Goal: Task Accomplishment & Management: Use online tool/utility

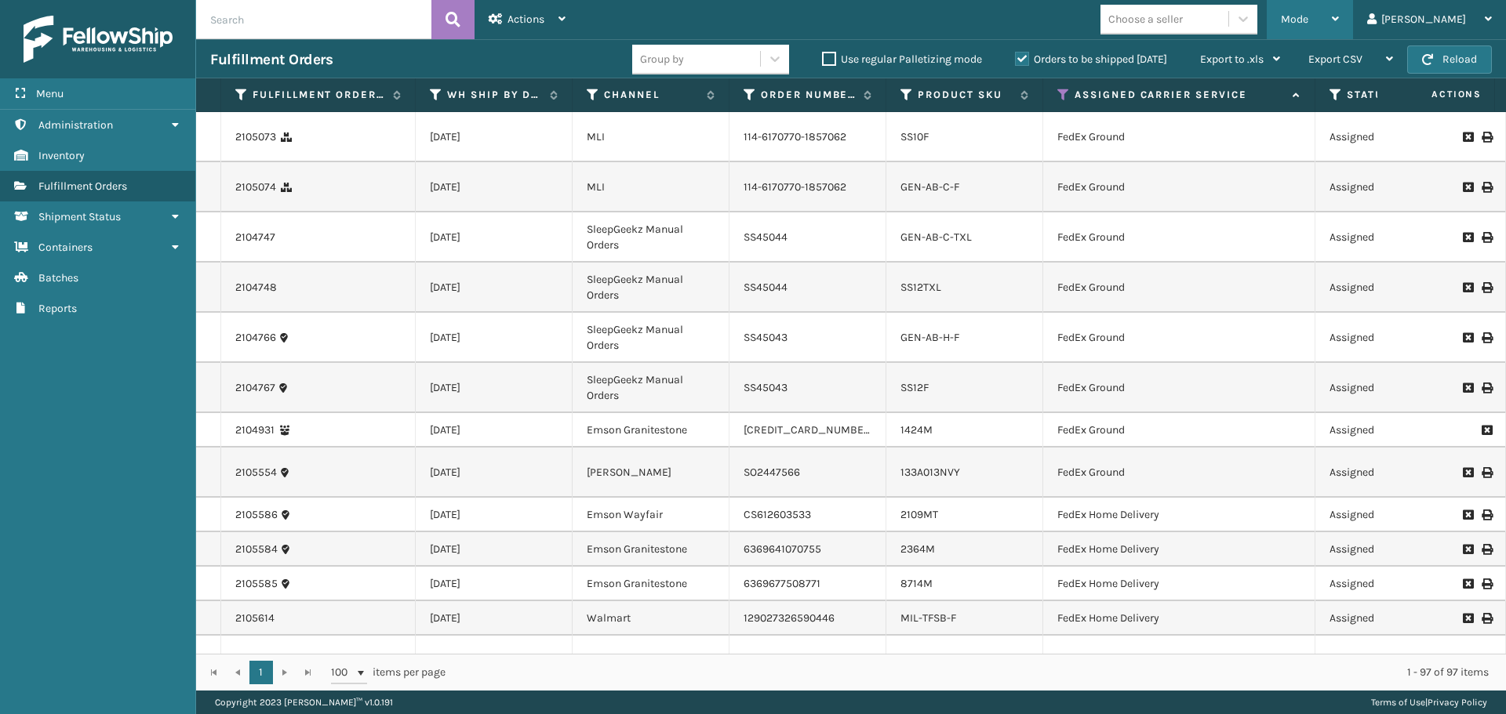
click at [1339, 27] on div "Mode" at bounding box center [1310, 19] width 58 height 39
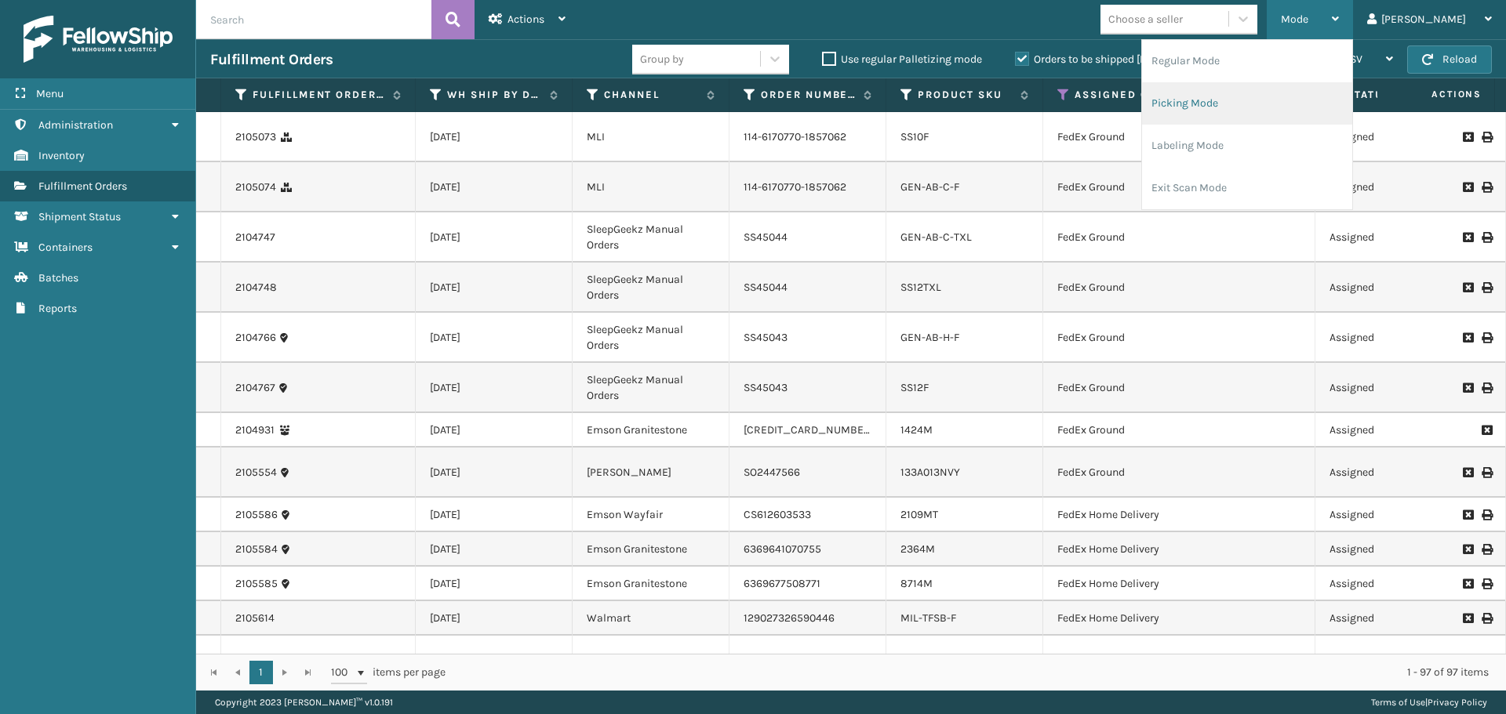
click at [1314, 95] on li "Picking Mode" at bounding box center [1247, 103] width 210 height 42
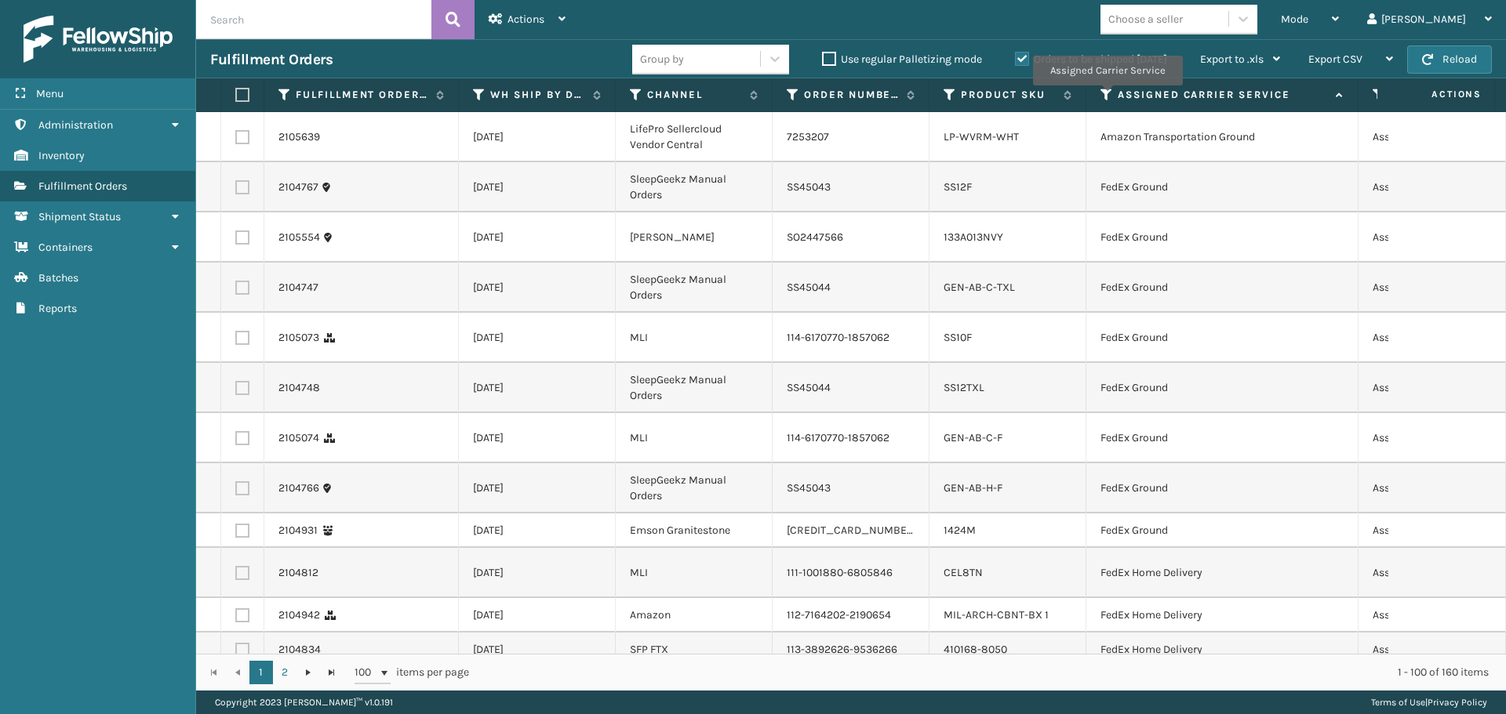
click at [1107, 96] on icon at bounding box center [1106, 95] width 13 height 14
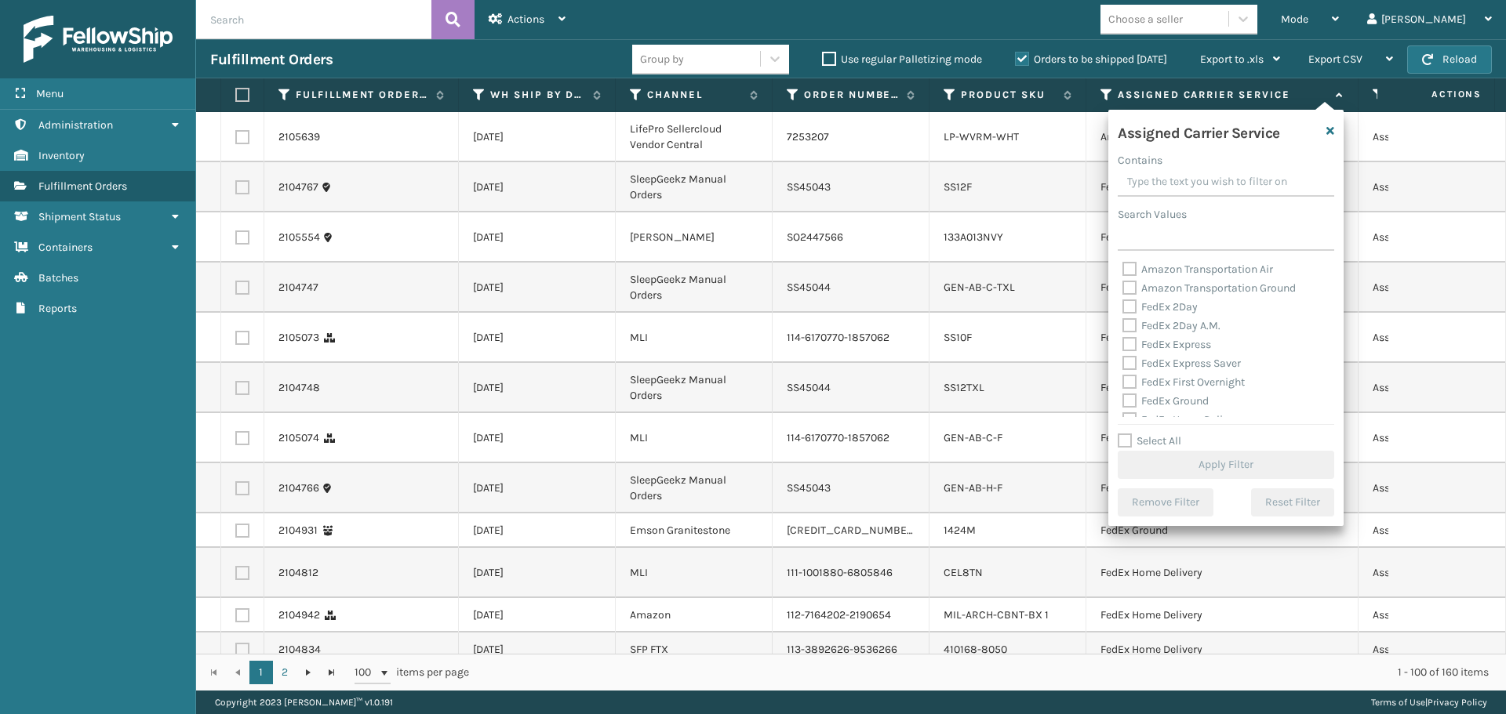
click at [1133, 307] on label "FedEx 2Day" at bounding box center [1159, 306] width 75 height 13
click at [1123, 307] on input "FedEx 2Day" at bounding box center [1122, 303] width 1 height 10
checkbox input "true"
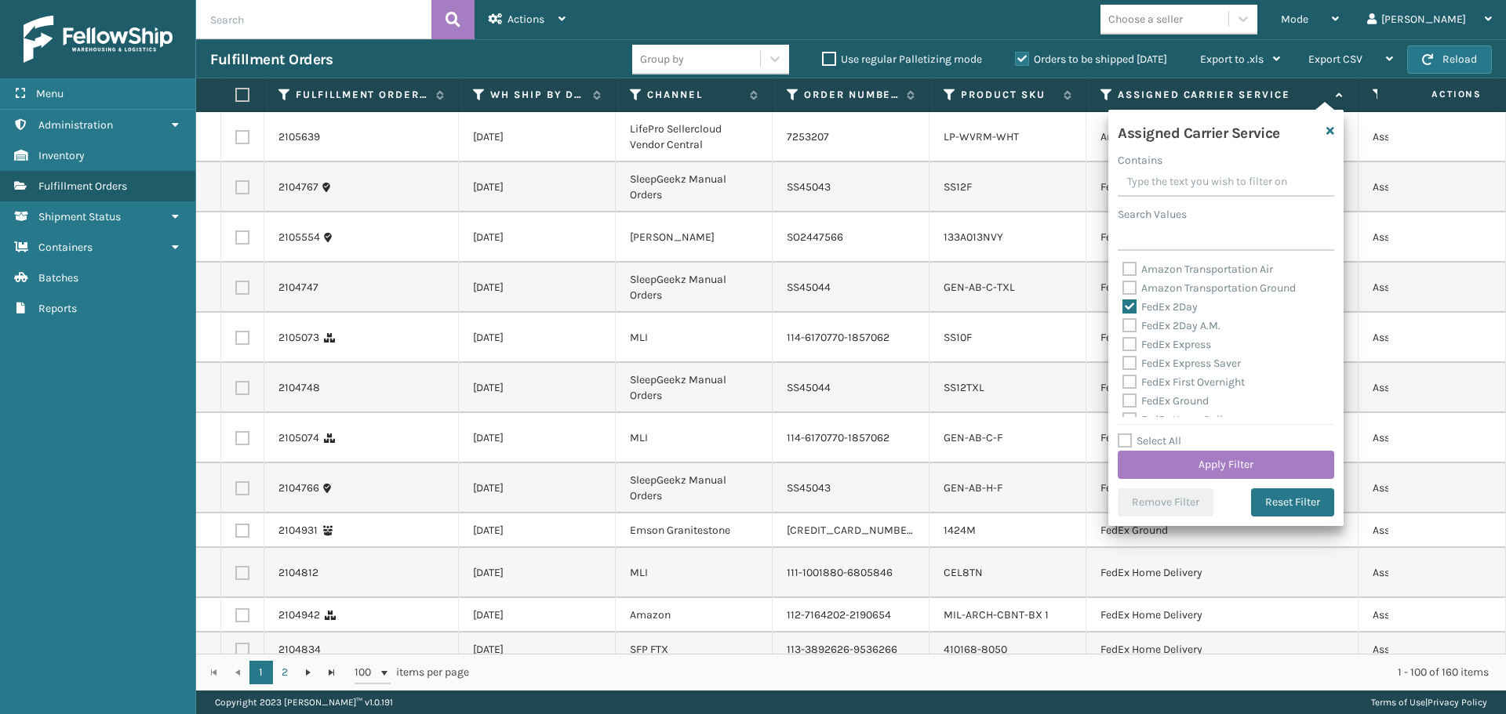
click at [1130, 329] on label "FedEx 2Day A.M." at bounding box center [1171, 325] width 98 height 13
click at [1123, 327] on input "FedEx 2Day A.M." at bounding box center [1122, 322] width 1 height 10
checkbox input "true"
click at [1128, 352] on div "FedEx Express" at bounding box center [1225, 345] width 207 height 19
click at [1129, 344] on label "FedEx Express" at bounding box center [1166, 344] width 89 height 13
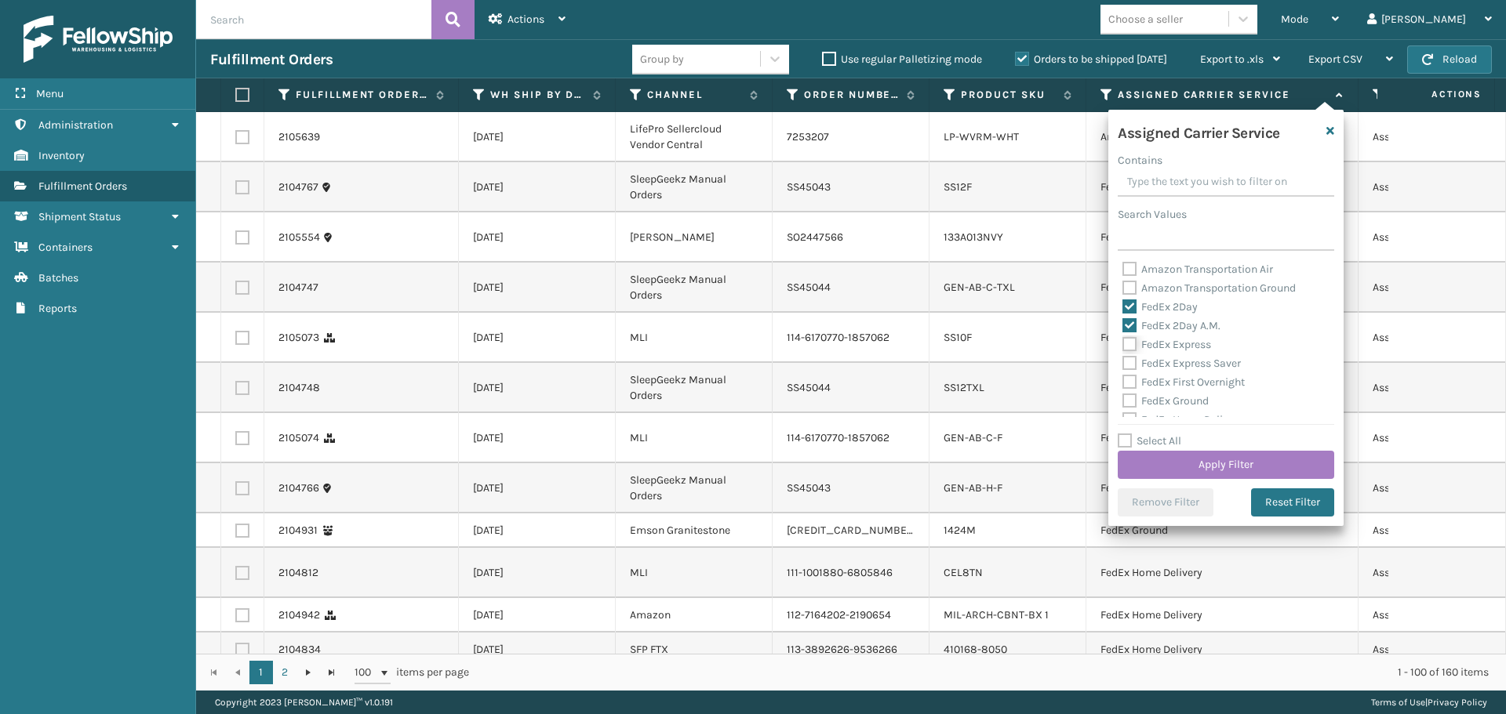
click at [1123, 344] on input "FedEx Express" at bounding box center [1122, 341] width 1 height 10
checkbox input "true"
drag, startPoint x: 1132, startPoint y: 365, endPoint x: 1132, endPoint y: 375, distance: 9.4
click at [1132, 367] on label "FedEx Express Saver" at bounding box center [1181, 363] width 118 height 13
click at [1123, 365] on input "FedEx Express Saver" at bounding box center [1122, 359] width 1 height 10
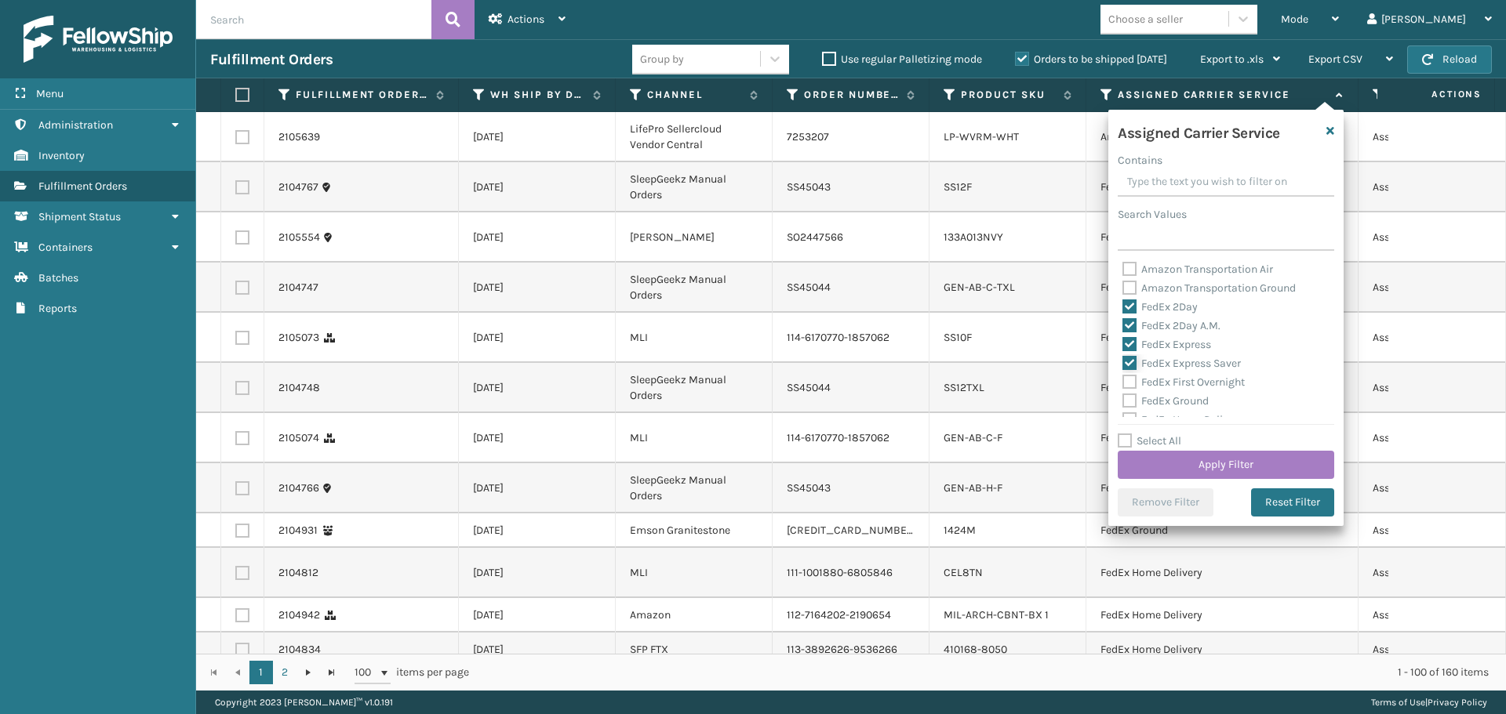
checkbox input "true"
click at [1130, 384] on label "FedEx First Overnight" at bounding box center [1183, 382] width 122 height 13
click at [1123, 384] on input "FedEx First Overnight" at bounding box center [1122, 378] width 1 height 10
checkbox input "true"
click at [1123, 404] on label "FedEx Ground" at bounding box center [1165, 400] width 86 height 13
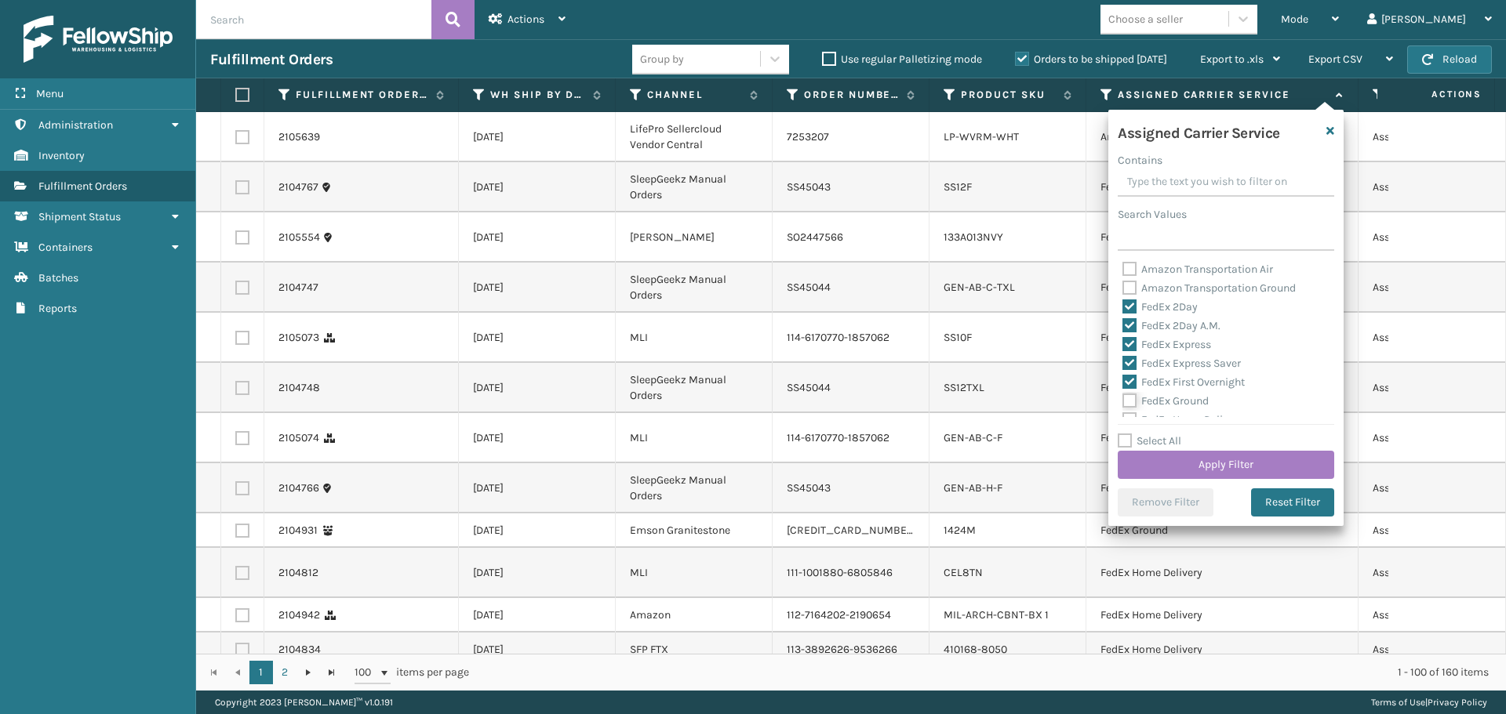
click at [1123, 402] on input "FedEx Ground" at bounding box center [1122, 397] width 1 height 10
checkbox input "true"
click at [1125, 346] on label "FedEx Home Delivery" at bounding box center [1182, 341] width 121 height 13
click at [1123, 343] on input "FedEx Home Delivery" at bounding box center [1122, 338] width 1 height 10
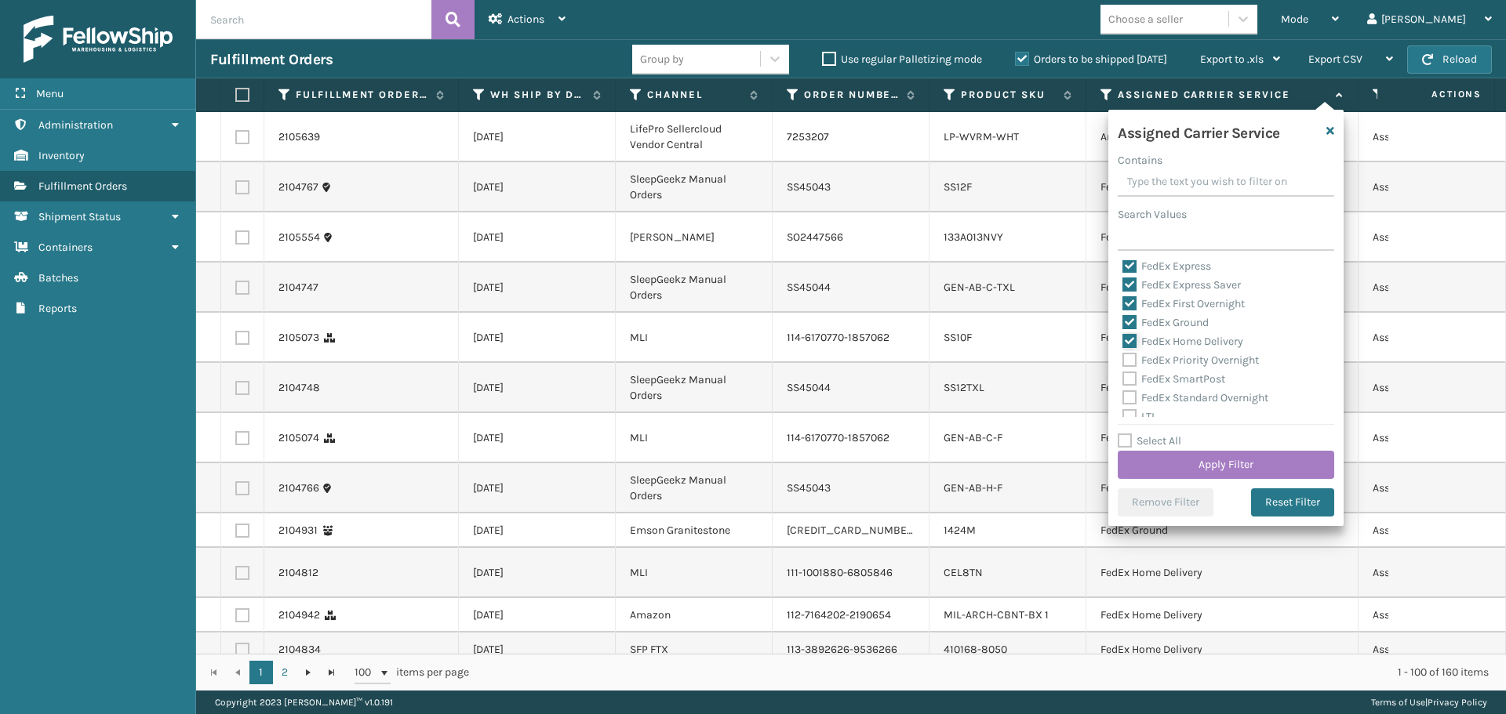
checkbox input "true"
click at [1125, 360] on label "FedEx Priority Overnight" at bounding box center [1190, 360] width 136 height 13
click at [1123, 360] on input "FedEx Priority Overnight" at bounding box center [1122, 356] width 1 height 10
checkbox input "true"
click at [1128, 381] on label "FedEx SmartPost" at bounding box center [1173, 379] width 103 height 13
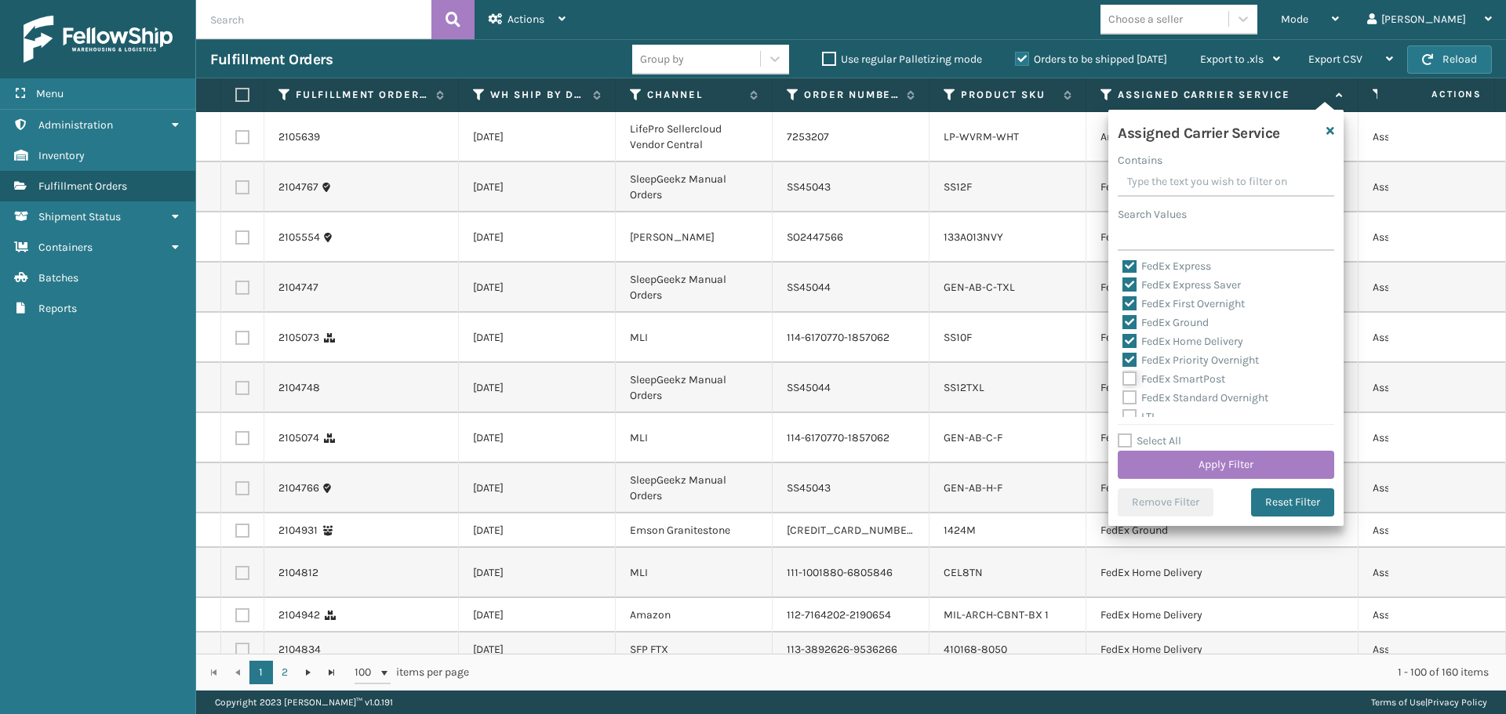
click at [1123, 380] on input "FedEx SmartPost" at bounding box center [1122, 375] width 1 height 10
checkbox input "true"
click at [1129, 399] on label "FedEx Standard Overnight" at bounding box center [1195, 397] width 146 height 13
click at [1123, 399] on input "FedEx Standard Overnight" at bounding box center [1122, 394] width 1 height 10
checkbox input "true"
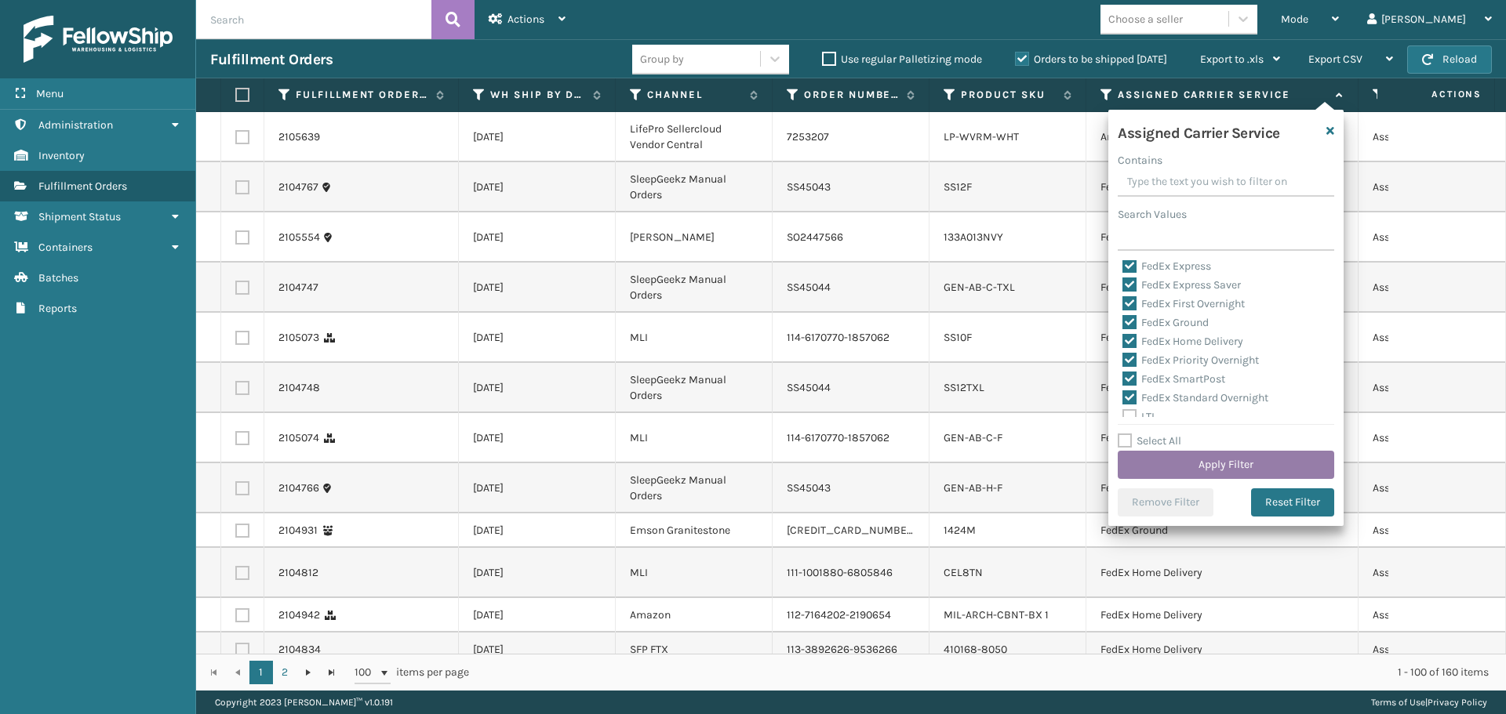
click at [1191, 464] on button "Apply Filter" at bounding box center [1226, 465] width 216 height 28
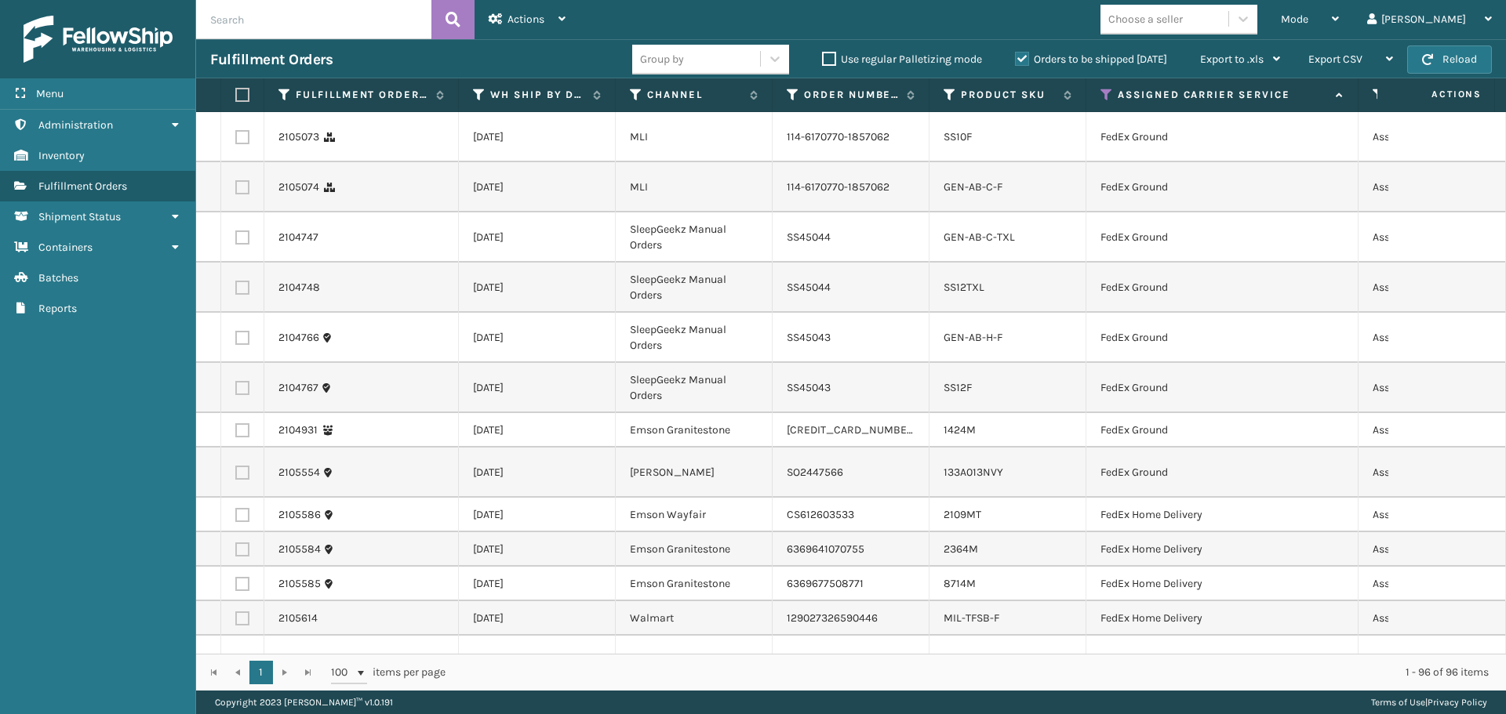
click at [245, 86] on th at bounding box center [242, 95] width 43 height 34
click at [1228, 13] on div "Choose a seller" at bounding box center [1164, 19] width 128 height 26
type input "emson"
click at [1216, 53] on div "Emson" at bounding box center [1178, 58] width 157 height 29
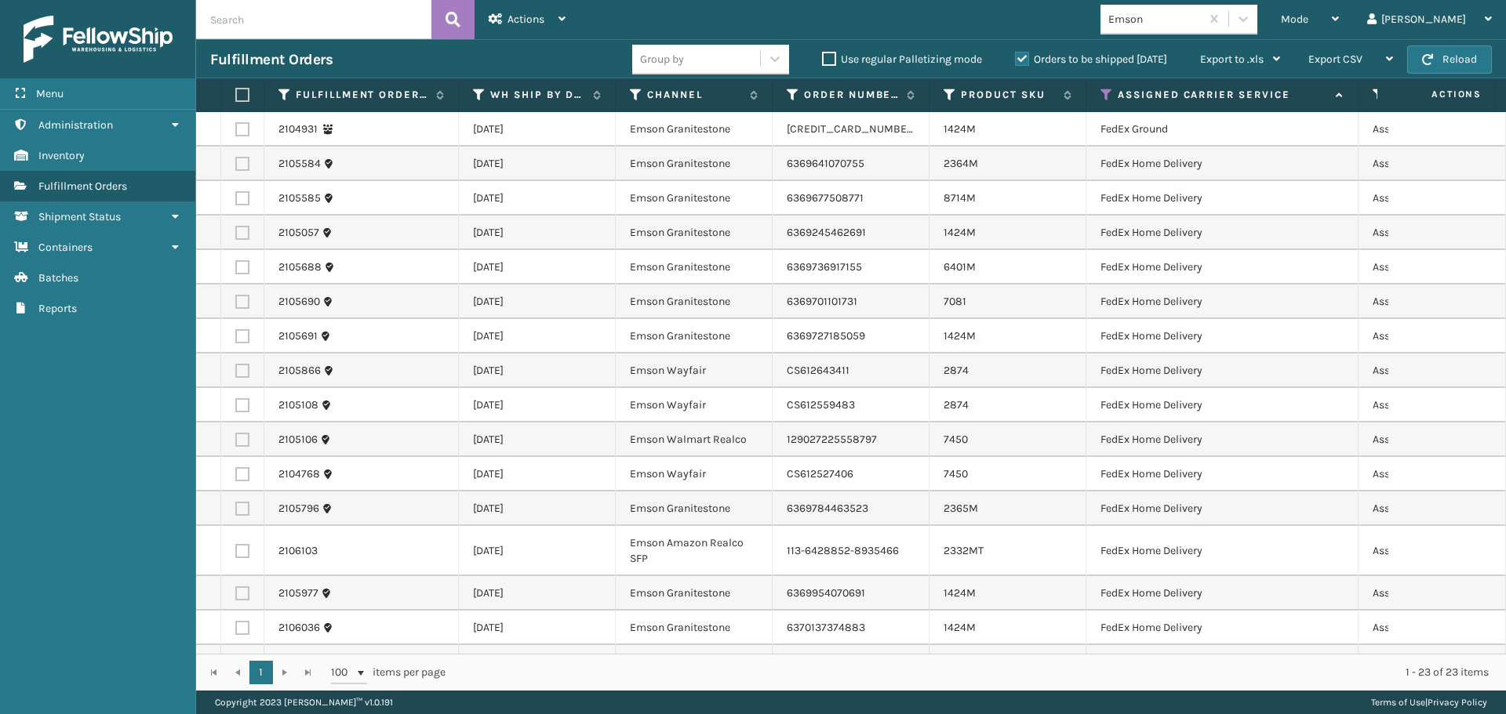
click at [244, 93] on label at bounding box center [239, 95] width 9 height 14
click at [236, 93] on input "checkbox" at bounding box center [235, 95] width 1 height 10
checkbox input "true"
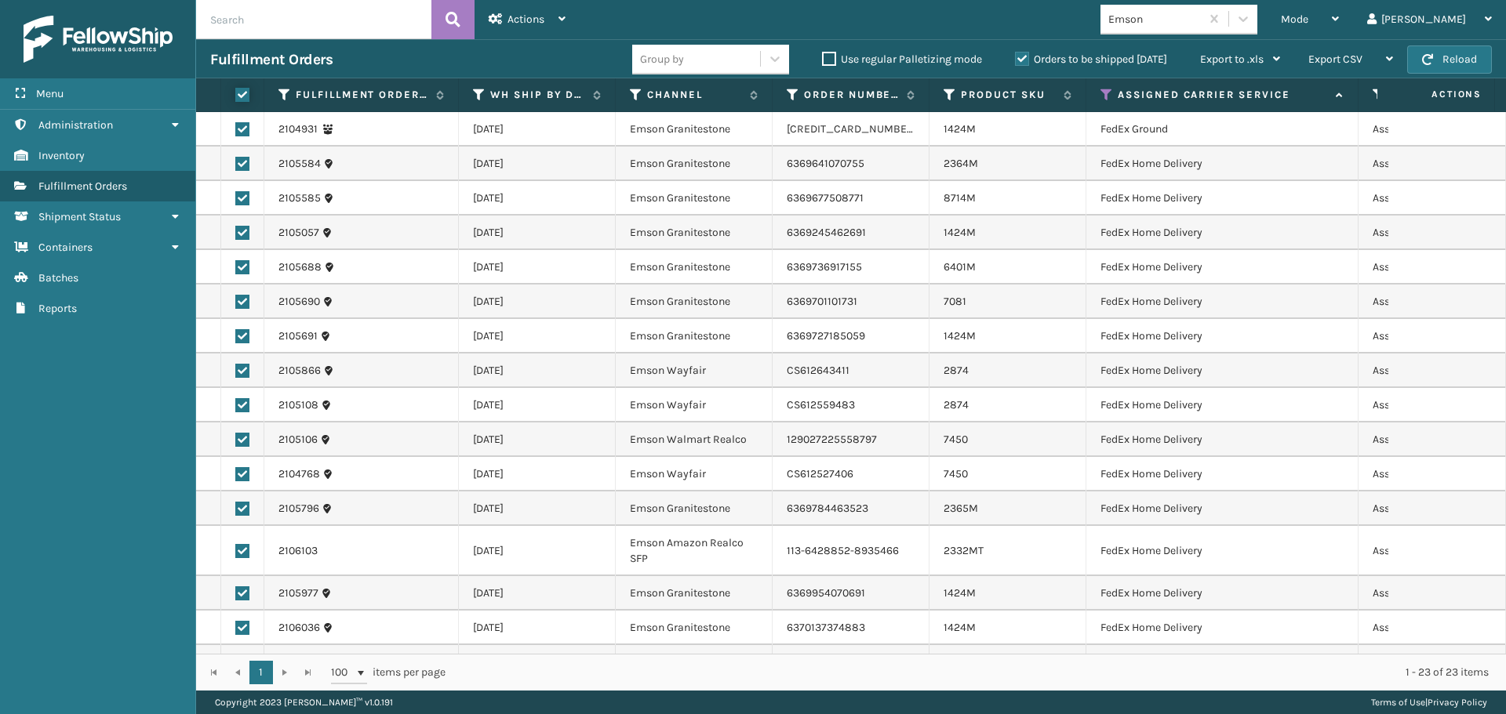
checkbox input "true"
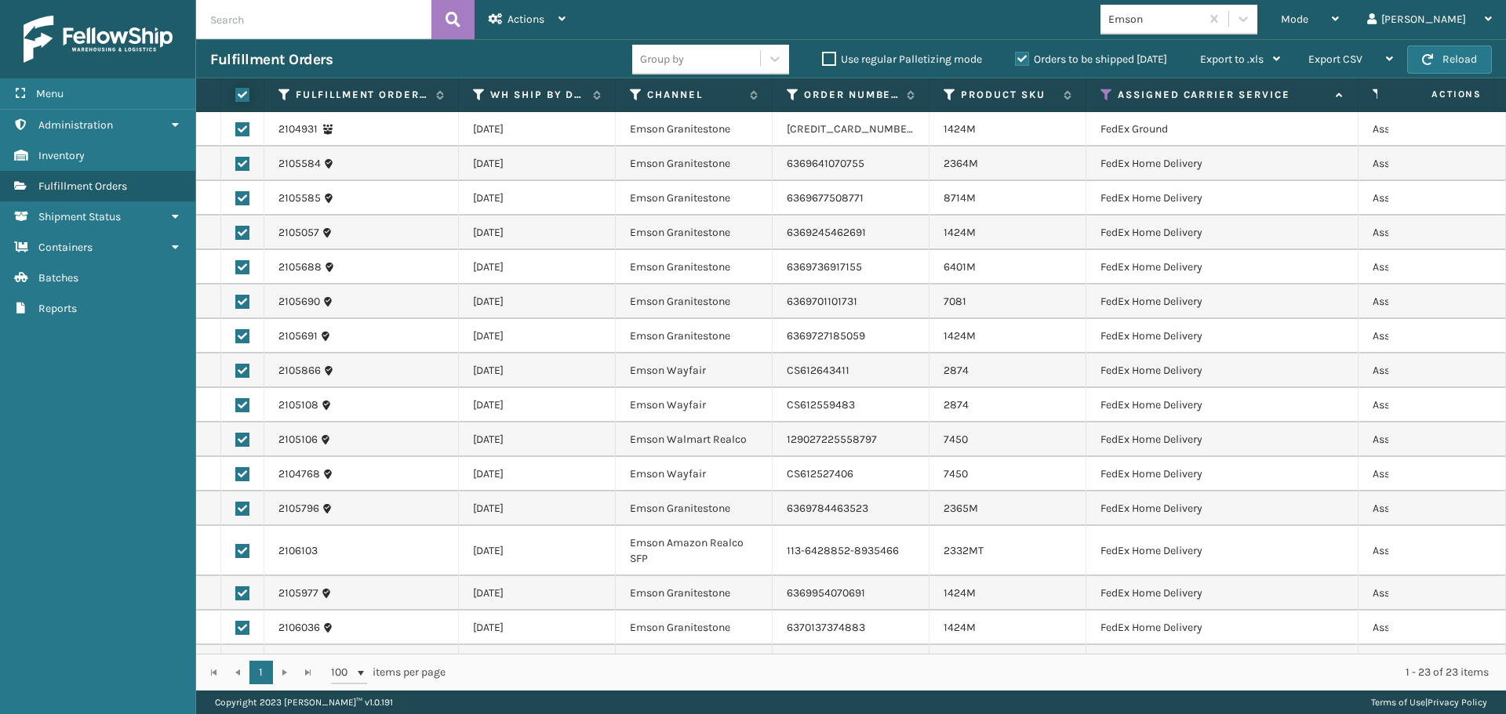
checkbox input "true"
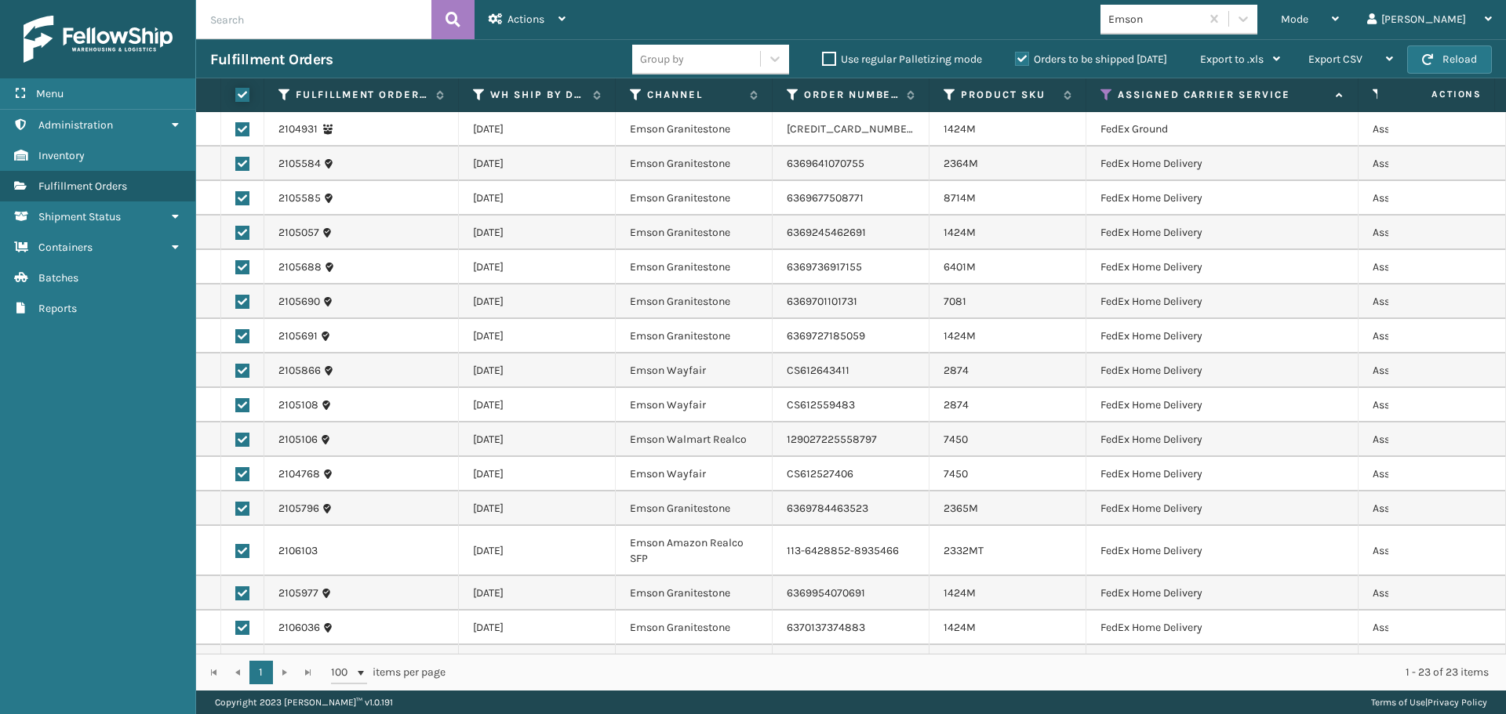
checkbox input "true"
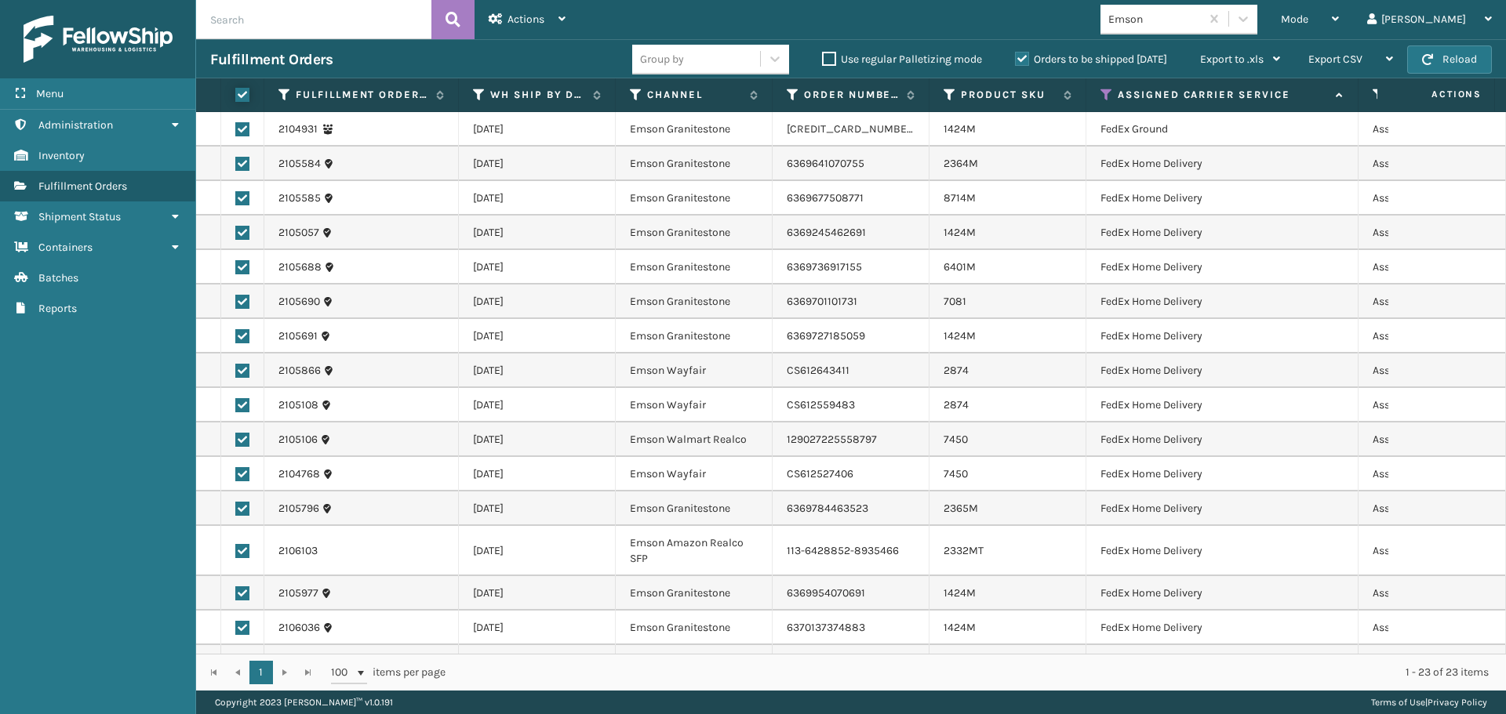
checkbox input "true"
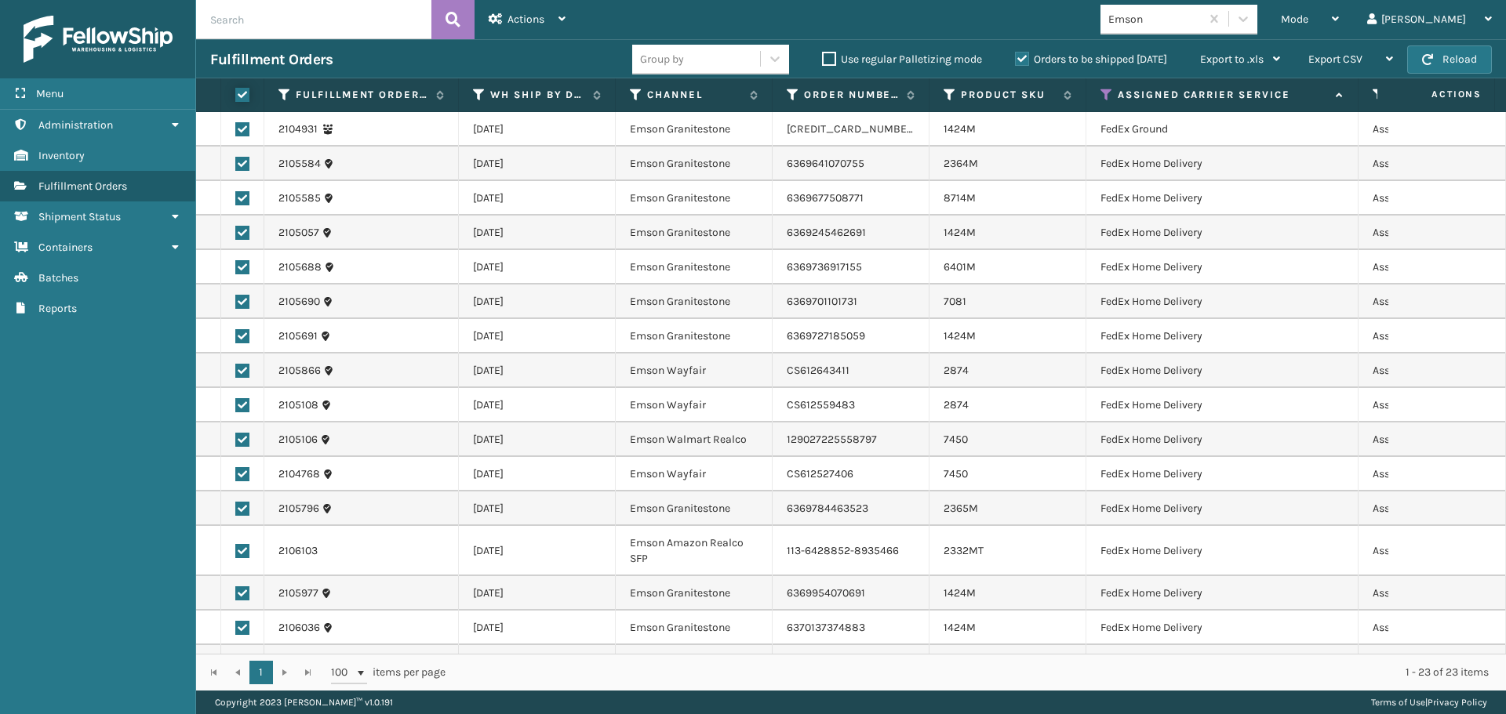
checkbox input "true"
click at [542, 21] on span "Actions" at bounding box center [525, 19] width 37 height 13
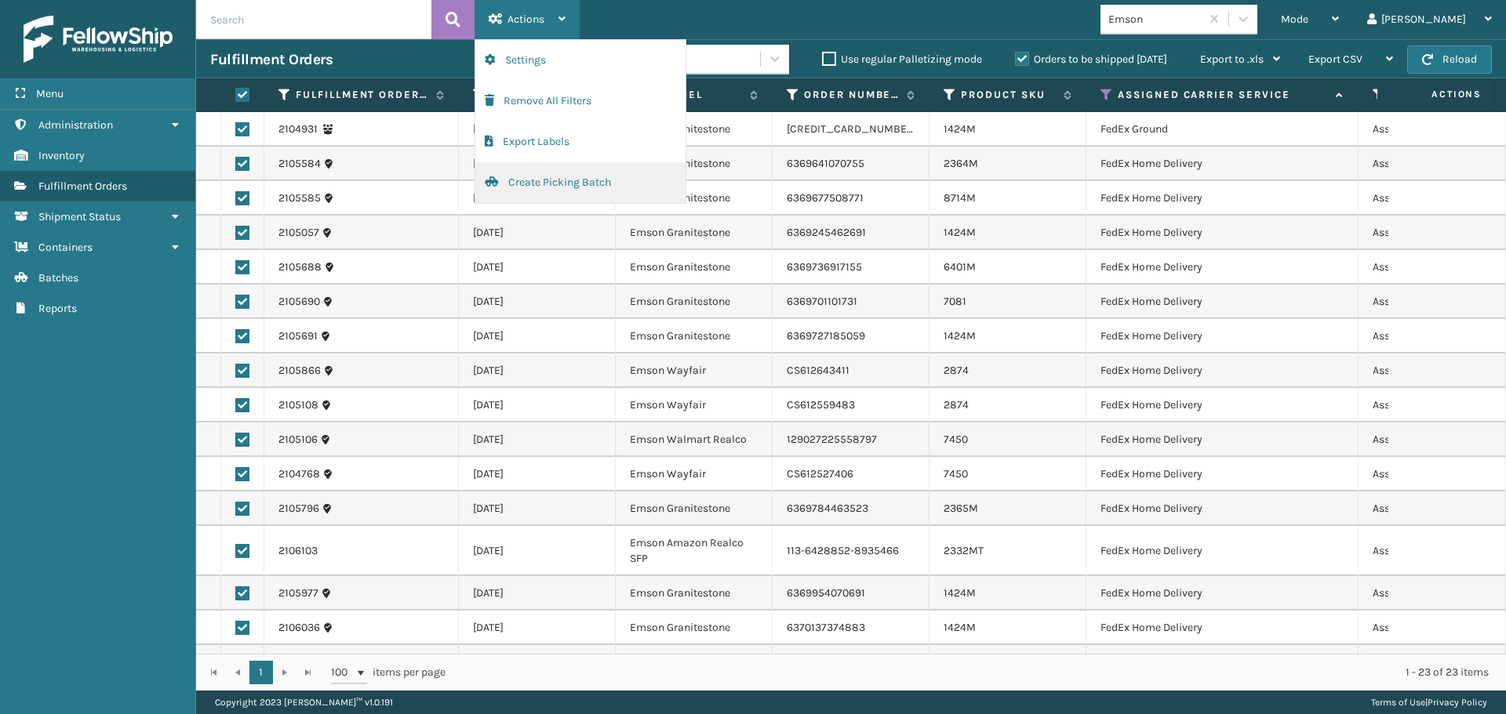
click at [527, 178] on button "Create Picking Batch" at bounding box center [580, 182] width 210 height 41
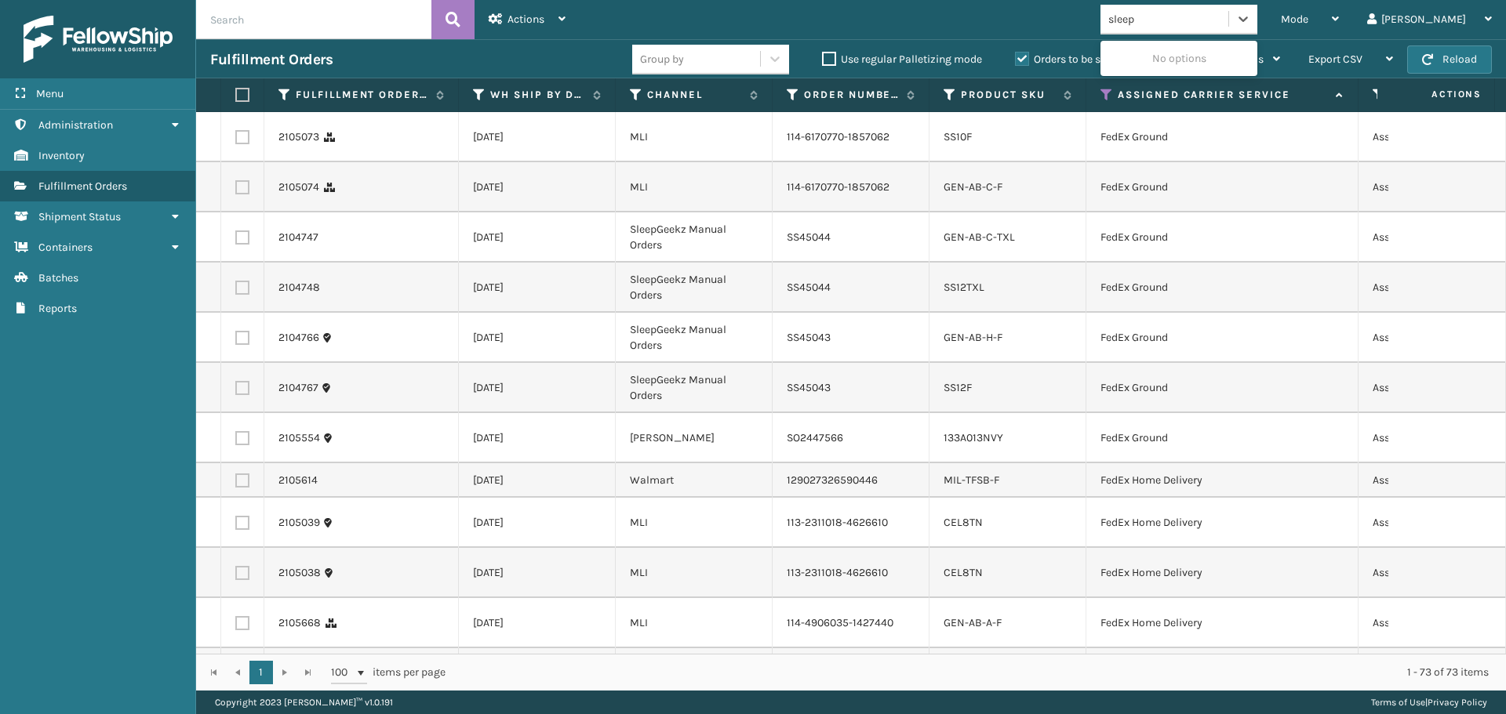
type input "sleep"
click at [1257, 64] on div "SleepGeekz" at bounding box center [1178, 58] width 157 height 29
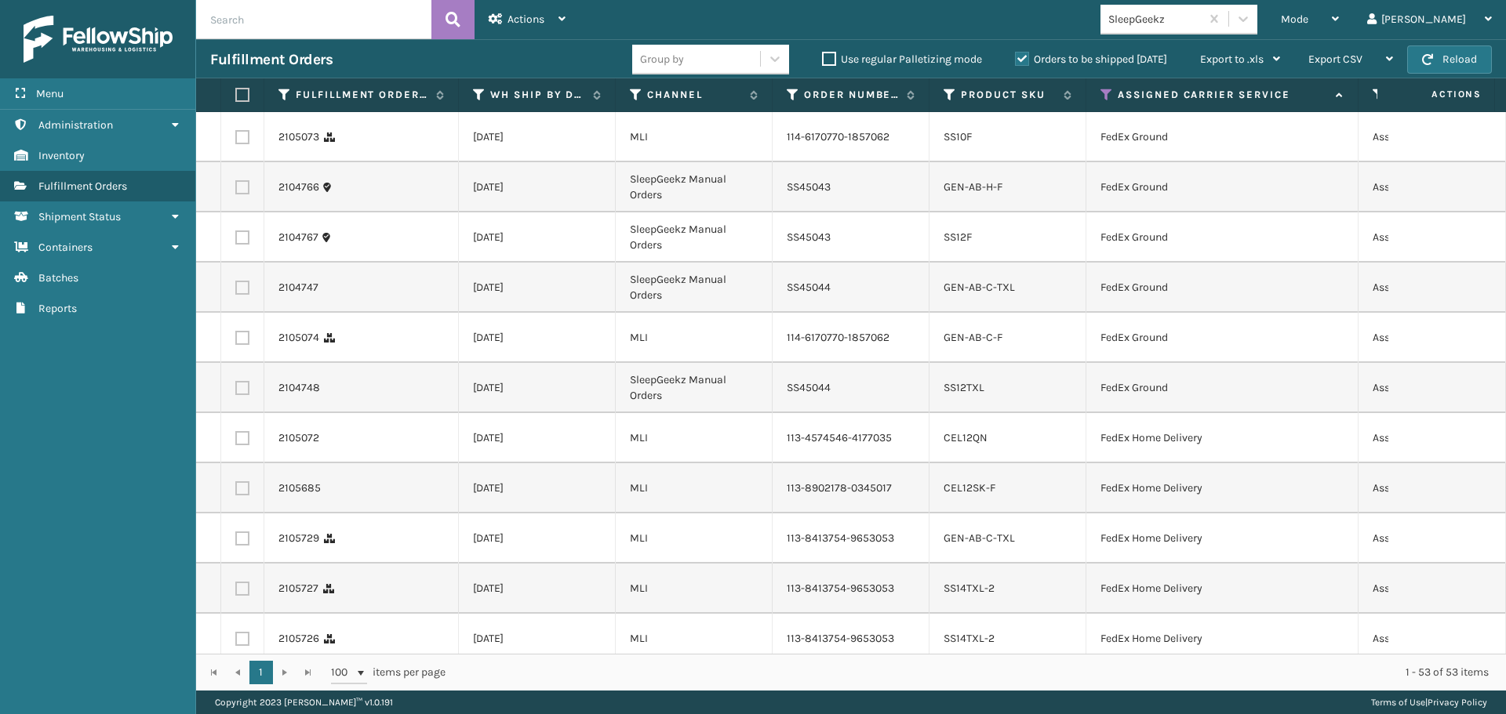
click at [242, 96] on label at bounding box center [239, 95] width 9 height 14
click at [236, 96] on input "checkbox" at bounding box center [235, 95] width 1 height 10
checkbox input "true"
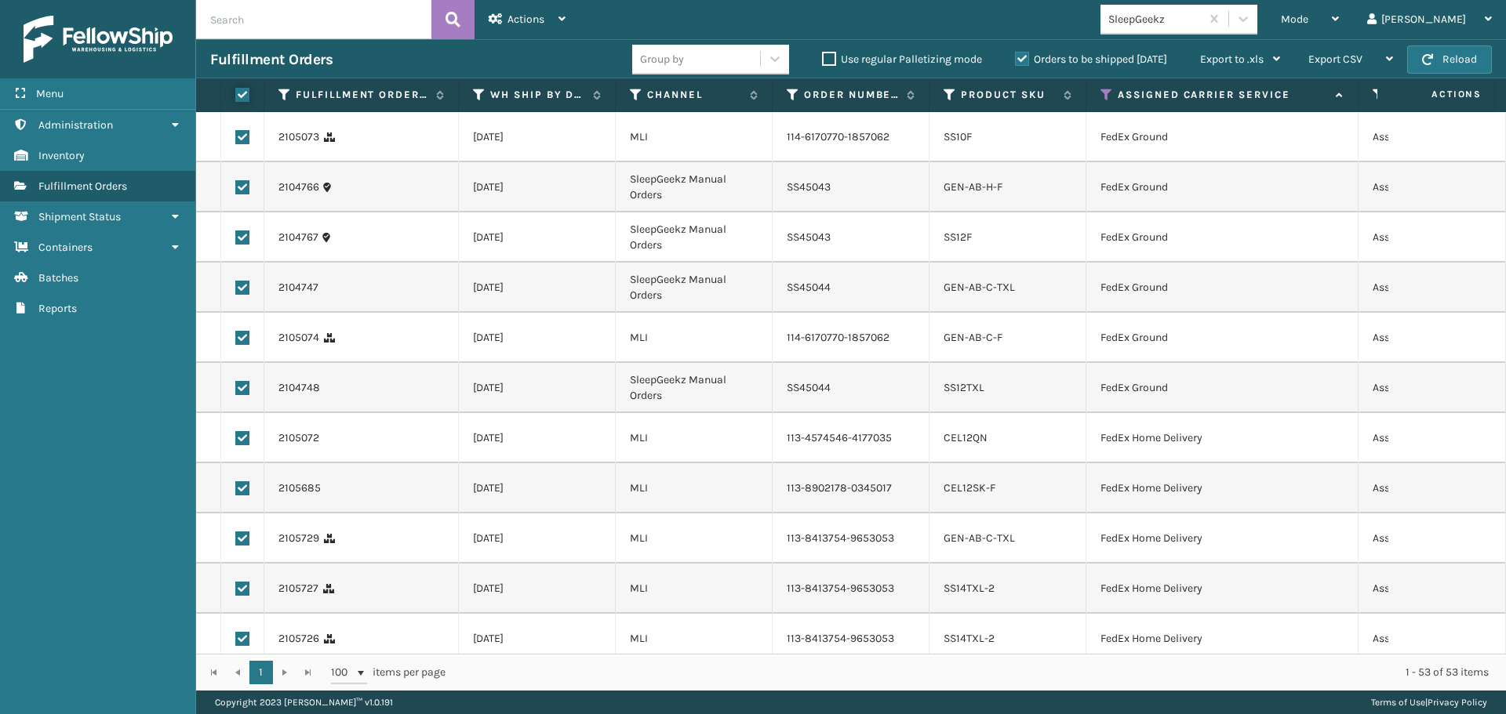
checkbox input "true"
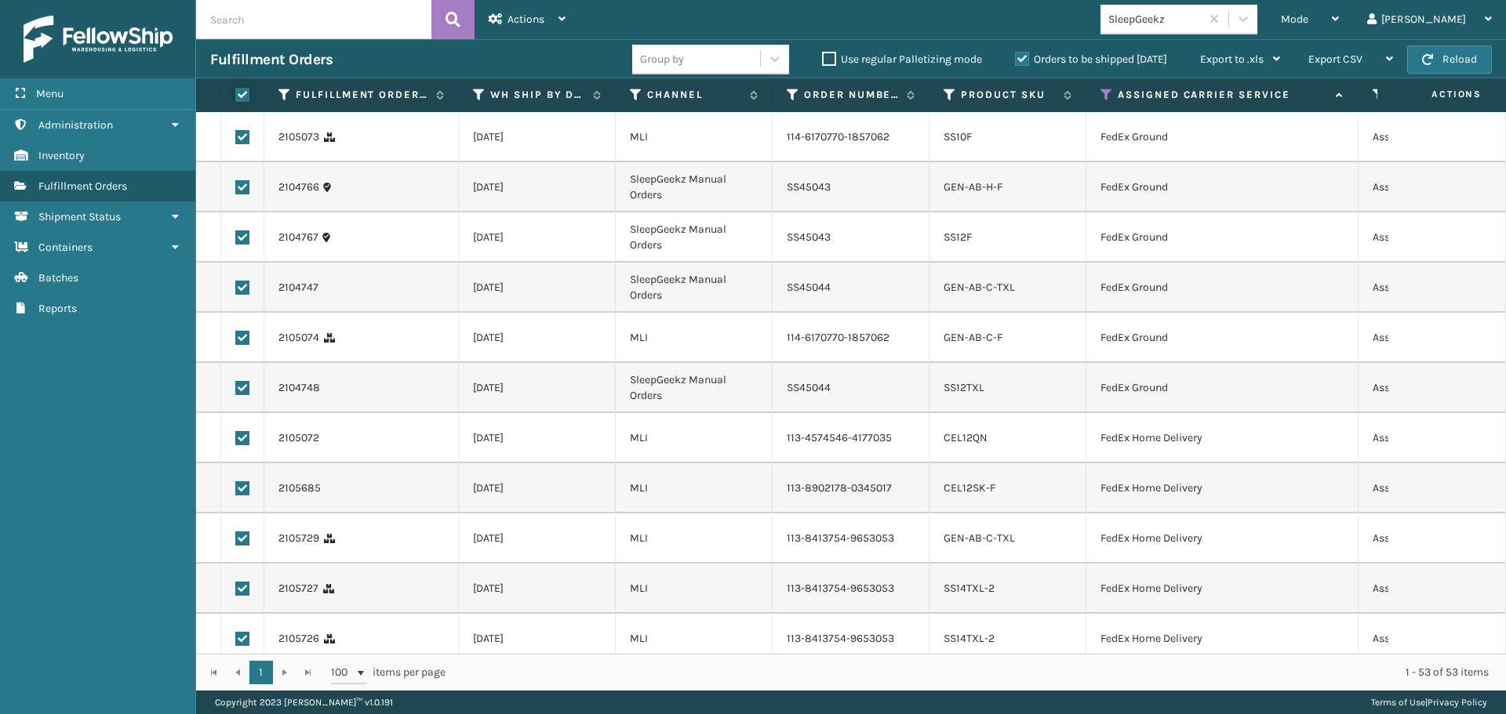
checkbox input "true"
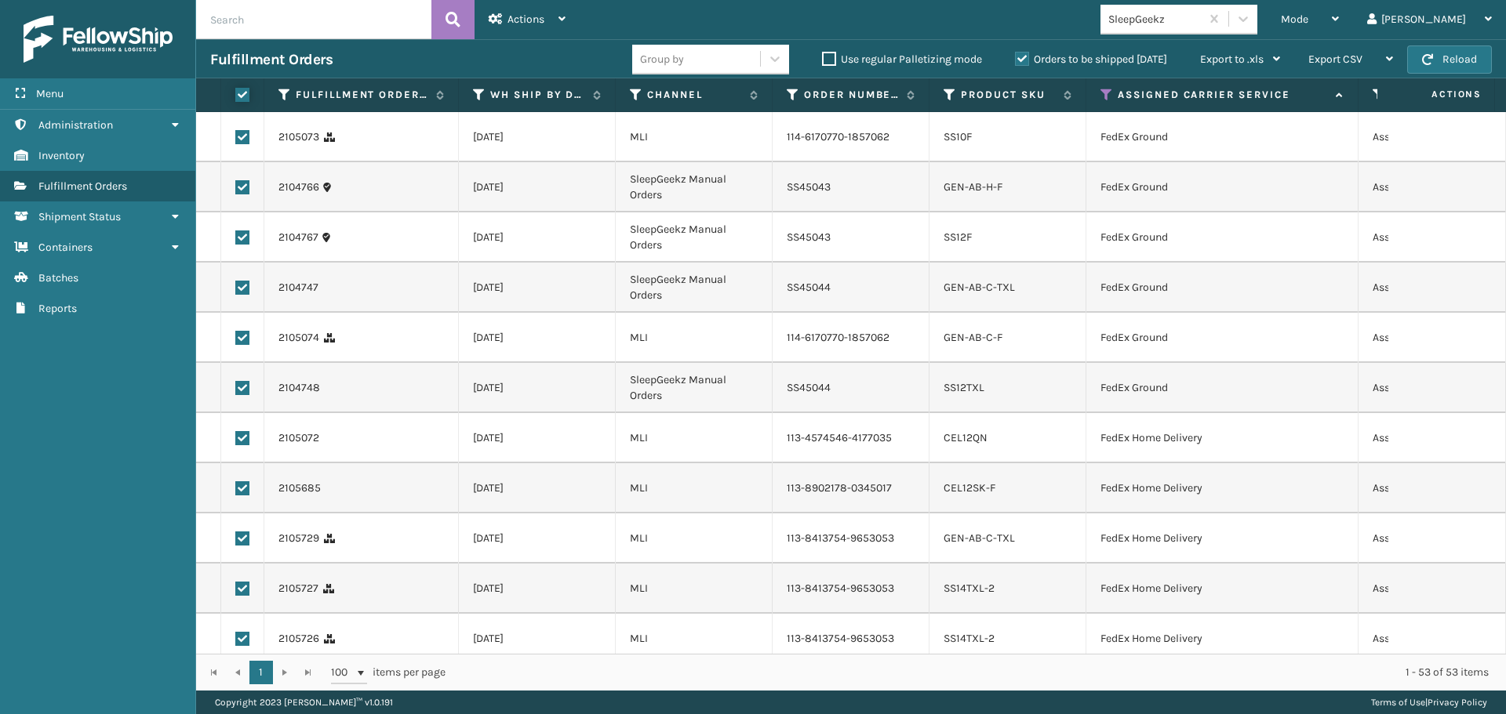
checkbox input "true"
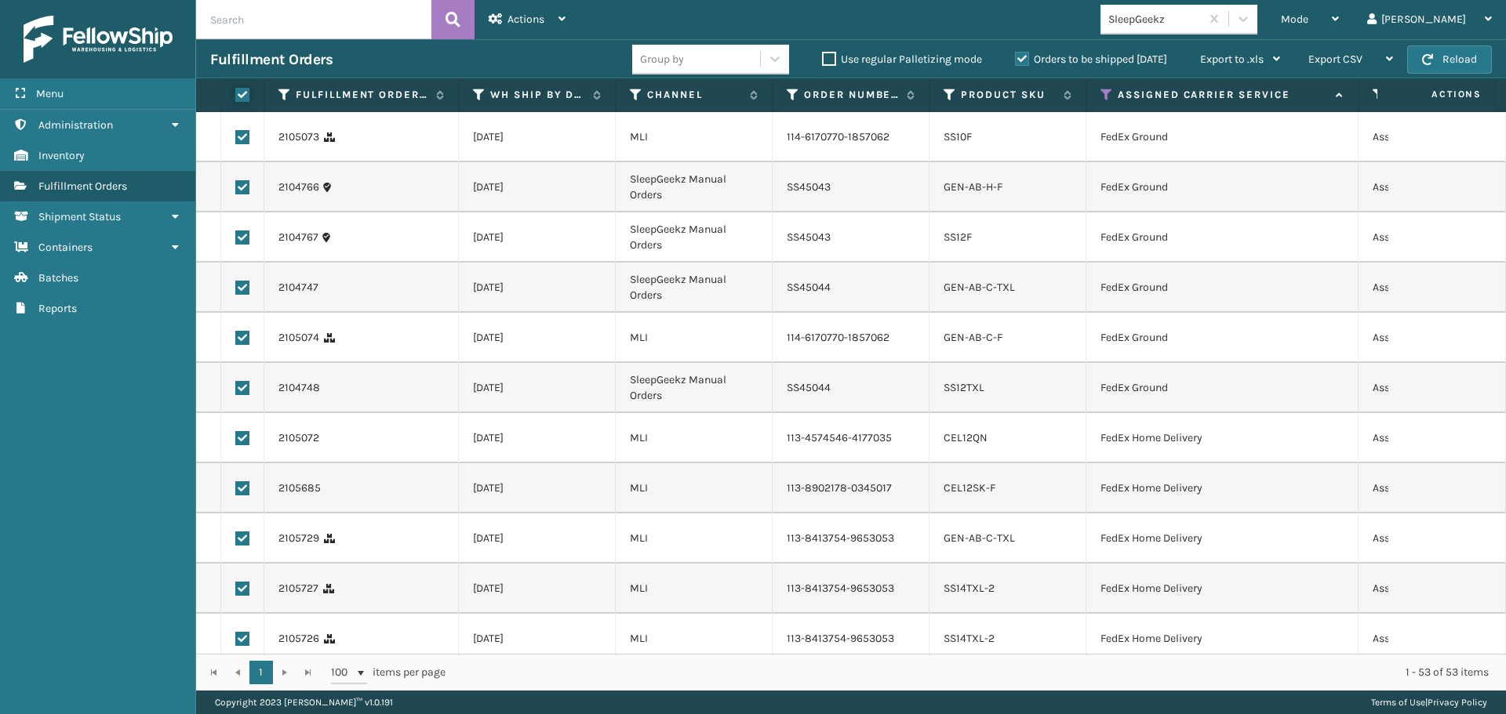
checkbox input "true"
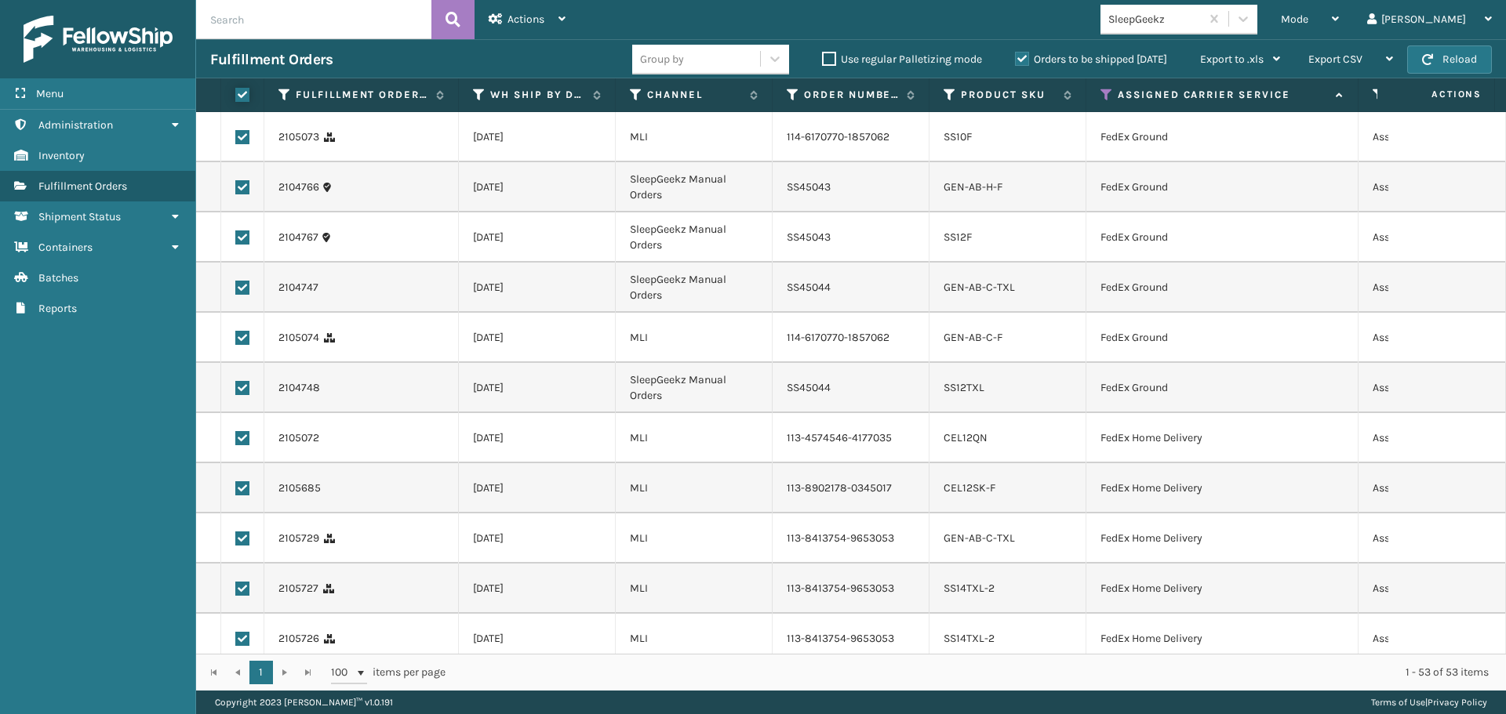
checkbox input "true"
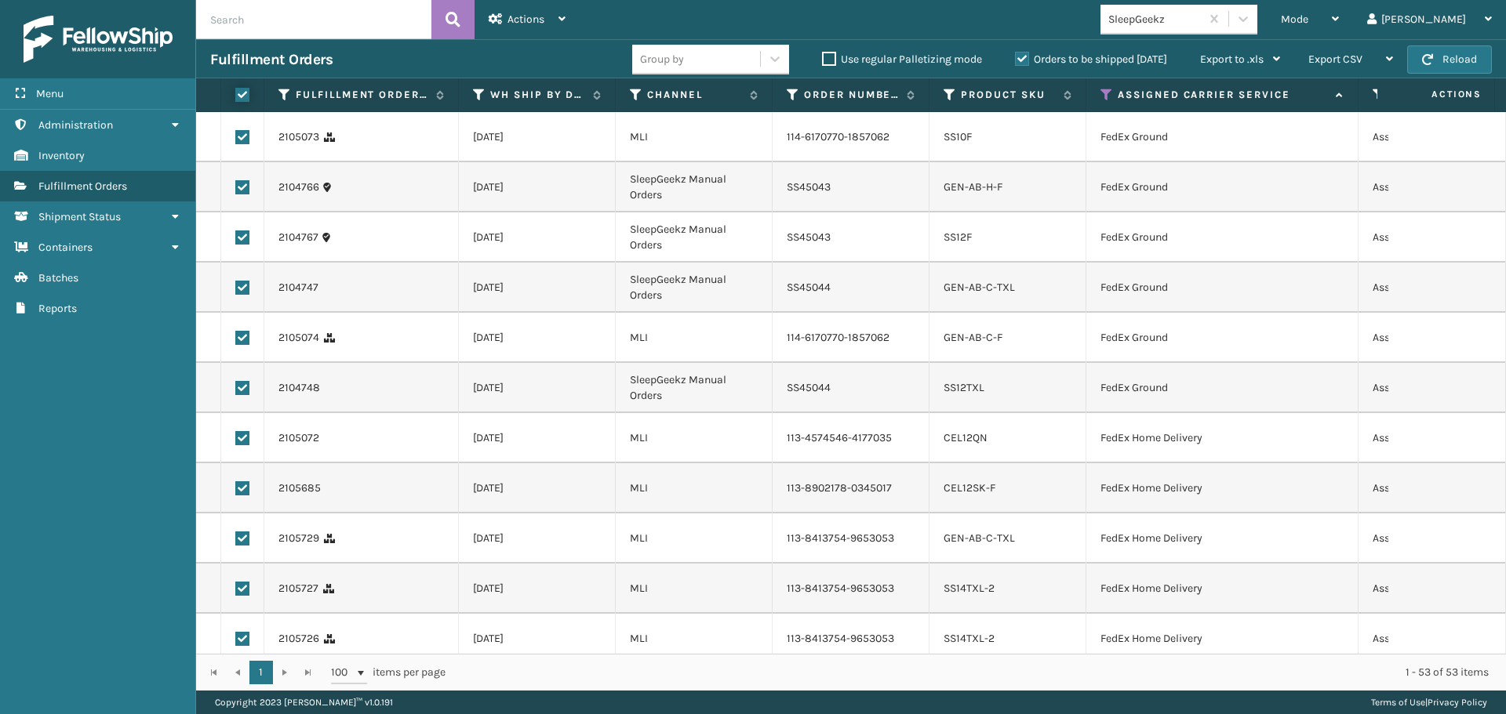
checkbox input "true"
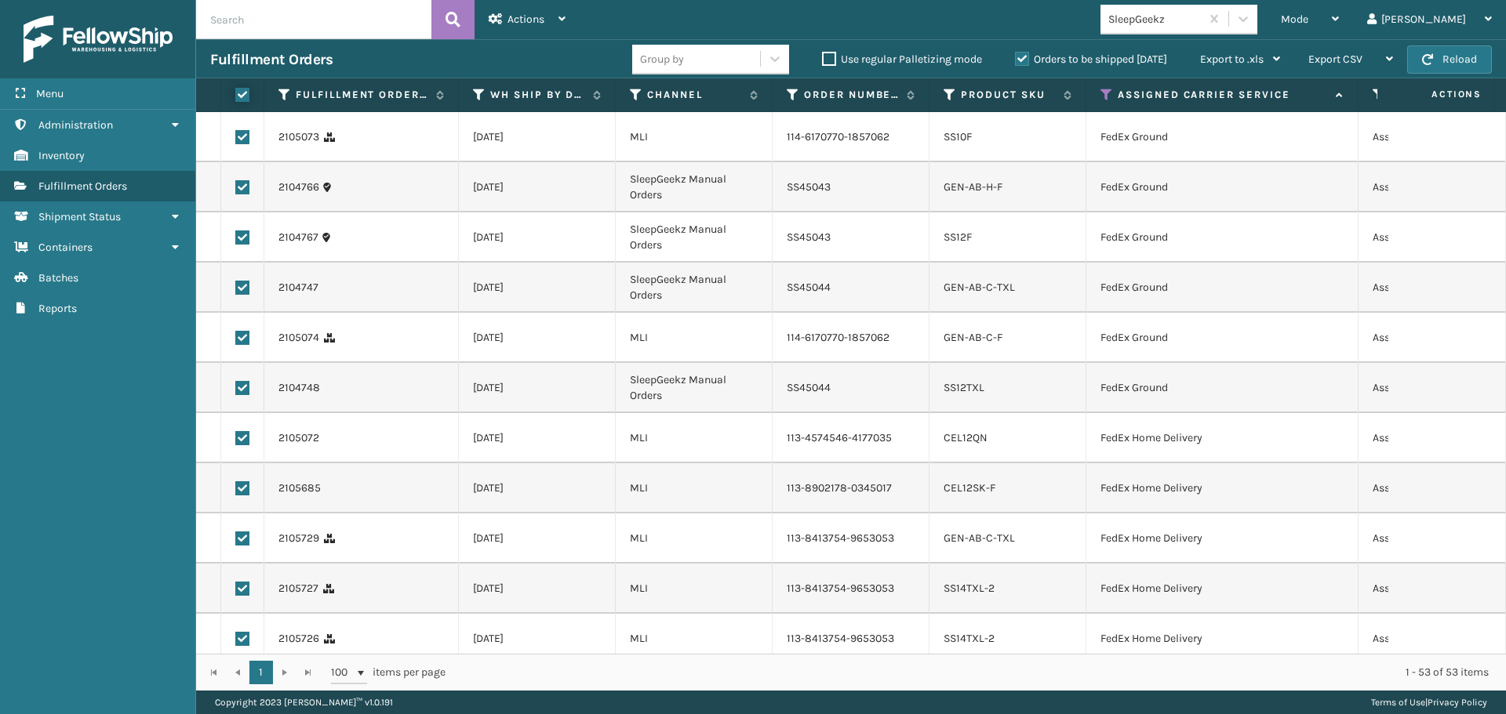
checkbox input "true"
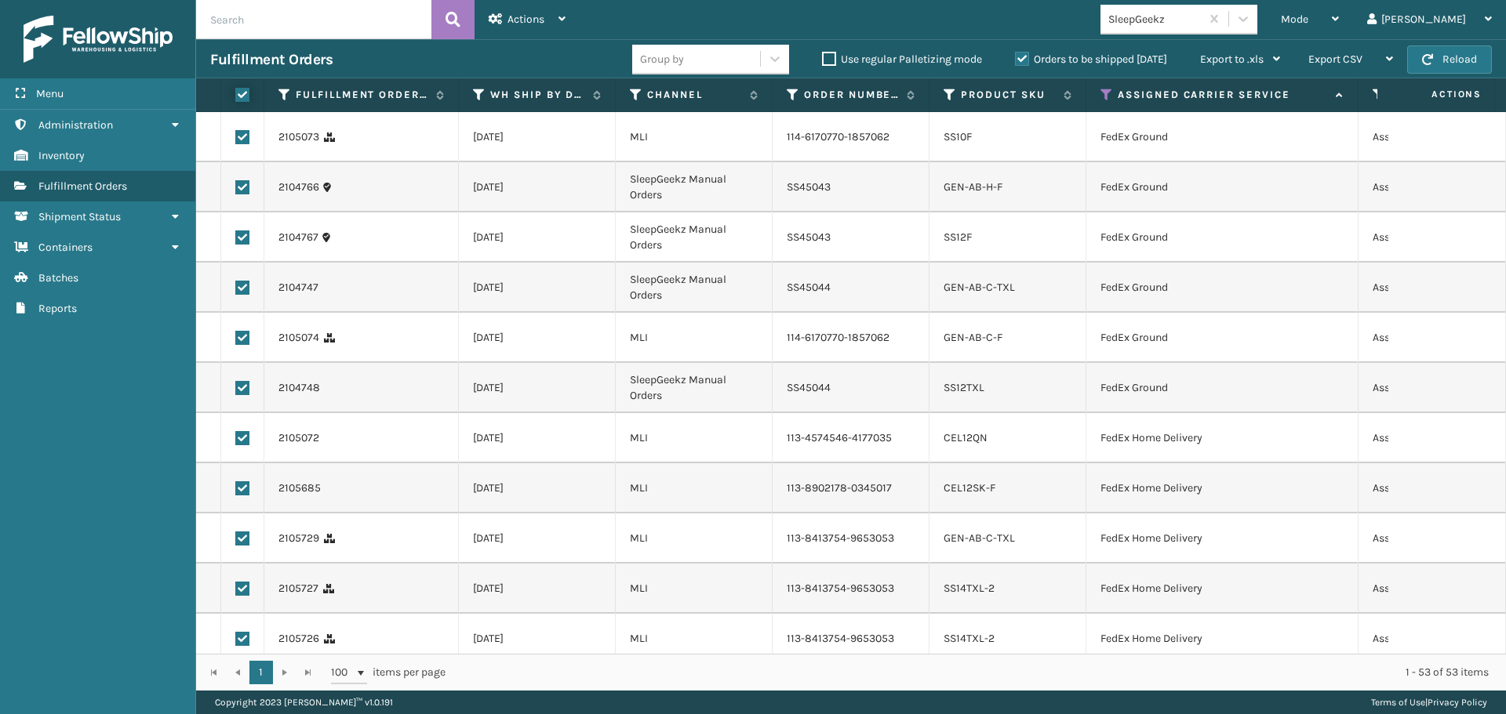
checkbox input "true"
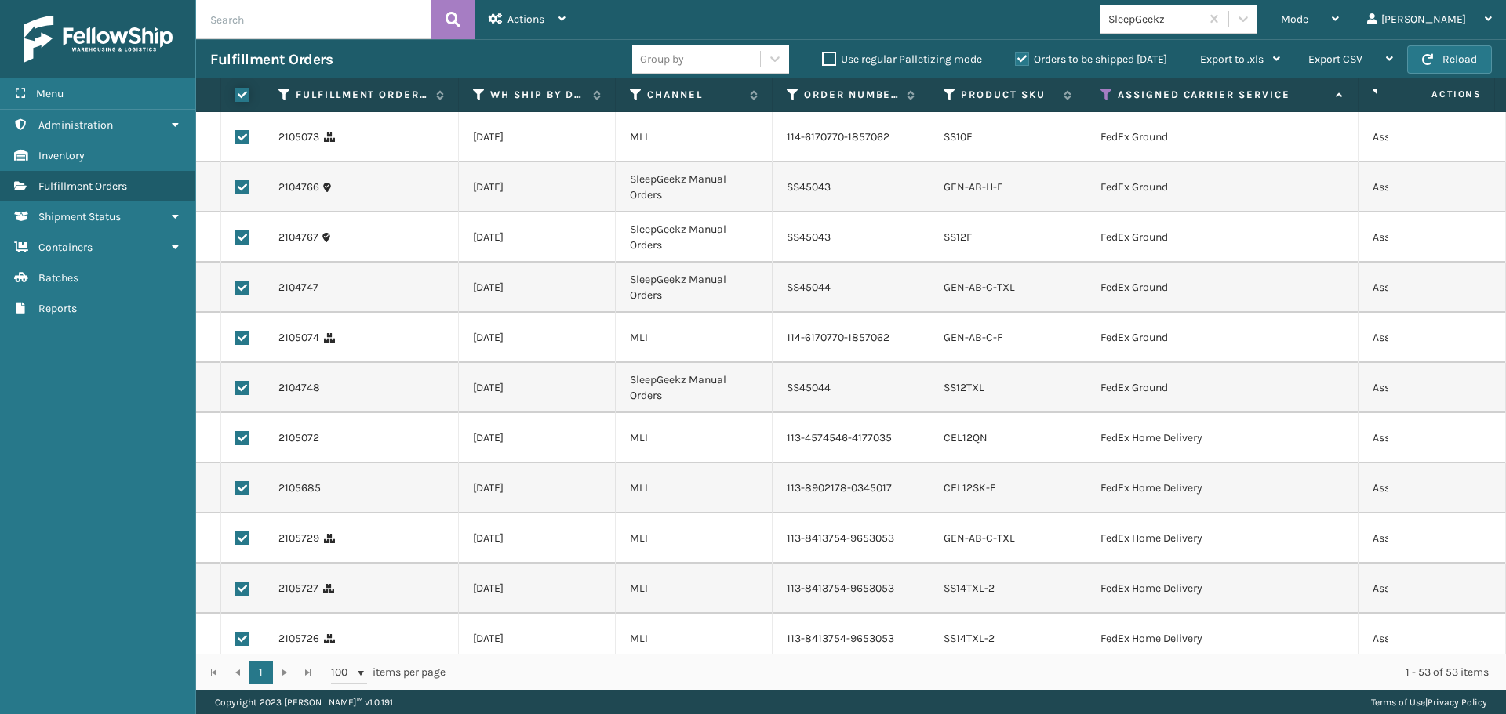
checkbox input "true"
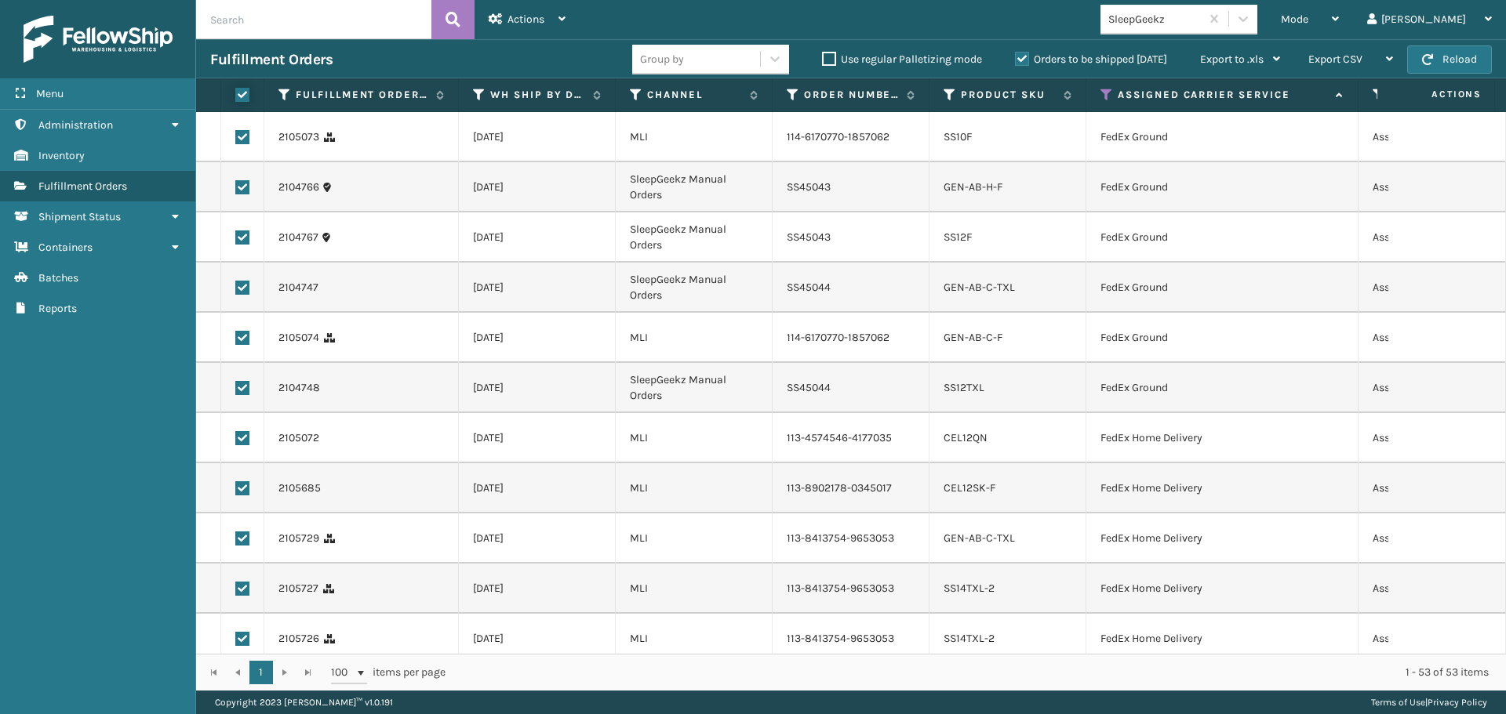
checkbox input "true"
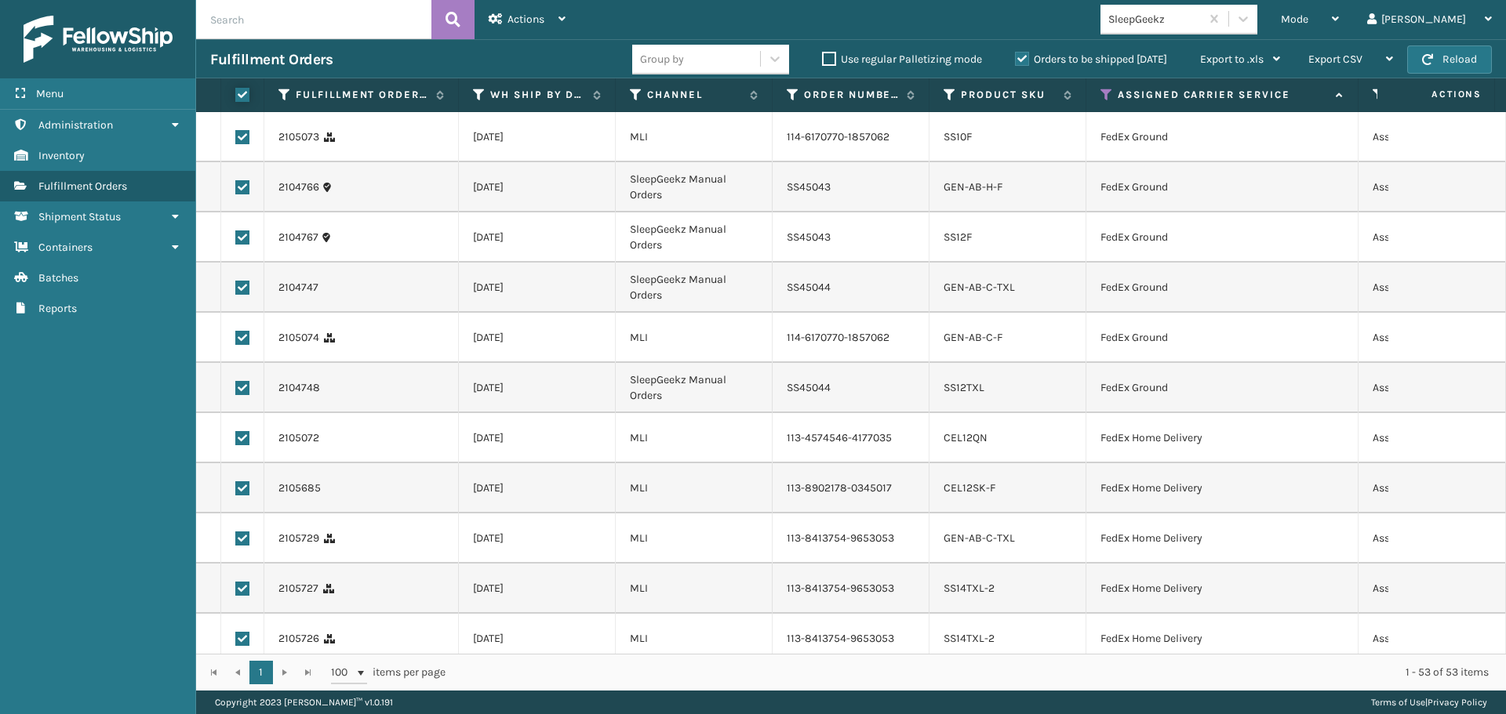
checkbox input "true"
click at [529, 23] on span "Actions" at bounding box center [525, 19] width 37 height 13
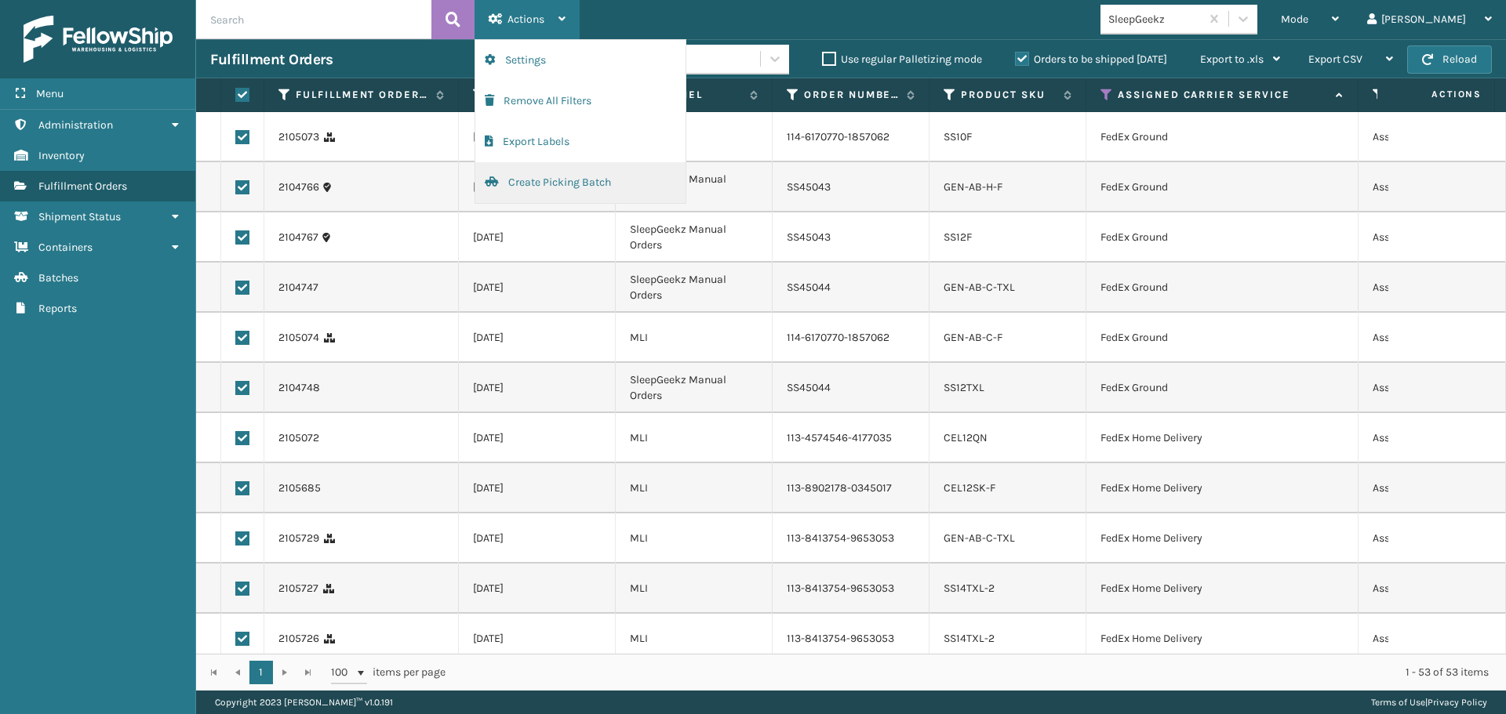
click at [576, 183] on button "Create Picking Batch" at bounding box center [580, 182] width 210 height 41
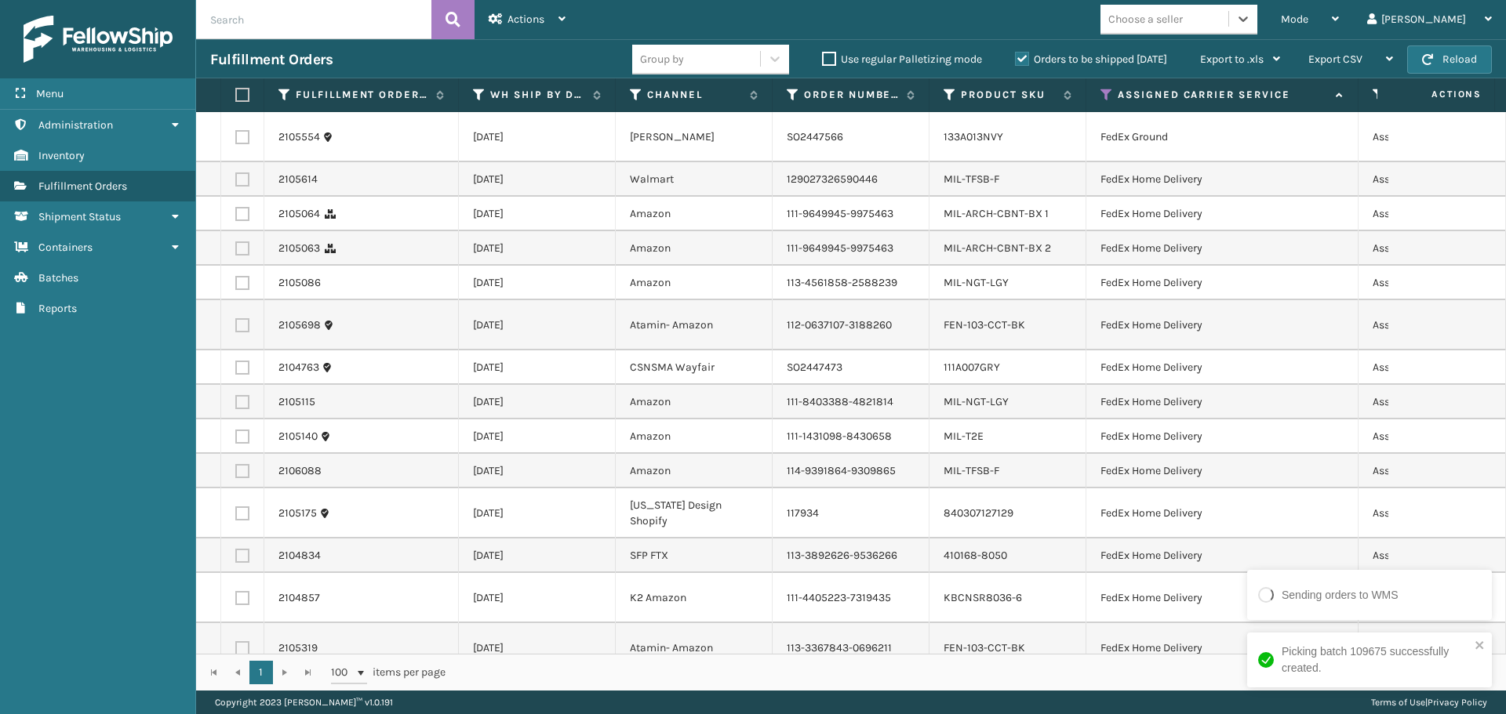
click at [1183, 23] on div "Choose a seller" at bounding box center [1145, 19] width 75 height 16
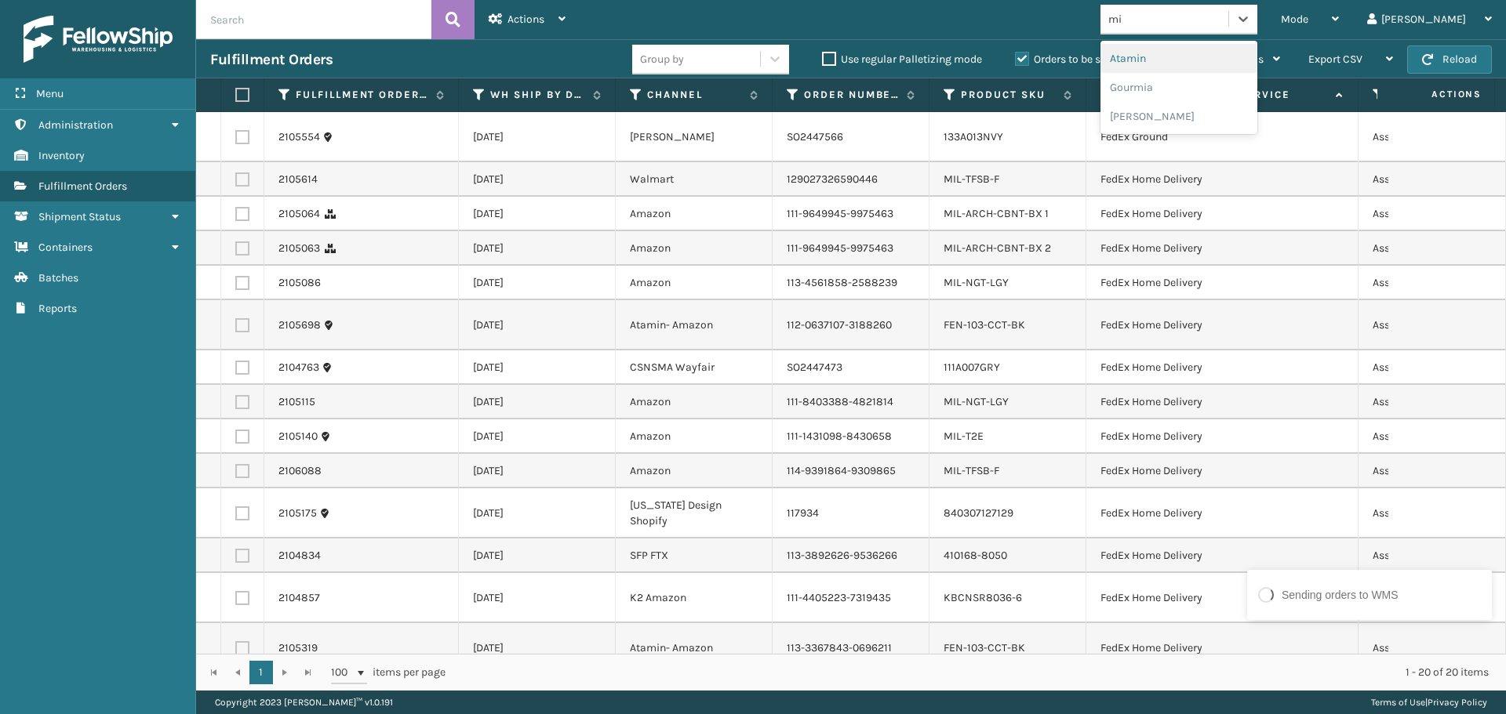
type input "mil"
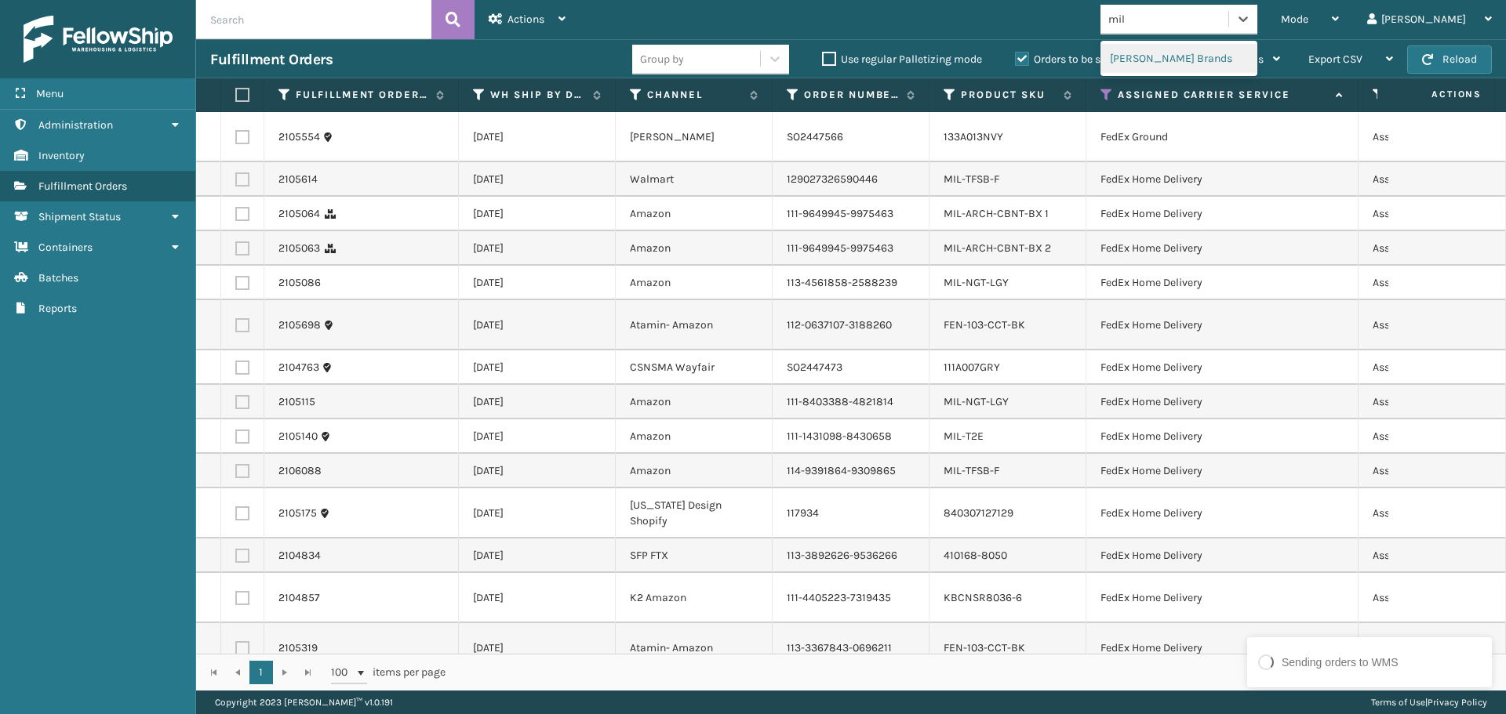
click at [1217, 54] on div "[PERSON_NAME] Brands" at bounding box center [1178, 58] width 157 height 29
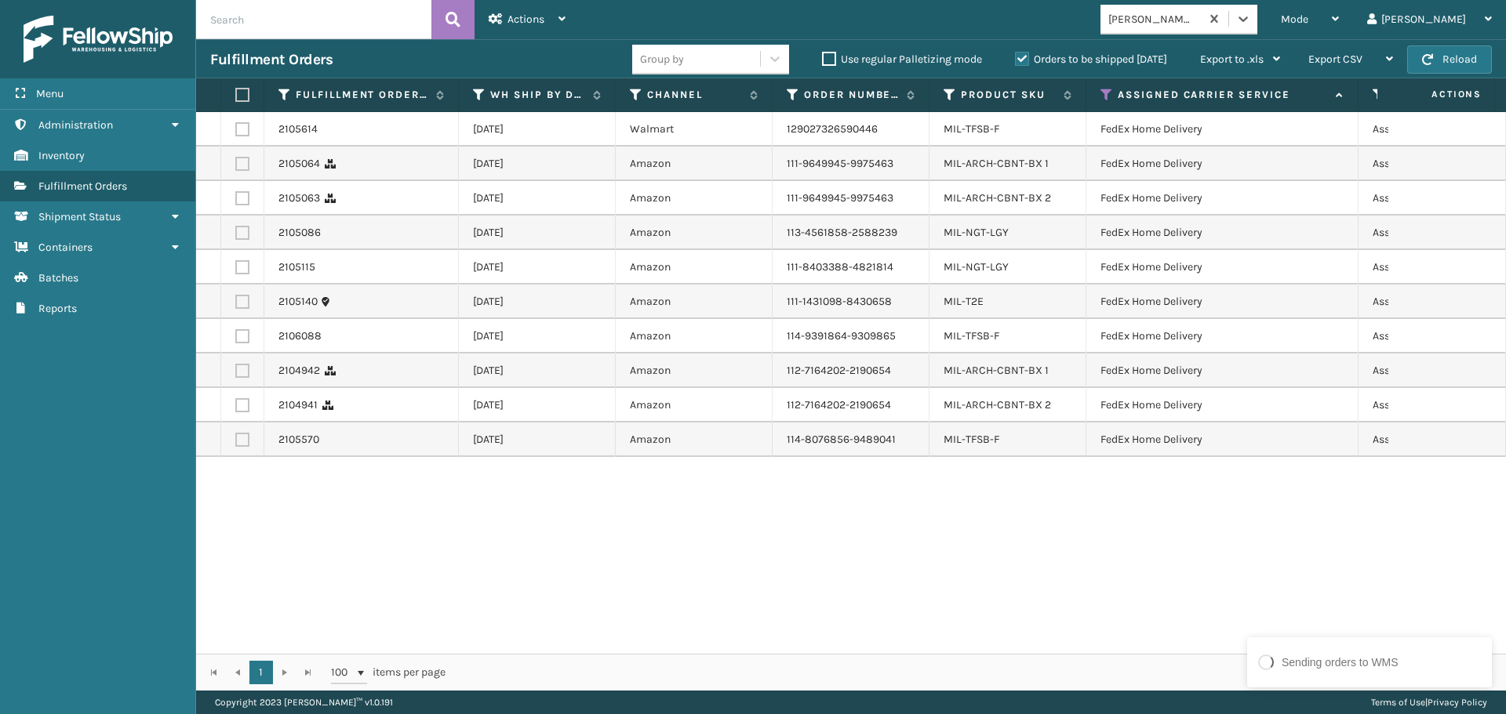
click at [238, 89] on label at bounding box center [239, 95] width 9 height 14
click at [236, 90] on input "checkbox" at bounding box center [235, 95] width 1 height 10
checkbox input "true"
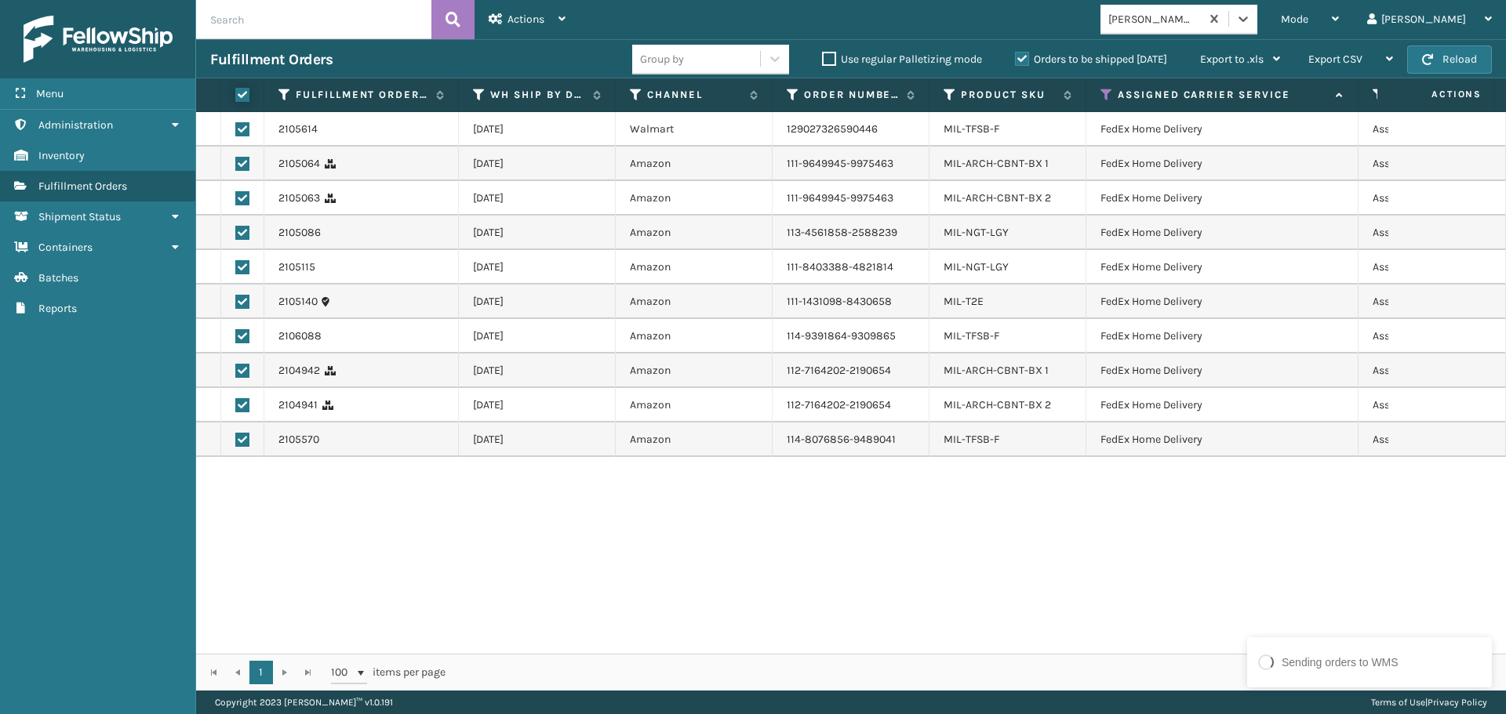
checkbox input "true"
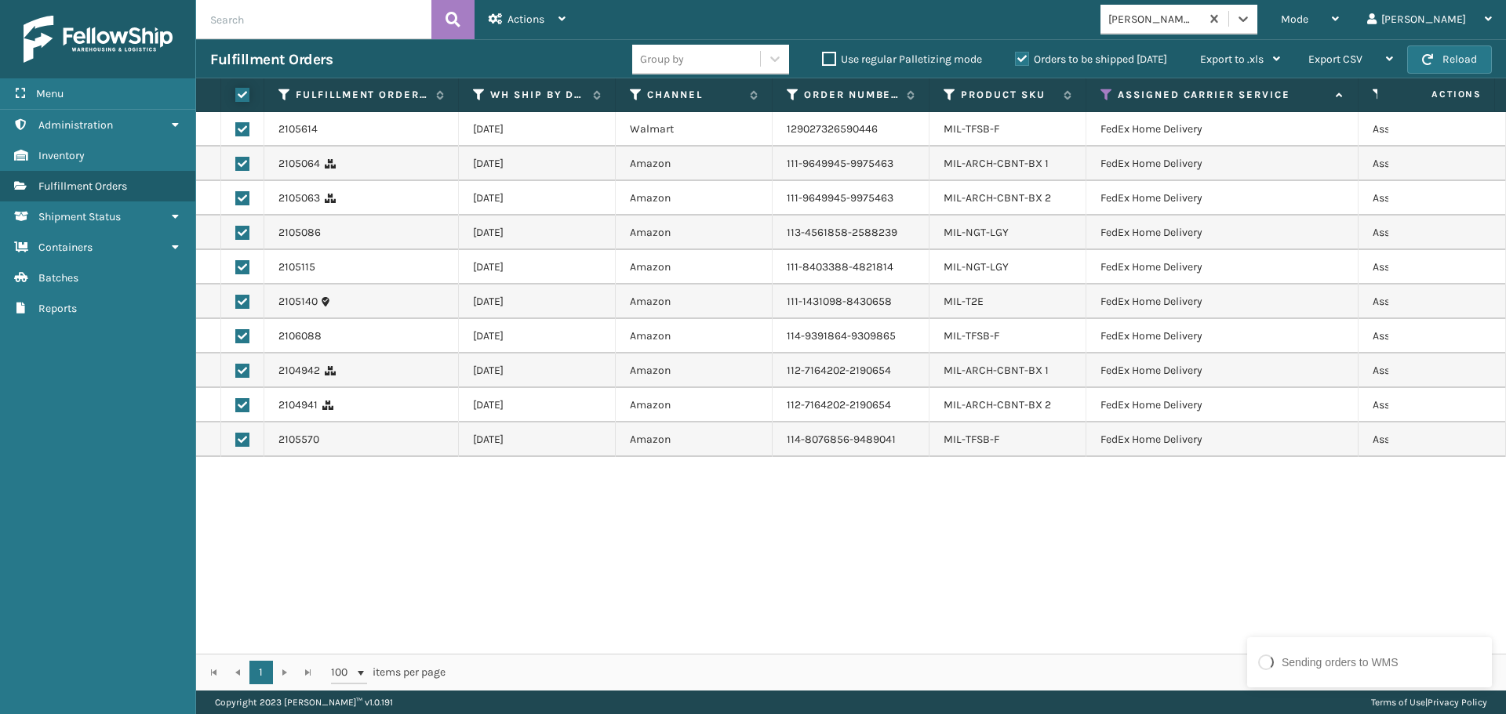
checkbox input "true"
click at [551, 20] on div "Actions" at bounding box center [527, 19] width 77 height 39
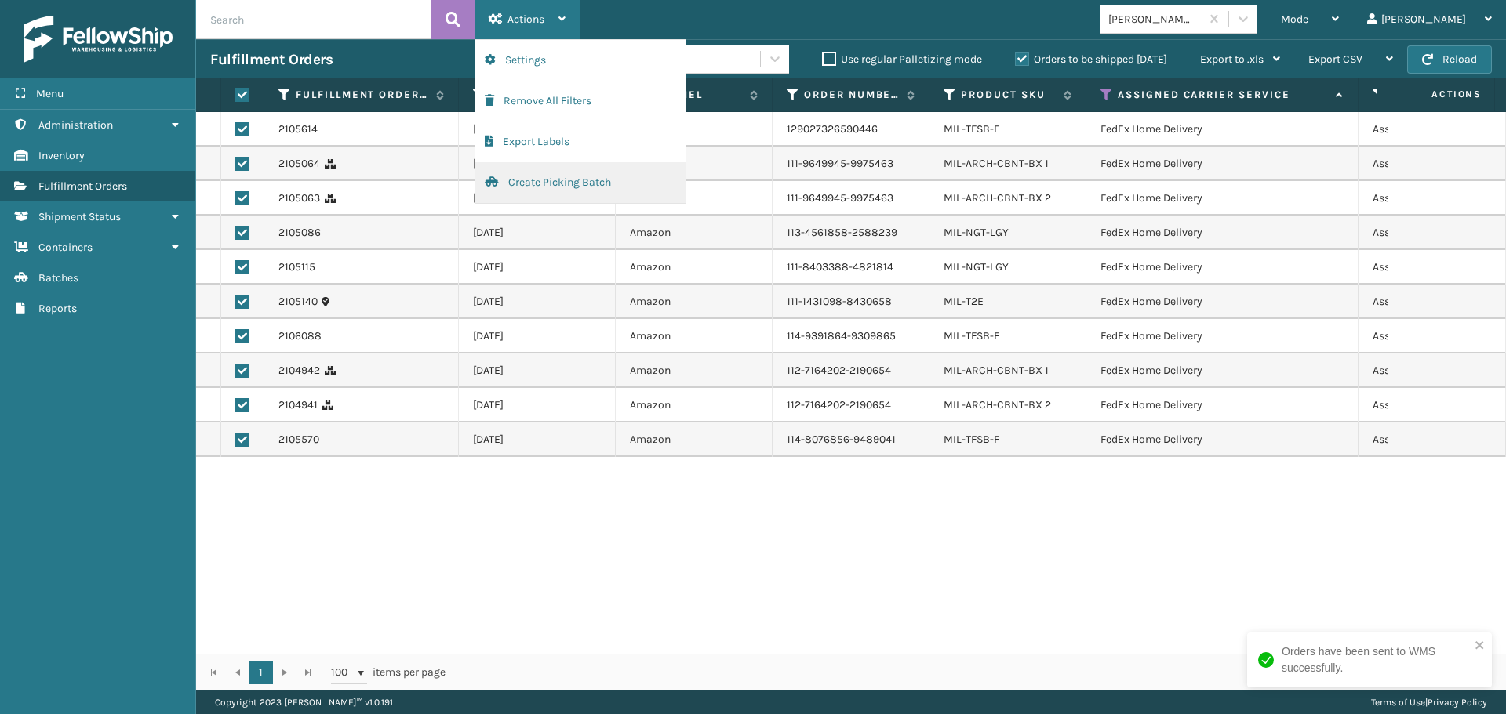
click at [562, 174] on button "Create Picking Batch" at bounding box center [580, 182] width 210 height 41
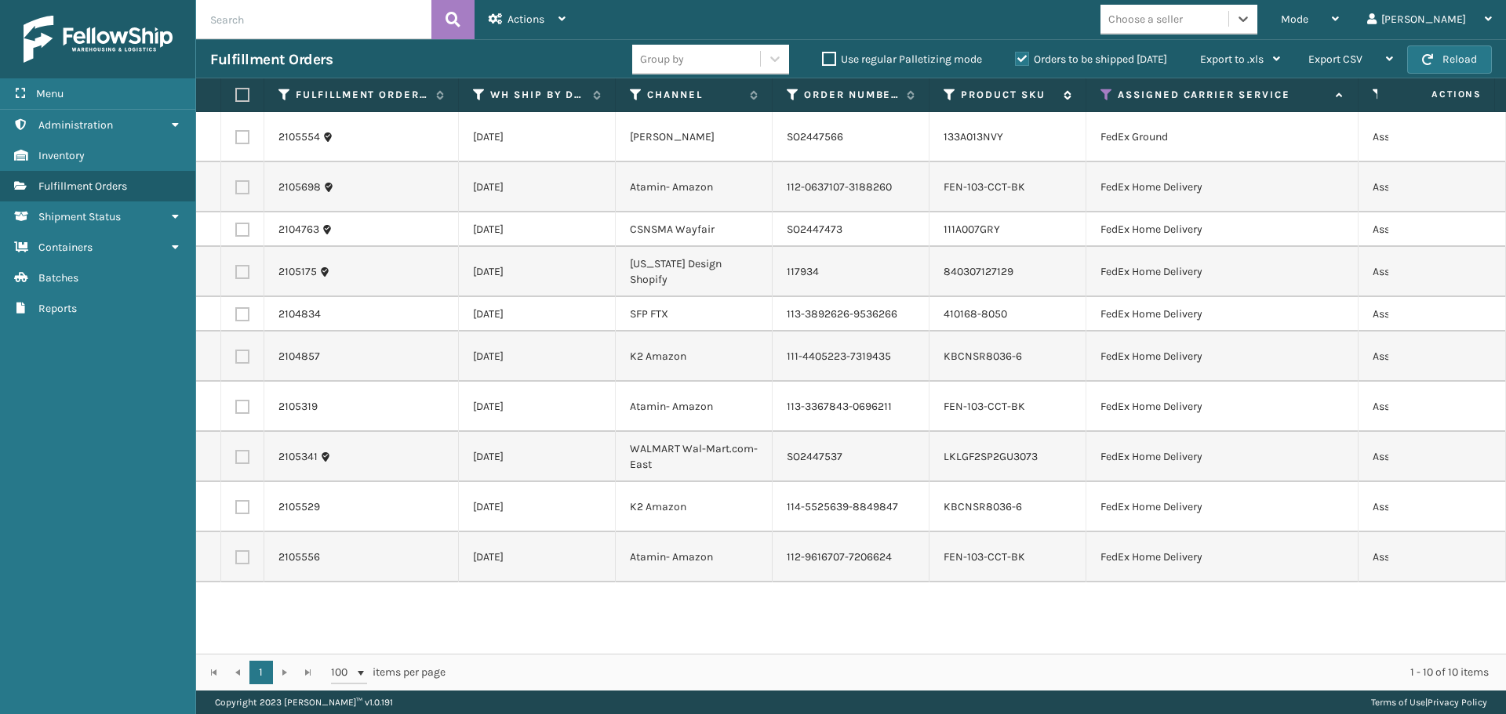
click at [977, 96] on label "Product SKU" at bounding box center [1008, 95] width 95 height 14
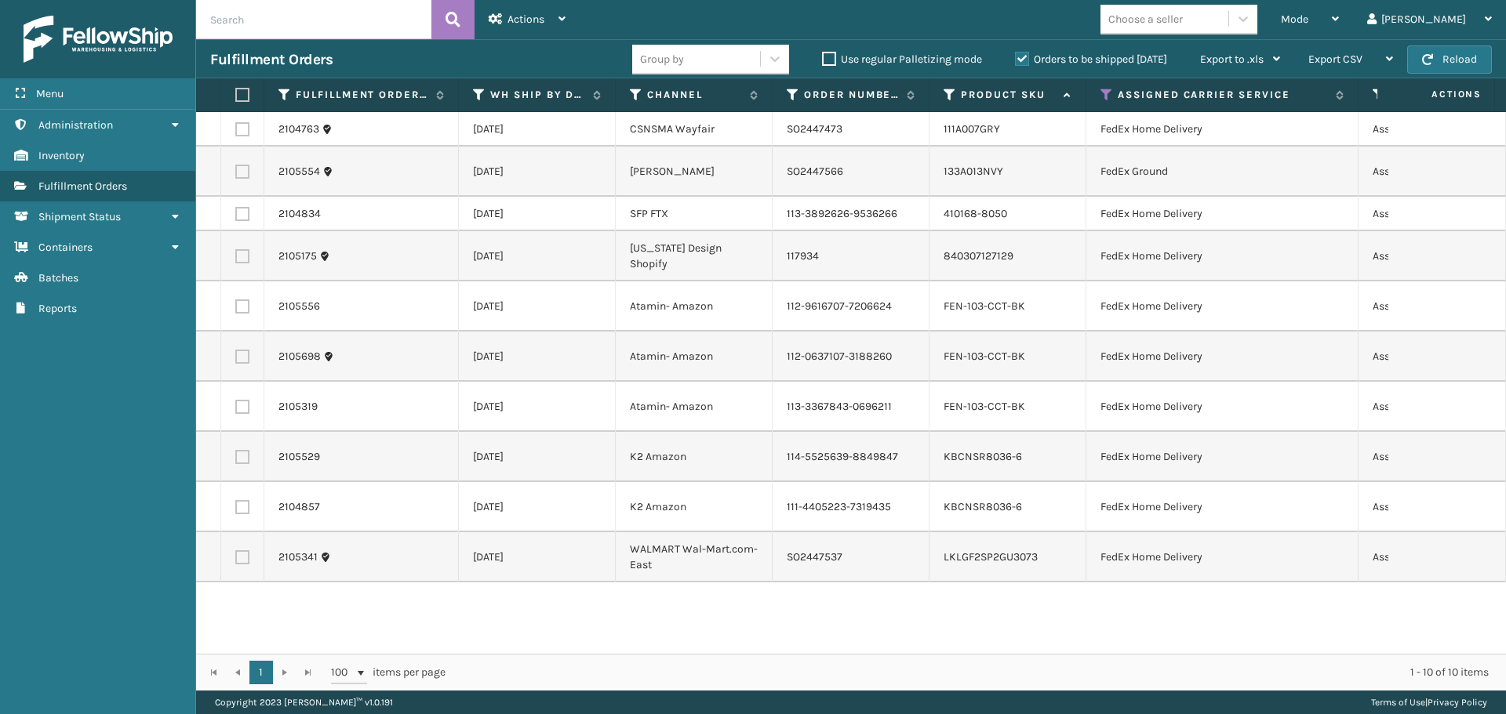
click at [238, 96] on label at bounding box center [239, 95] width 9 height 14
click at [236, 96] on input "checkbox" at bounding box center [235, 95] width 1 height 10
checkbox input "true"
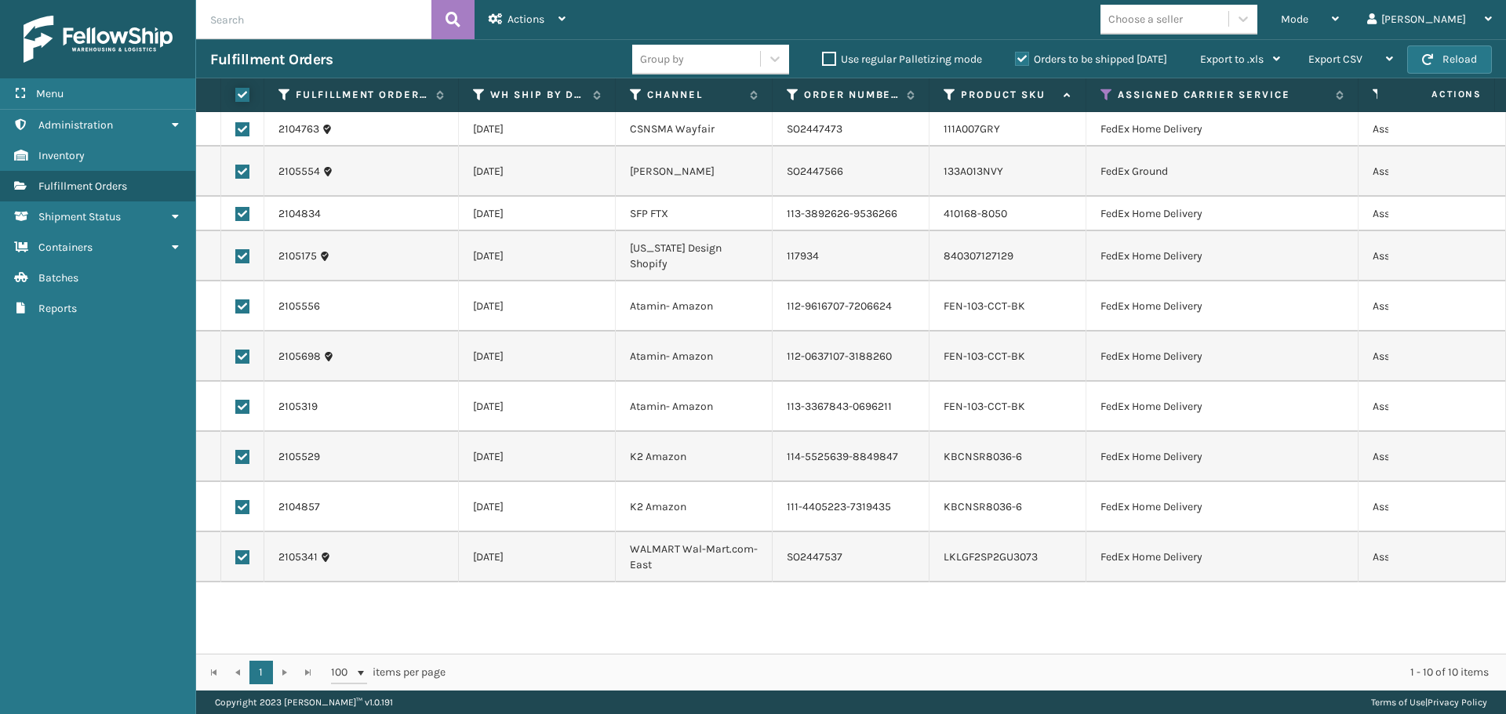
checkbox input "true"
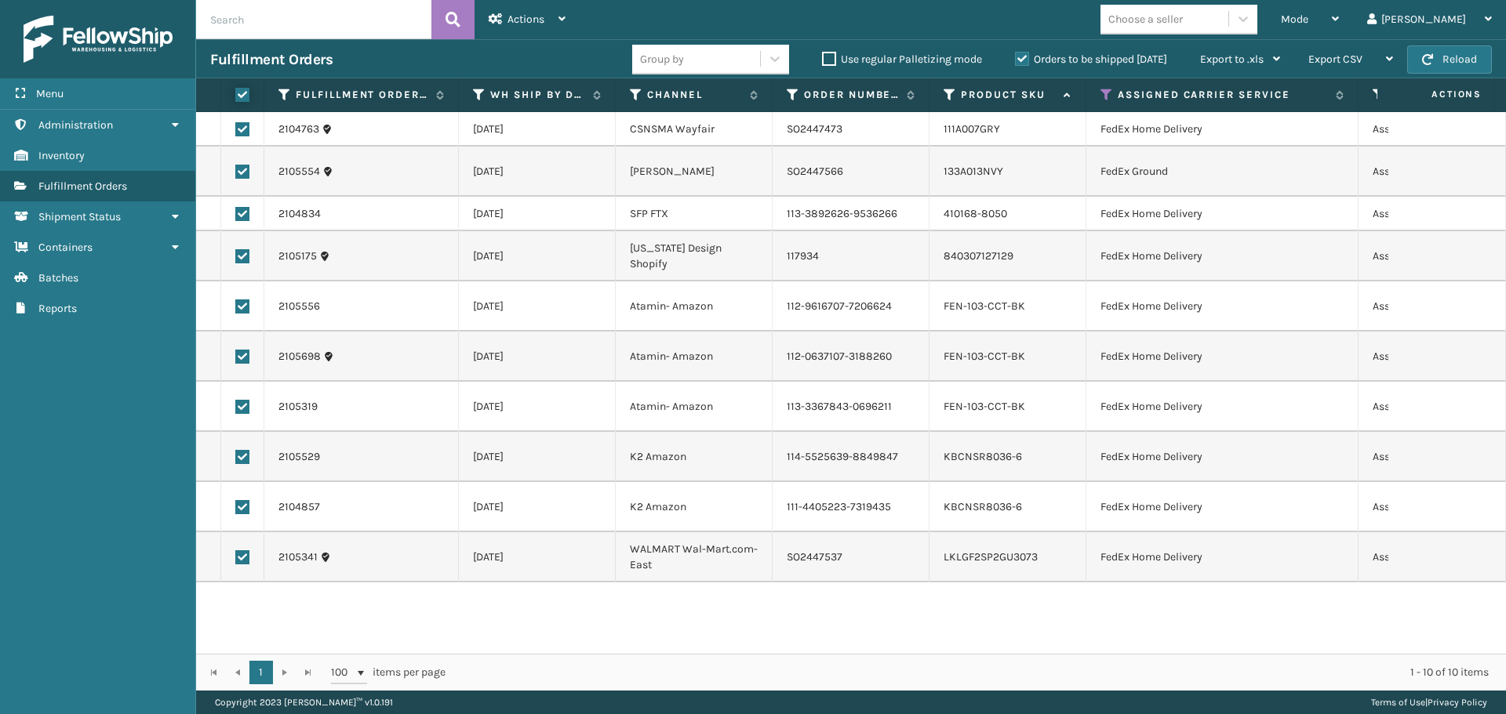
checkbox input "true"
click at [533, 25] on span "Actions" at bounding box center [525, 19] width 37 height 13
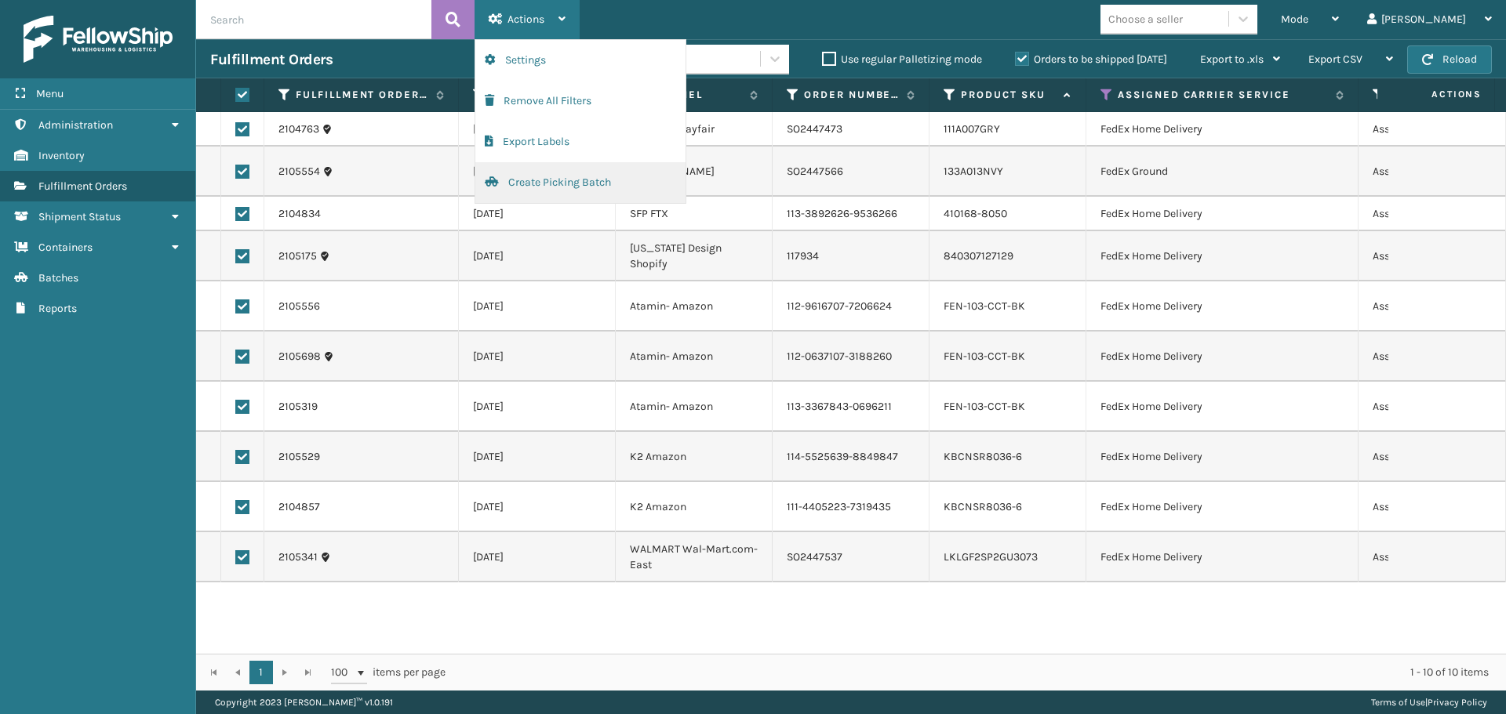
click at [562, 172] on button "Create Picking Batch" at bounding box center [580, 182] width 210 height 41
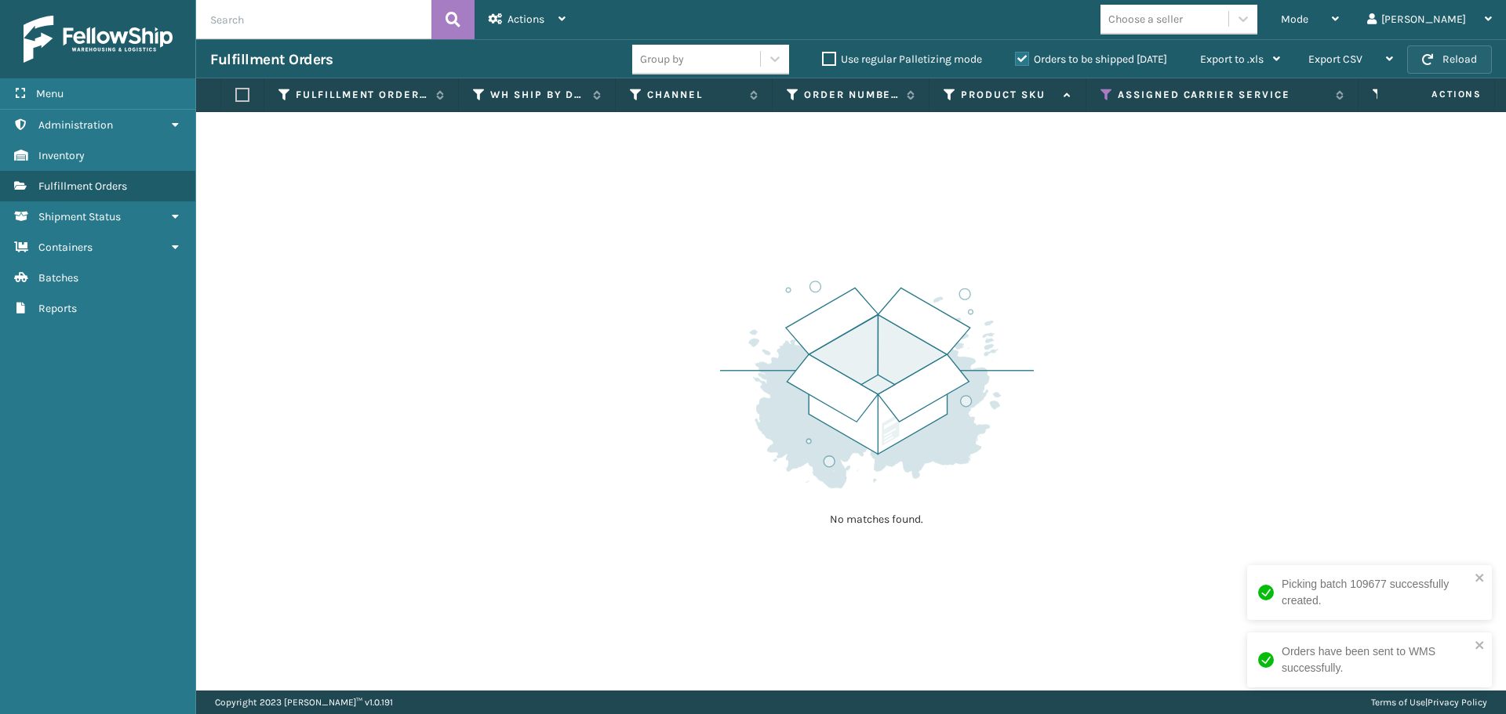
click at [1431, 49] on button "Reload" at bounding box center [1449, 59] width 85 height 28
click at [1107, 89] on icon at bounding box center [1106, 95] width 13 height 14
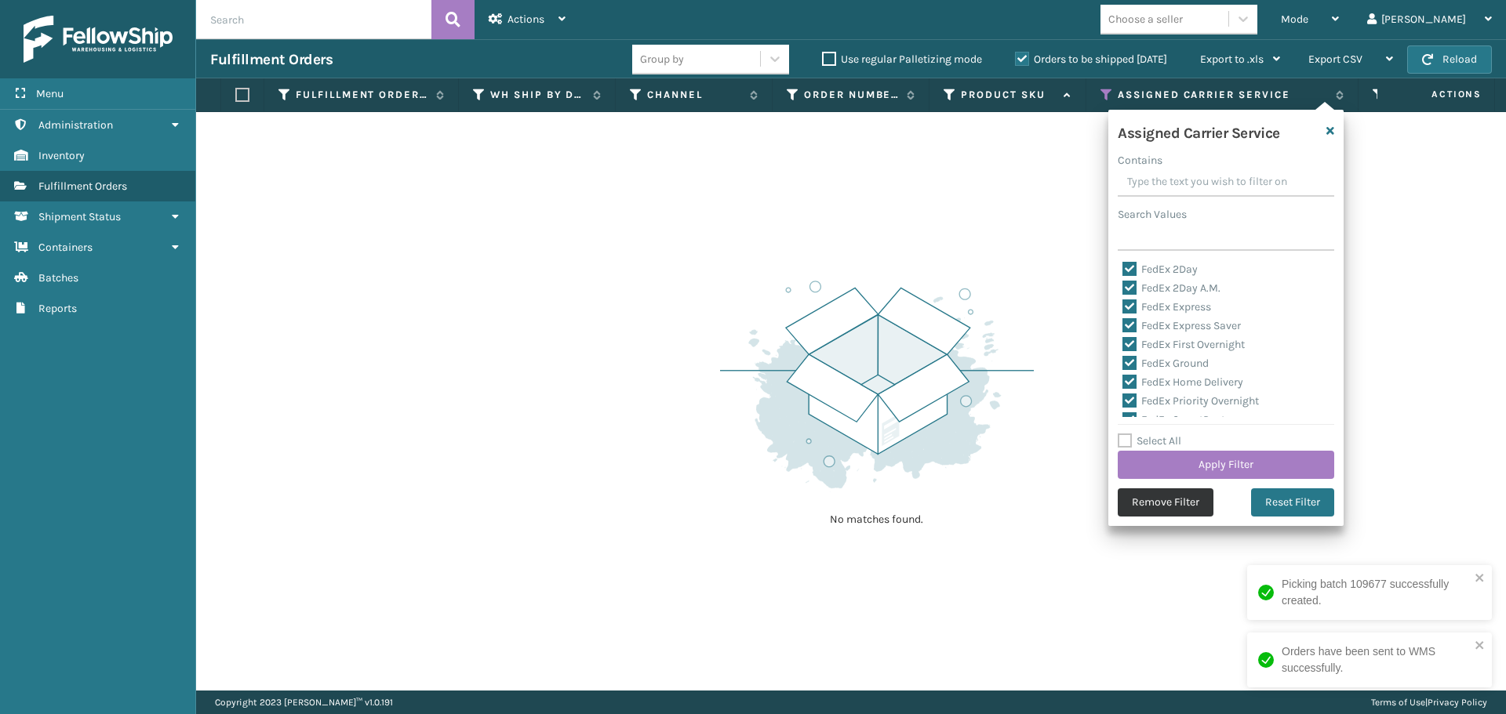
click at [1154, 506] on button "Remove Filter" at bounding box center [1166, 503] width 96 height 28
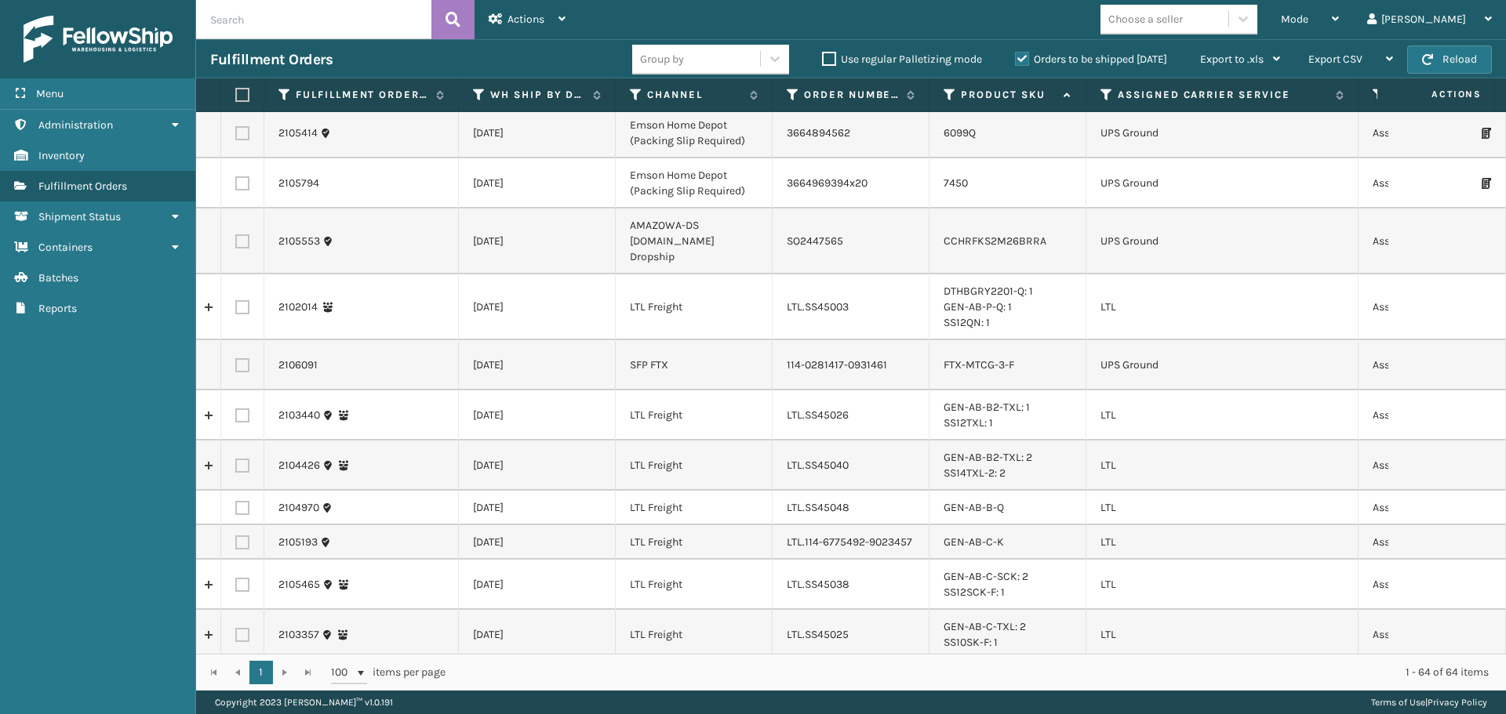
scroll to position [471, 0]
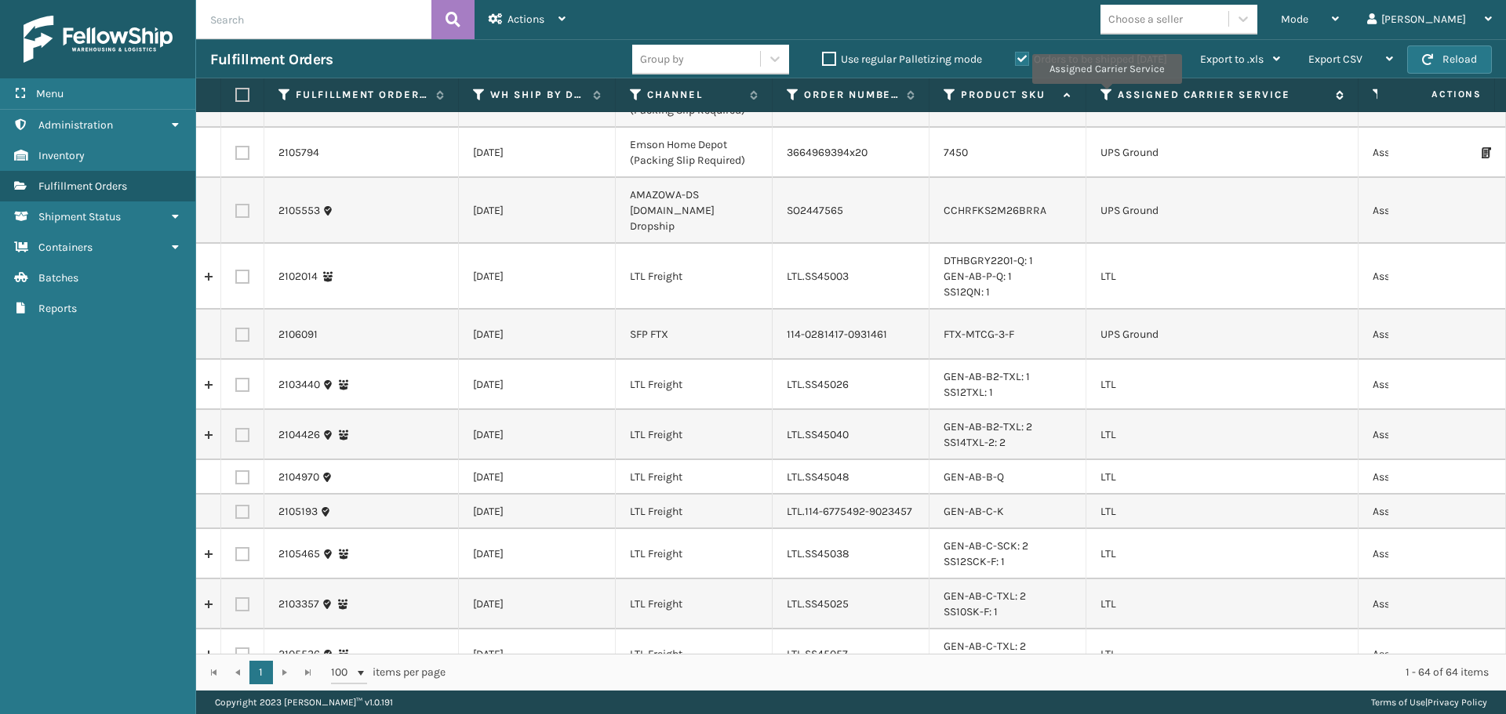
click at [1106, 95] on icon at bounding box center [1106, 95] width 13 height 14
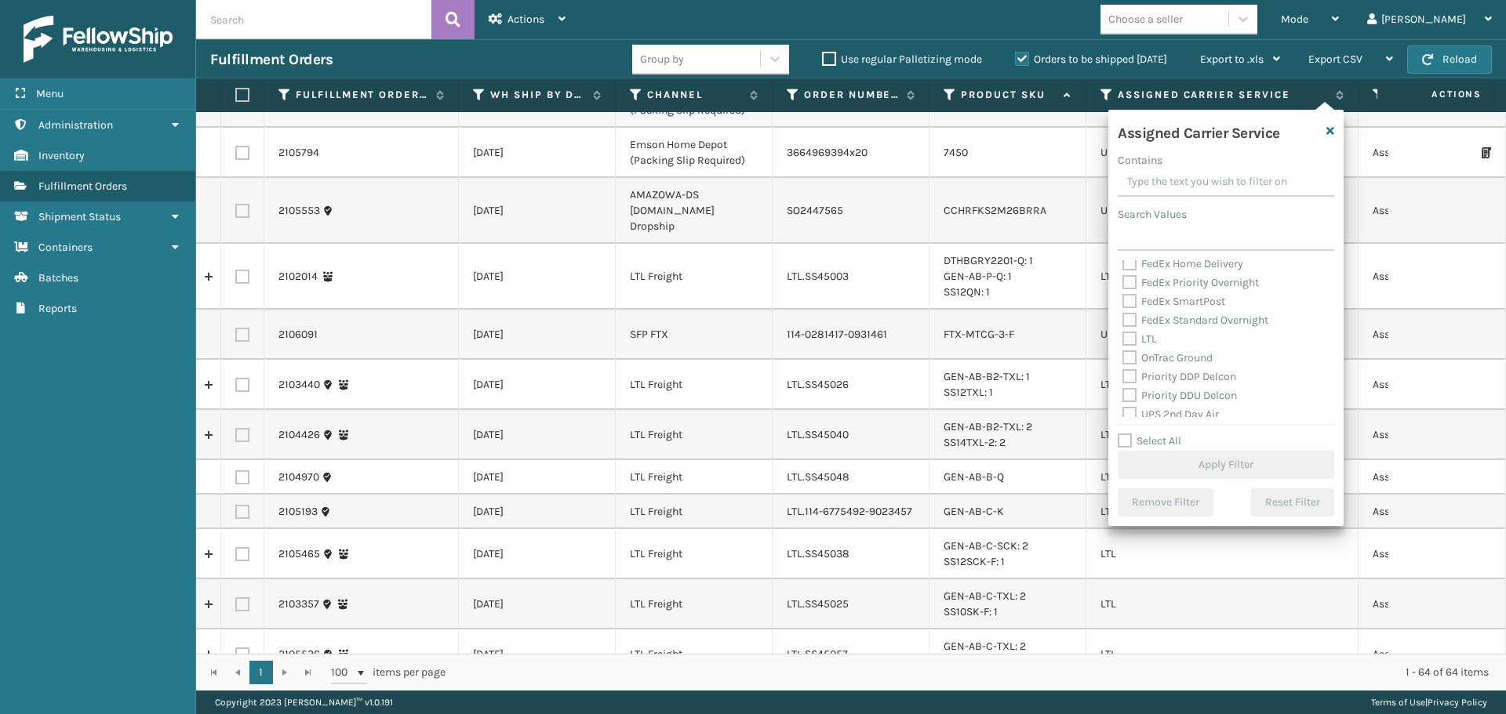
scroll to position [157, 0]
click at [1134, 356] on label "OnTrac Ground" at bounding box center [1167, 357] width 90 height 13
click at [1123, 356] on input "OnTrac Ground" at bounding box center [1122, 353] width 1 height 10
checkbox input "true"
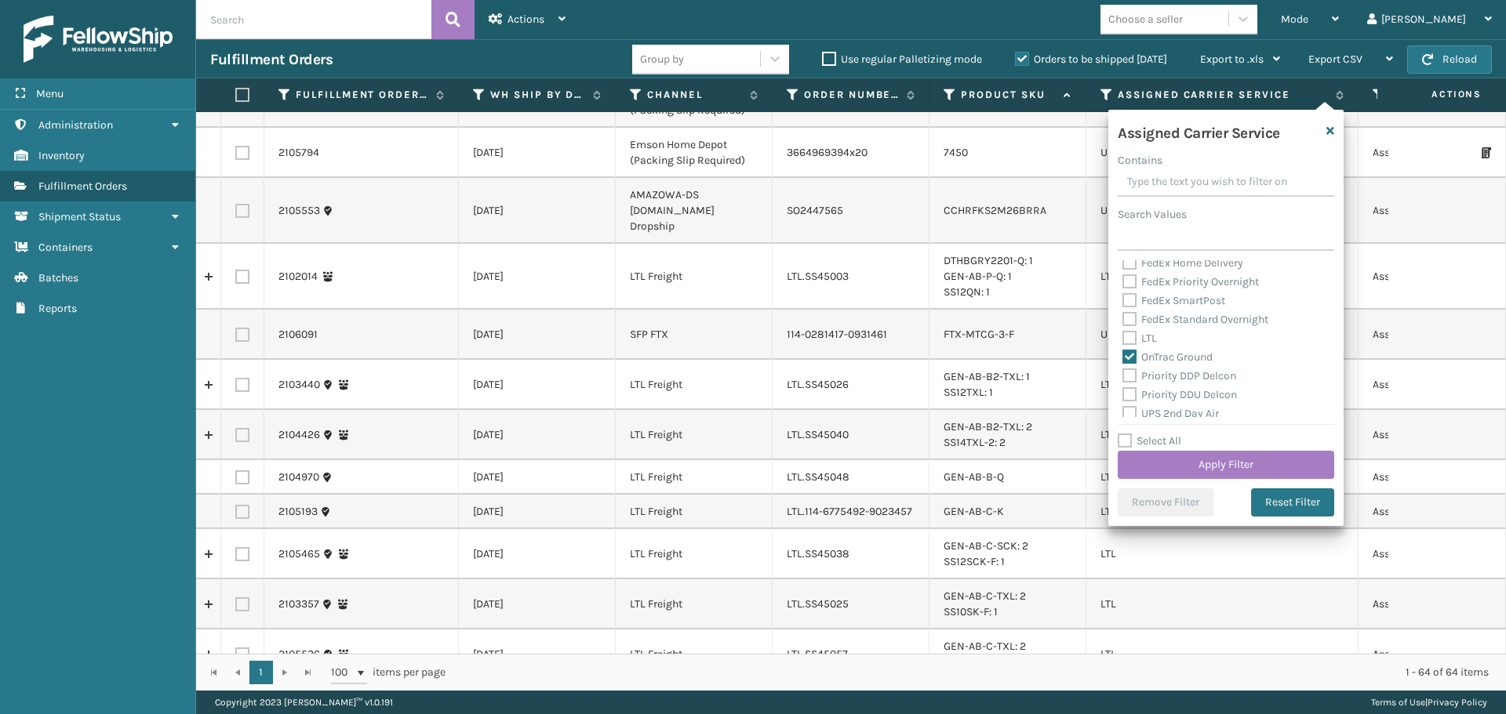
click at [1135, 365] on div "OnTrac Ground" at bounding box center [1225, 357] width 207 height 19
click at [1133, 380] on label "Priority DDP Delcon" at bounding box center [1179, 375] width 114 height 13
click at [1123, 377] on input "Priority DDP Delcon" at bounding box center [1122, 372] width 1 height 10
checkbox input "true"
click at [1126, 397] on label "Priority DDU Delcon" at bounding box center [1179, 394] width 115 height 13
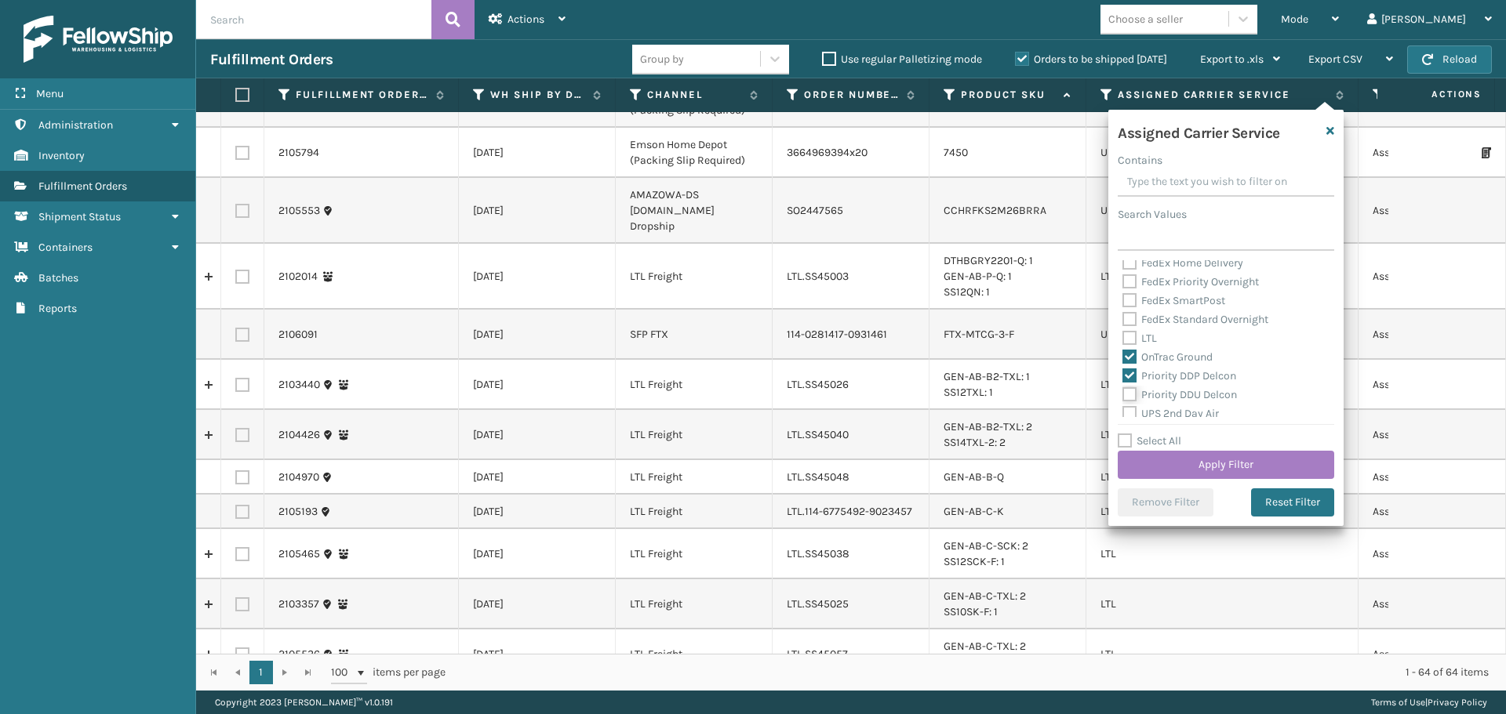
click at [1123, 396] on input "Priority DDU Delcon" at bounding box center [1122, 391] width 1 height 10
checkbox input "true"
click at [1131, 413] on label "UPS 2nd Day Air" at bounding box center [1170, 413] width 96 height 13
click at [1123, 413] on input "UPS 2nd Day Air" at bounding box center [1122, 410] width 1 height 10
checkbox input "true"
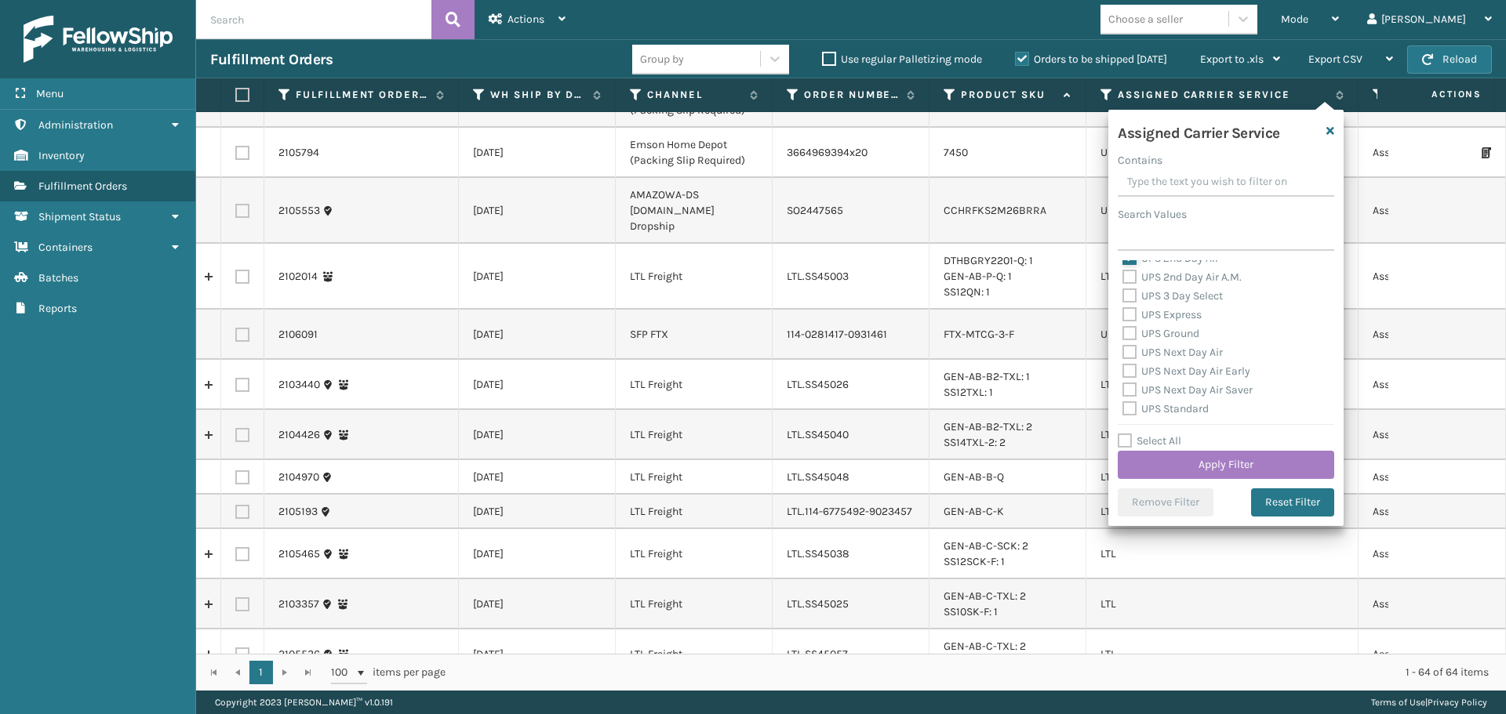
scroll to position [314, 0]
click at [1139, 273] on label "UPS 2nd Day Air A.M." at bounding box center [1181, 275] width 119 height 13
click at [1123, 273] on input "UPS 2nd Day Air A.M." at bounding box center [1122, 272] width 1 height 10
checkbox input "true"
click at [1126, 293] on label "UPS 3 Day Select" at bounding box center [1172, 294] width 100 height 13
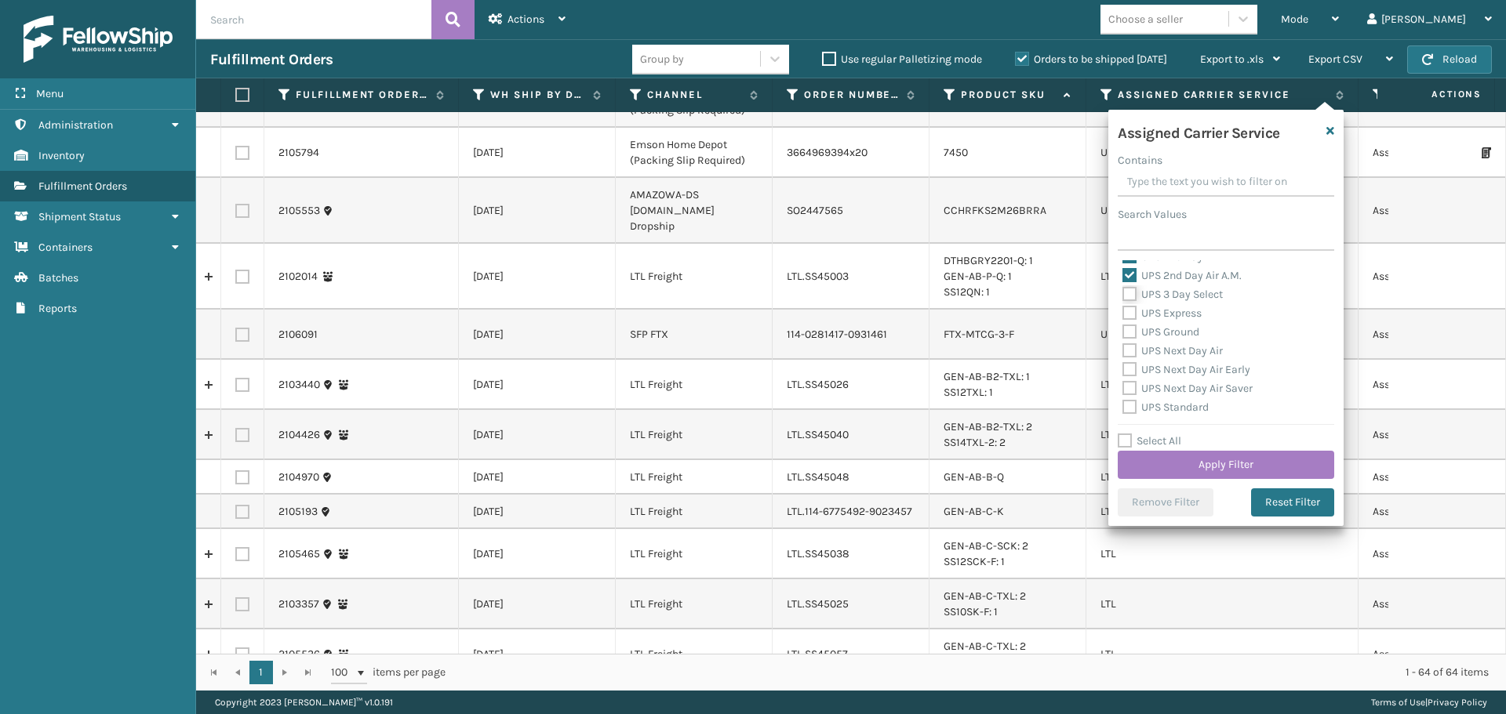
click at [1123, 293] on input "UPS 3 Day Select" at bounding box center [1122, 290] width 1 height 10
checkbox input "true"
click at [1129, 311] on label "UPS Express" at bounding box center [1161, 313] width 79 height 13
click at [1123, 311] on input "UPS Express" at bounding box center [1122, 309] width 1 height 10
checkbox input "true"
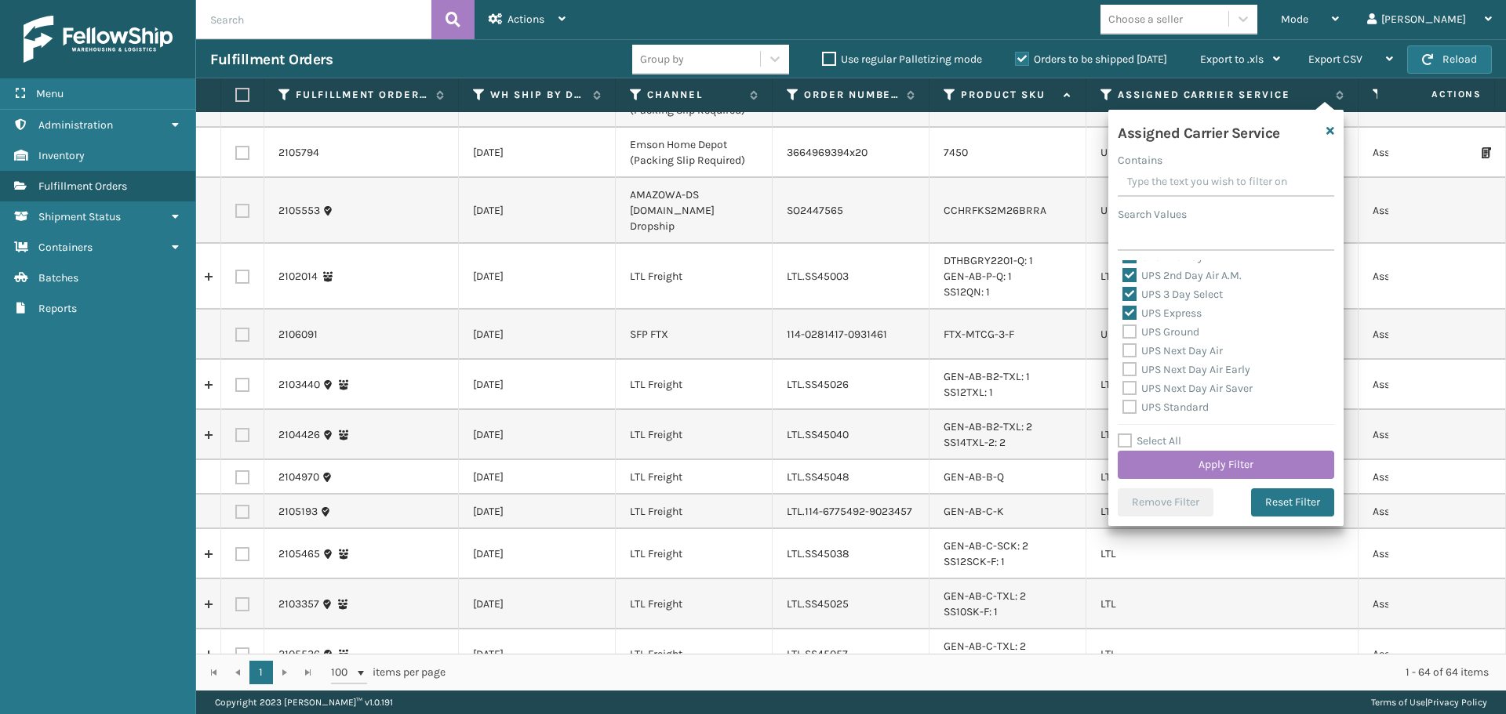
click at [1131, 330] on label "UPS Ground" at bounding box center [1160, 331] width 77 height 13
click at [1123, 330] on input "UPS Ground" at bounding box center [1122, 328] width 1 height 10
checkbox input "true"
click at [1130, 353] on label "UPS Next Day Air" at bounding box center [1172, 350] width 100 height 13
click at [1123, 352] on input "UPS Next Day Air" at bounding box center [1122, 347] width 1 height 10
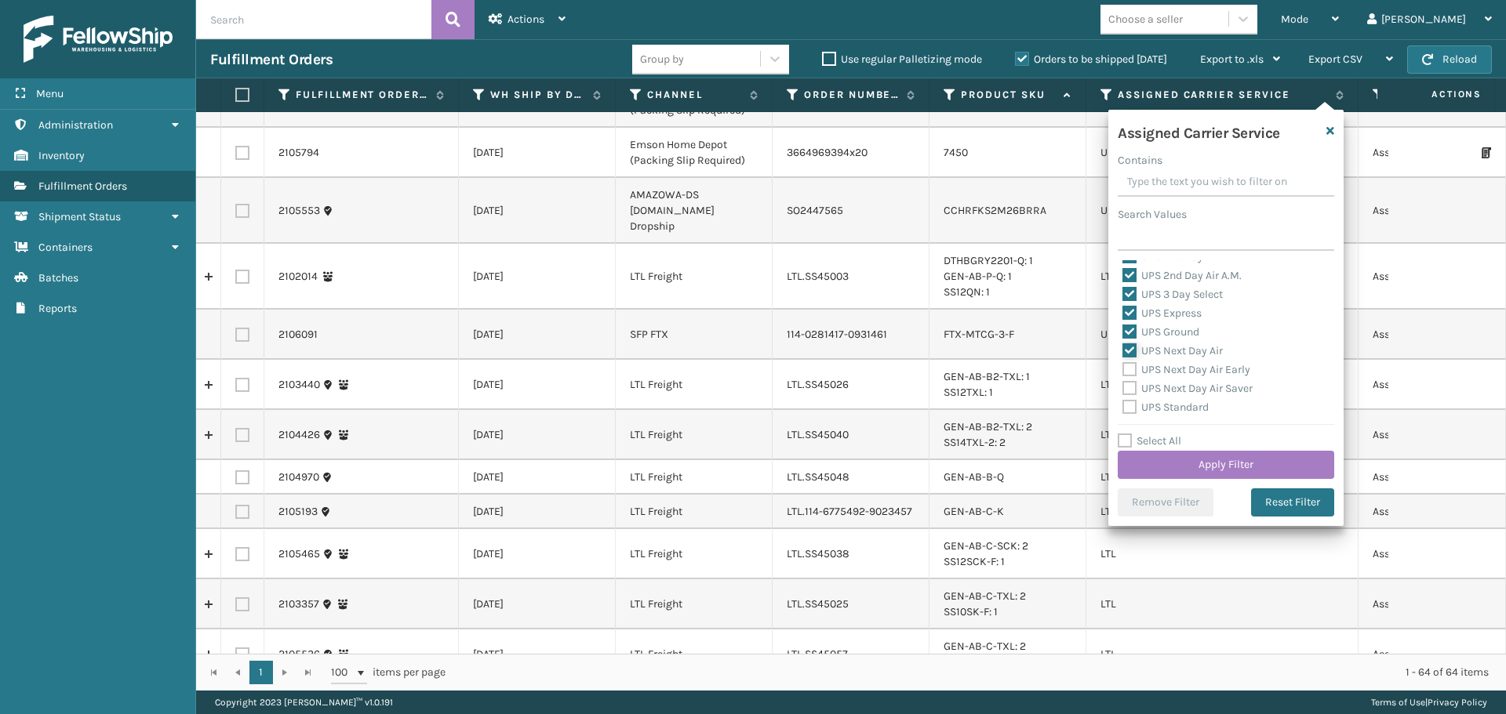
checkbox input "true"
click at [1129, 369] on label "UPS Next Day Air Early" at bounding box center [1186, 369] width 128 height 13
click at [1123, 369] on input "UPS Next Day Air Early" at bounding box center [1122, 366] width 1 height 10
checkbox input "true"
click at [1131, 389] on label "UPS Next Day Air Saver" at bounding box center [1187, 388] width 130 height 13
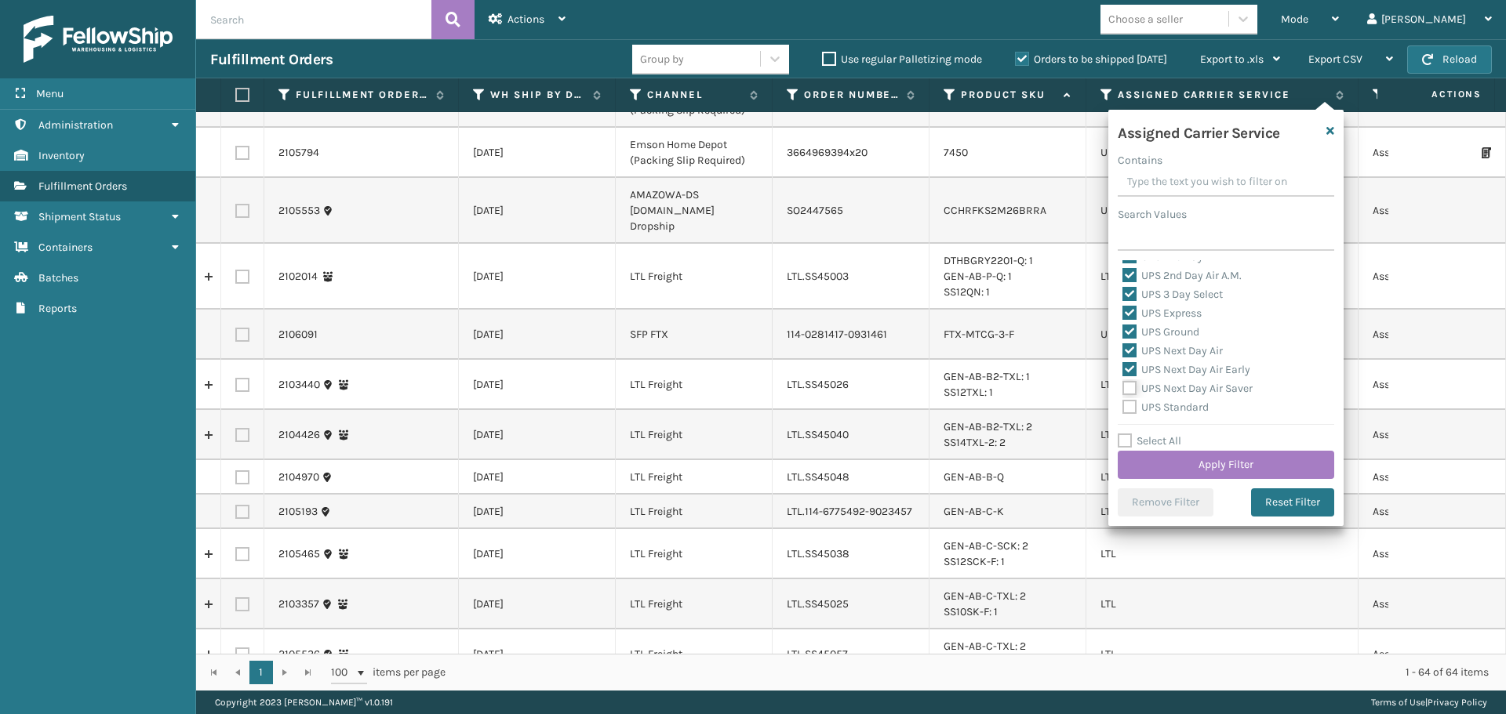
click at [1123, 389] on input "UPS Next Day Air Saver" at bounding box center [1122, 385] width 1 height 10
checkbox input "true"
click at [1129, 415] on div "UPS Standard" at bounding box center [1225, 407] width 207 height 19
click at [1129, 410] on label "UPS Standard" at bounding box center [1165, 407] width 86 height 13
click at [1123, 409] on input "UPS Standard" at bounding box center [1122, 403] width 1 height 10
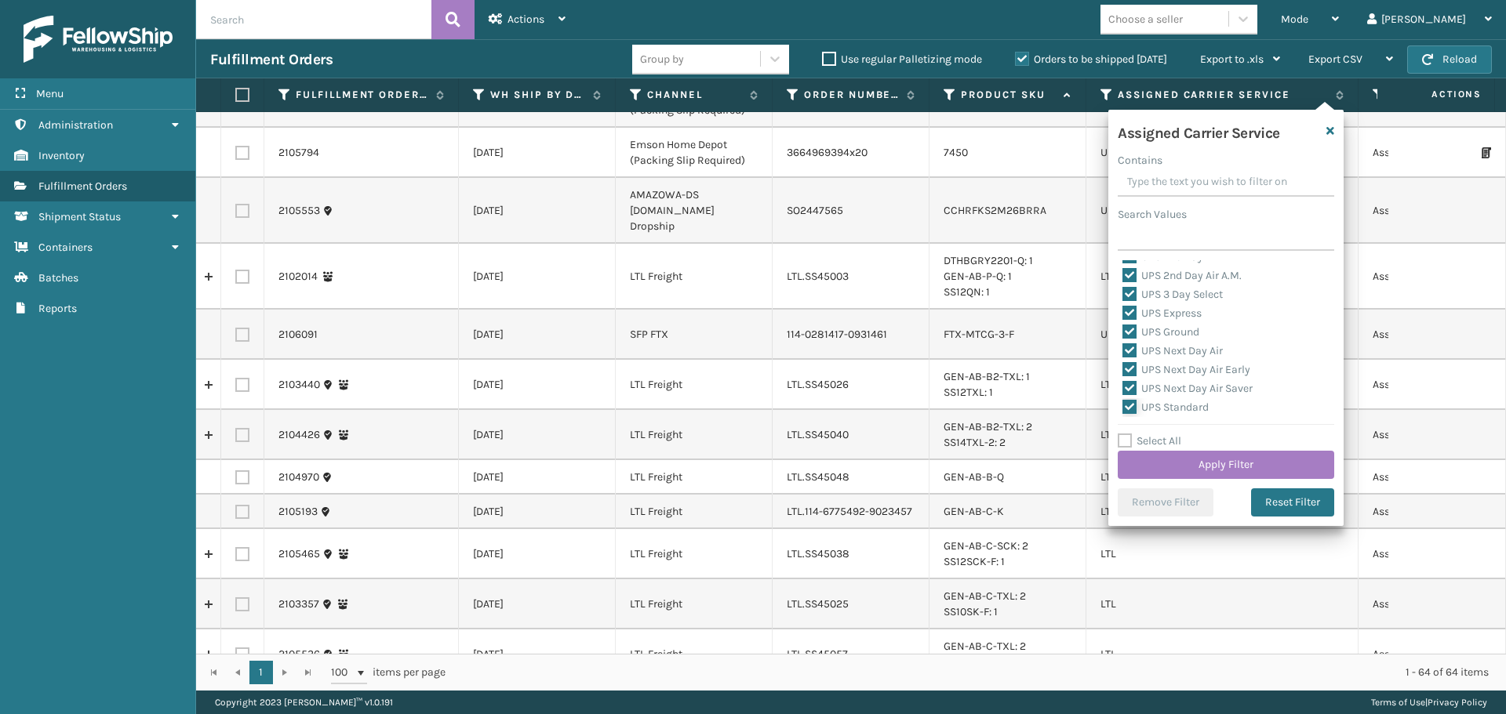
checkbox input "true"
click at [1133, 349] on label "UPS SurePost 1LB or Greater" at bounding box center [1199, 347] width 155 height 13
click at [1123, 349] on input "UPS SurePost 1LB or Greater" at bounding box center [1122, 344] width 1 height 10
checkbox input "true"
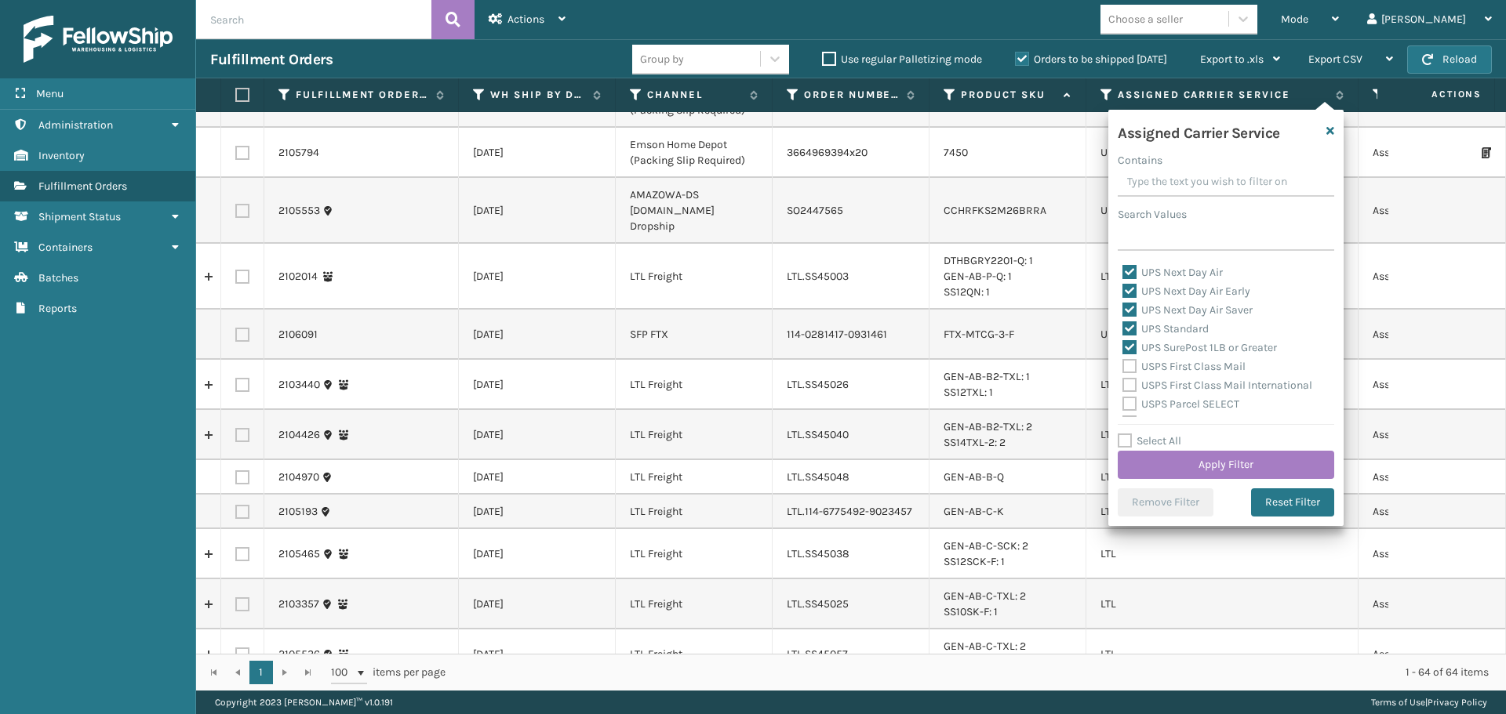
click at [1133, 362] on label "USPS First Class Mail" at bounding box center [1183, 366] width 123 height 13
click at [1123, 362] on input "USPS First Class Mail" at bounding box center [1122, 363] width 1 height 10
checkbox input "true"
click at [1133, 384] on label "USPS First Class Mail International" at bounding box center [1217, 385] width 190 height 13
click at [1123, 384] on input "USPS First Class Mail International" at bounding box center [1122, 381] width 1 height 10
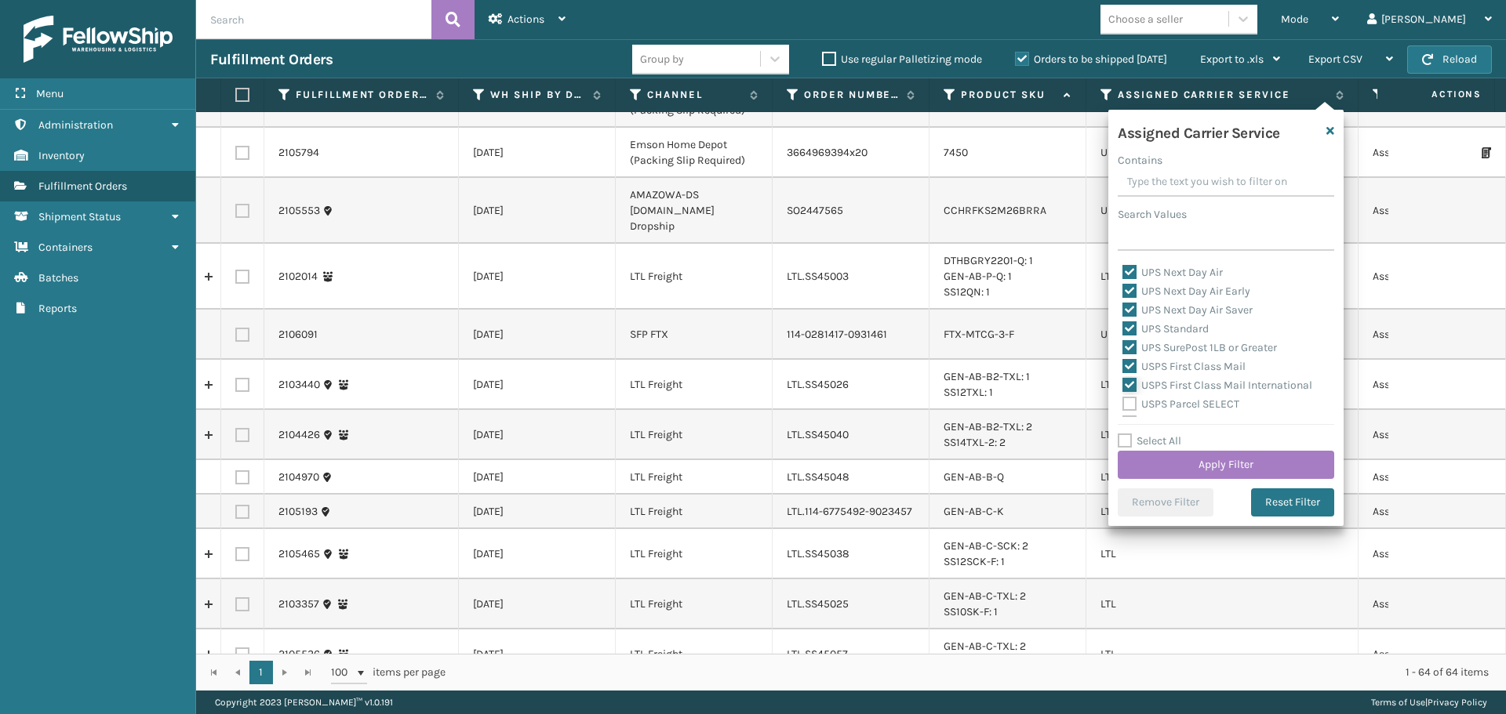
checkbox input "true"
click at [1133, 404] on label "USPS Parcel SELECT" at bounding box center [1180, 404] width 117 height 13
click at [1123, 404] on input "USPS Parcel SELECT" at bounding box center [1122, 400] width 1 height 10
checkbox input "true"
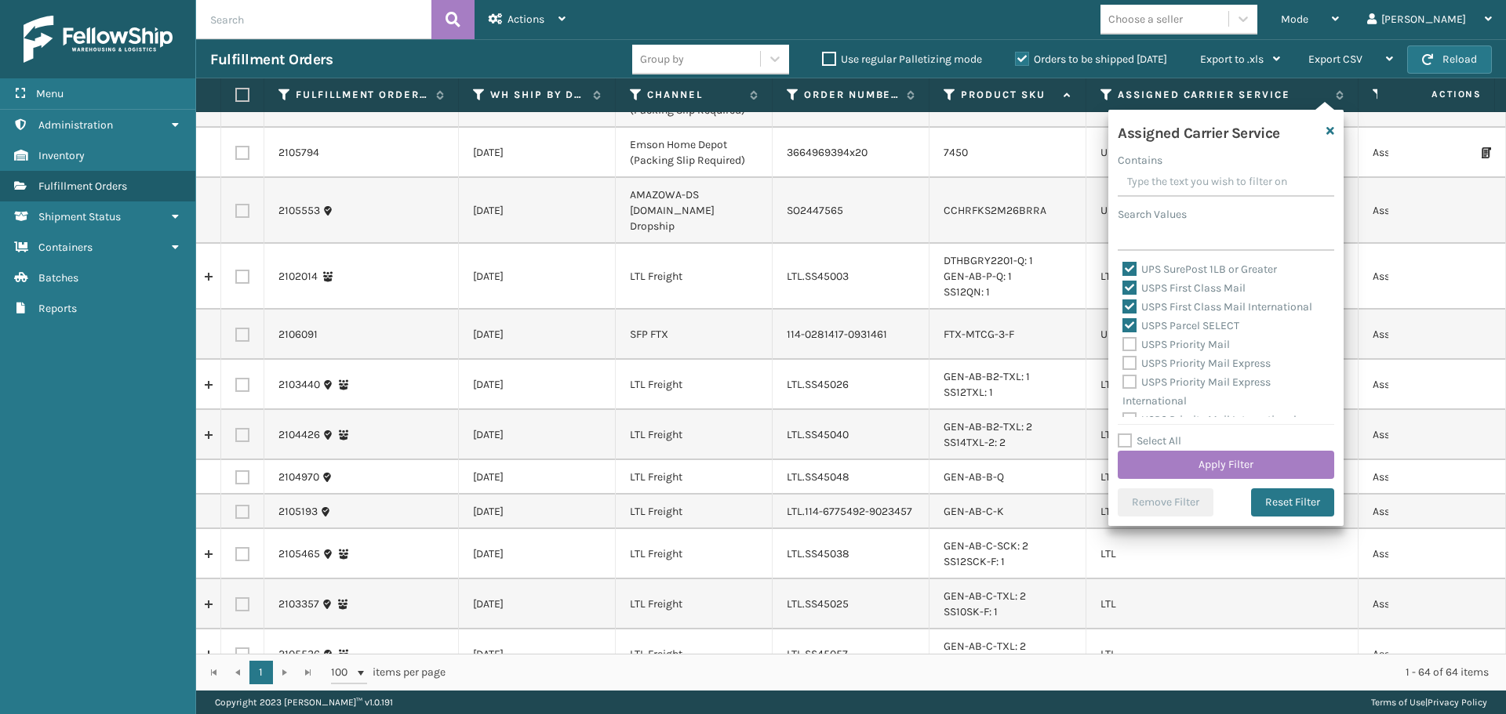
click at [1131, 341] on label "USPS Priority Mail" at bounding box center [1175, 344] width 107 height 13
click at [1123, 341] on input "USPS Priority Mail" at bounding box center [1122, 341] width 1 height 10
checkbox input "true"
click at [1130, 362] on label "USPS Priority Mail Express" at bounding box center [1196, 363] width 148 height 13
click at [1123, 362] on input "USPS Priority Mail Express" at bounding box center [1122, 359] width 1 height 10
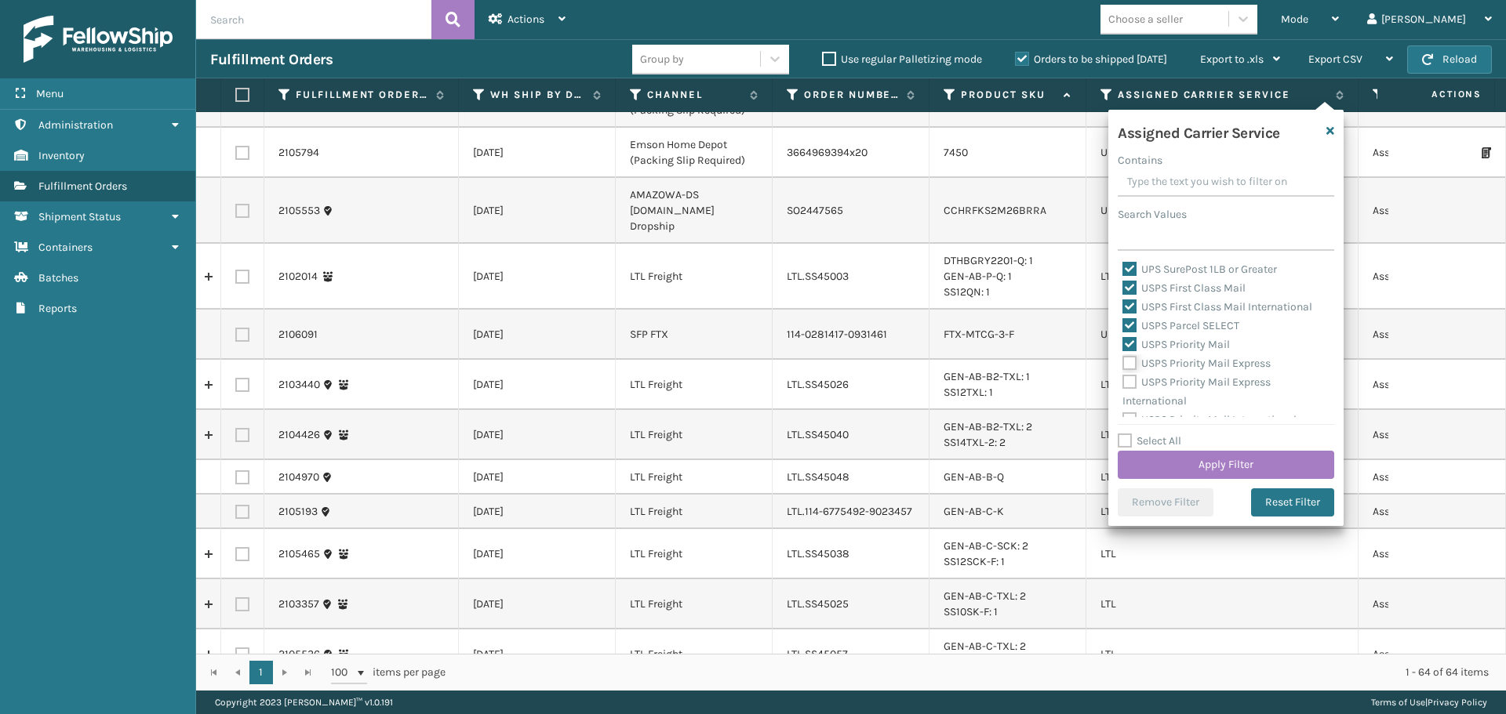
checkbox input "true"
click at [1131, 382] on label "USPS Priority Mail Express International" at bounding box center [1196, 392] width 148 height 32
click at [1123, 382] on input "USPS Priority Mail Express International" at bounding box center [1122, 378] width 1 height 10
checkbox input "true"
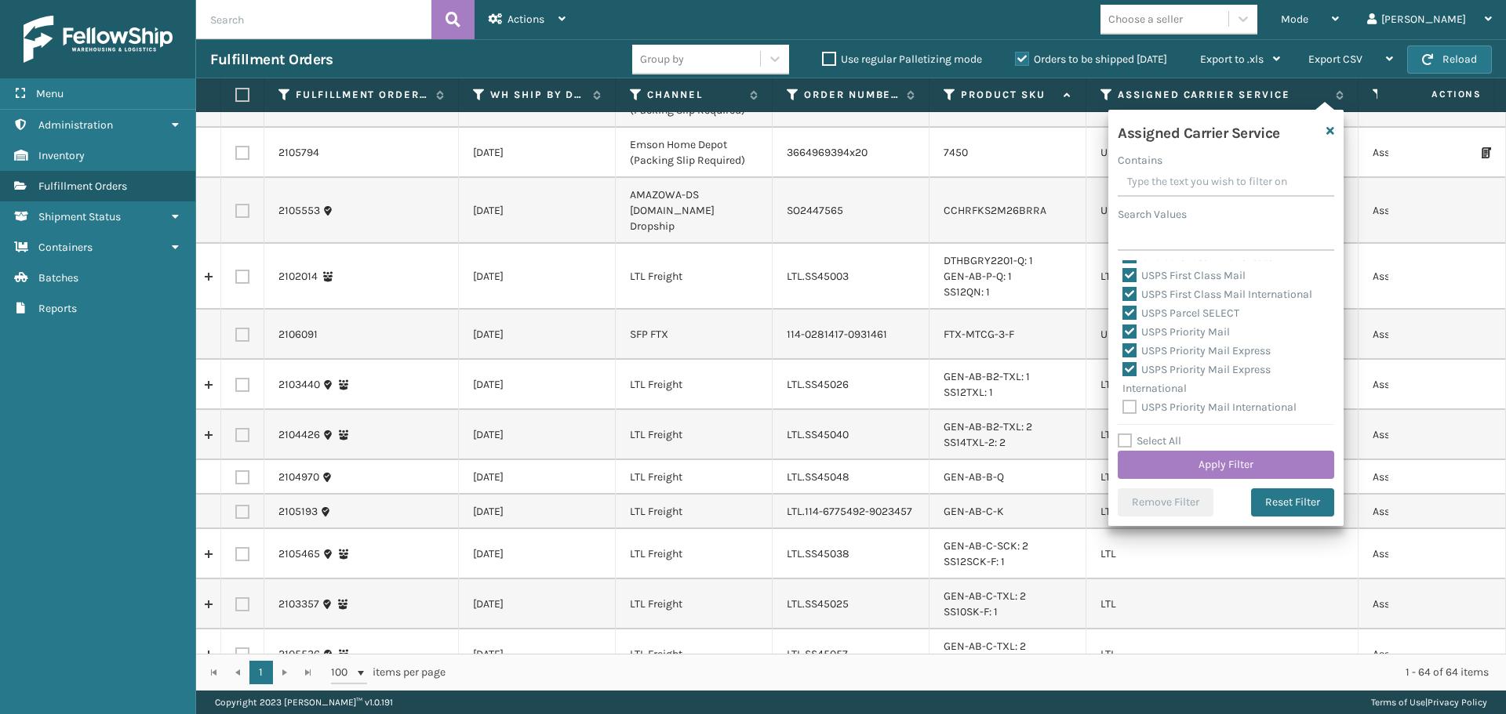
click at [1126, 406] on label "USPS Priority Mail International" at bounding box center [1209, 407] width 174 height 13
click at [1123, 406] on input "USPS Priority Mail International" at bounding box center [1122, 403] width 1 height 10
checkbox input "true"
click at [1162, 474] on button "Apply Filter" at bounding box center [1226, 465] width 216 height 28
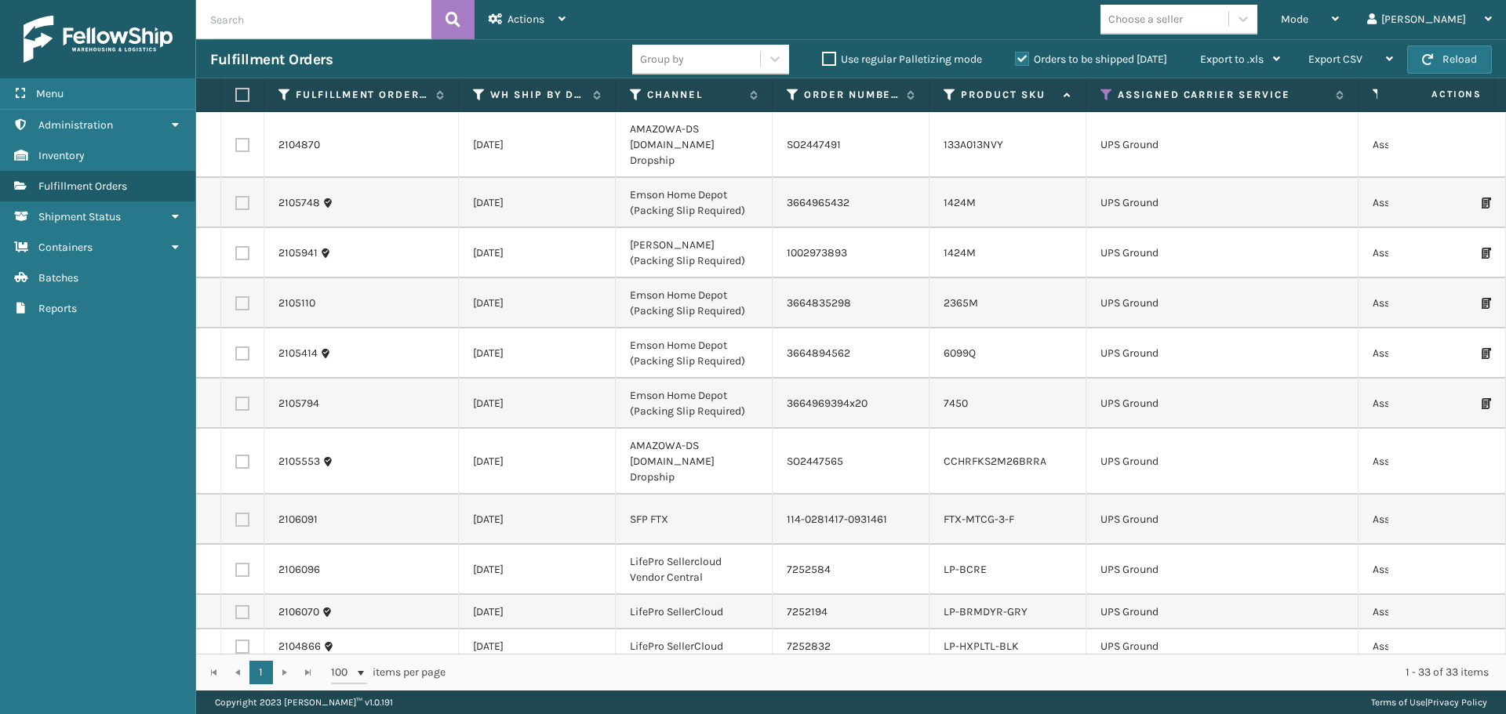
click at [1183, 27] on div "Choose a seller" at bounding box center [1145, 19] width 75 height 16
type input "emson"
click at [1198, 55] on div "Emson" at bounding box center [1178, 58] width 157 height 29
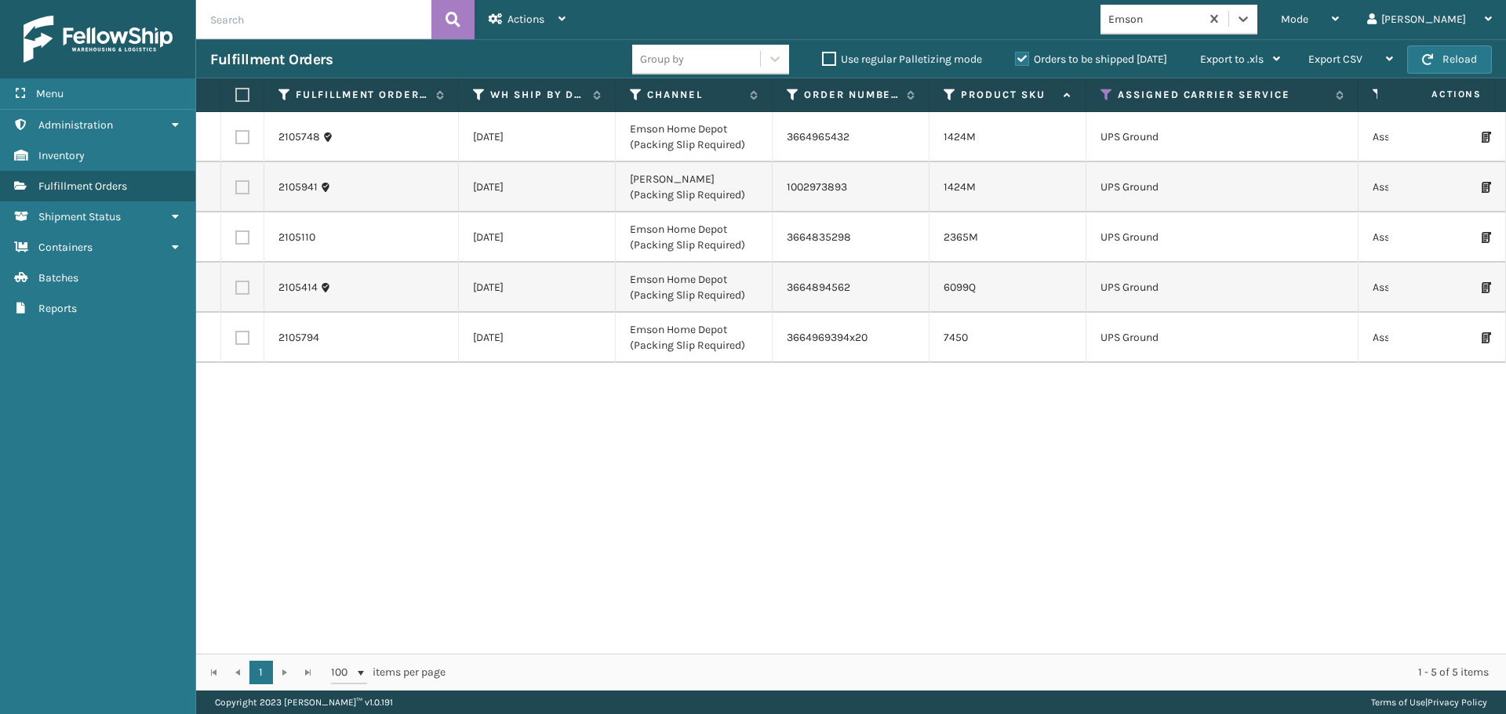
drag, startPoint x: 240, startPoint y: 100, endPoint x: 251, endPoint y: 101, distance: 11.0
click at [241, 100] on label at bounding box center [239, 95] width 9 height 14
click at [236, 100] on input "checkbox" at bounding box center [235, 95] width 1 height 10
checkbox input "true"
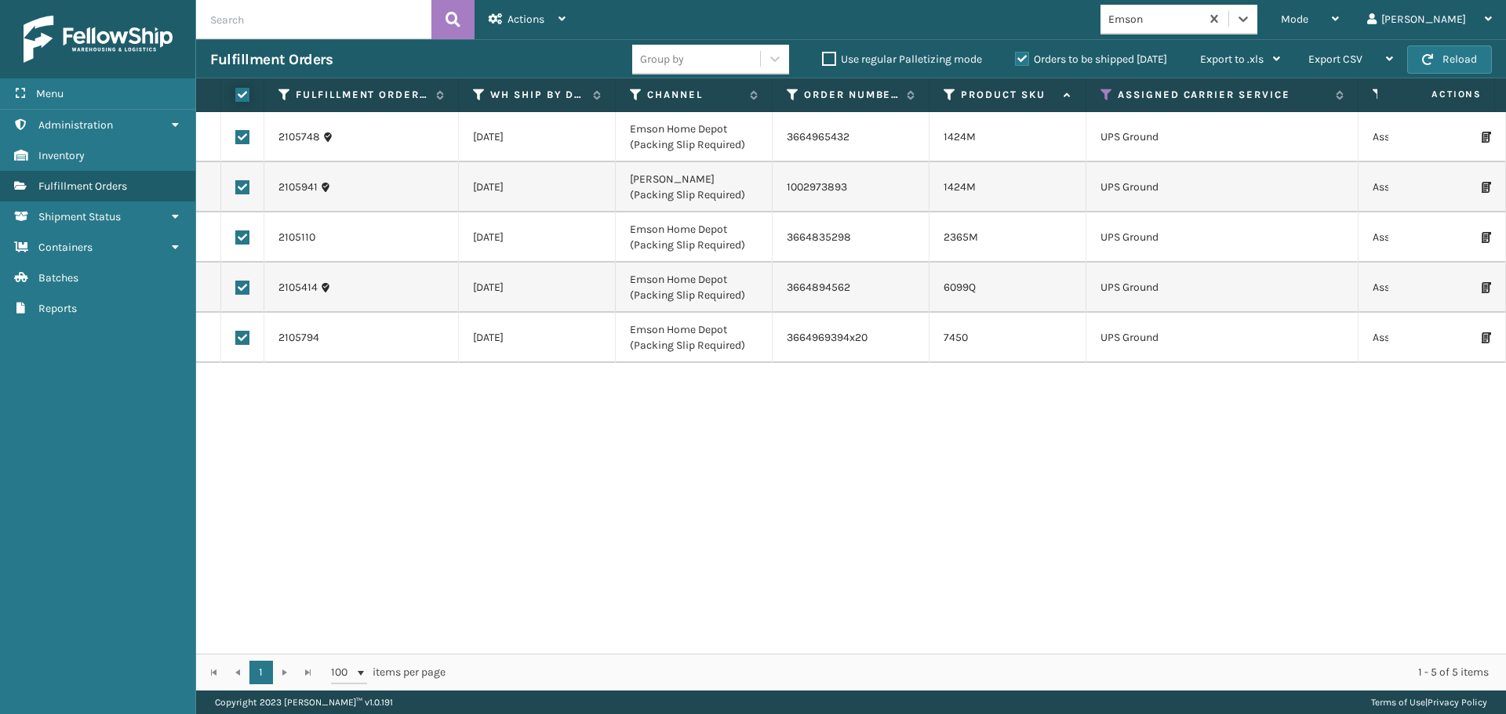
checkbox input "true"
click at [548, 24] on div "Actions" at bounding box center [527, 19] width 77 height 39
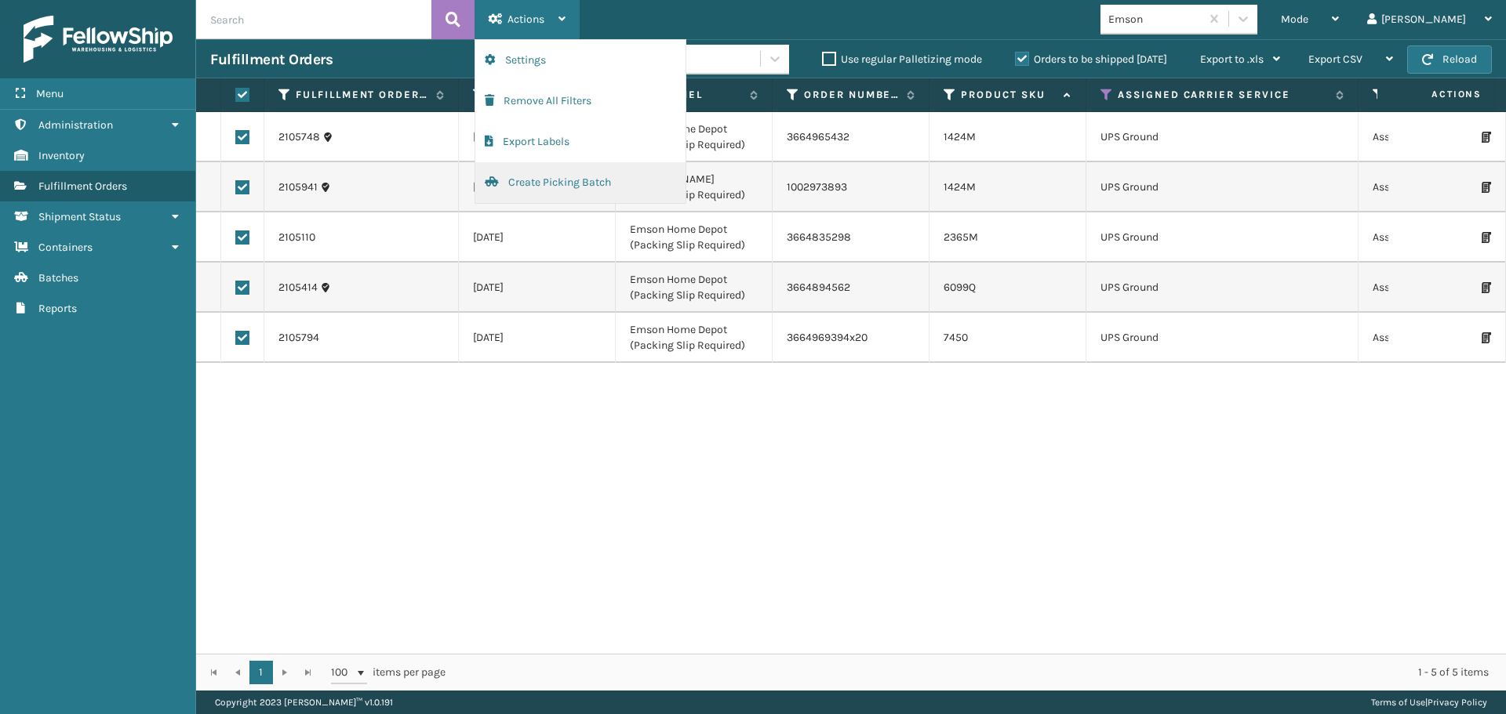
click at [554, 173] on button "Create Picking Batch" at bounding box center [580, 182] width 210 height 41
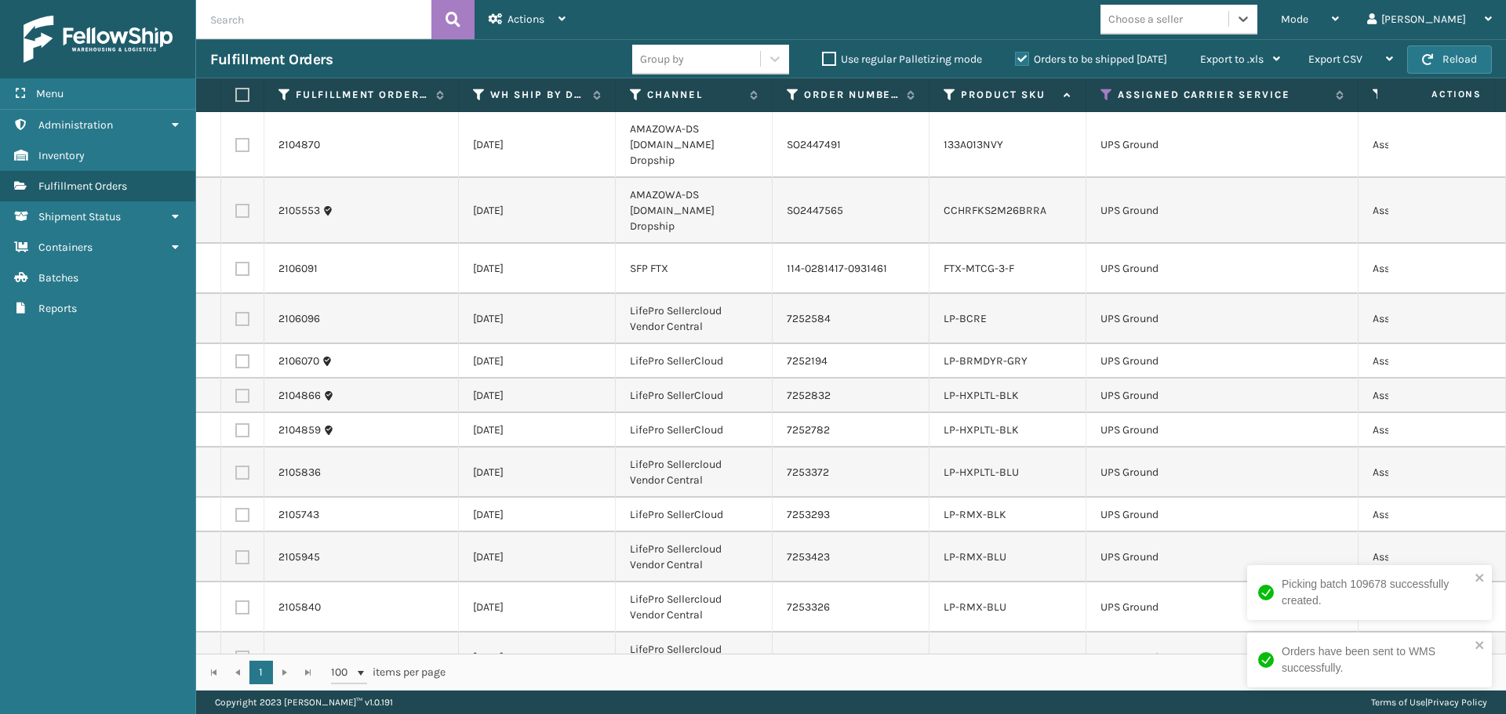
click at [1228, 20] on div "Choose a seller" at bounding box center [1164, 19] width 128 height 26
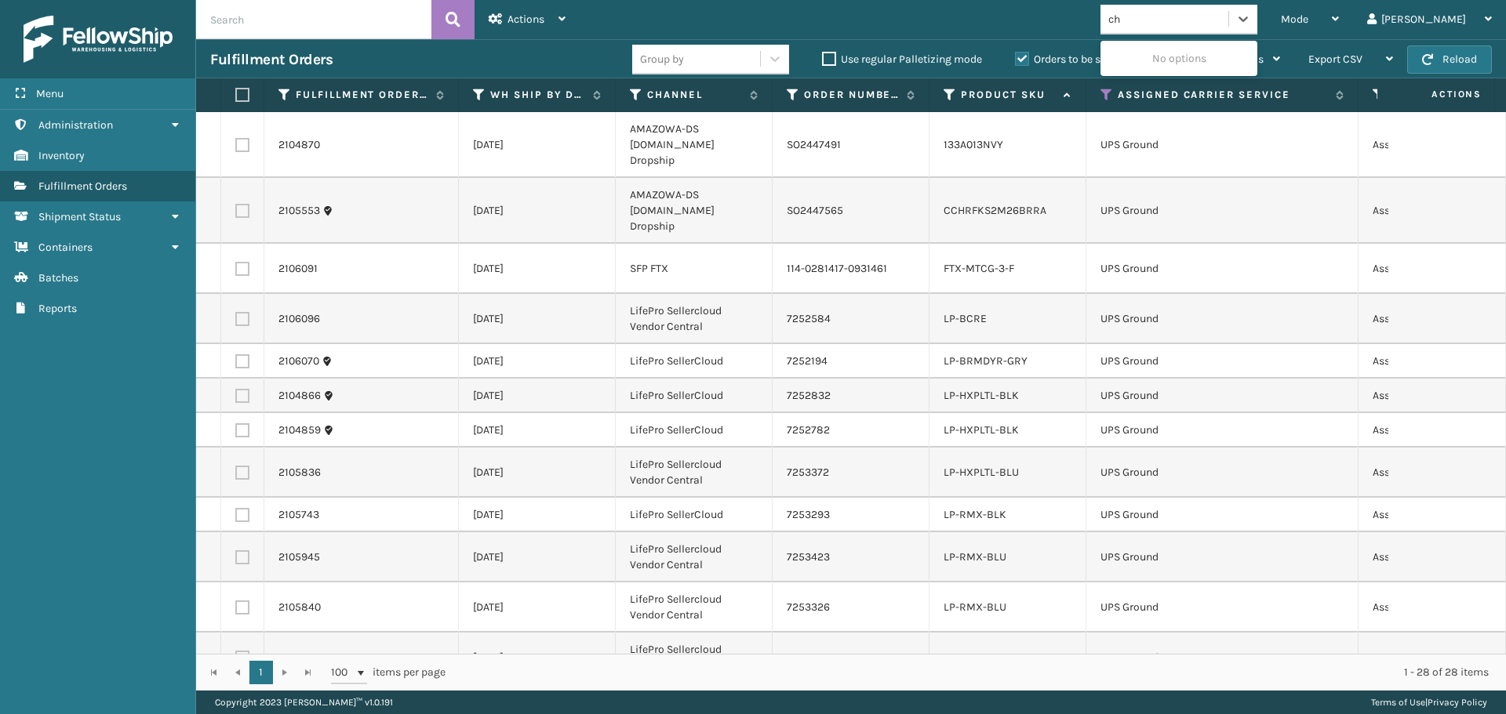
type input "c"
type input "life"
click at [1229, 56] on div "LifePro Fitness" at bounding box center [1178, 58] width 157 height 29
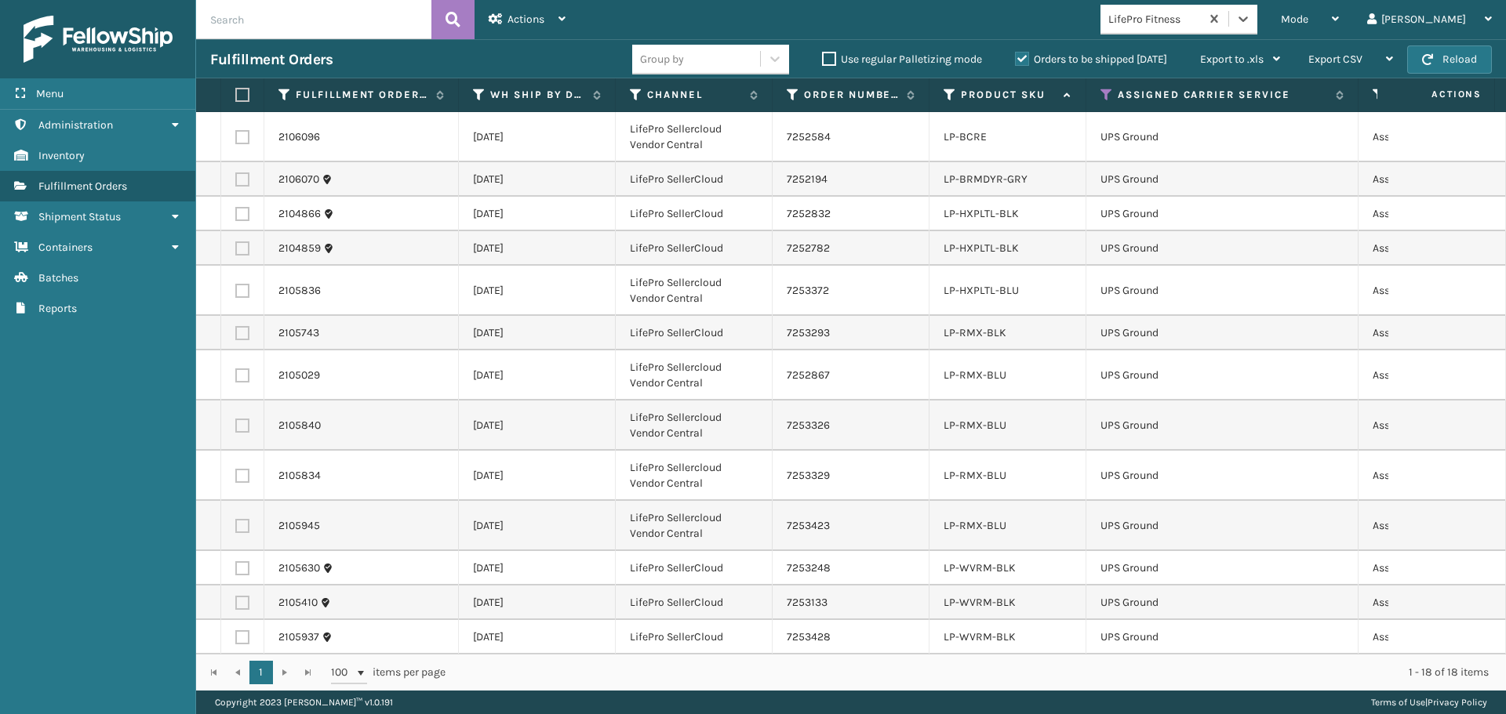
click at [242, 93] on label at bounding box center [239, 95] width 9 height 14
click at [236, 93] on input "checkbox" at bounding box center [235, 95] width 1 height 10
checkbox input "true"
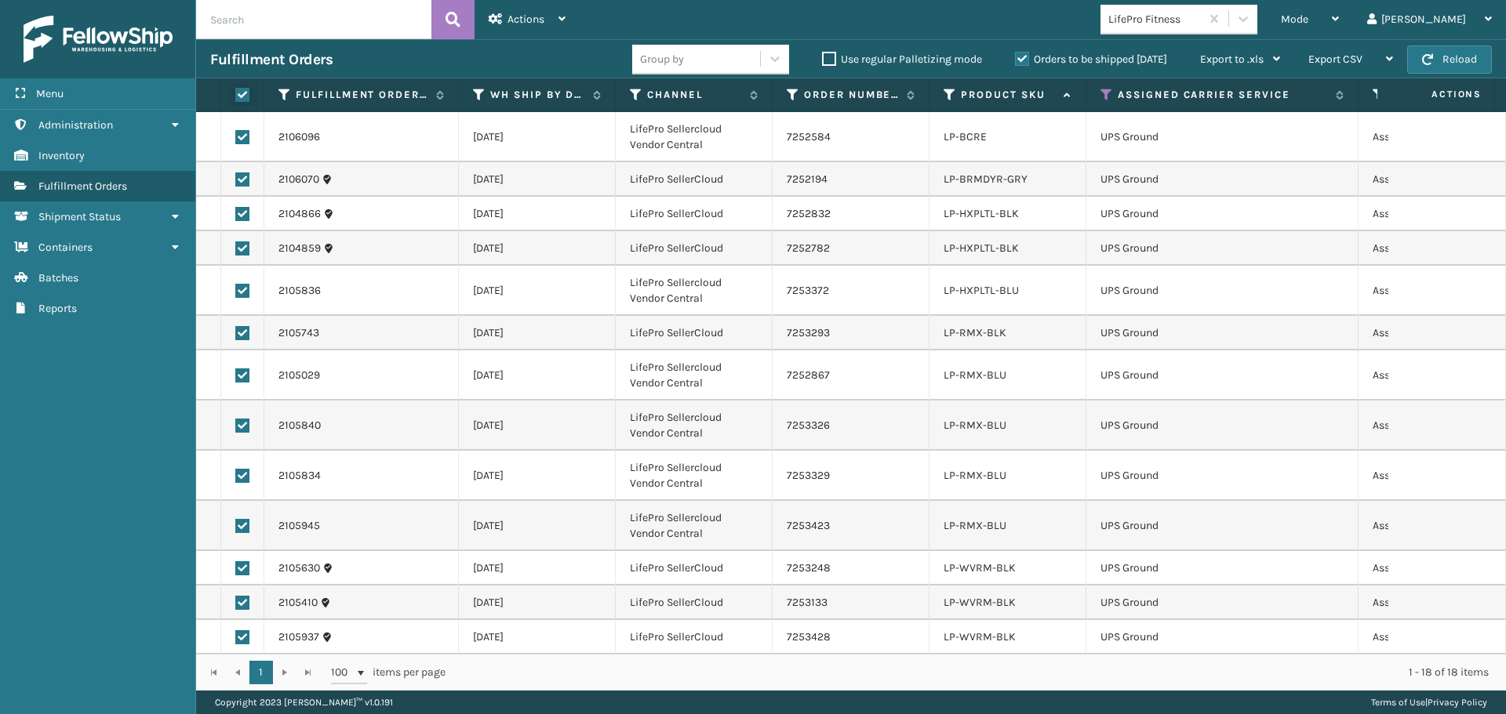
checkbox input "true"
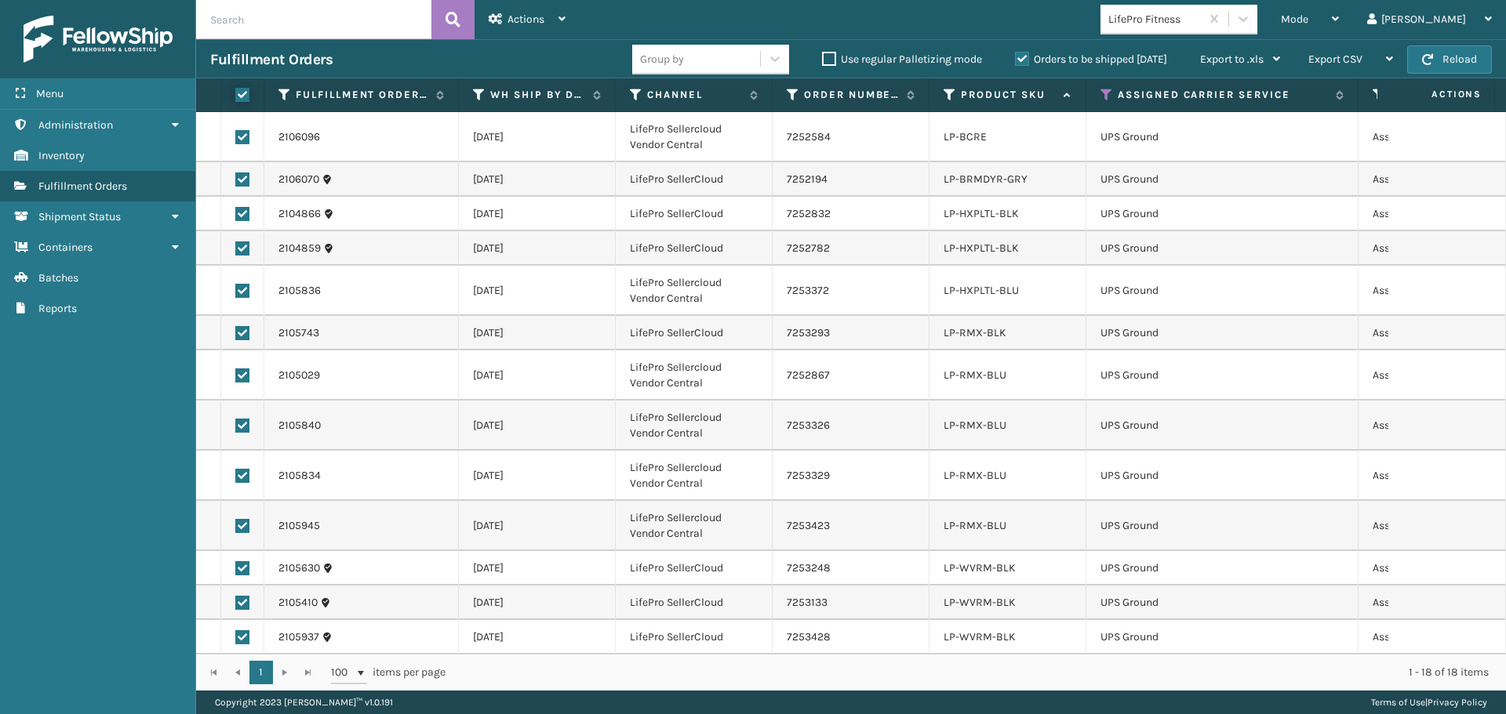
checkbox input "true"
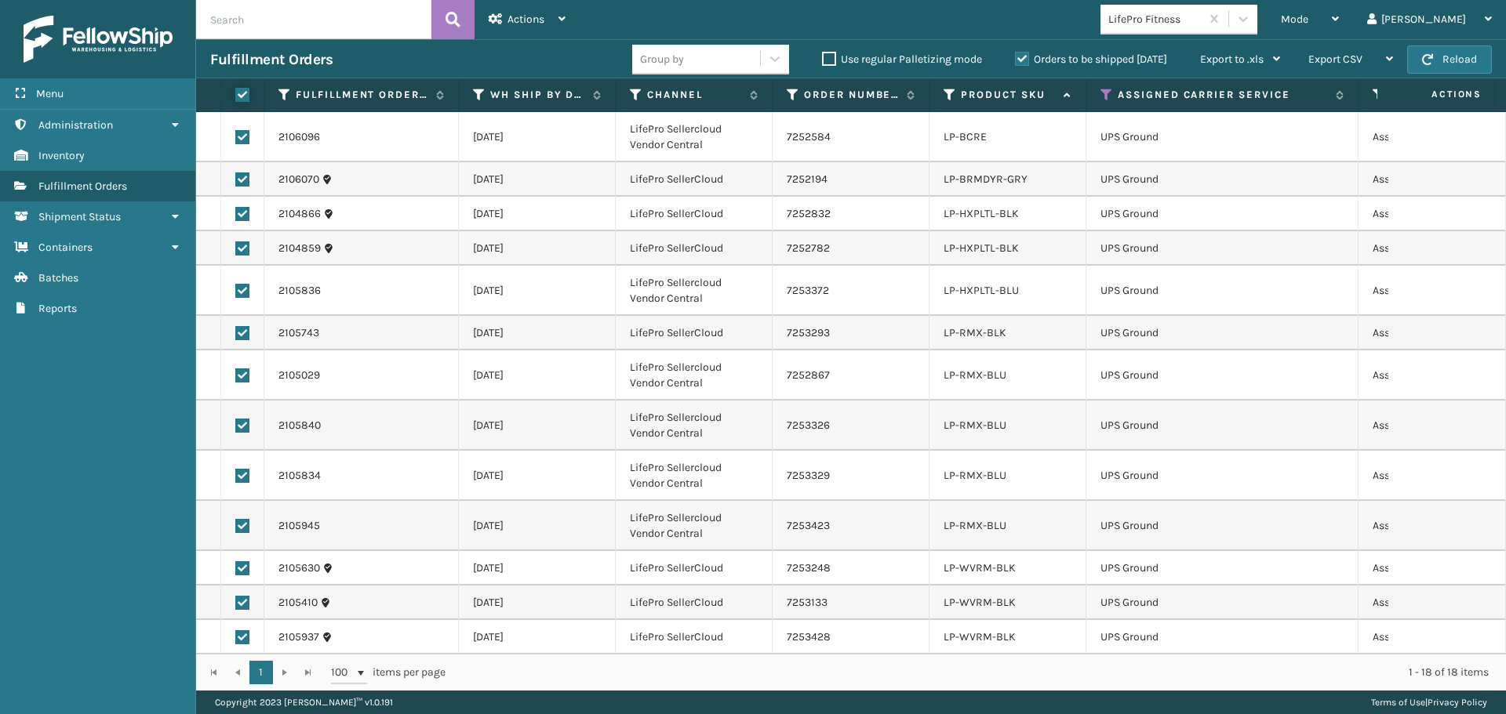
checkbox input "true"
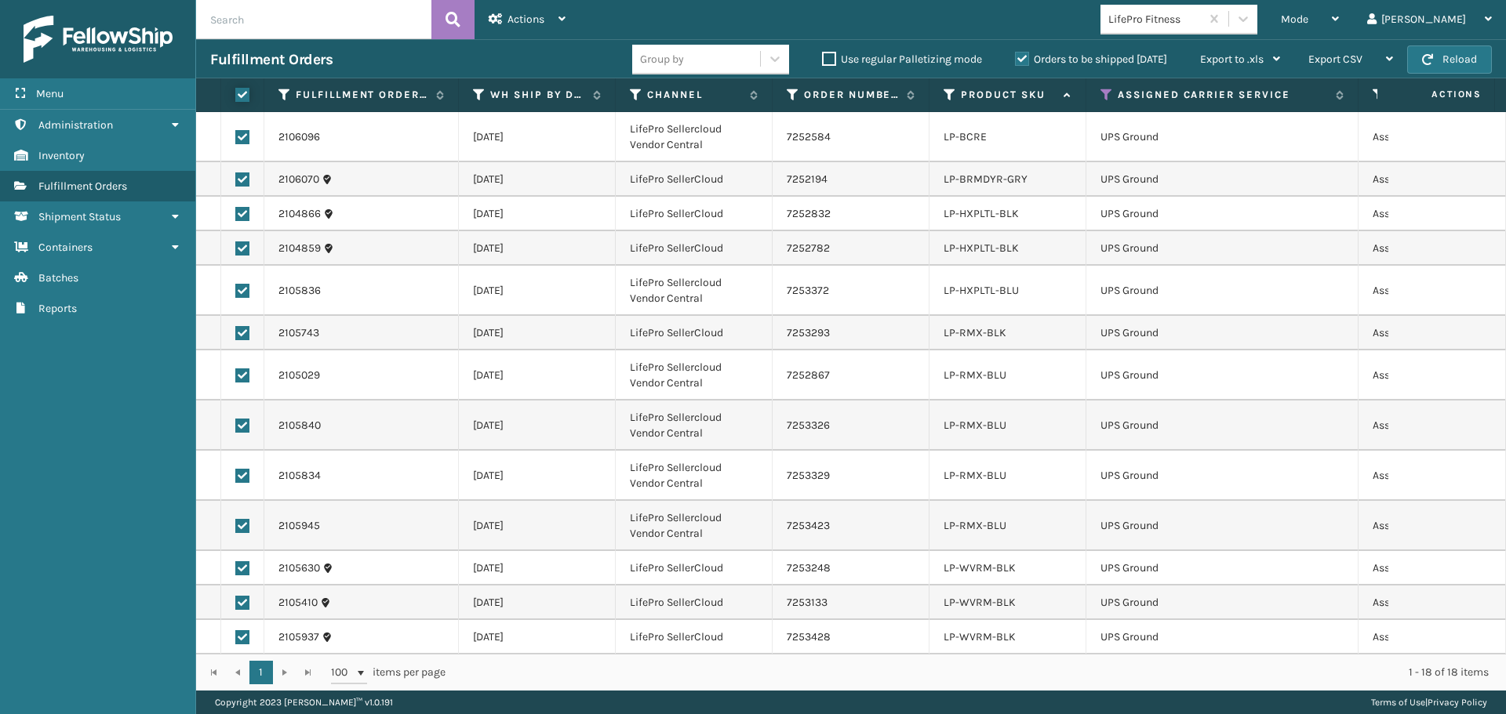
checkbox input "true"
click at [527, 20] on span "Actions" at bounding box center [525, 19] width 37 height 13
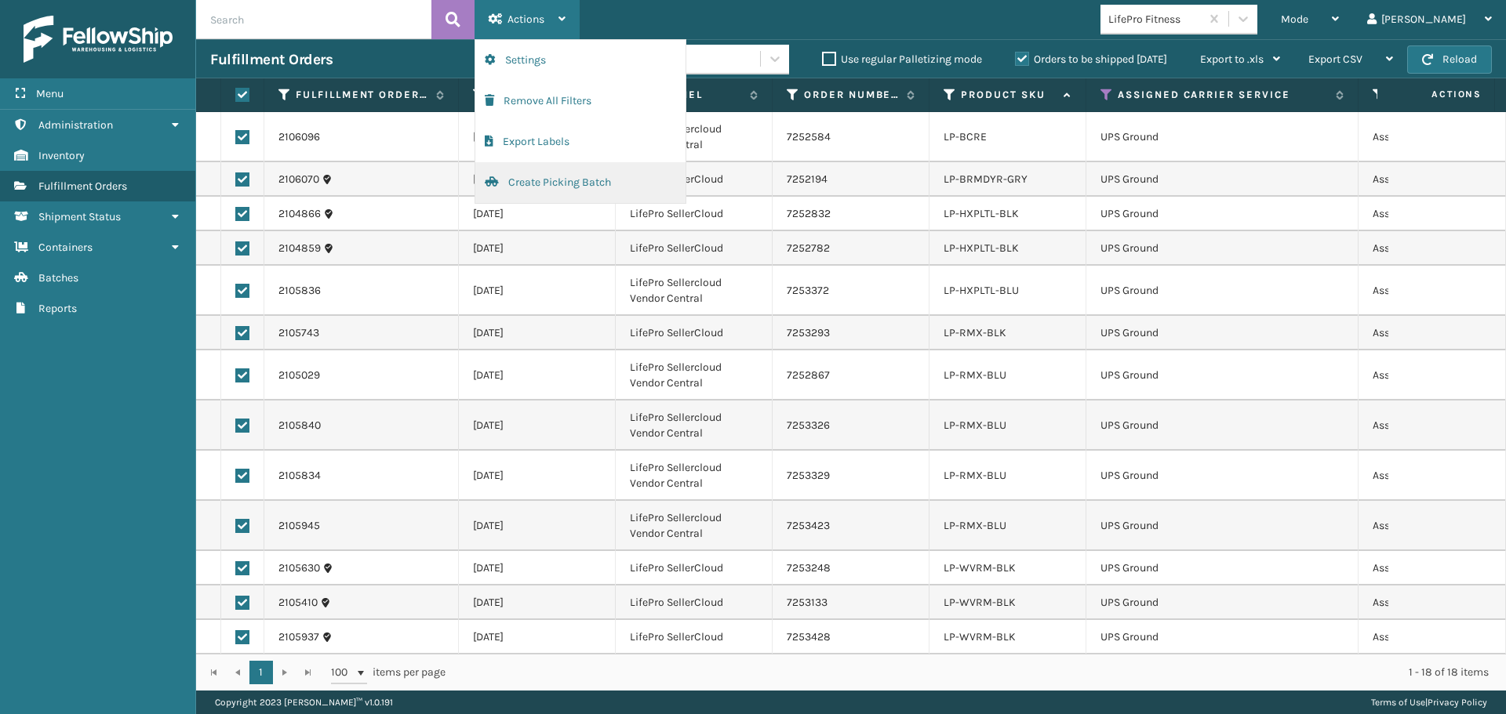
click at [558, 172] on button "Create Picking Batch" at bounding box center [580, 182] width 210 height 41
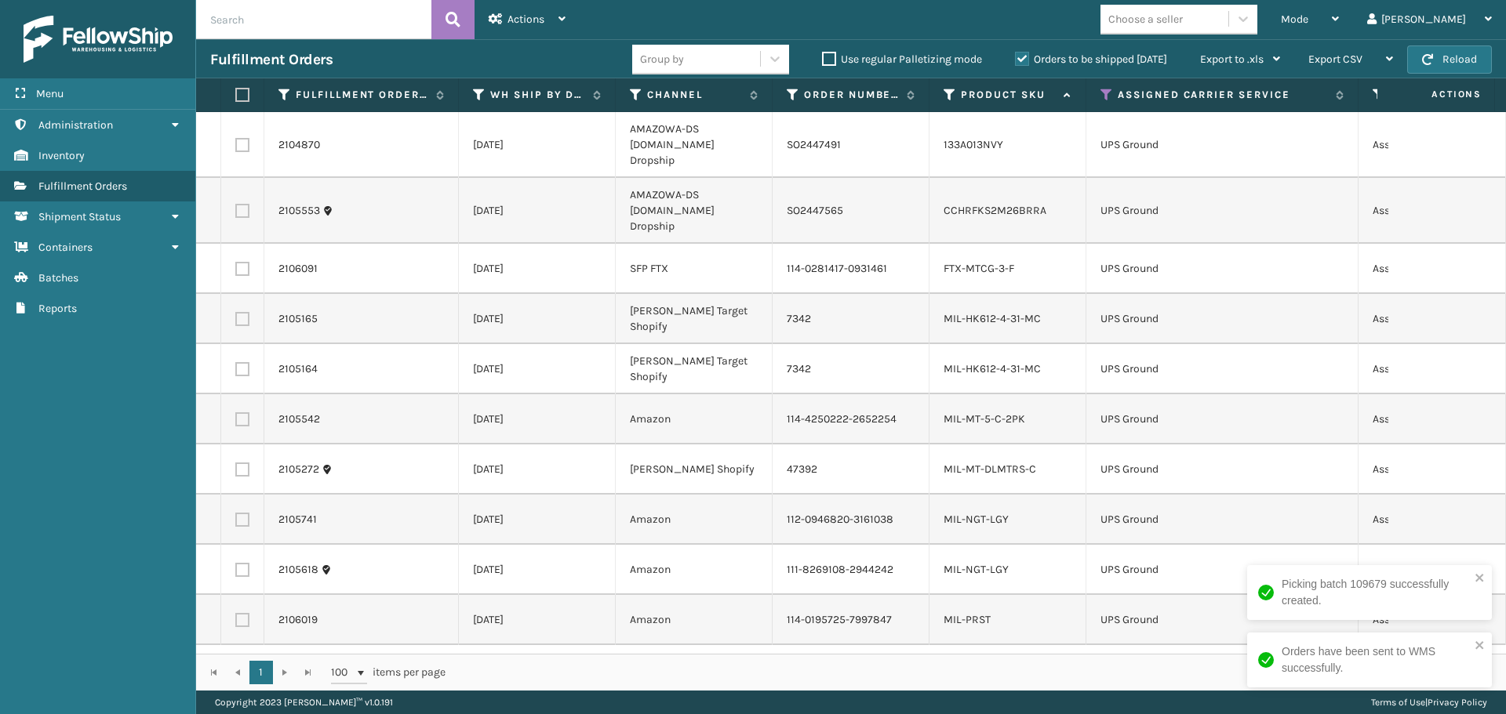
click at [245, 96] on label at bounding box center [239, 95] width 9 height 14
click at [236, 96] on input "checkbox" at bounding box center [235, 95] width 1 height 10
checkbox input "true"
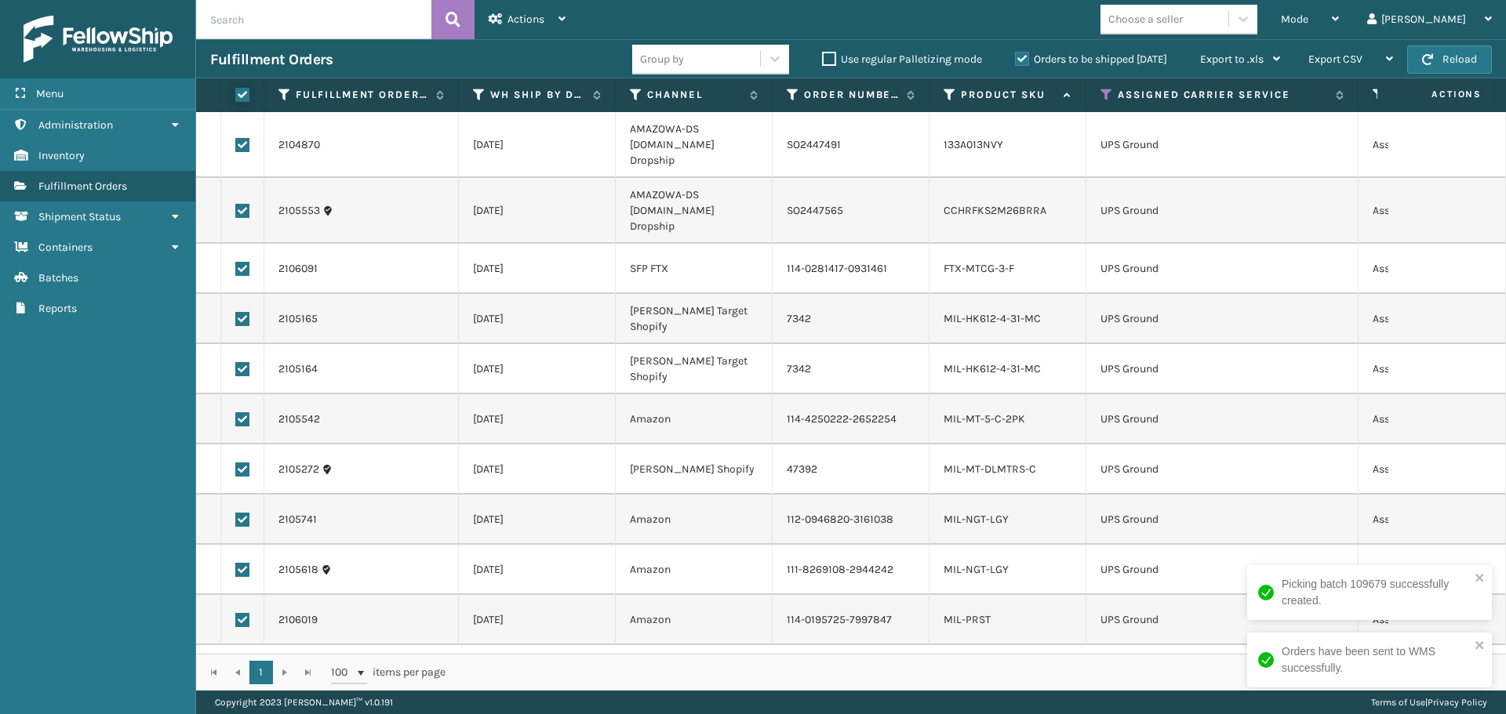
checkbox input "true"
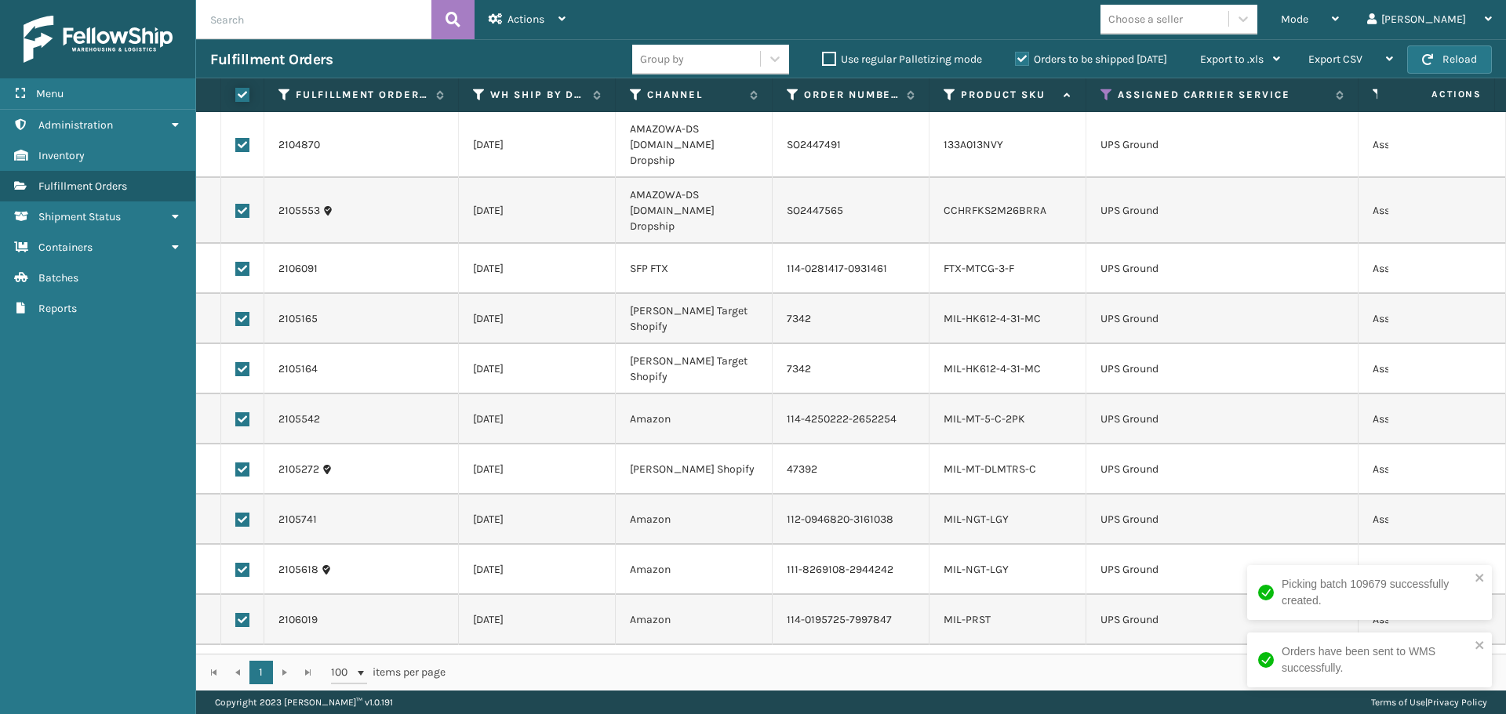
checkbox input "true"
click at [536, 20] on span "Actions" at bounding box center [525, 19] width 37 height 13
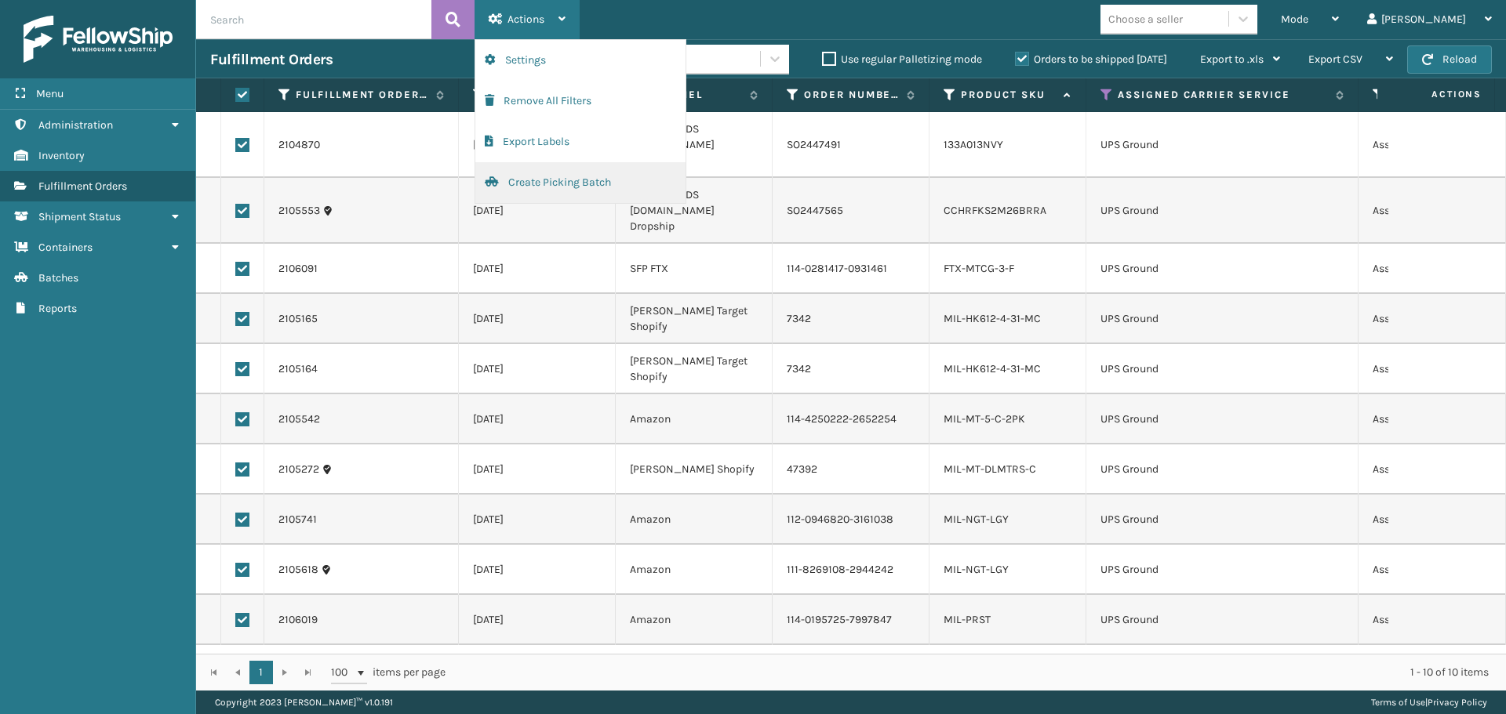
click at [572, 184] on button "Create Picking Batch" at bounding box center [580, 182] width 210 height 41
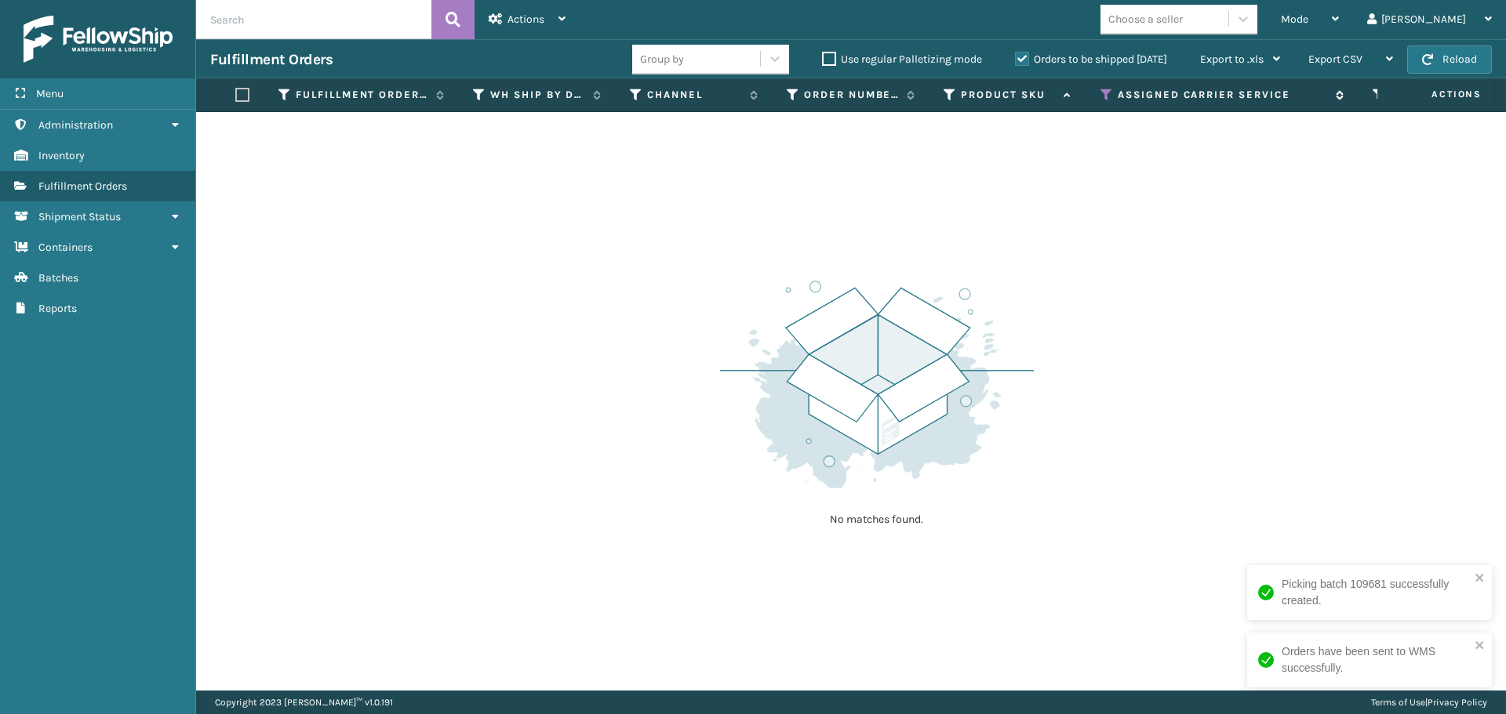
click at [1103, 97] on icon at bounding box center [1106, 95] width 13 height 14
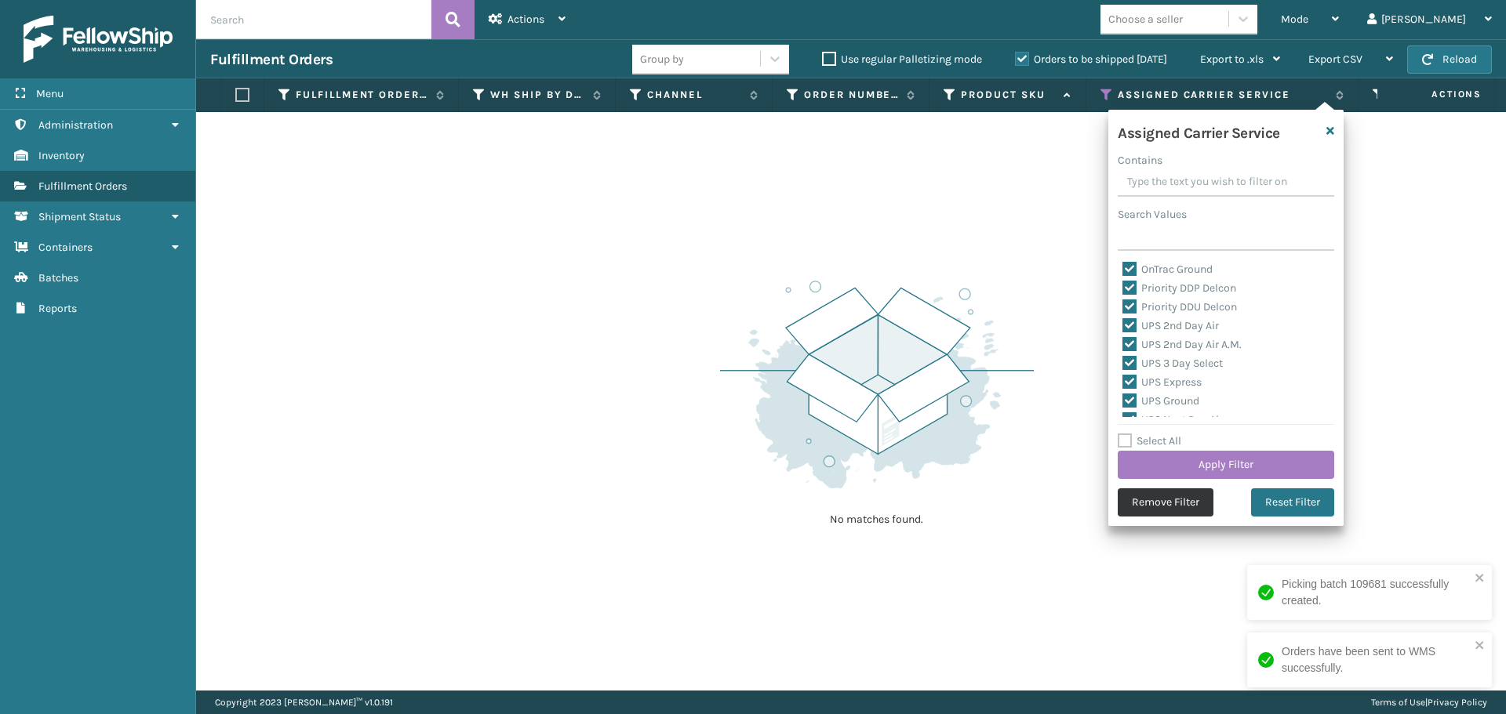
click at [1148, 507] on button "Remove Filter" at bounding box center [1166, 503] width 96 height 28
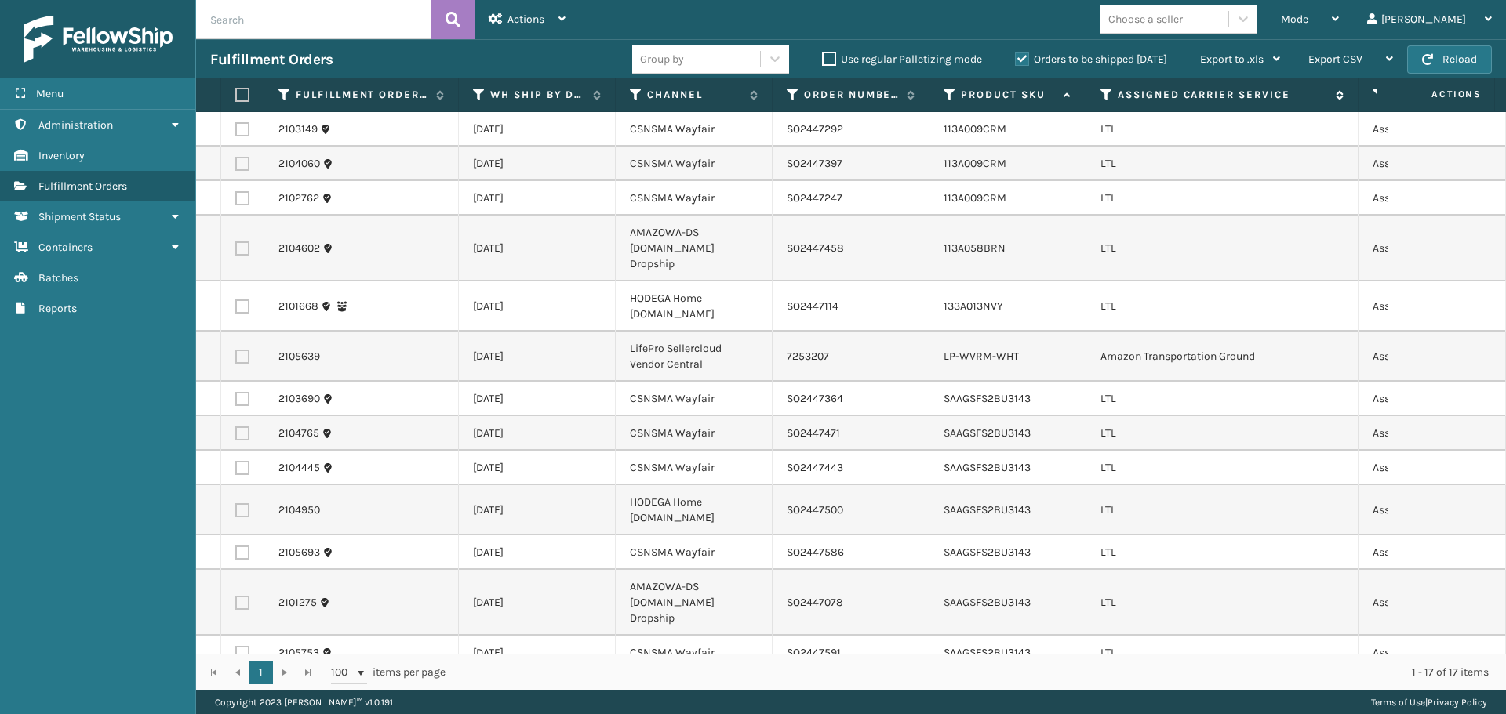
click at [1110, 90] on icon at bounding box center [1106, 95] width 13 height 14
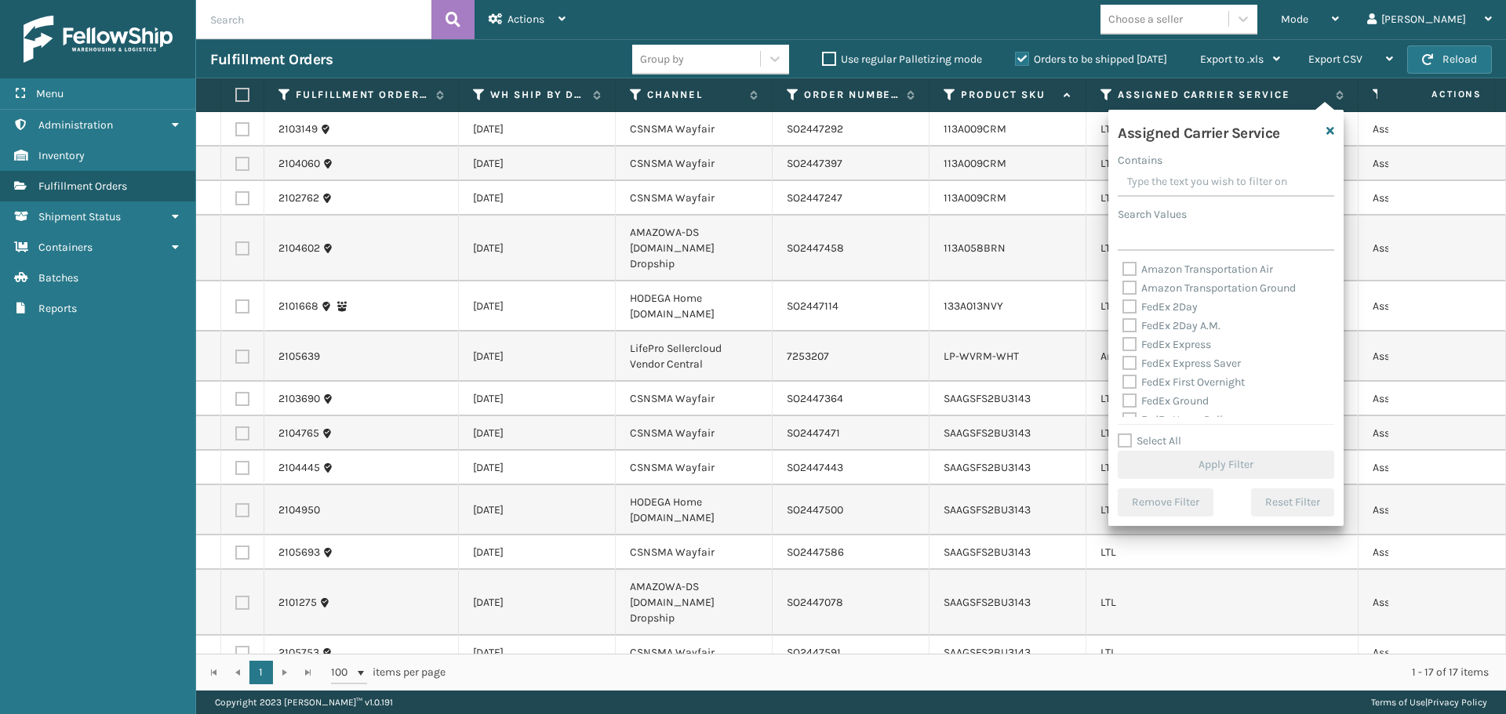
click at [1133, 272] on label "Amazon Transportation Air" at bounding box center [1197, 269] width 151 height 13
click at [1123, 271] on input "Amazon Transportation Air" at bounding box center [1122, 265] width 1 height 10
checkbox input "true"
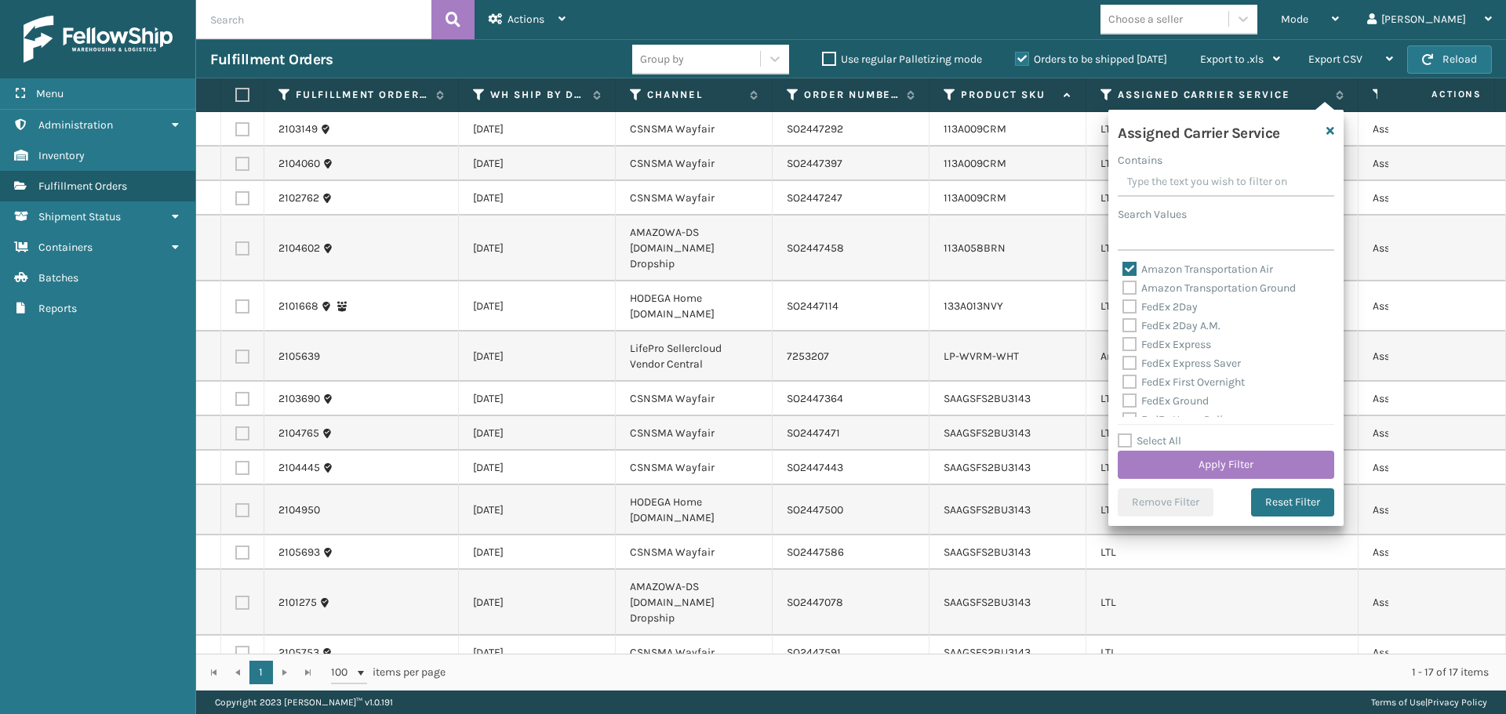
click at [1130, 286] on label "Amazon Transportation Ground" at bounding box center [1208, 288] width 173 height 13
click at [1123, 286] on input "Amazon Transportation Ground" at bounding box center [1122, 284] width 1 height 10
checkbox input "true"
click at [1165, 465] on button "Apply Filter" at bounding box center [1226, 465] width 216 height 28
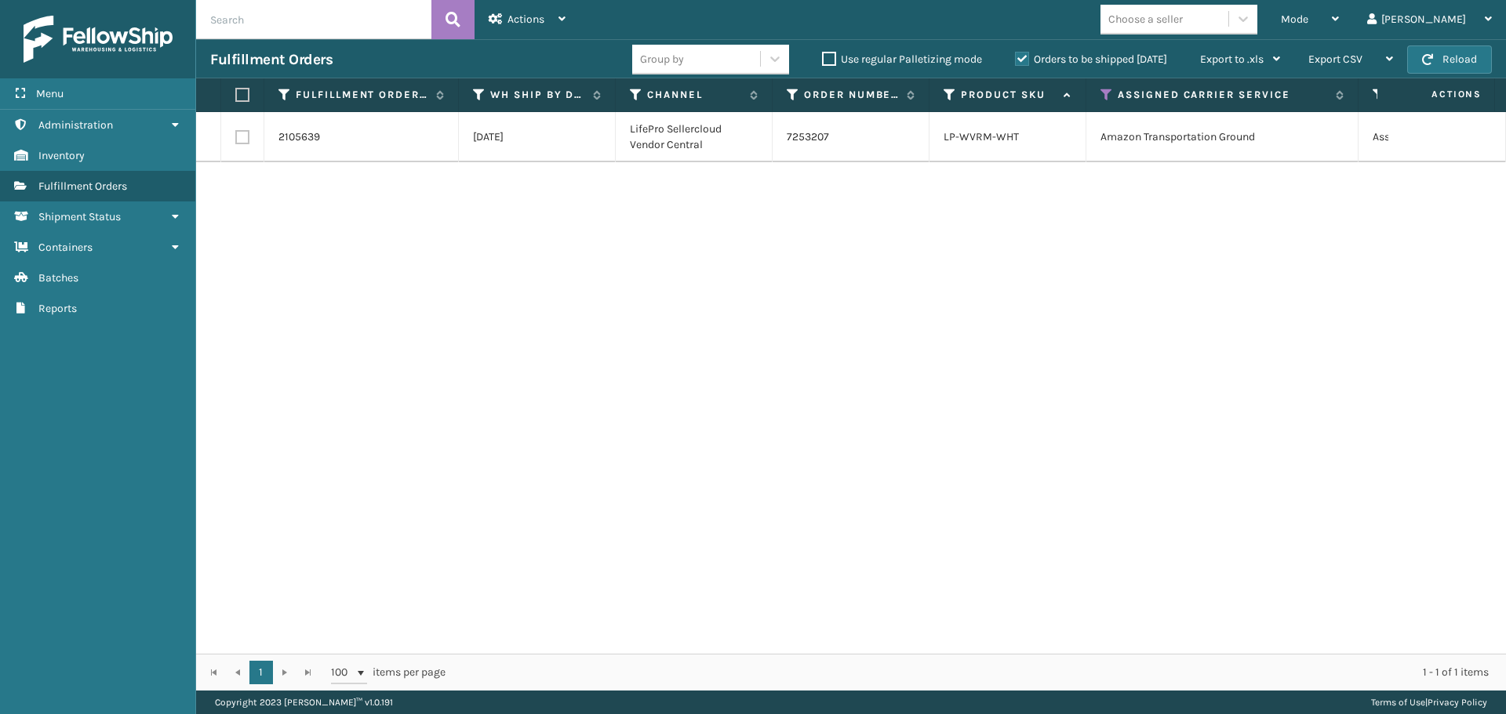
click at [243, 138] on label at bounding box center [242, 137] width 14 height 14
click at [236, 138] on input "checkbox" at bounding box center [235, 135] width 1 height 10
checkbox input "true"
click at [558, 13] on div "Actions" at bounding box center [527, 19] width 77 height 39
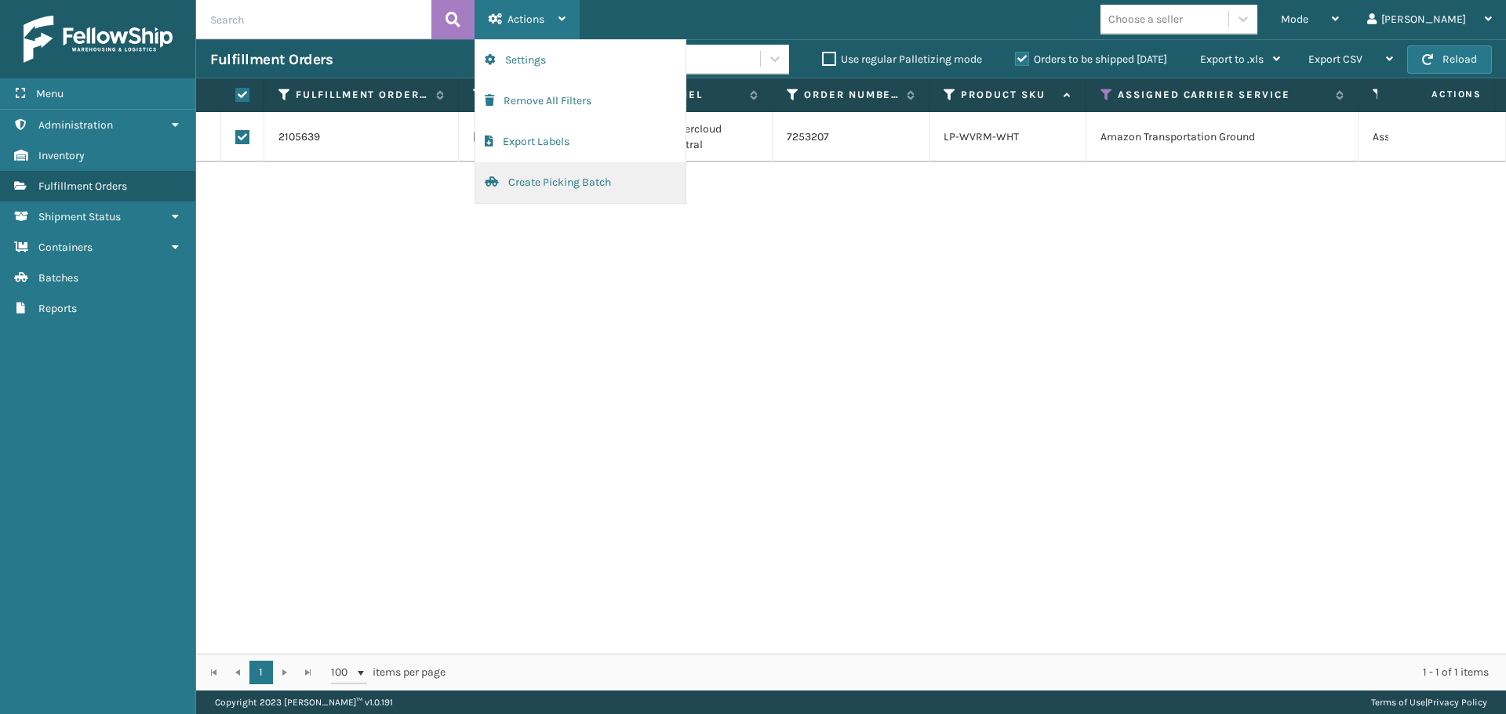
click at [605, 173] on button "Create Picking Batch" at bounding box center [580, 182] width 210 height 41
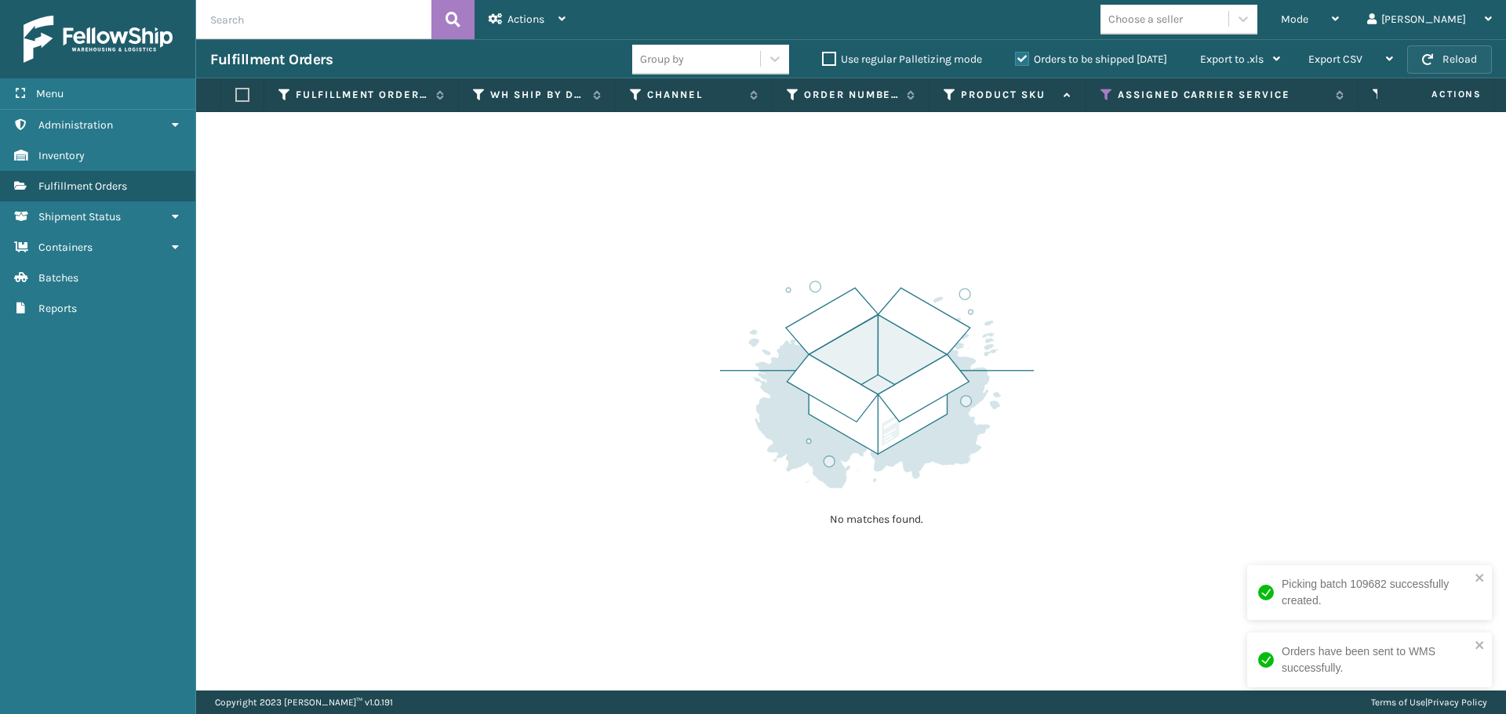
click at [1436, 52] on button "Reload" at bounding box center [1449, 59] width 85 height 28
click at [1476, 67] on button "Reload" at bounding box center [1449, 59] width 85 height 28
click at [1428, 60] on span "button" at bounding box center [1427, 59] width 11 height 11
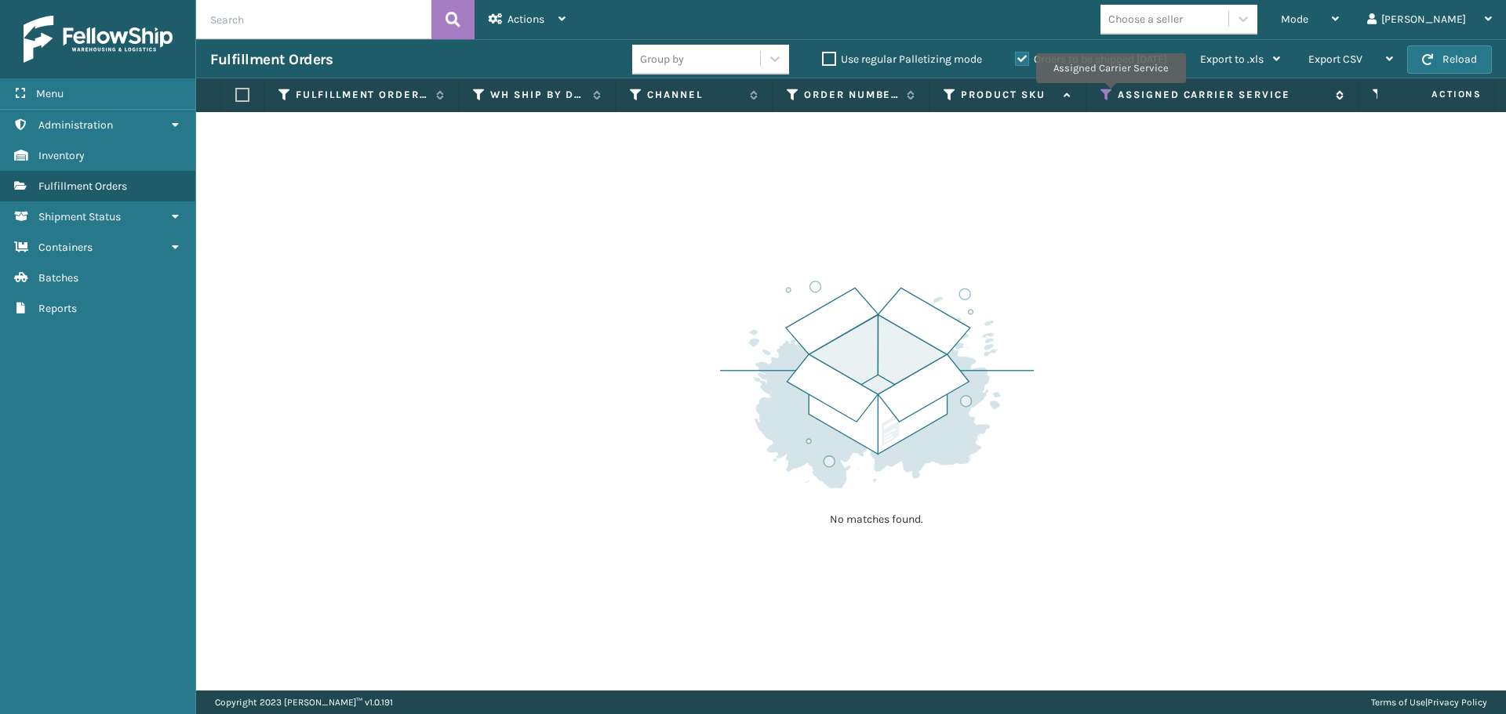
click at [1110, 94] on icon at bounding box center [1106, 95] width 13 height 14
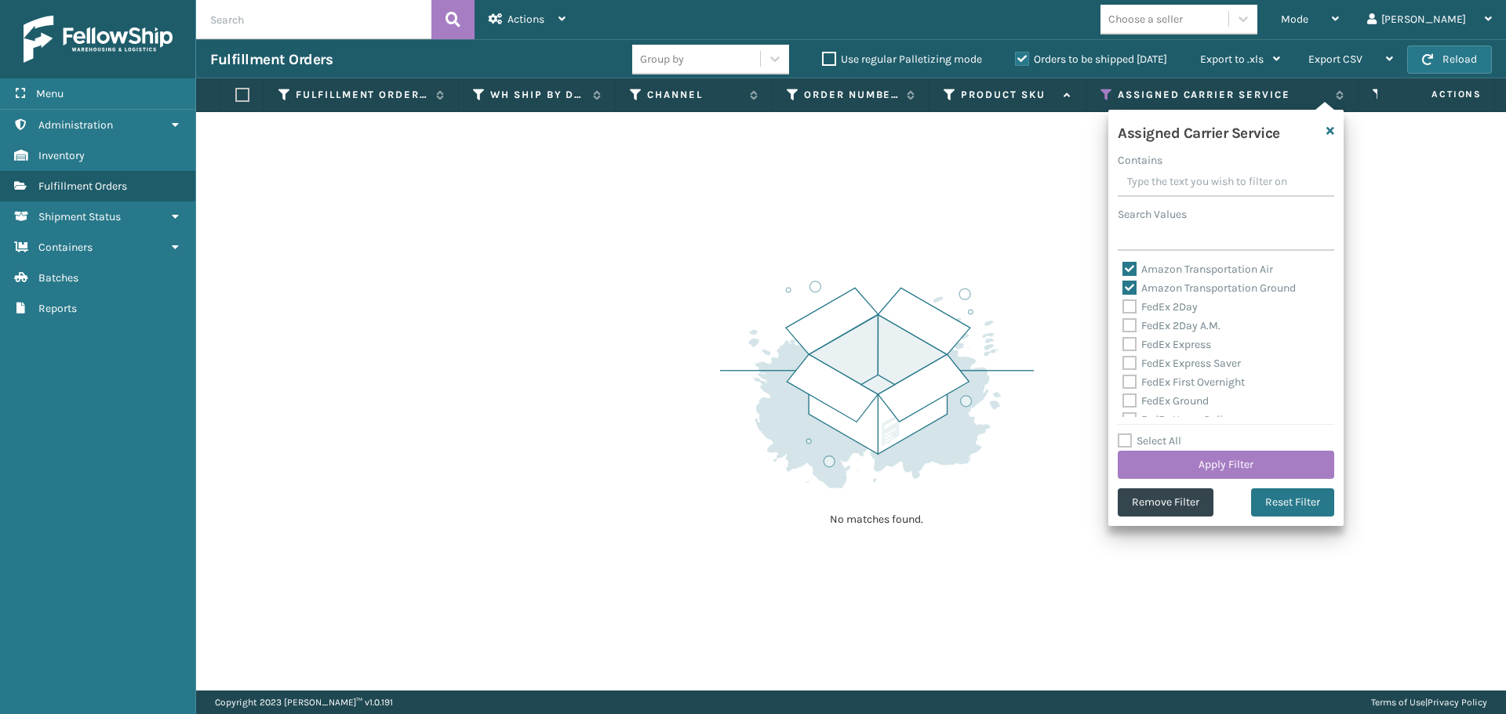
click at [1133, 290] on label "Amazon Transportation Ground" at bounding box center [1208, 288] width 173 height 13
click at [1123, 289] on input "Amazon Transportation Ground" at bounding box center [1122, 284] width 1 height 10
checkbox input "false"
click at [1130, 269] on label "Amazon Transportation Air" at bounding box center [1197, 269] width 151 height 13
click at [1123, 269] on input "Amazon Transportation Air" at bounding box center [1122, 265] width 1 height 10
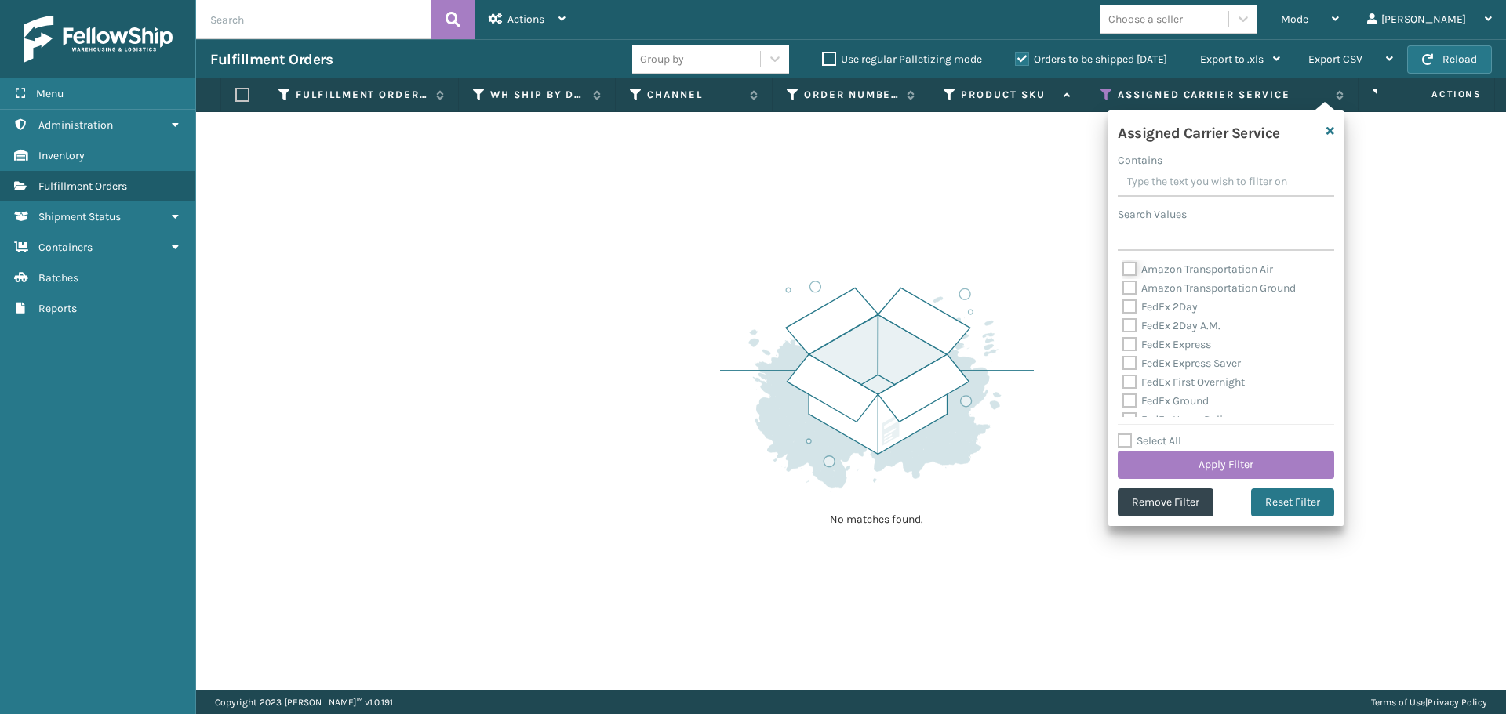
checkbox input "false"
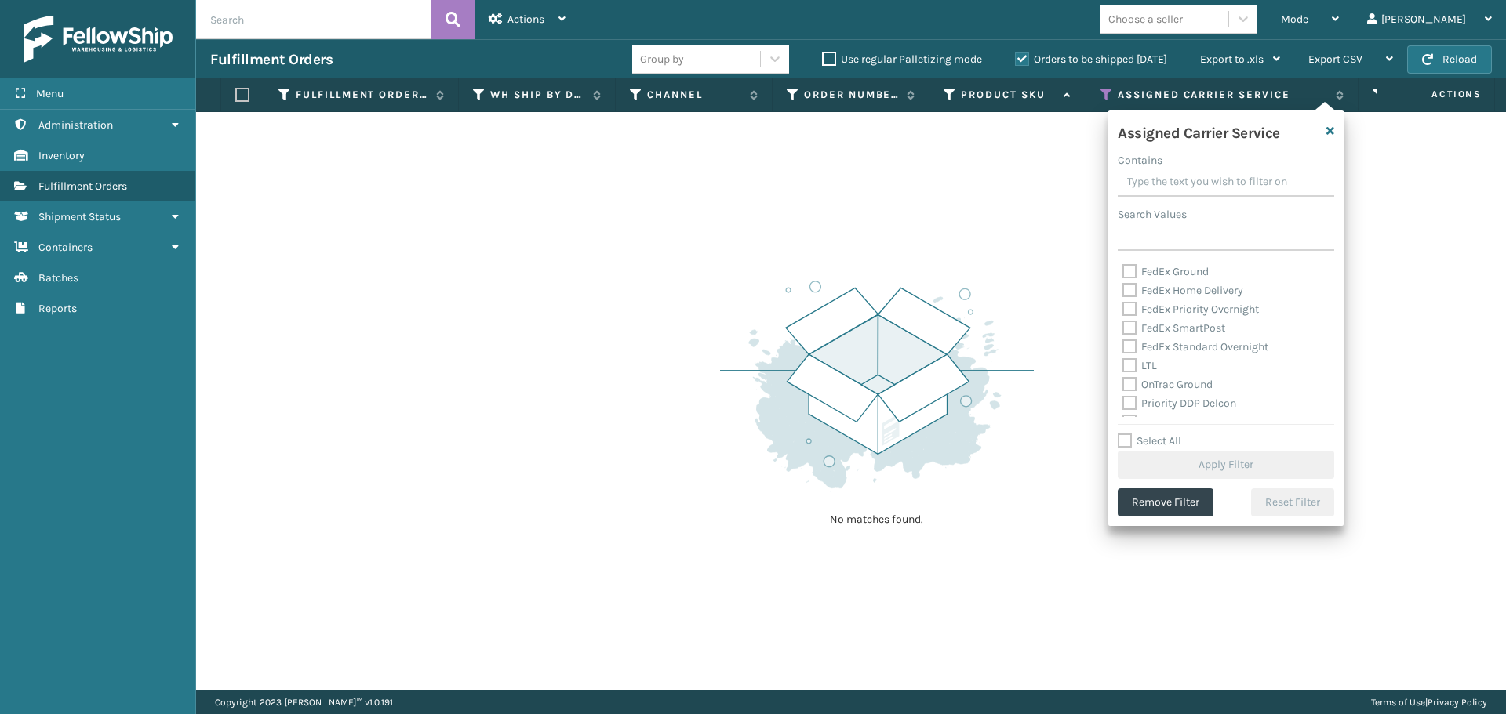
scroll to position [157, 0]
click at [1134, 334] on label "LTL" at bounding box center [1139, 338] width 35 height 13
click at [1123, 334] on input "LTL" at bounding box center [1122, 334] width 1 height 10
checkbox input "true"
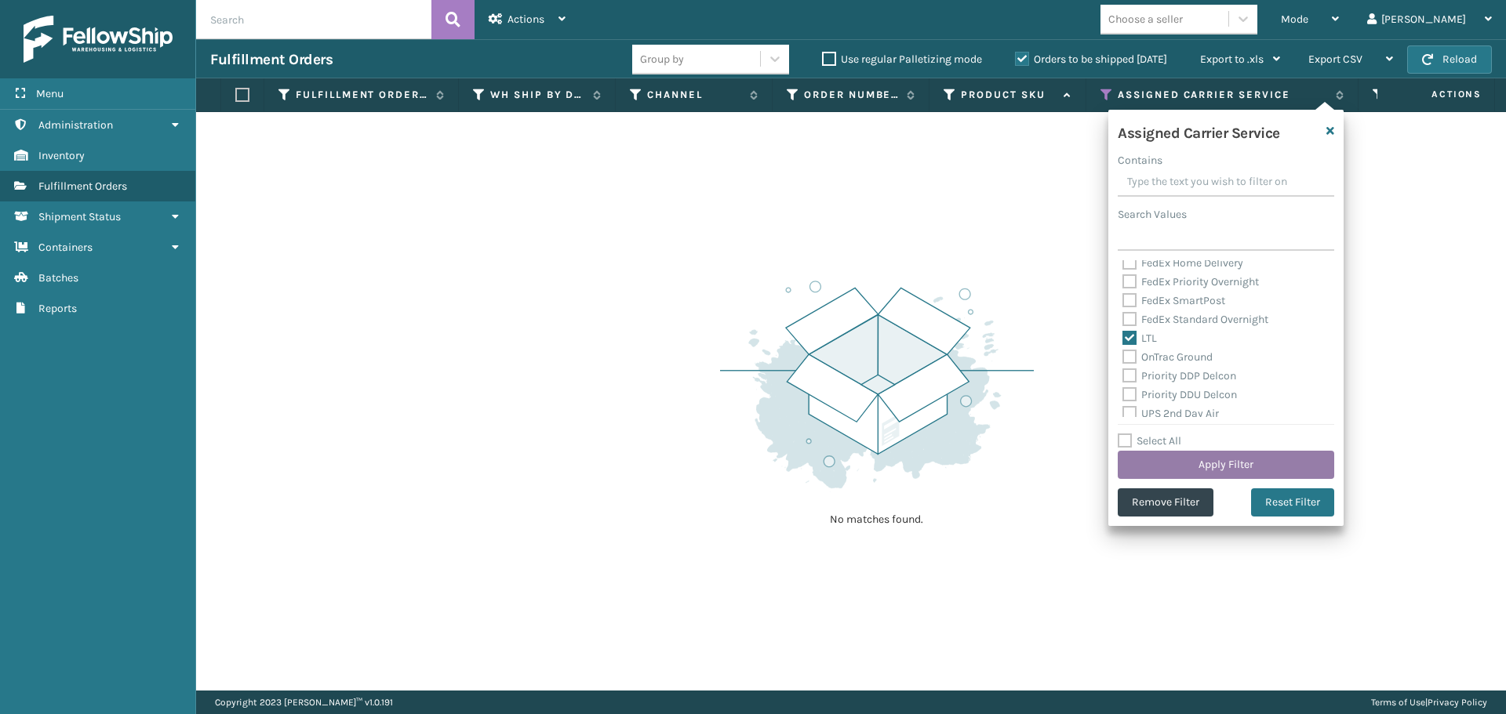
click at [1176, 464] on button "Apply Filter" at bounding box center [1226, 465] width 216 height 28
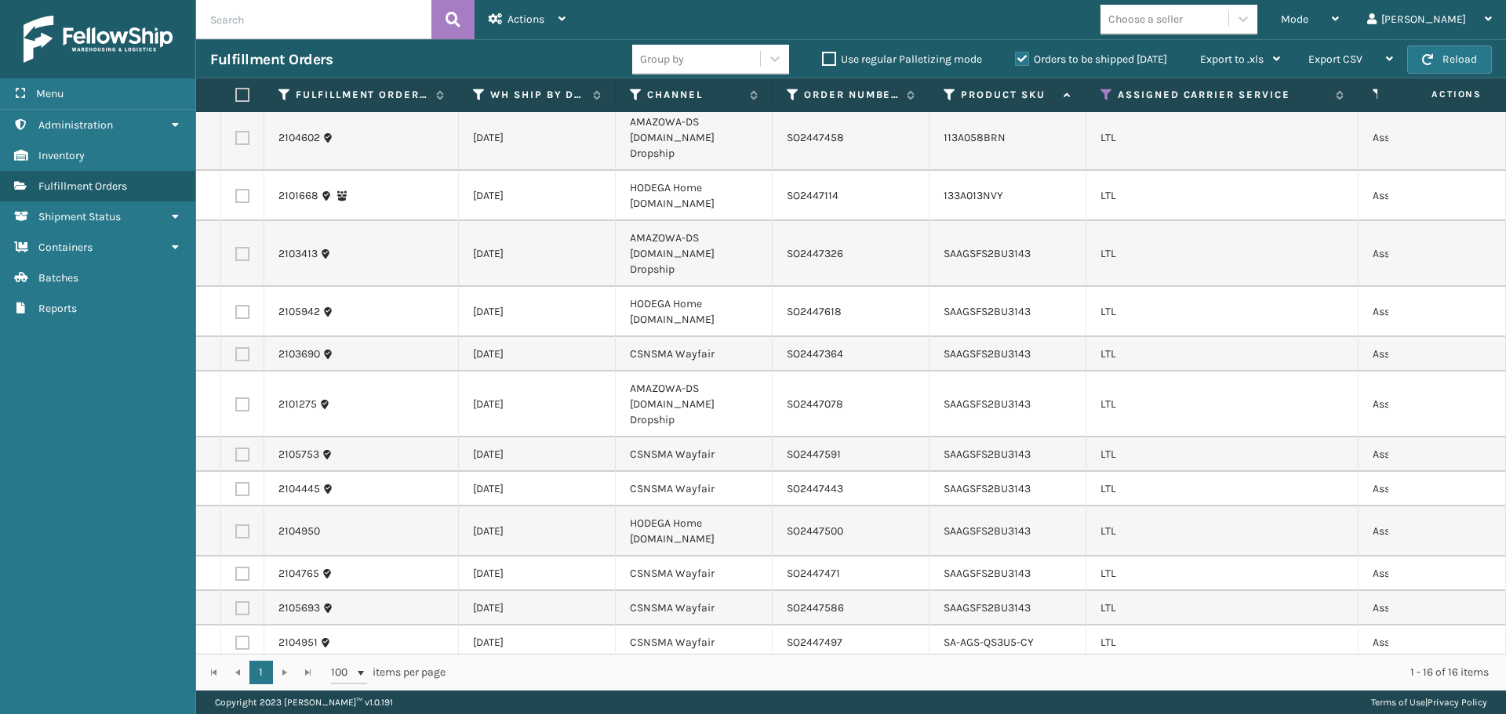
scroll to position [116, 0]
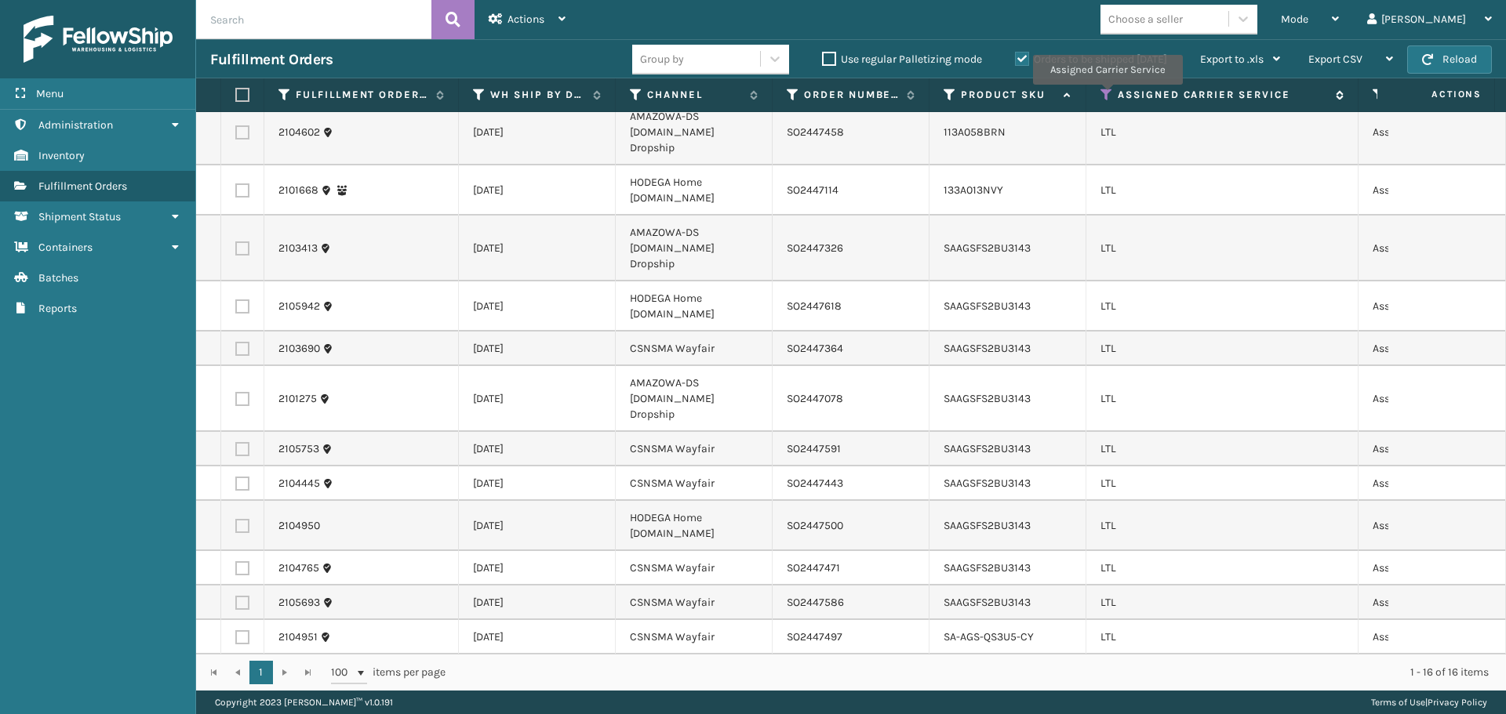
click at [1107, 96] on icon at bounding box center [1106, 95] width 13 height 14
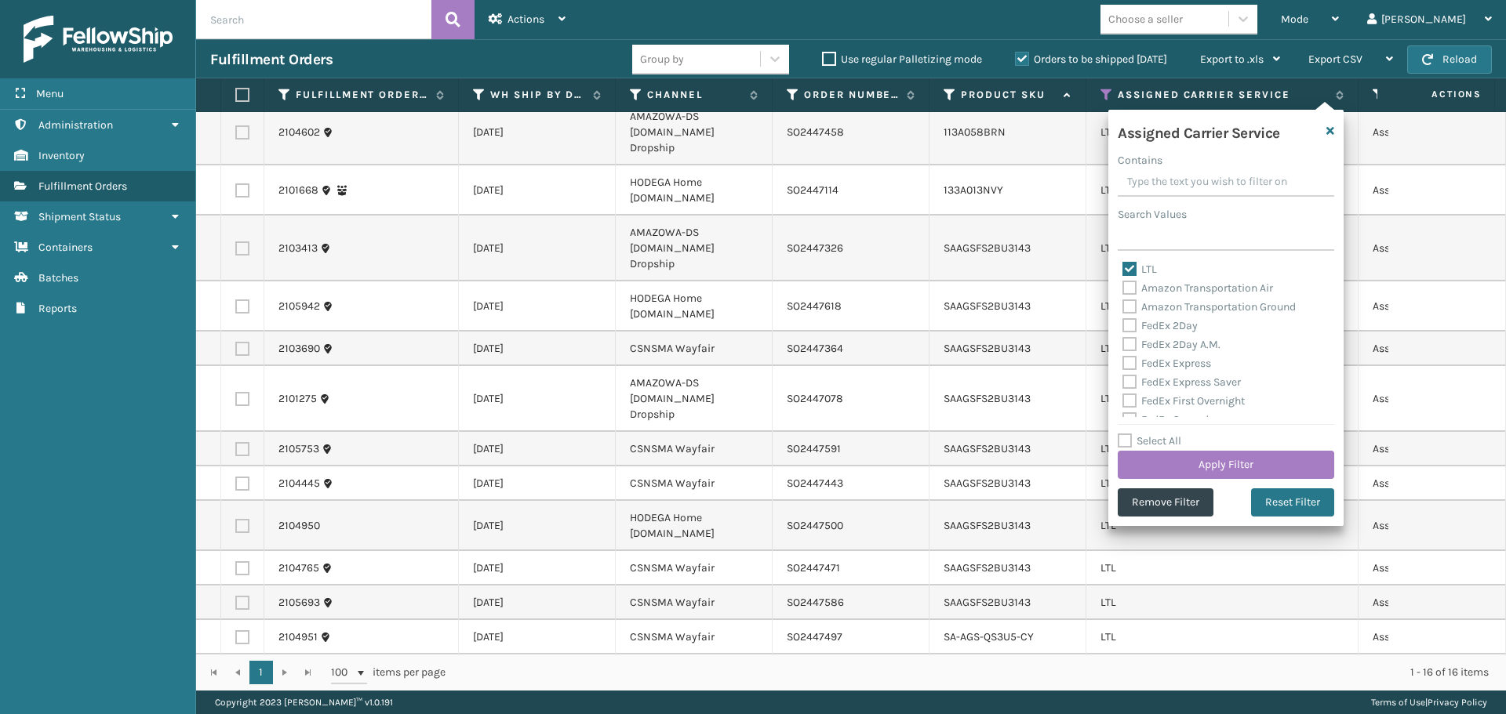
click at [1124, 264] on label "LTL" at bounding box center [1139, 269] width 35 height 13
click at [1123, 264] on input "LTL" at bounding box center [1122, 265] width 1 height 10
checkbox input "false"
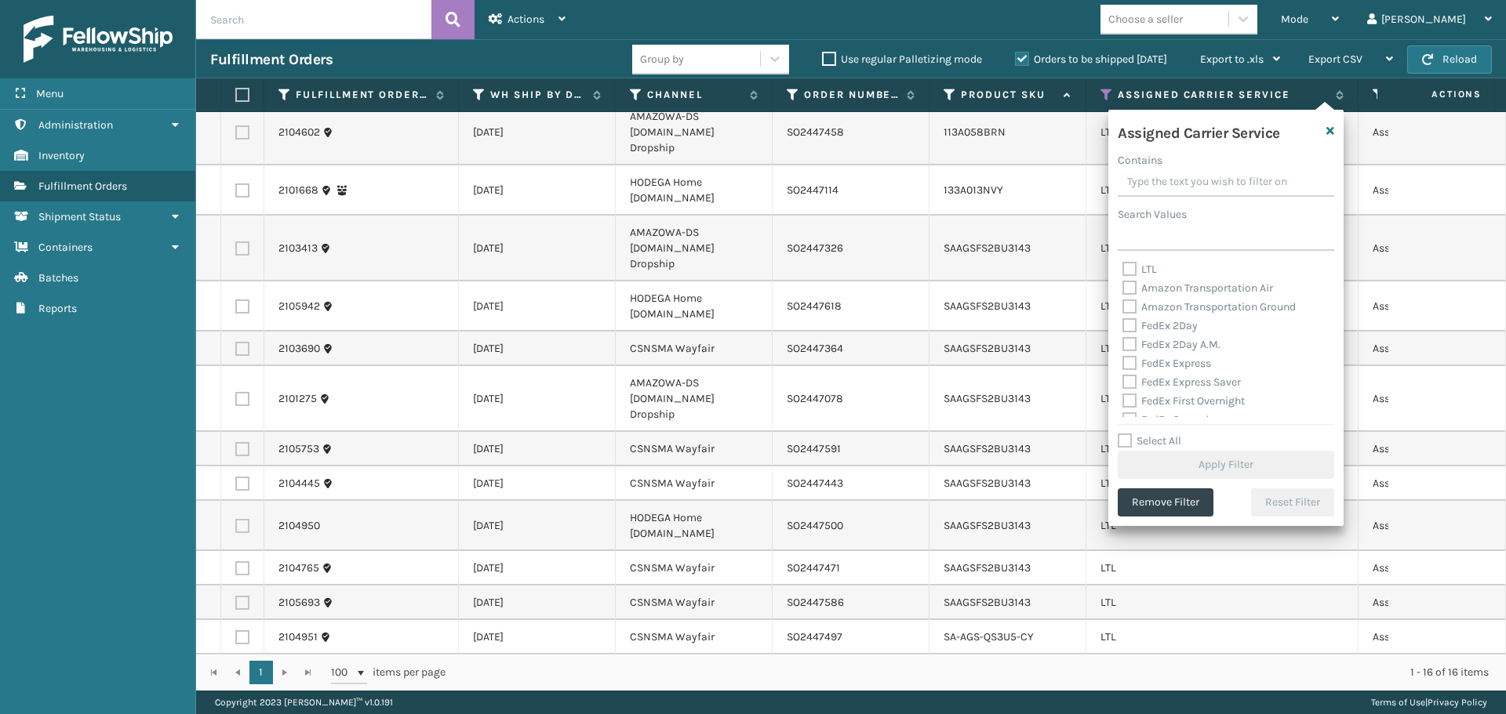
click at [1125, 322] on label "FedEx 2Day" at bounding box center [1159, 325] width 75 height 13
click at [1123, 322] on input "FedEx 2Day" at bounding box center [1122, 322] width 1 height 10
checkbox input "true"
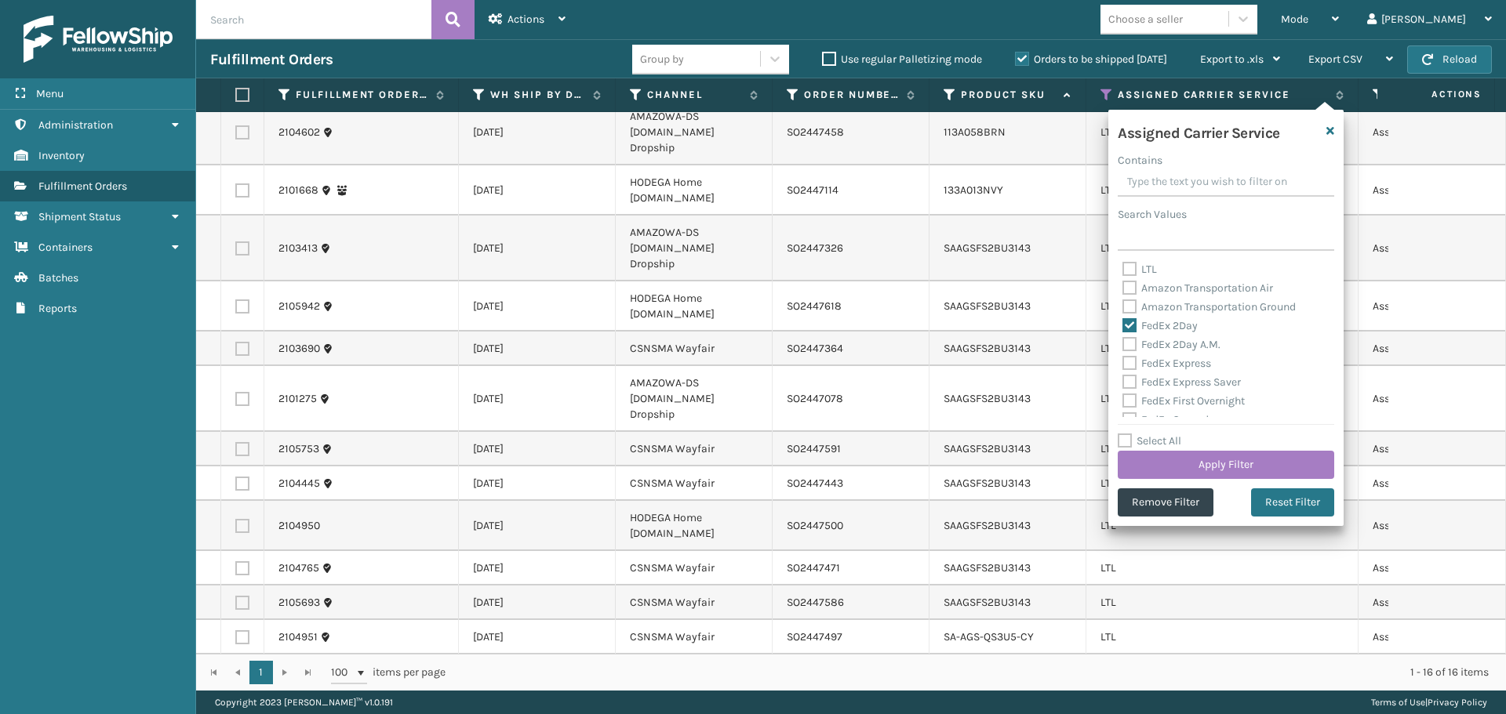
click at [1129, 341] on label "FedEx 2Day A.M." at bounding box center [1171, 344] width 98 height 13
click at [1123, 341] on input "FedEx 2Day A.M." at bounding box center [1122, 341] width 1 height 10
checkbox input "true"
click at [1129, 363] on label "FedEx Express" at bounding box center [1166, 363] width 89 height 13
click at [1123, 363] on input "FedEx Express" at bounding box center [1122, 359] width 1 height 10
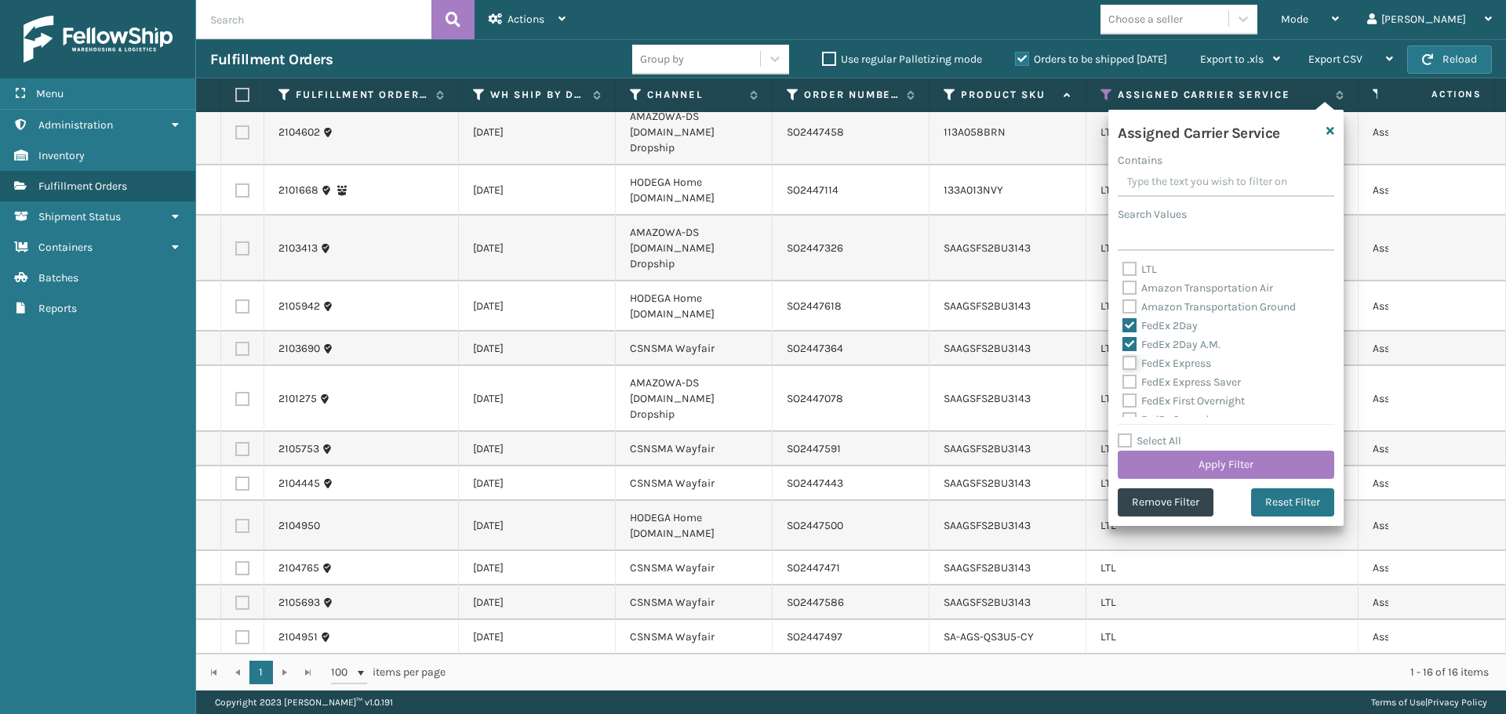
checkbox input "true"
drag, startPoint x: 1129, startPoint y: 387, endPoint x: 1129, endPoint y: 395, distance: 7.9
click at [1129, 389] on div "FedEx Express Saver" at bounding box center [1225, 382] width 207 height 19
click at [1131, 401] on label "FedEx First Overnight" at bounding box center [1183, 400] width 122 height 13
click at [1123, 401] on input "FedEx First Overnight" at bounding box center [1122, 397] width 1 height 10
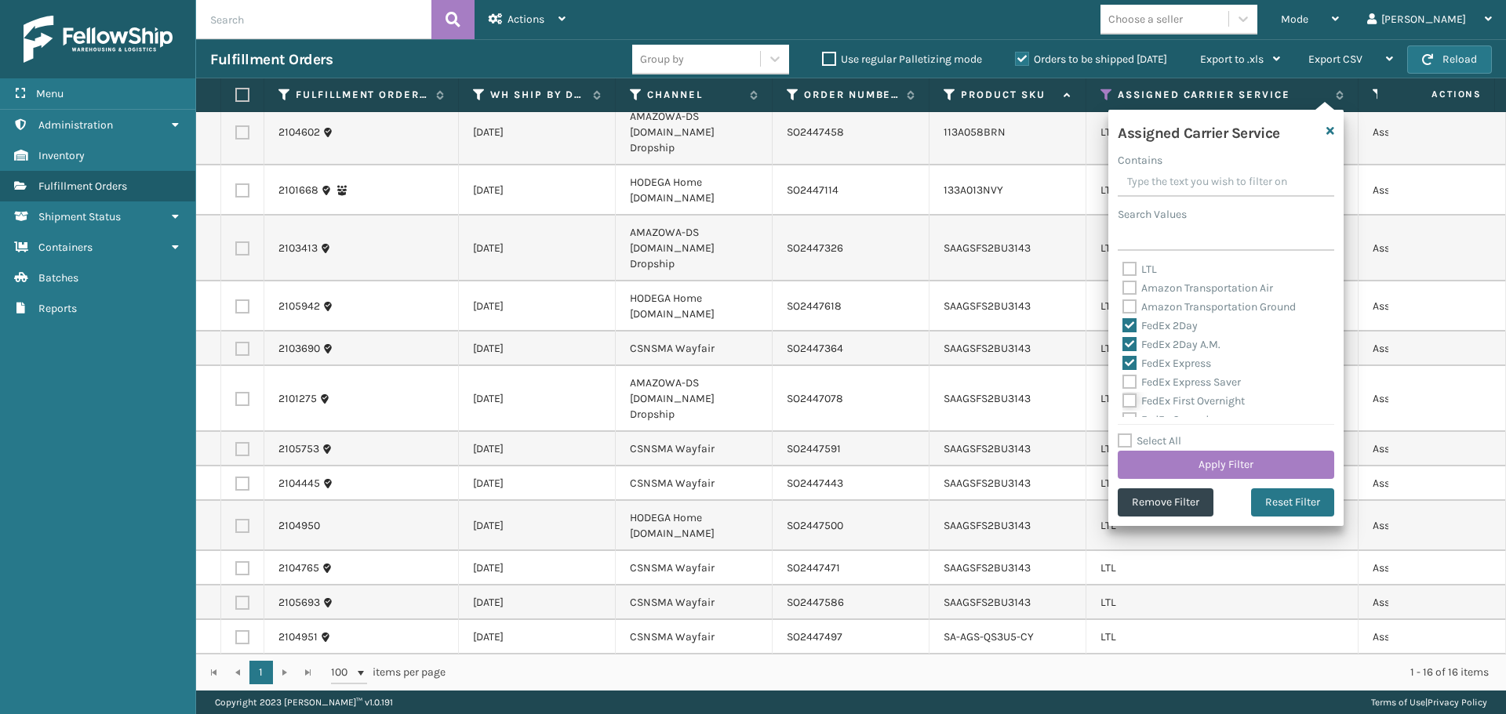
checkbox input "true"
click at [1128, 377] on label "FedEx Express Saver" at bounding box center [1181, 382] width 118 height 13
click at [1123, 377] on input "FedEx Express Saver" at bounding box center [1122, 378] width 1 height 10
checkbox input "true"
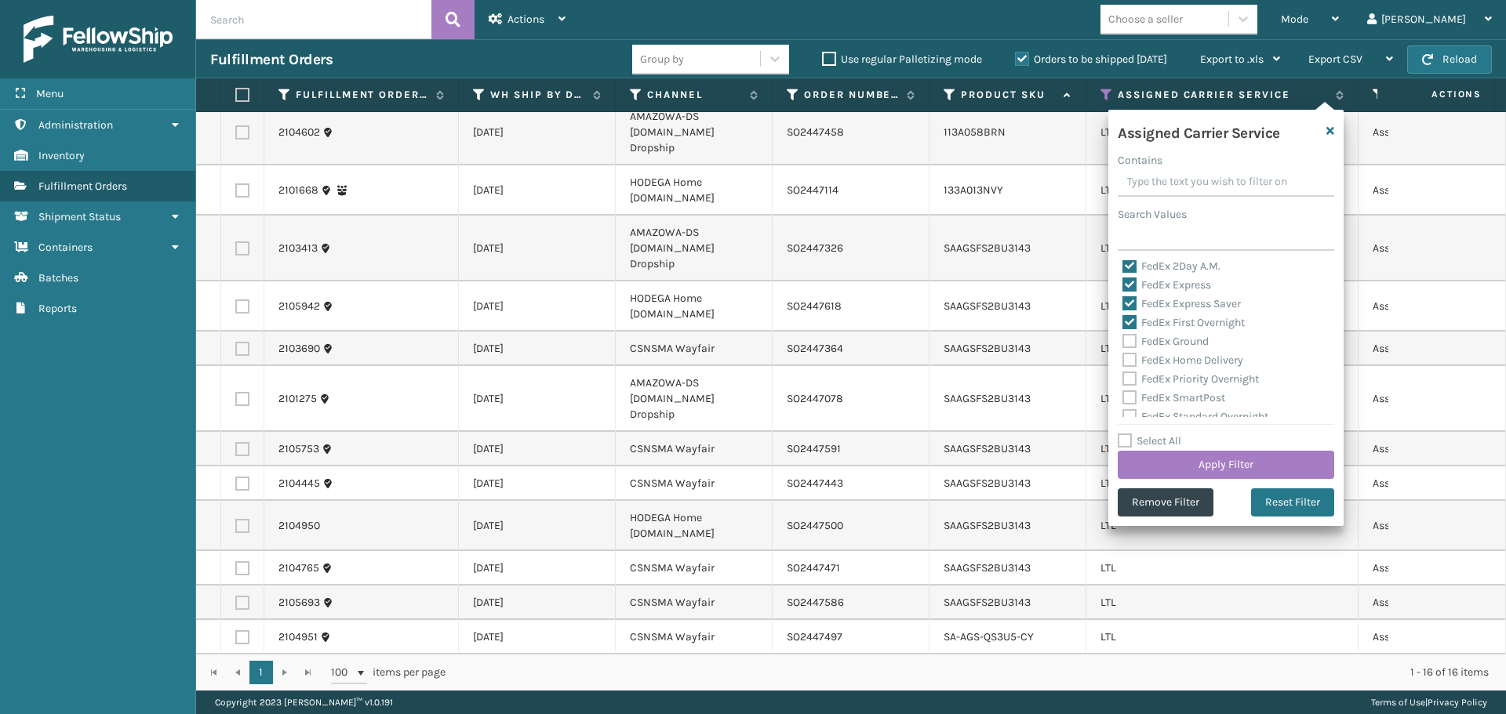
click at [1129, 344] on label "FedEx Ground" at bounding box center [1165, 341] width 86 height 13
click at [1123, 343] on input "FedEx Ground" at bounding box center [1122, 338] width 1 height 10
checkbox input "true"
click at [1128, 358] on label "FedEx Home Delivery" at bounding box center [1182, 360] width 121 height 13
click at [1123, 358] on input "FedEx Home Delivery" at bounding box center [1122, 356] width 1 height 10
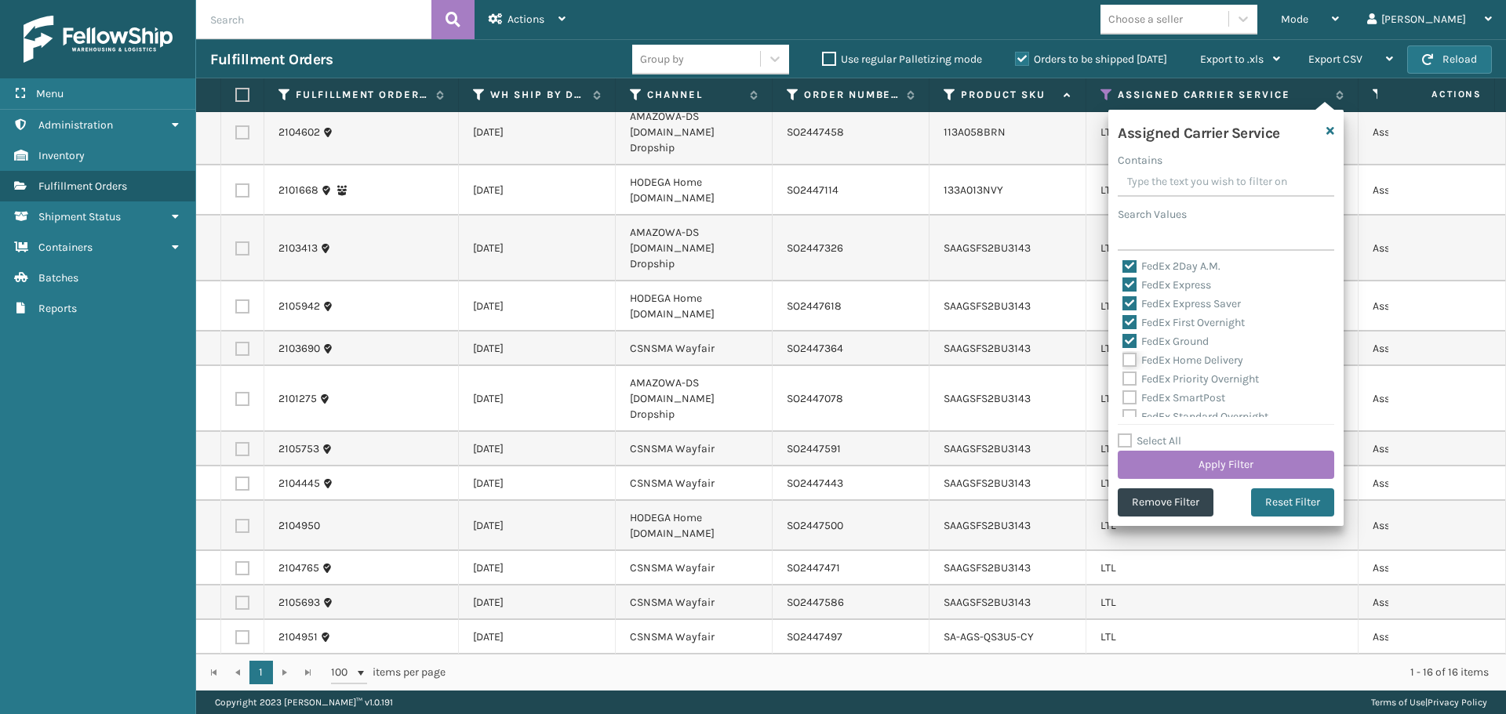
checkbox input "true"
click at [1128, 375] on label "FedEx Priority Overnight" at bounding box center [1190, 379] width 136 height 13
click at [1123, 375] on input "FedEx Priority Overnight" at bounding box center [1122, 375] width 1 height 10
checkbox input "true"
click at [1128, 394] on label "FedEx SmartPost" at bounding box center [1173, 397] width 103 height 13
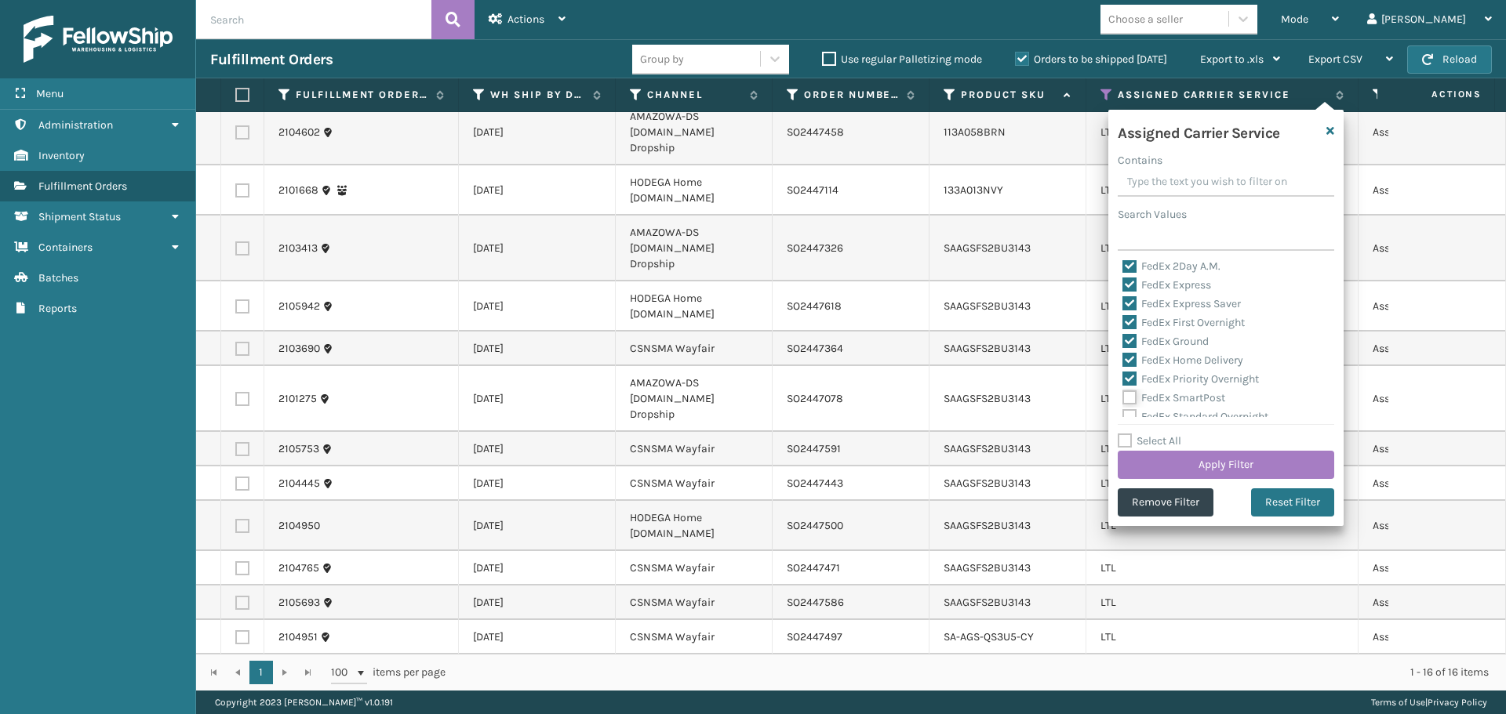
click at [1123, 394] on input "FedEx SmartPost" at bounding box center [1122, 394] width 1 height 10
checkbox input "true"
click at [1129, 341] on label "FedEx Standard Overnight" at bounding box center [1195, 338] width 146 height 13
click at [1123, 340] on input "FedEx Standard Overnight" at bounding box center [1122, 334] width 1 height 10
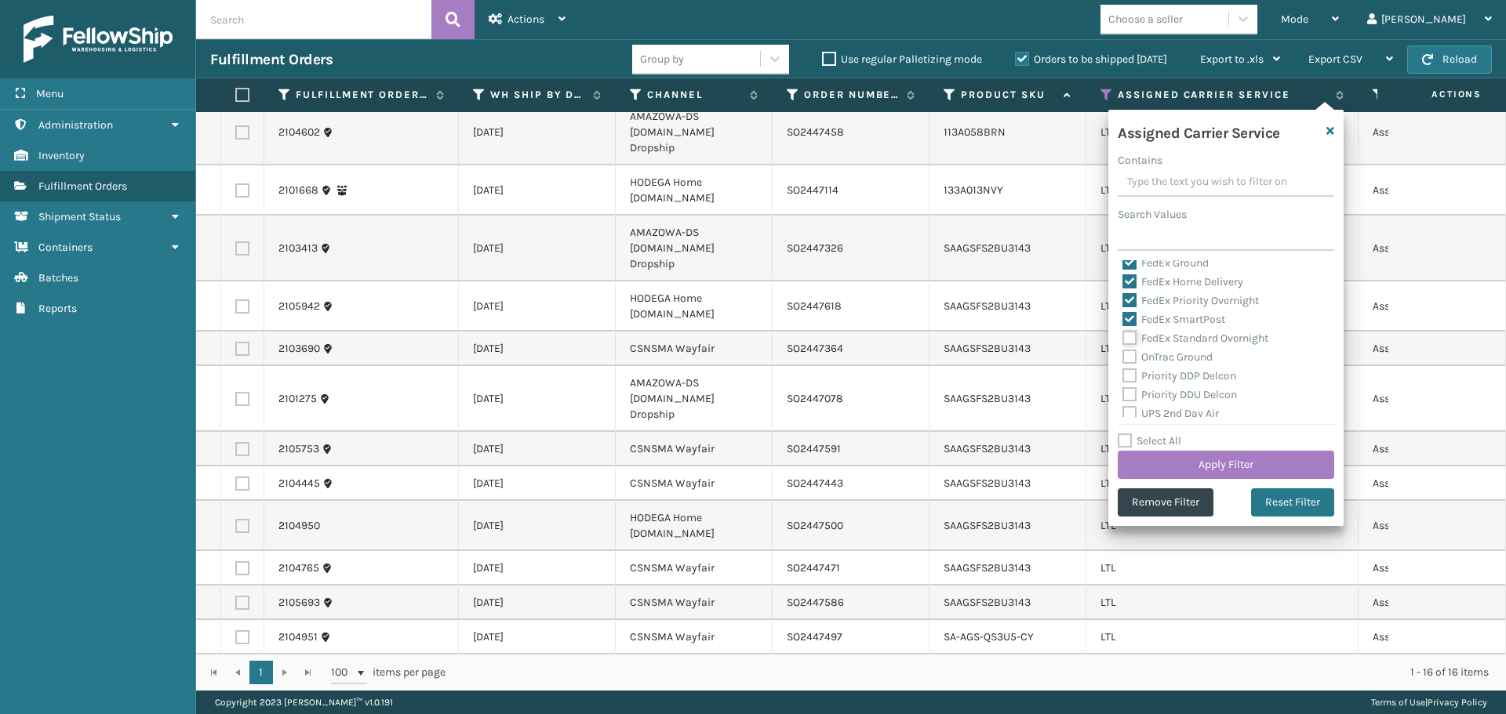
checkbox input "true"
click at [1201, 462] on button "Apply Filter" at bounding box center [1226, 465] width 216 height 28
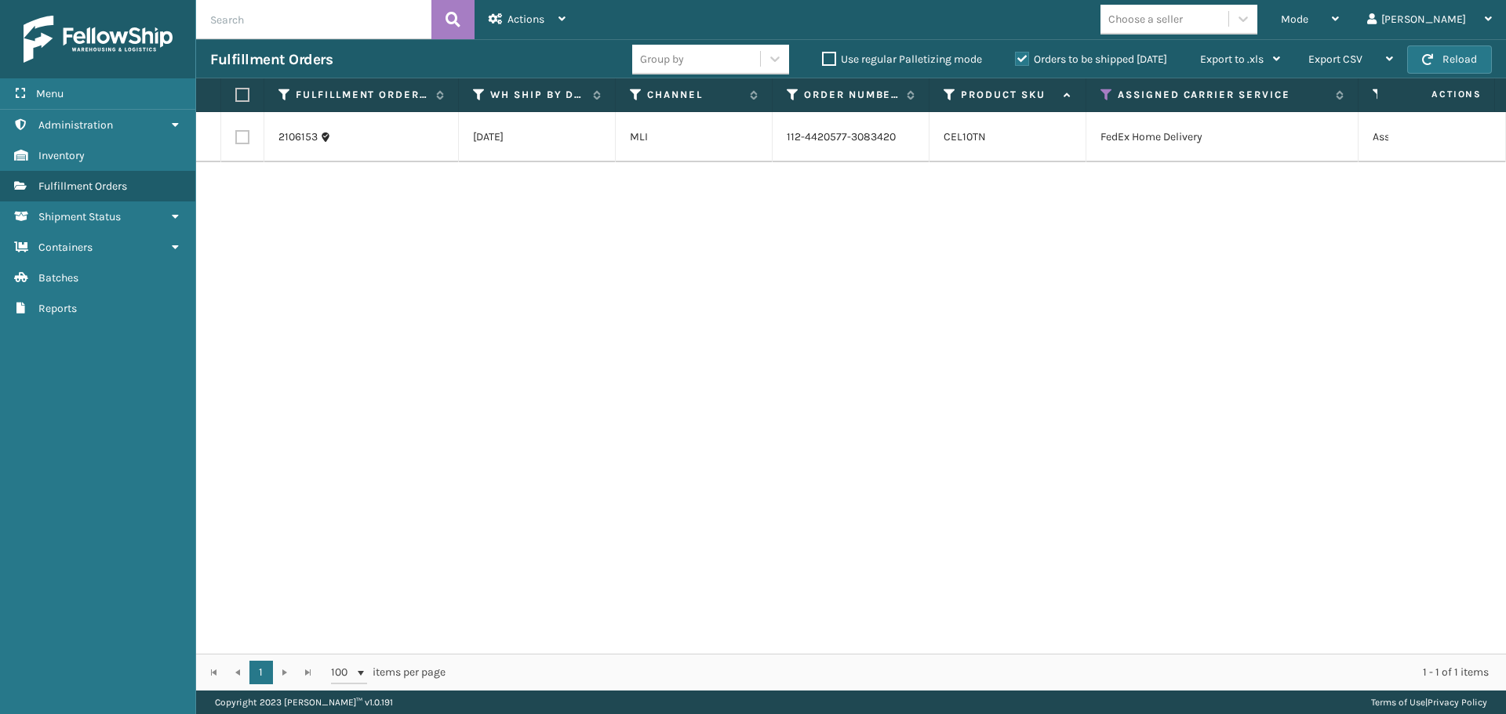
click at [243, 100] on label at bounding box center [239, 95] width 9 height 14
click at [236, 100] on input "checkbox" at bounding box center [235, 95] width 1 height 10
checkbox input "true"
click at [522, 16] on span "Actions" at bounding box center [525, 19] width 37 height 13
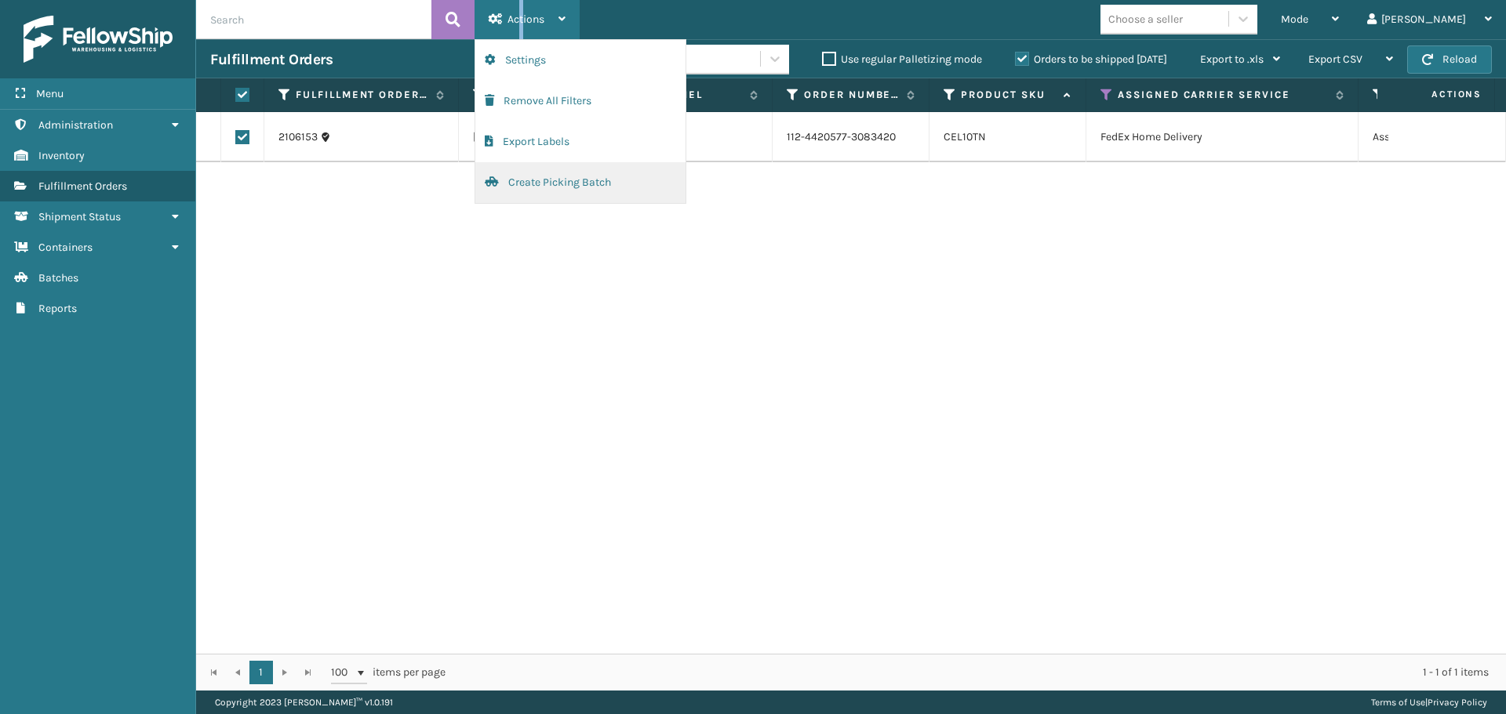
click at [601, 173] on button "Create Picking Batch" at bounding box center [580, 182] width 210 height 41
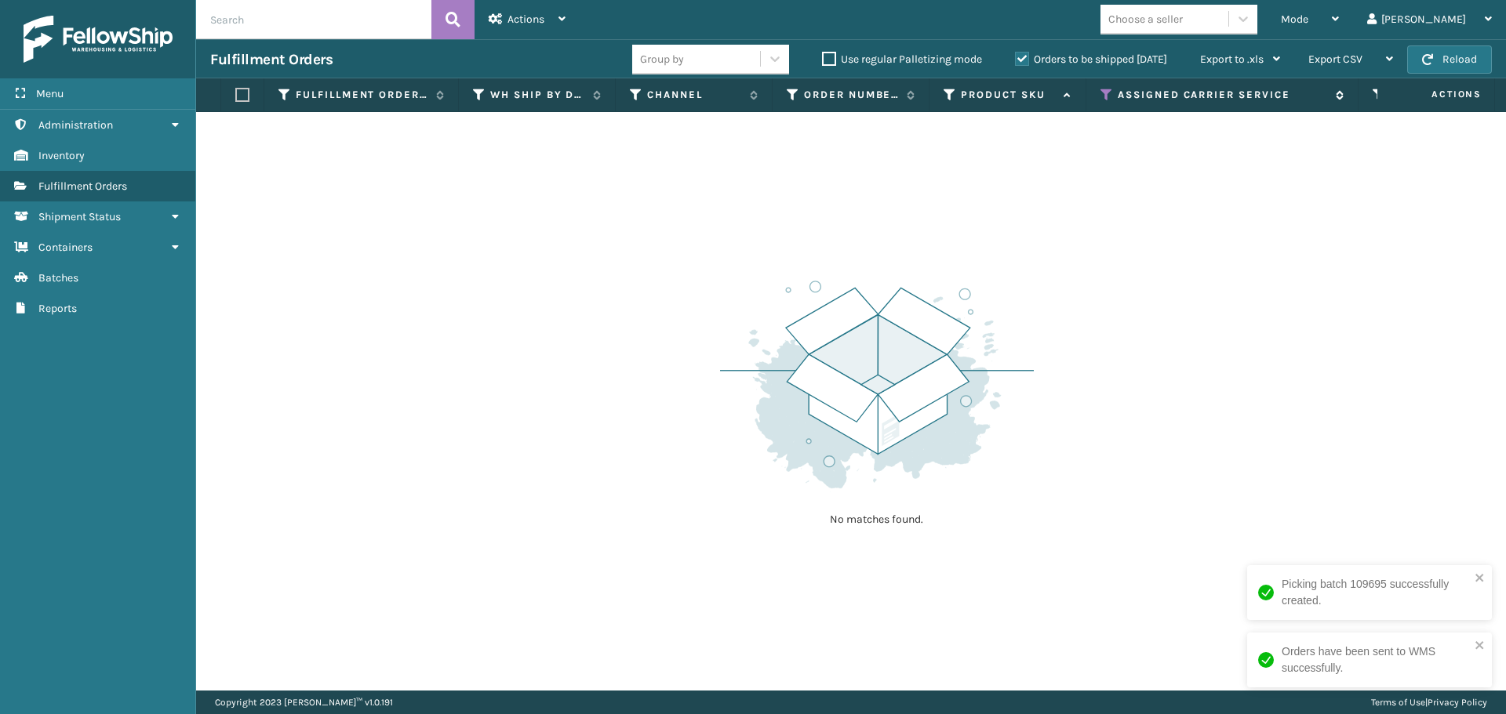
click at [1107, 91] on icon at bounding box center [1106, 95] width 13 height 14
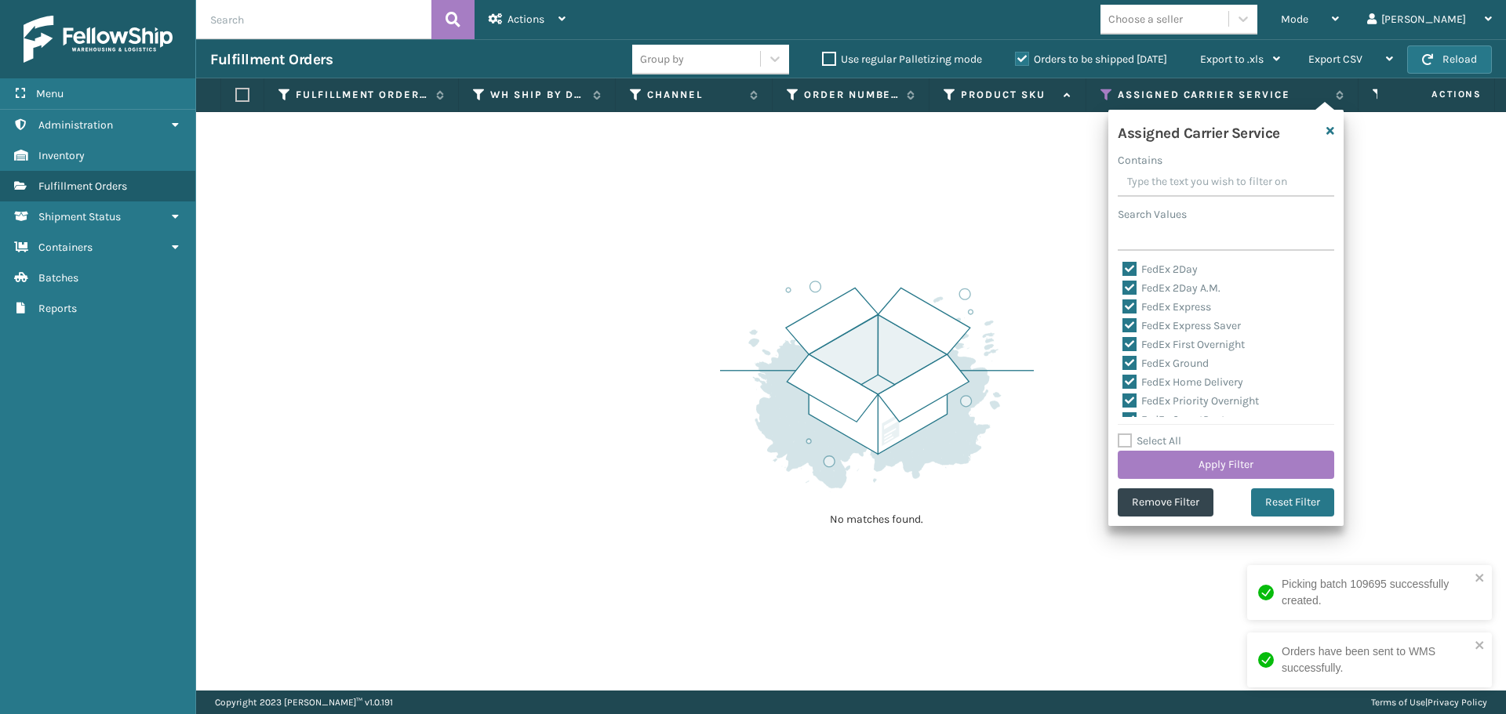
click at [1125, 431] on div "Assigned Carrier Service Contains Search Values FedEx 2Day FedEx 2Day A.M. FedE…" at bounding box center [1225, 318] width 235 height 416
click at [1125, 438] on label "Select All" at bounding box center [1150, 440] width 64 height 13
click at [1125, 434] on input "Select All" at bounding box center [1235, 433] width 235 height 2
checkbox input "true"
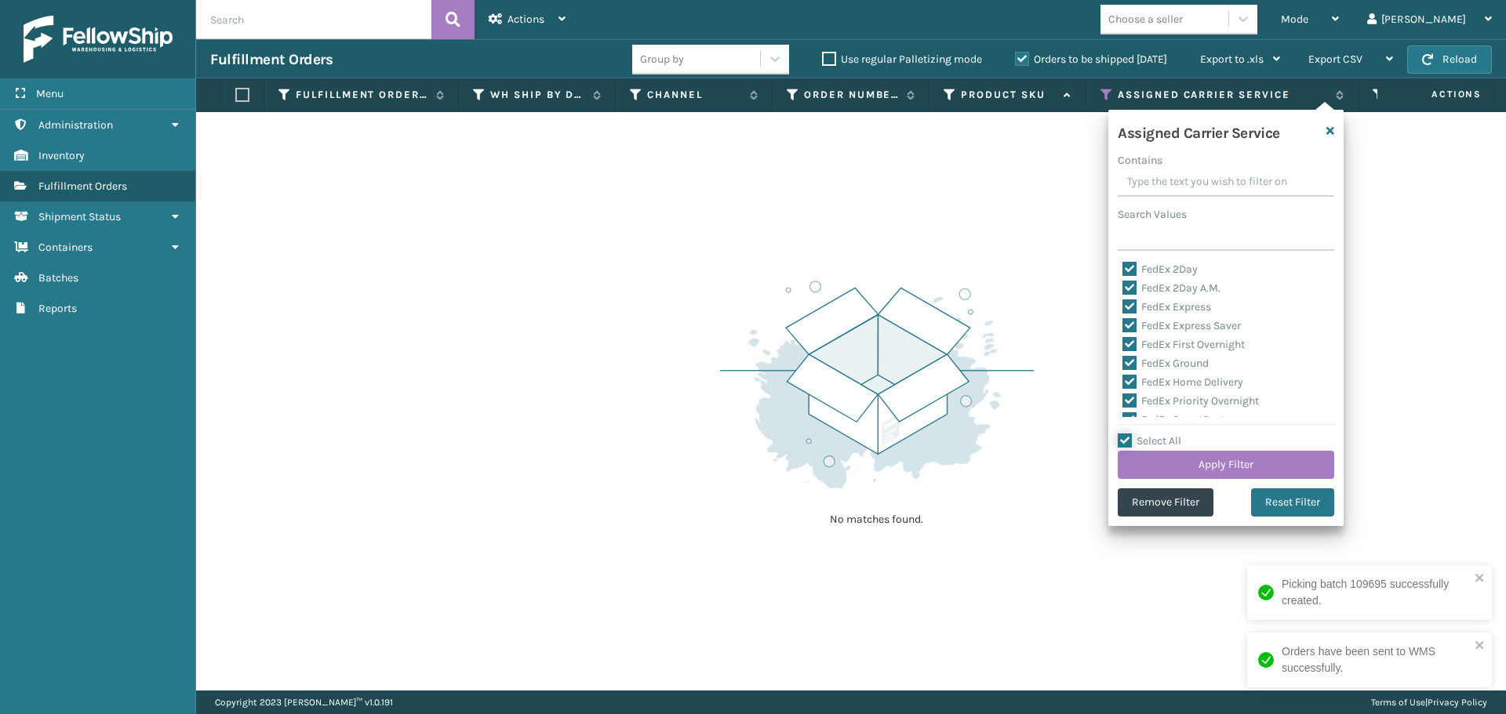
checkbox input "true"
click at [1125, 438] on label "Select All" at bounding box center [1150, 440] width 64 height 13
click at [1125, 434] on input "Select All" at bounding box center [1235, 433] width 235 height 2
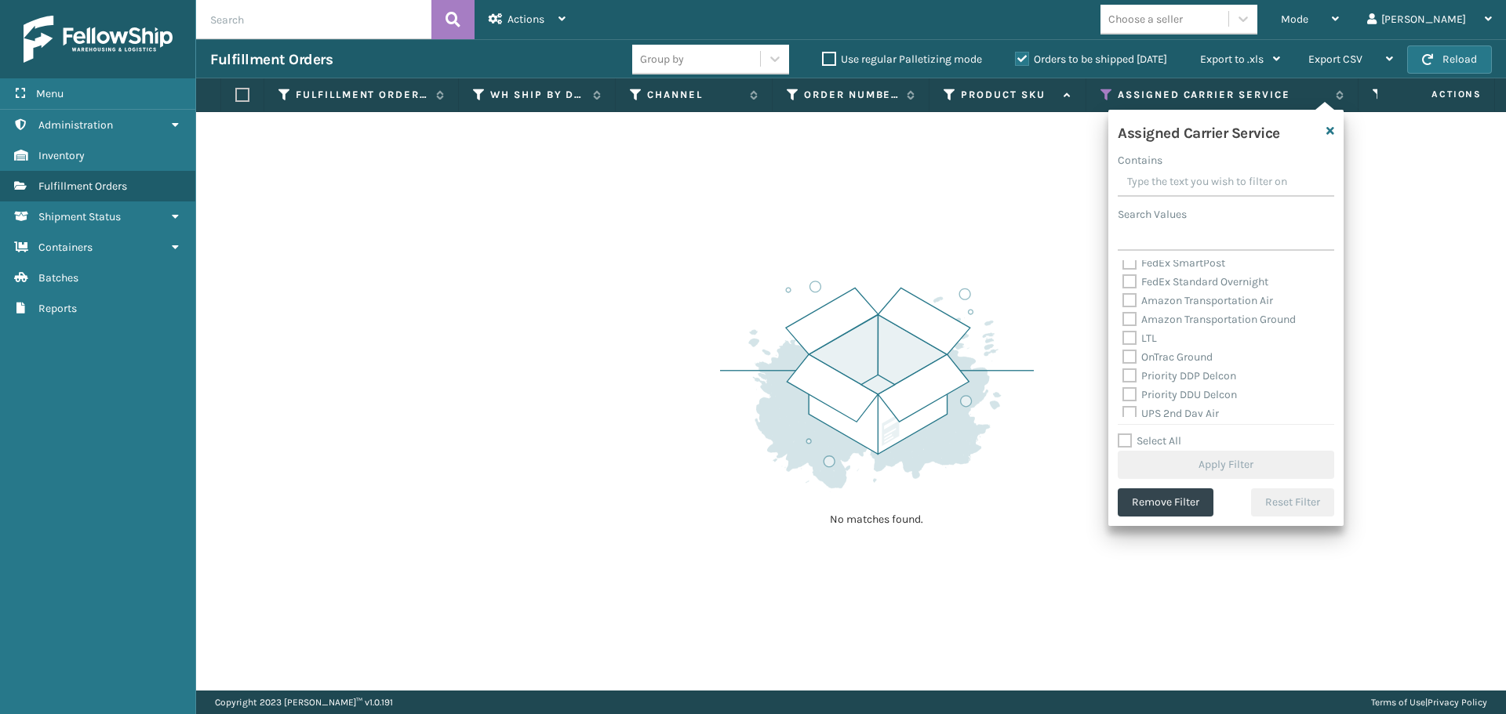
click at [1126, 359] on label "OnTrac Ground" at bounding box center [1167, 357] width 90 height 13
click at [1123, 358] on input "OnTrac Ground" at bounding box center [1122, 353] width 1 height 10
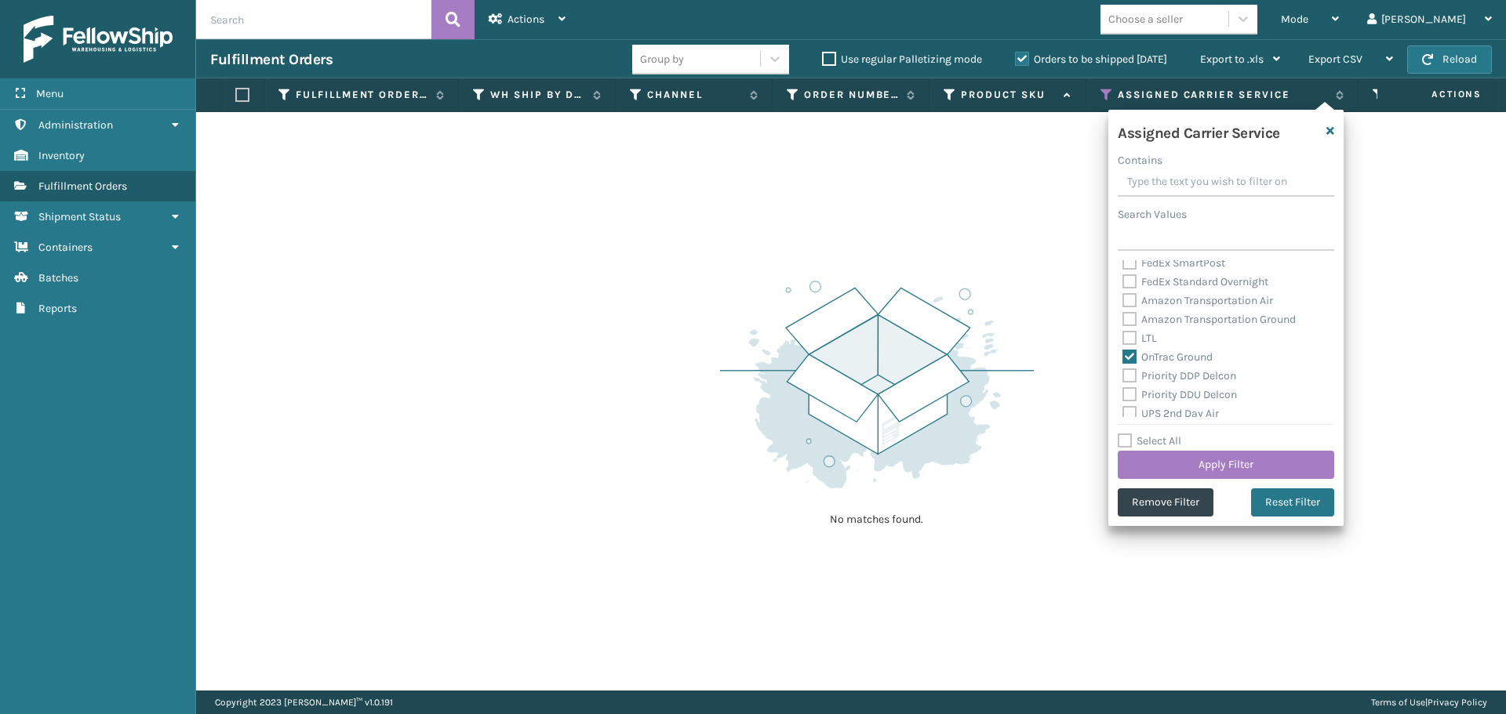
click at [1126, 377] on label "Priority DDP Delcon" at bounding box center [1179, 375] width 114 height 13
click at [1123, 377] on input "Priority DDP Delcon" at bounding box center [1122, 372] width 1 height 10
click at [1127, 394] on label "Priority DDU Delcon" at bounding box center [1179, 394] width 115 height 13
click at [1123, 394] on input "Priority DDU Delcon" at bounding box center [1122, 391] width 1 height 10
click at [1127, 414] on label "UPS 2nd Day Air" at bounding box center [1170, 413] width 96 height 13
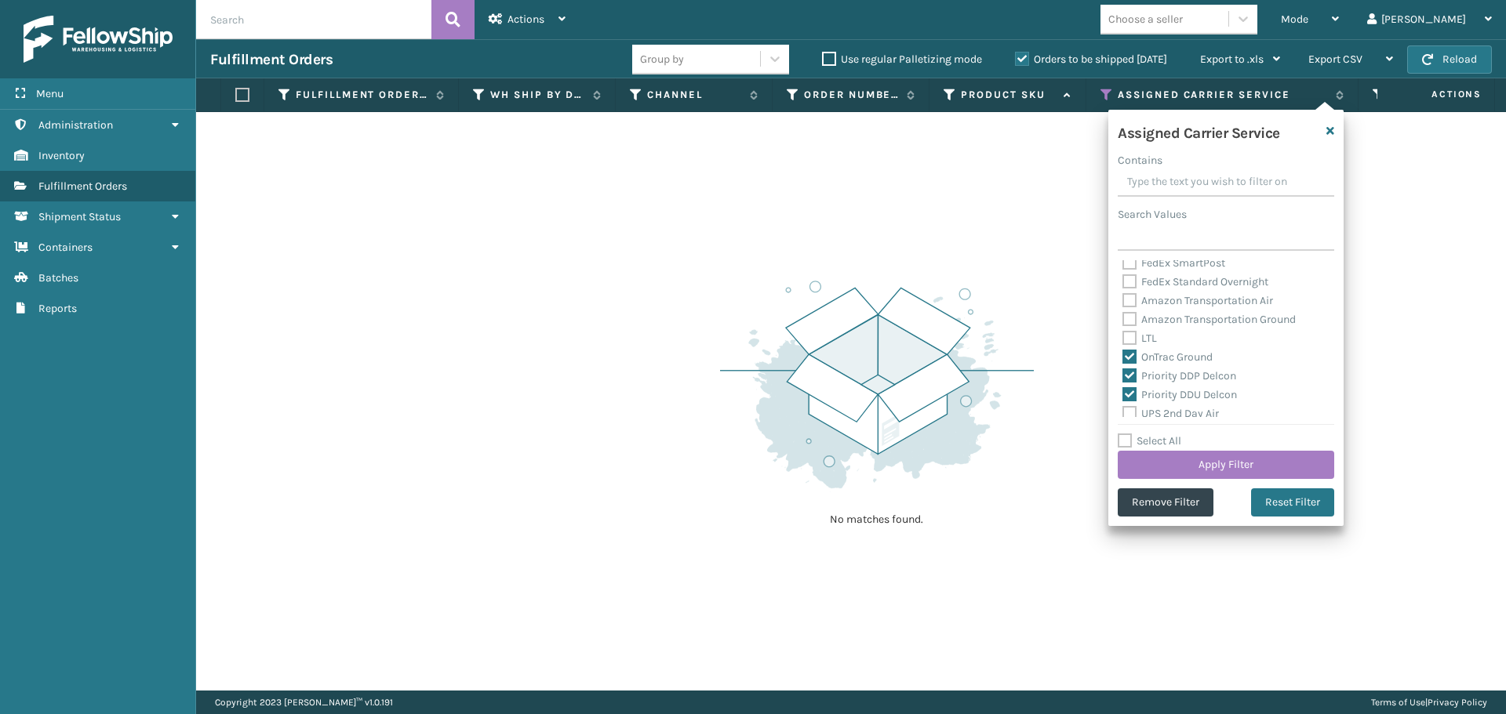
click at [1123, 414] on input "UPS 2nd Day Air" at bounding box center [1122, 410] width 1 height 10
click at [1132, 354] on label "UPS 2nd Day Air A.M." at bounding box center [1181, 353] width 119 height 13
click at [1123, 354] on input "UPS 2nd Day Air A.M." at bounding box center [1122, 350] width 1 height 10
click at [1127, 373] on label "UPS 3 Day Select" at bounding box center [1172, 372] width 100 height 13
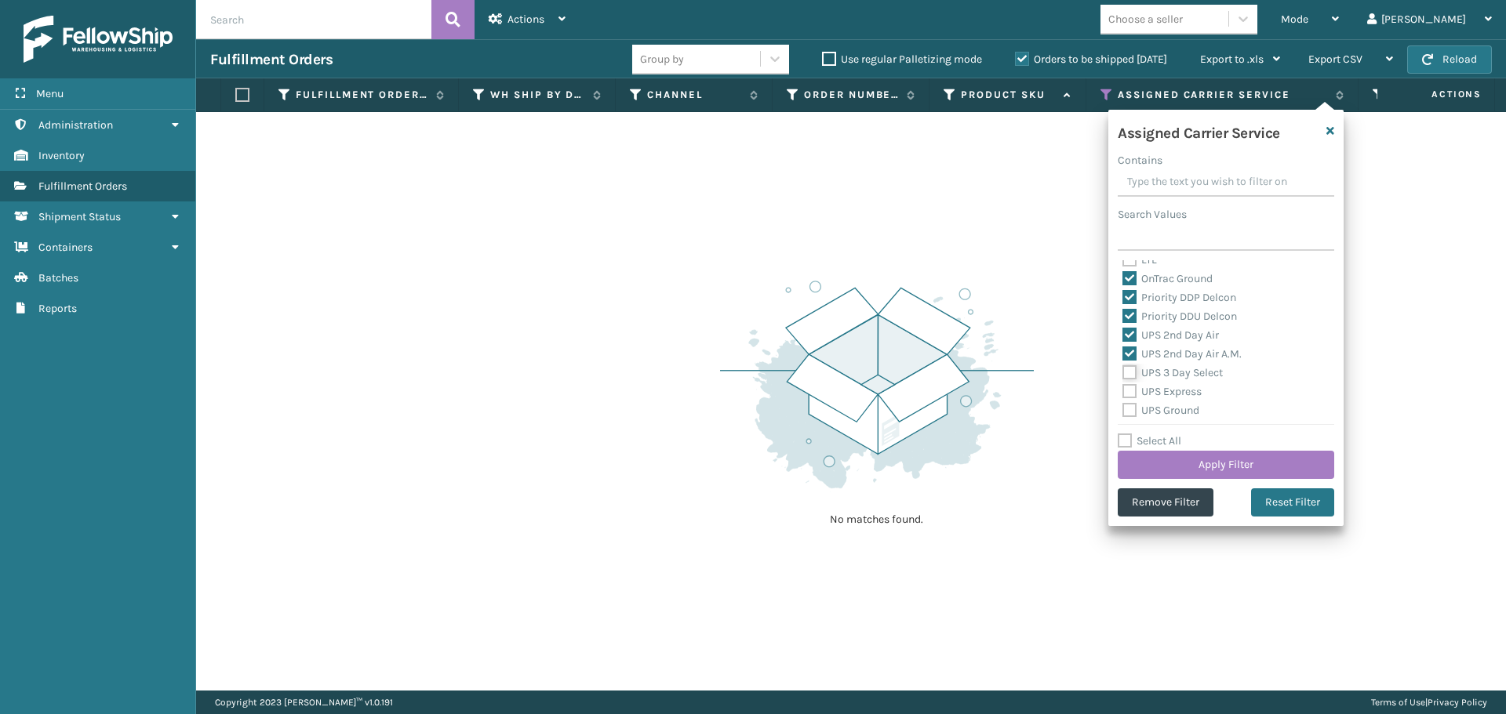
click at [1123, 373] on input "UPS 3 Day Select" at bounding box center [1122, 369] width 1 height 10
click at [1127, 394] on label "UPS Express" at bounding box center [1161, 391] width 79 height 13
click at [1123, 393] on input "UPS Express" at bounding box center [1122, 388] width 1 height 10
click at [1130, 415] on label "UPS Ground" at bounding box center [1160, 410] width 77 height 13
click at [1123, 412] on input "UPS Ground" at bounding box center [1122, 407] width 1 height 10
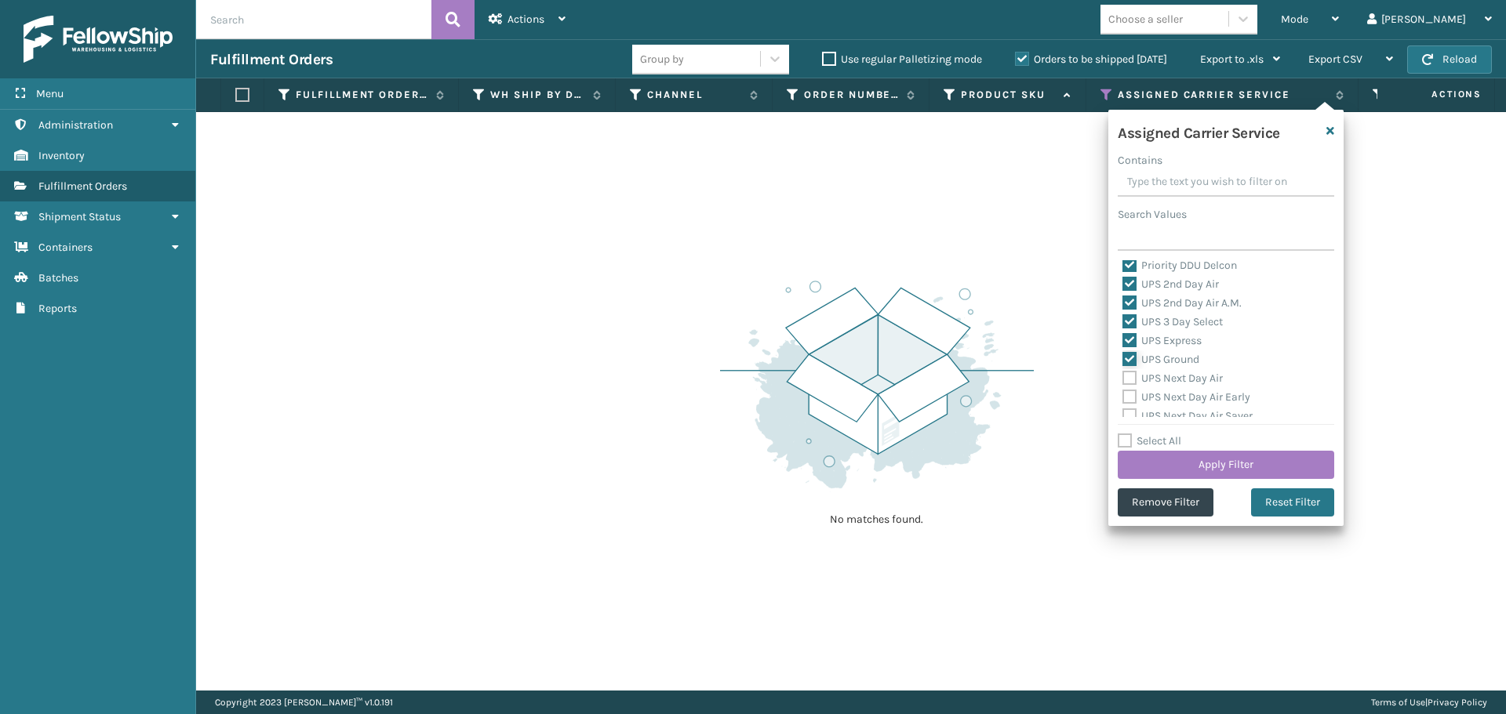
scroll to position [314, 0]
click at [1135, 353] on label "UPS Next Day Air" at bounding box center [1172, 350] width 100 height 13
click at [1123, 352] on input "UPS Next Day Air" at bounding box center [1122, 347] width 1 height 10
click at [1129, 369] on label "UPS Next Day Air Early" at bounding box center [1186, 369] width 128 height 13
click at [1123, 369] on input "UPS Next Day Air Early" at bounding box center [1122, 366] width 1 height 10
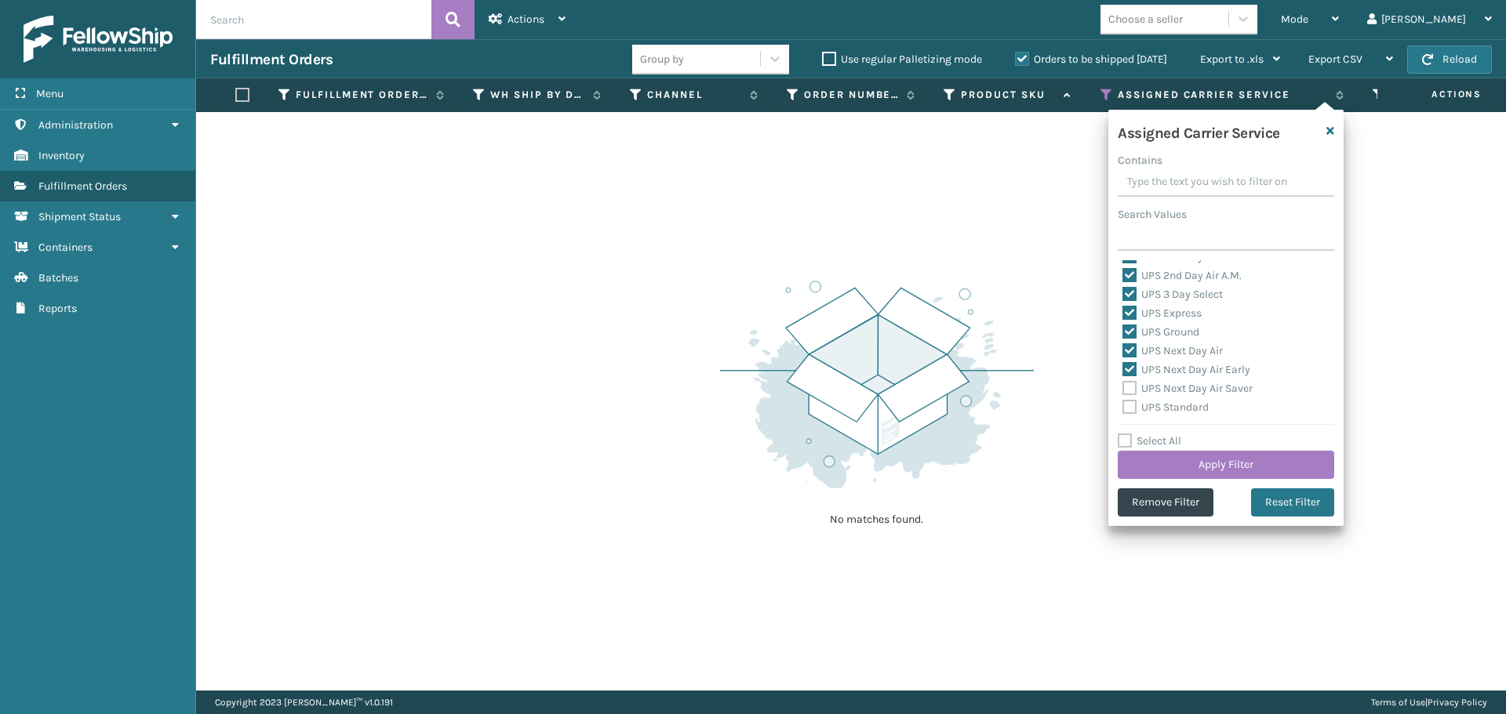
drag, startPoint x: 1129, startPoint y: 384, endPoint x: 1129, endPoint y: 409, distance: 25.1
click at [1129, 384] on label "UPS Next Day Air Saver" at bounding box center [1187, 388] width 130 height 13
click at [1123, 384] on input "UPS Next Day Air Saver" at bounding box center [1122, 385] width 1 height 10
click at [1129, 409] on label "UPS Standard" at bounding box center [1165, 407] width 86 height 13
click at [1123, 409] on input "UPS Standard" at bounding box center [1122, 403] width 1 height 10
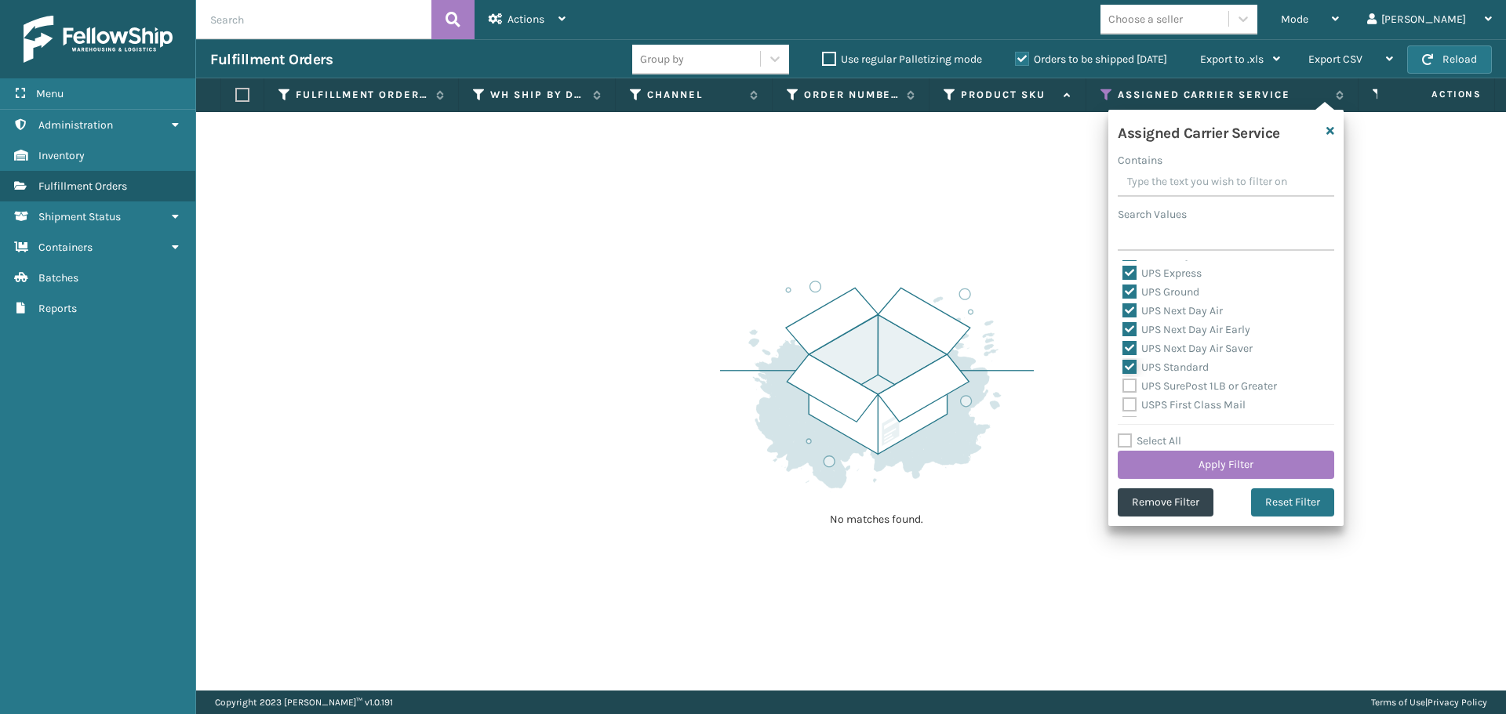
scroll to position [392, 0]
click at [1132, 347] on label "UPS SurePost 1LB or Greater" at bounding box center [1199, 347] width 155 height 13
click at [1123, 347] on input "UPS SurePost 1LB or Greater" at bounding box center [1122, 344] width 1 height 10
click at [1129, 362] on label "USPS First Class Mail" at bounding box center [1183, 366] width 123 height 13
click at [1123, 362] on input "USPS First Class Mail" at bounding box center [1122, 363] width 1 height 10
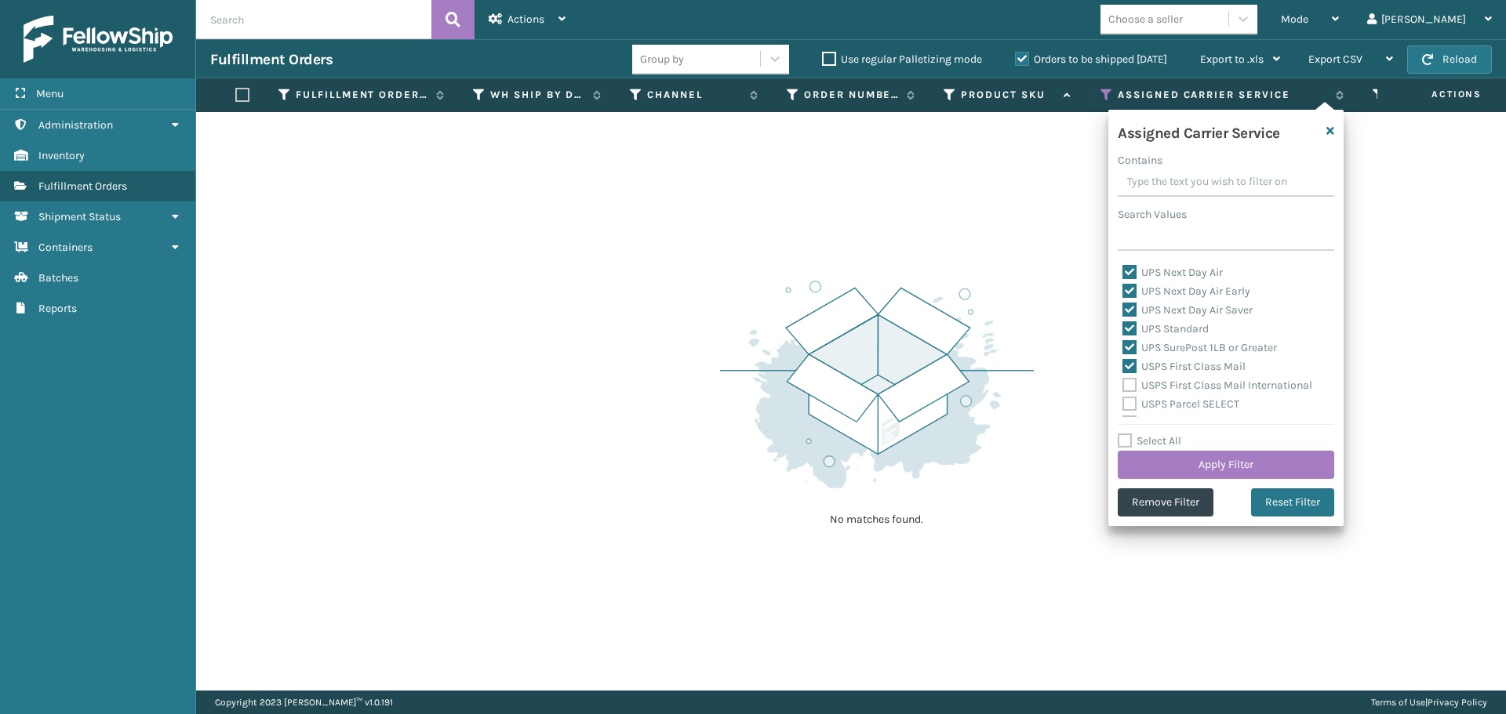
click at [1132, 382] on label "USPS First Class Mail International" at bounding box center [1217, 385] width 190 height 13
click at [1123, 382] on input "USPS First Class Mail International" at bounding box center [1122, 381] width 1 height 10
click at [1133, 398] on label "USPS Parcel SELECT" at bounding box center [1180, 404] width 117 height 13
click at [1123, 397] on input "USPS Parcel SELECT" at bounding box center [1122, 400] width 1 height 10
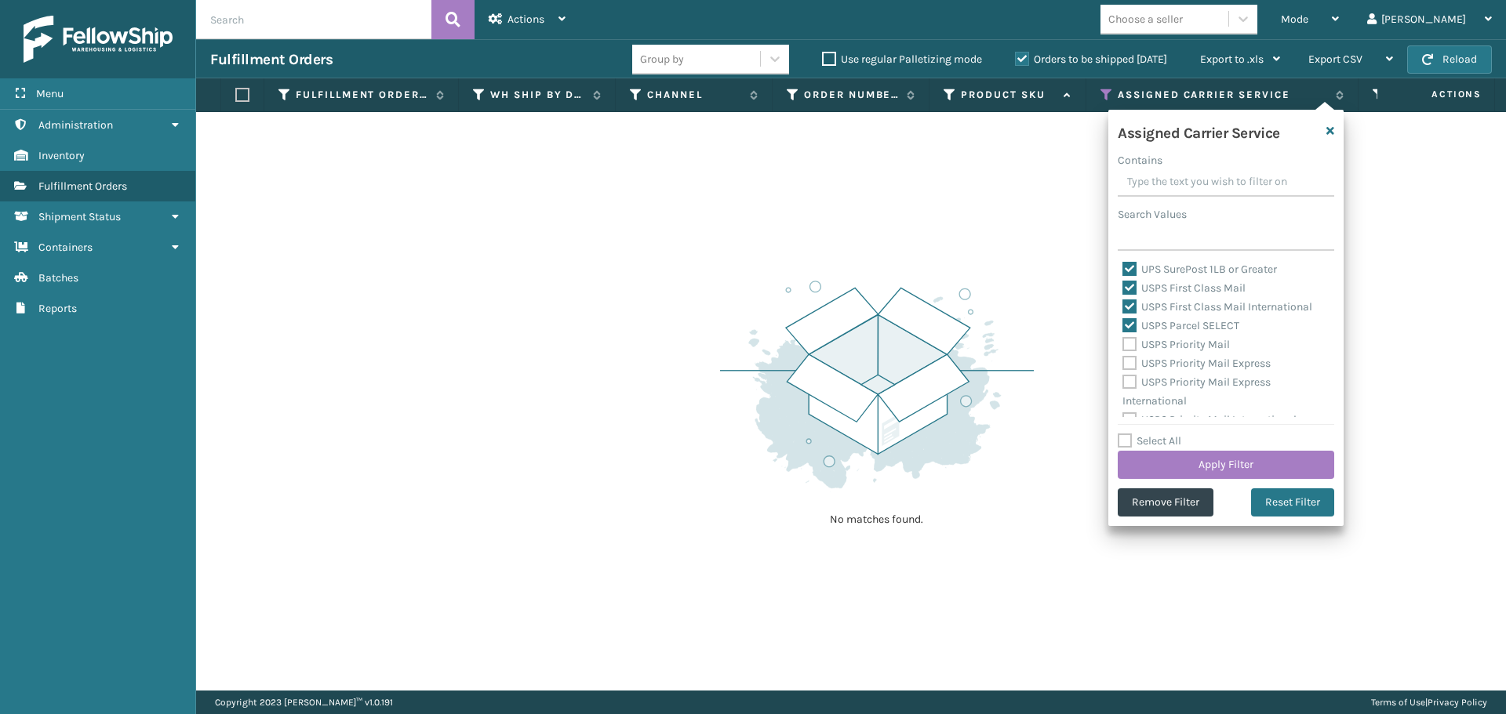
click at [1129, 343] on label "USPS Priority Mail" at bounding box center [1175, 344] width 107 height 13
click at [1123, 343] on input "USPS Priority Mail" at bounding box center [1122, 341] width 1 height 10
click at [1127, 358] on label "USPS Priority Mail Express" at bounding box center [1196, 363] width 148 height 13
click at [1123, 358] on input "USPS Priority Mail Express" at bounding box center [1122, 359] width 1 height 10
click at [1133, 387] on label "USPS Priority Mail Express International" at bounding box center [1196, 392] width 148 height 32
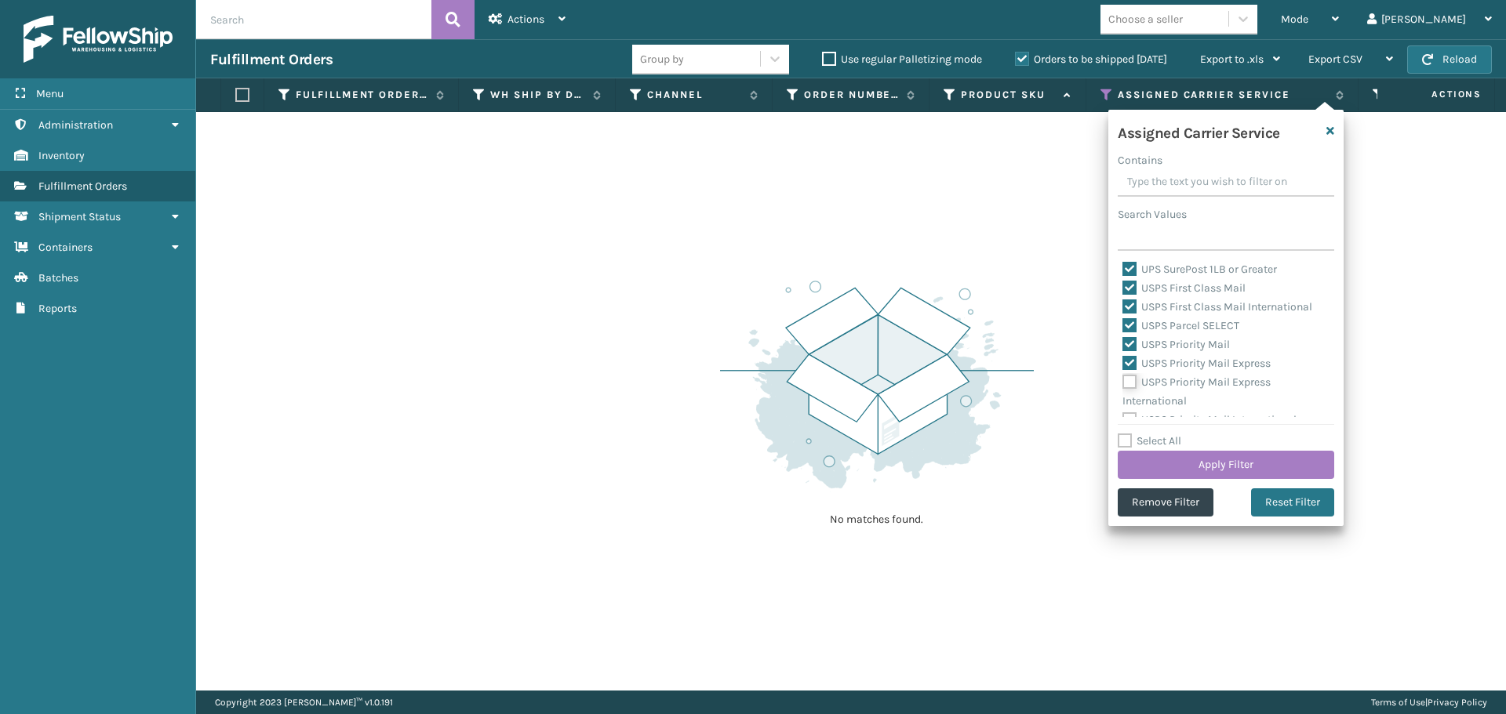
click at [1123, 384] on input "USPS Priority Mail Express International" at bounding box center [1122, 378] width 1 height 10
click at [1130, 402] on label "USPS Priority Mail International" at bounding box center [1209, 407] width 174 height 13
click at [1123, 402] on input "USPS Priority Mail International" at bounding box center [1122, 403] width 1 height 10
click at [1158, 451] on button "Apply Filter" at bounding box center [1226, 465] width 216 height 28
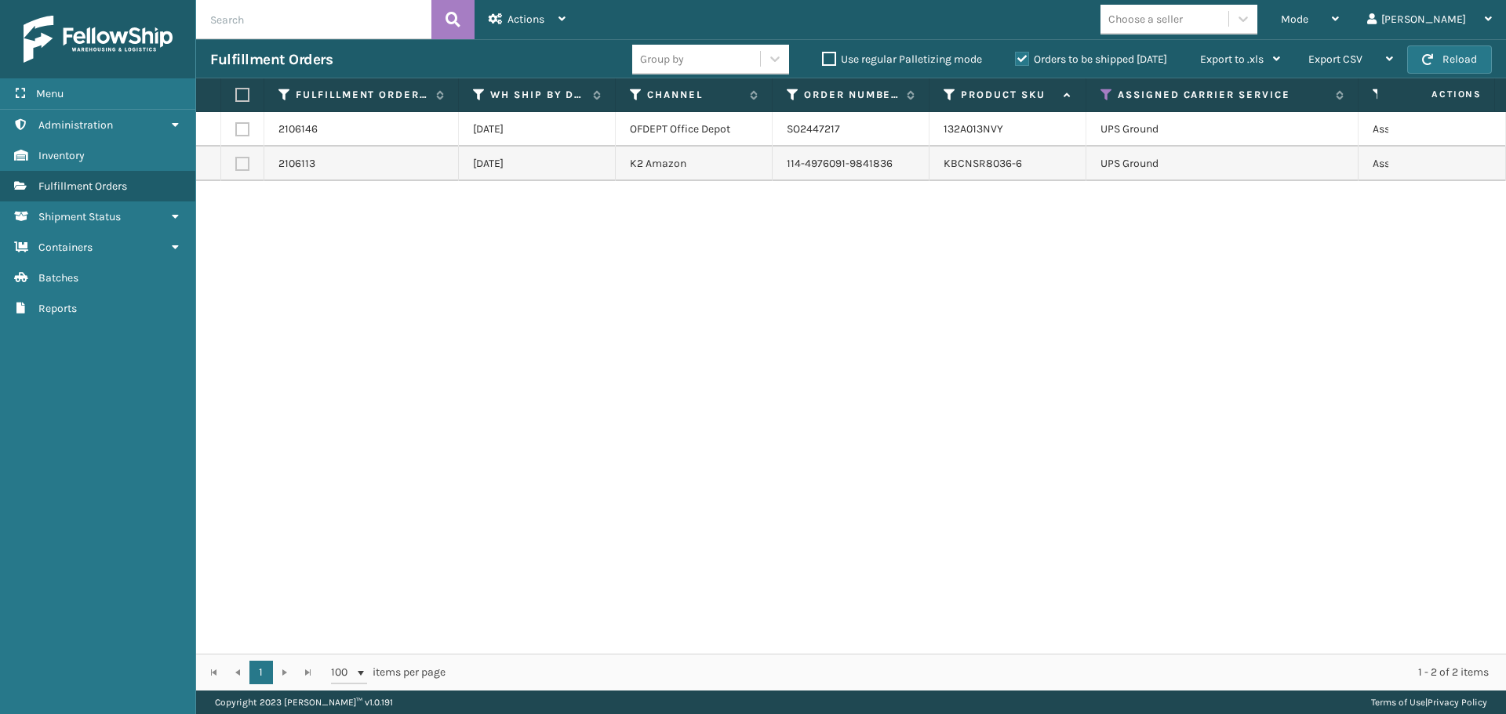
click at [232, 101] on th at bounding box center [242, 95] width 43 height 34
click at [235, 96] on label at bounding box center [239, 95] width 9 height 14
click at [235, 96] on input "checkbox" at bounding box center [235, 95] width 1 height 10
click at [538, 20] on span "Actions" at bounding box center [525, 19] width 37 height 13
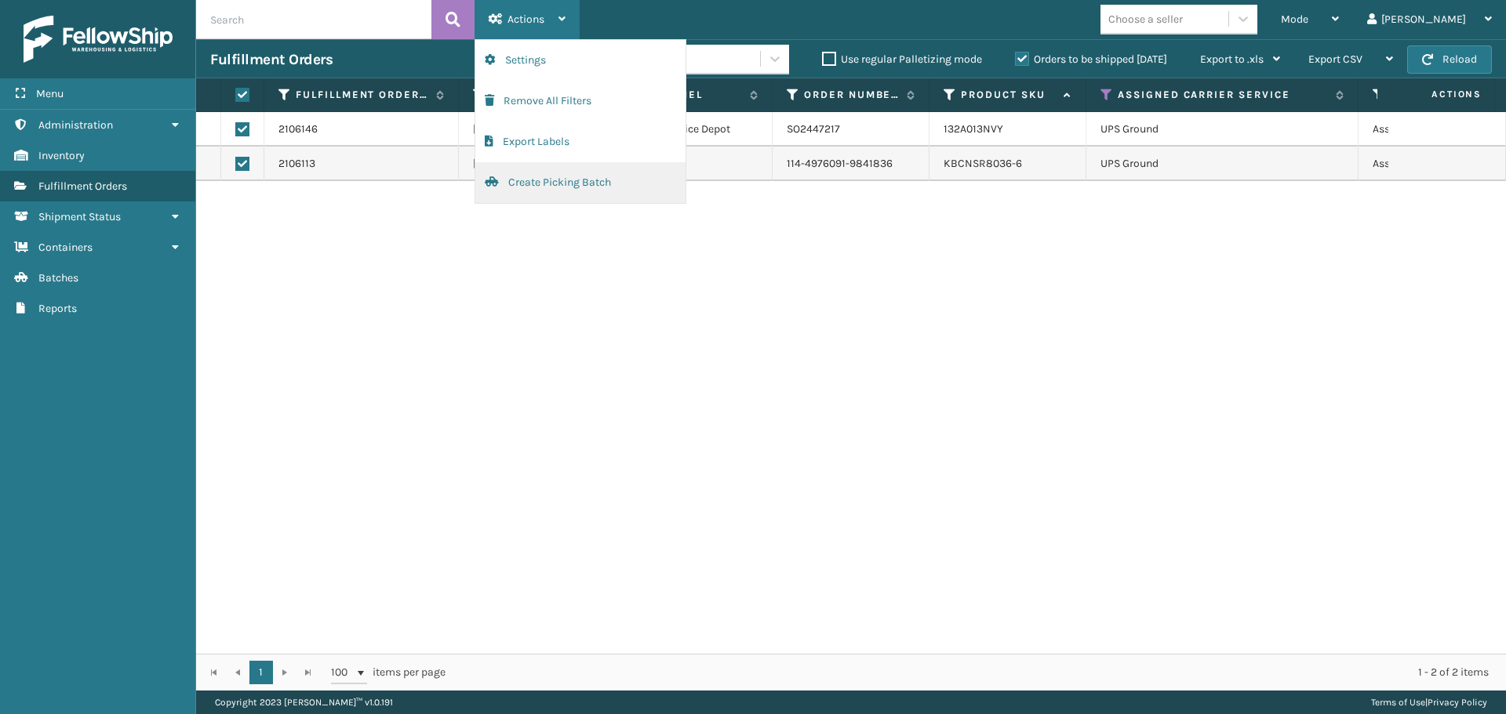
click at [543, 178] on button "Create Picking Batch" at bounding box center [580, 182] width 210 height 41
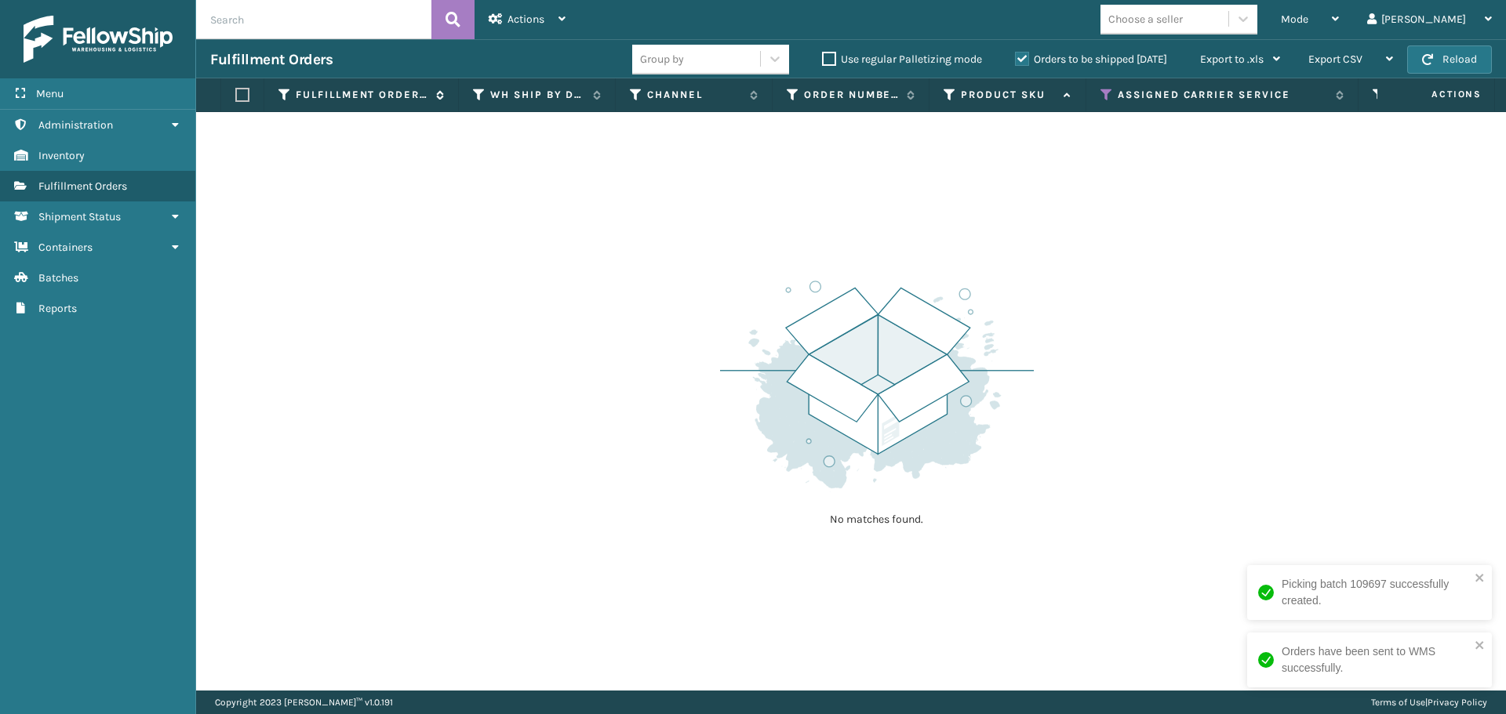
drag, startPoint x: 285, startPoint y: 92, endPoint x: 287, endPoint y: 100, distance: 8.2
click at [285, 92] on icon at bounding box center [284, 95] width 13 height 14
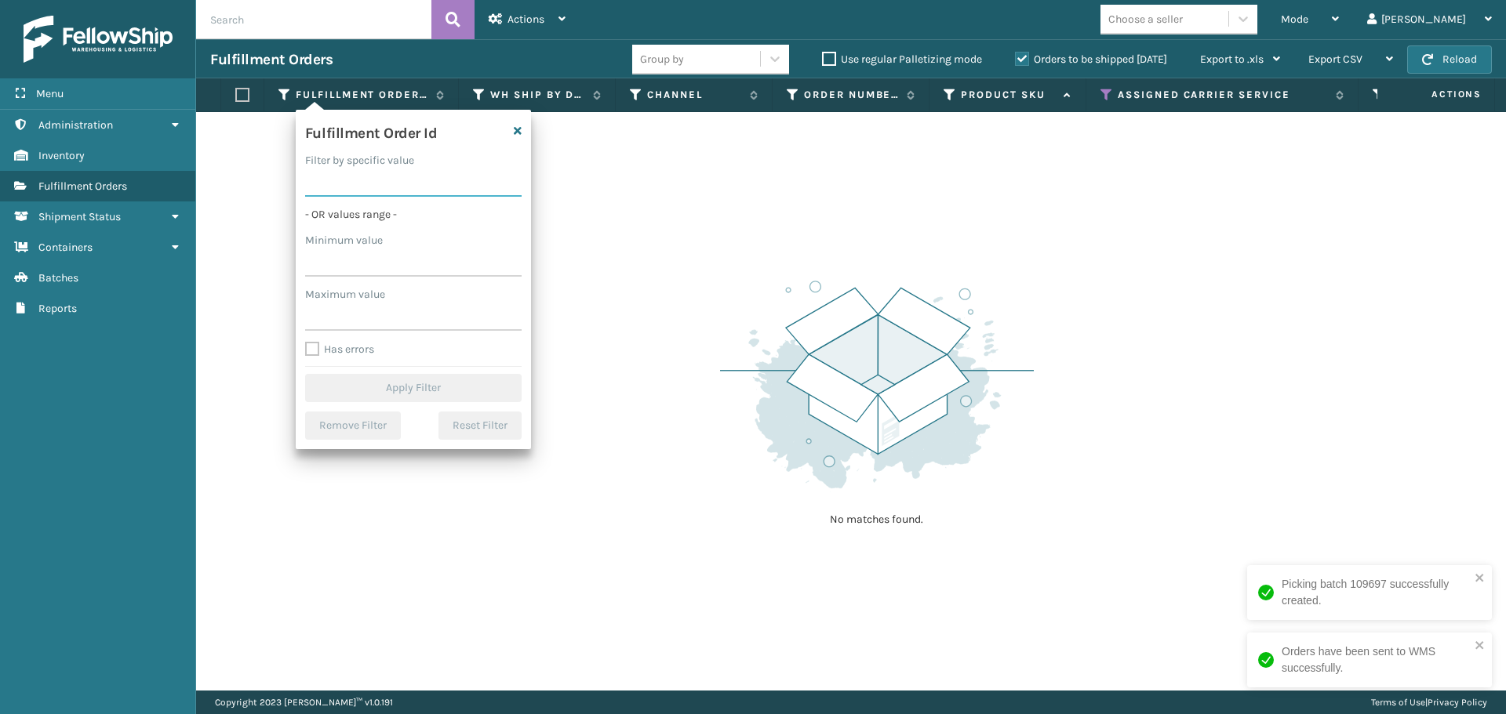
click at [344, 180] on input "Filter by specific value" at bounding box center [413, 183] width 216 height 28
paste input "2105175"
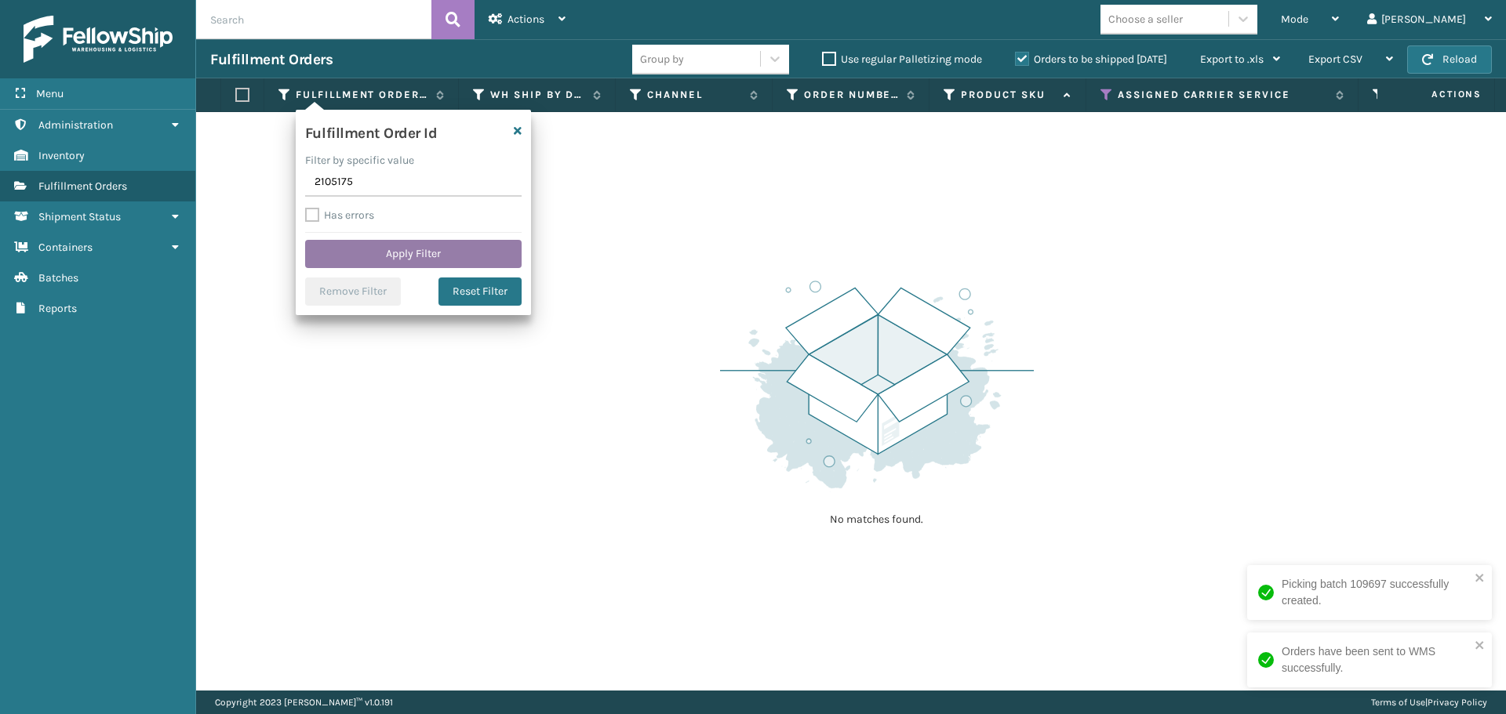
click at [404, 253] on button "Apply Filter" at bounding box center [413, 254] width 216 height 28
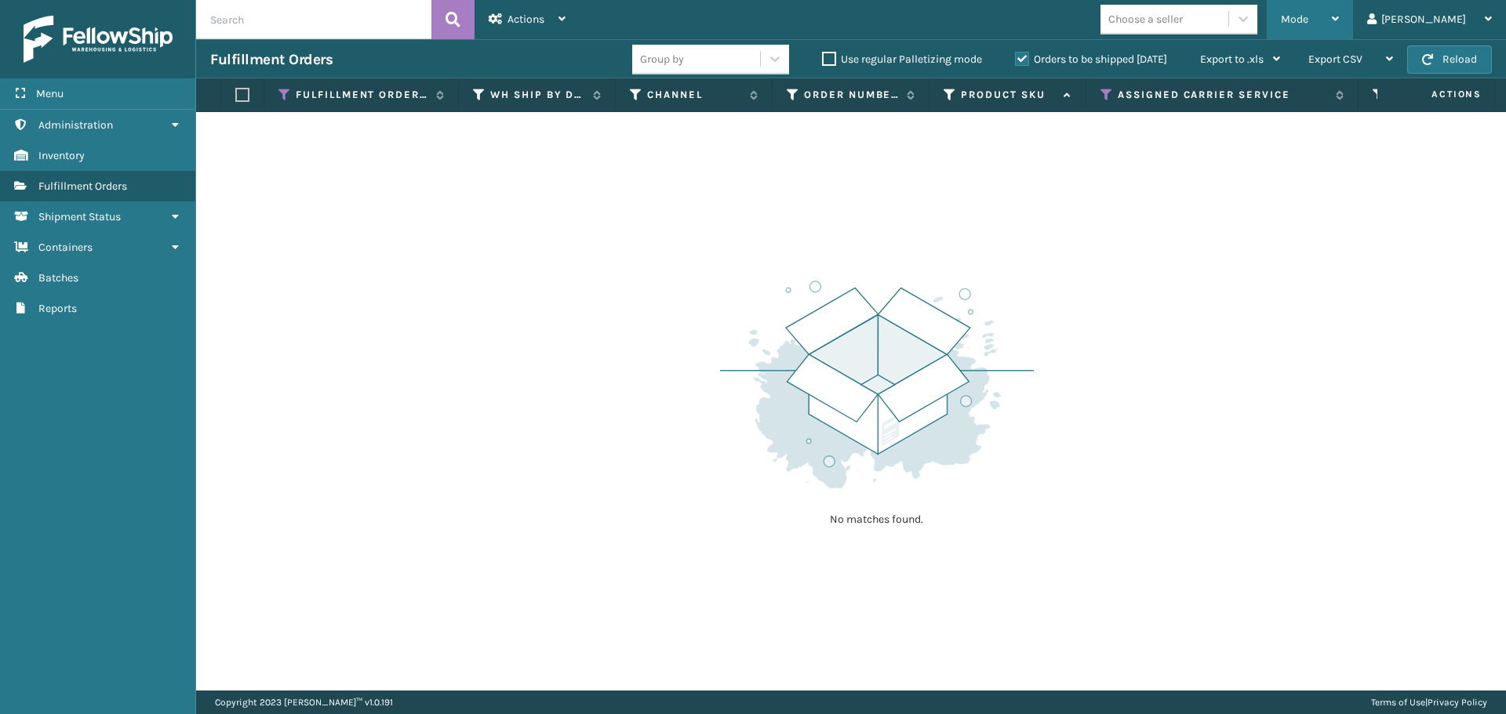
click at [1308, 18] on span "Mode" at bounding box center [1294, 19] width 27 height 13
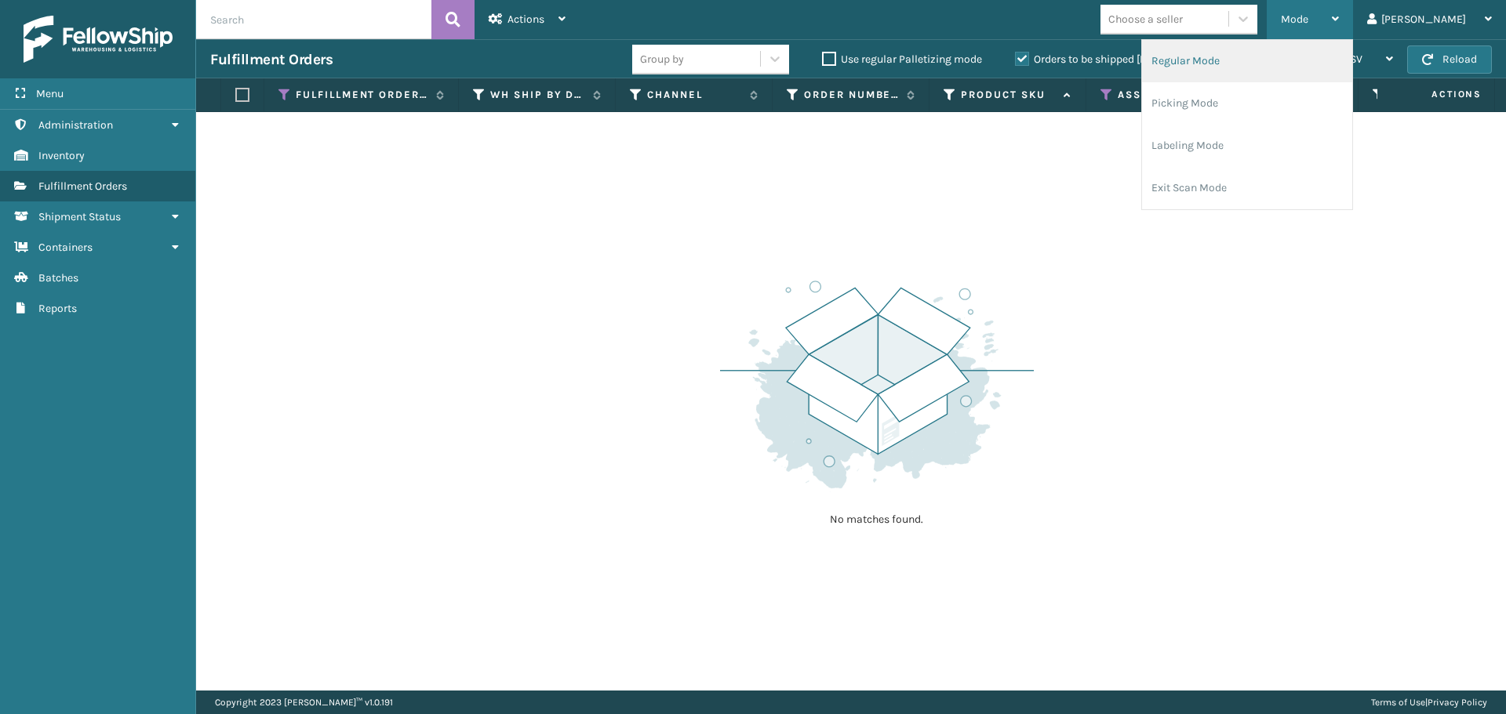
click at [1346, 53] on li "Regular Mode" at bounding box center [1247, 61] width 210 height 42
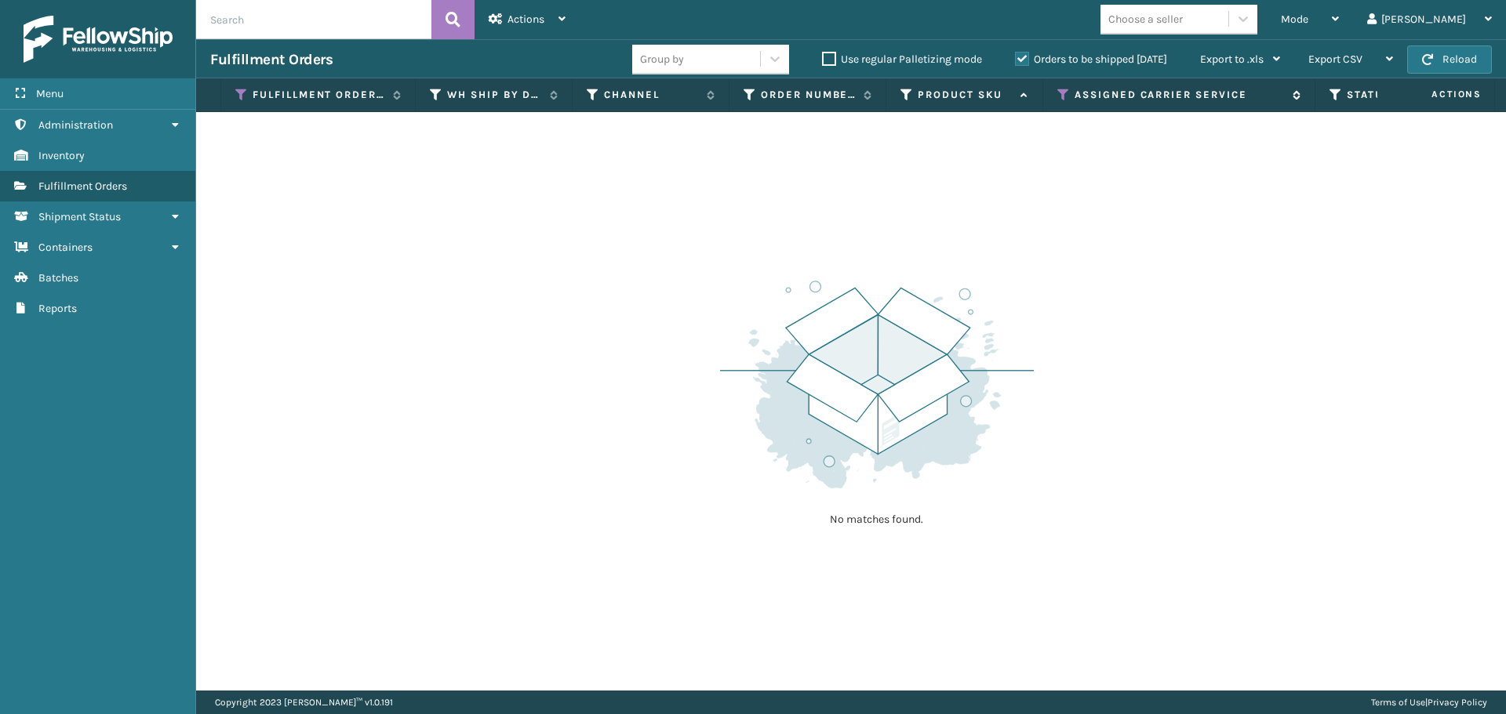
click at [1066, 92] on icon at bounding box center [1063, 95] width 13 height 14
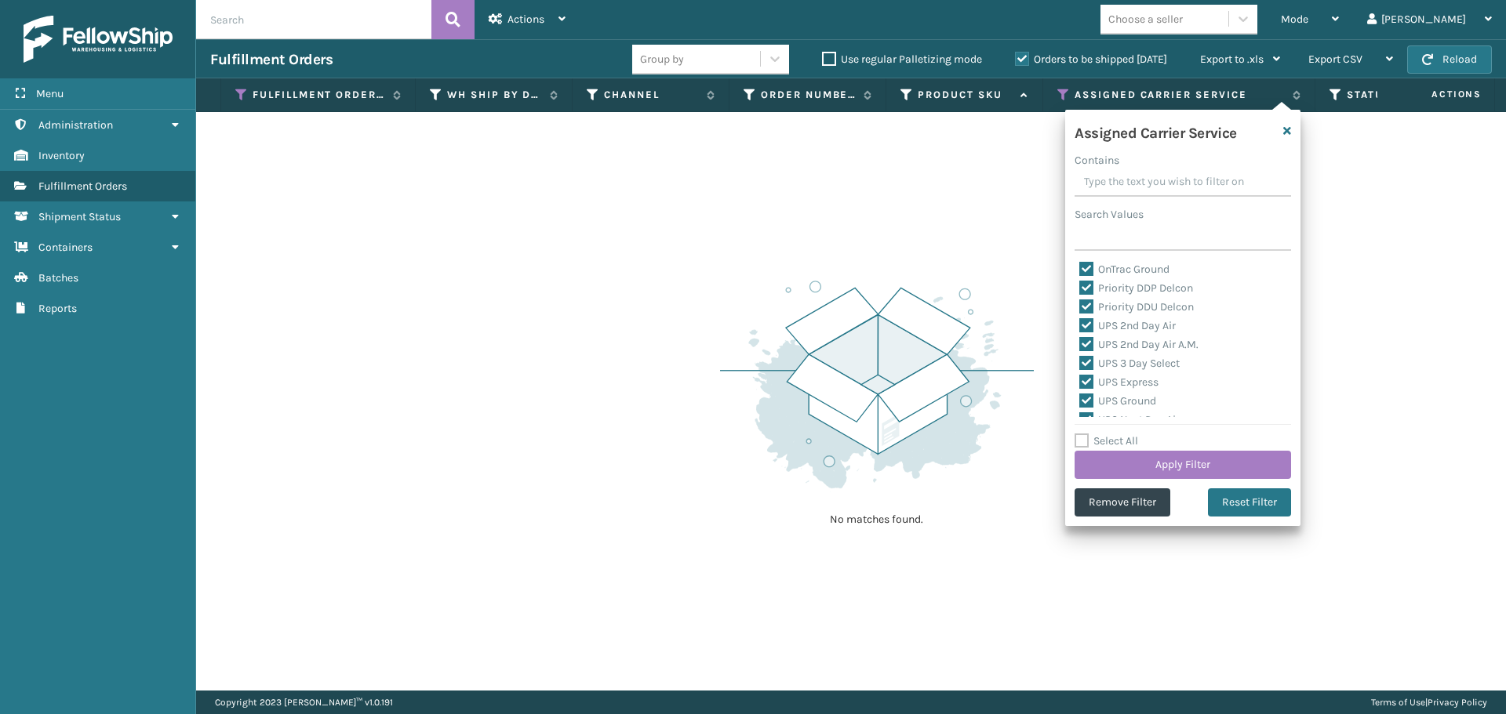
click at [1086, 438] on label "Select All" at bounding box center [1106, 440] width 64 height 13
click at [1086, 434] on input "Select All" at bounding box center [1191, 433] width 235 height 2
click at [1107, 464] on button "Apply Filter" at bounding box center [1182, 465] width 216 height 28
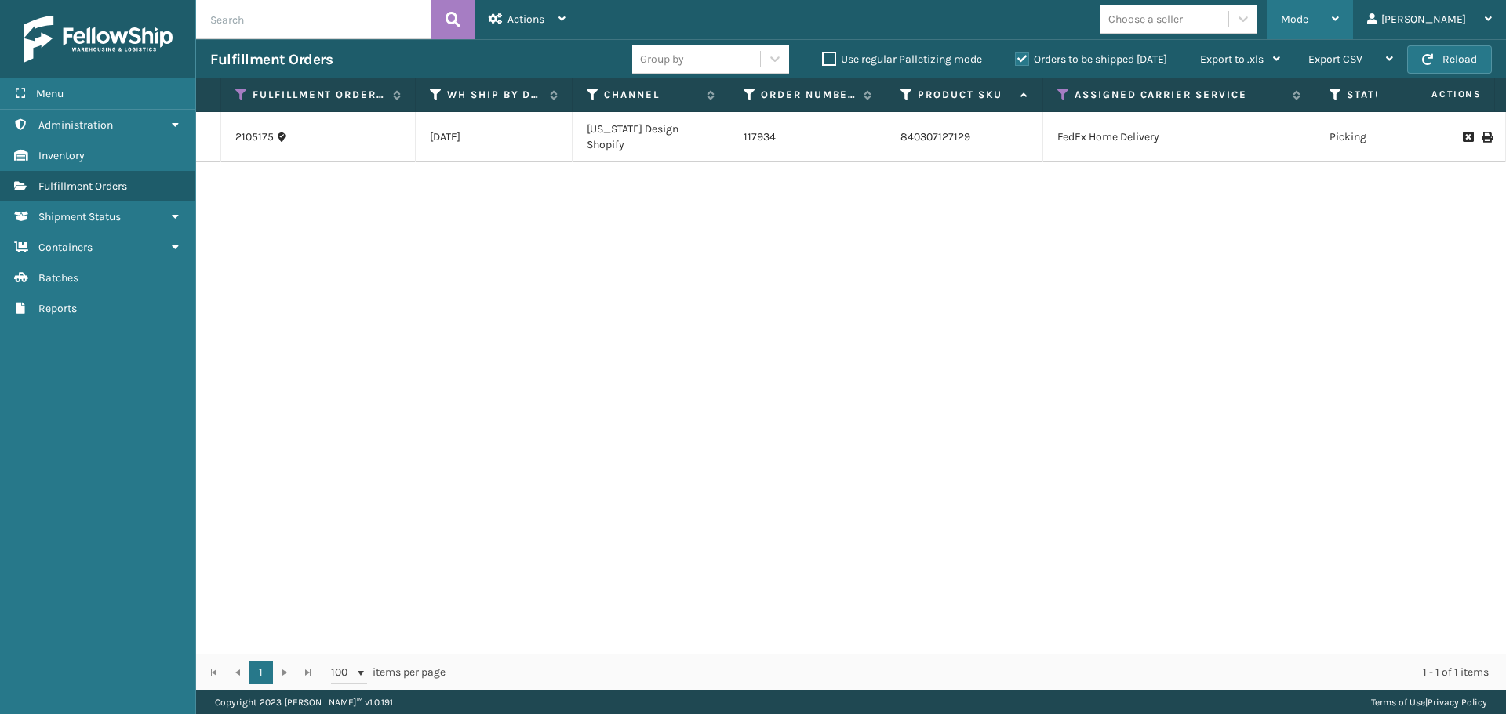
click at [1308, 17] on span "Mode" at bounding box center [1294, 19] width 27 height 13
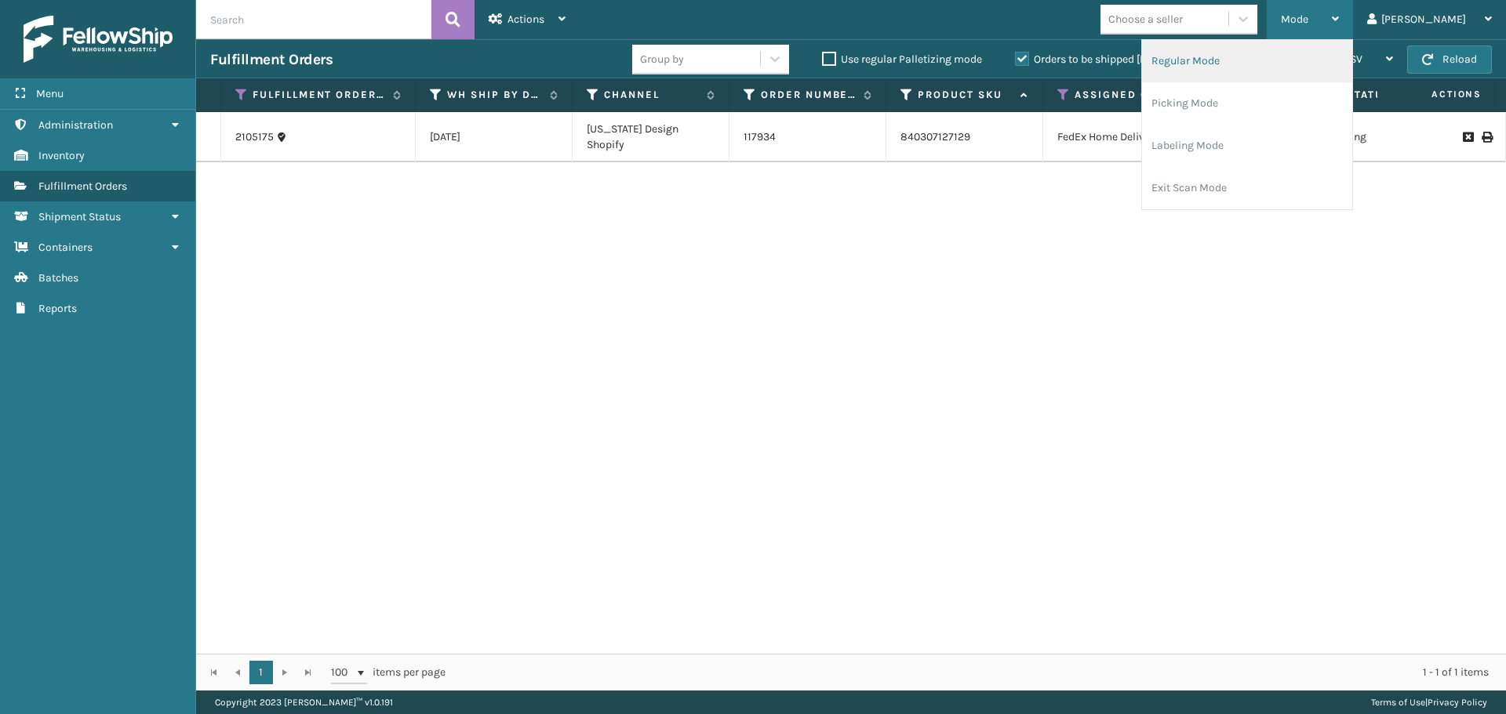
click at [1351, 48] on li "Regular Mode" at bounding box center [1247, 61] width 210 height 42
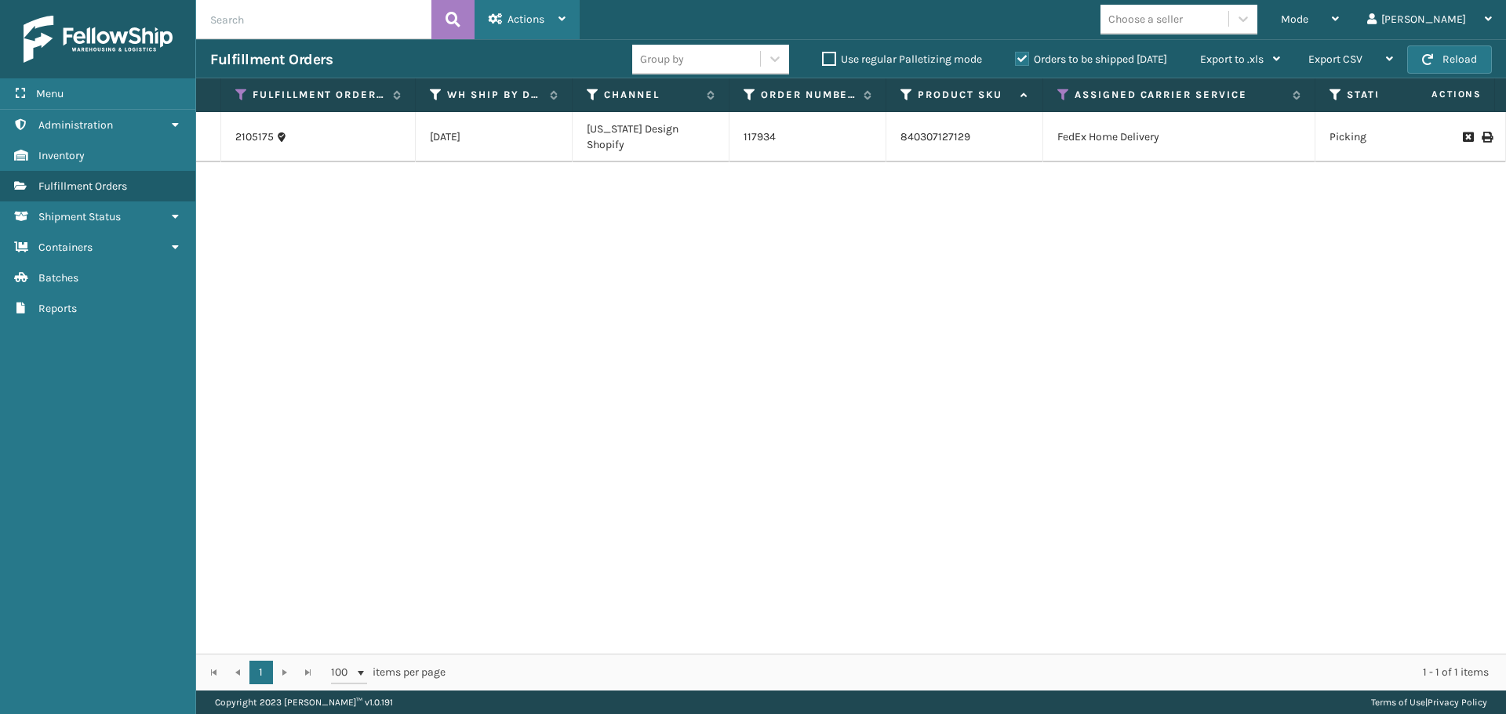
click at [545, 13] on div "Actions" at bounding box center [527, 19] width 77 height 39
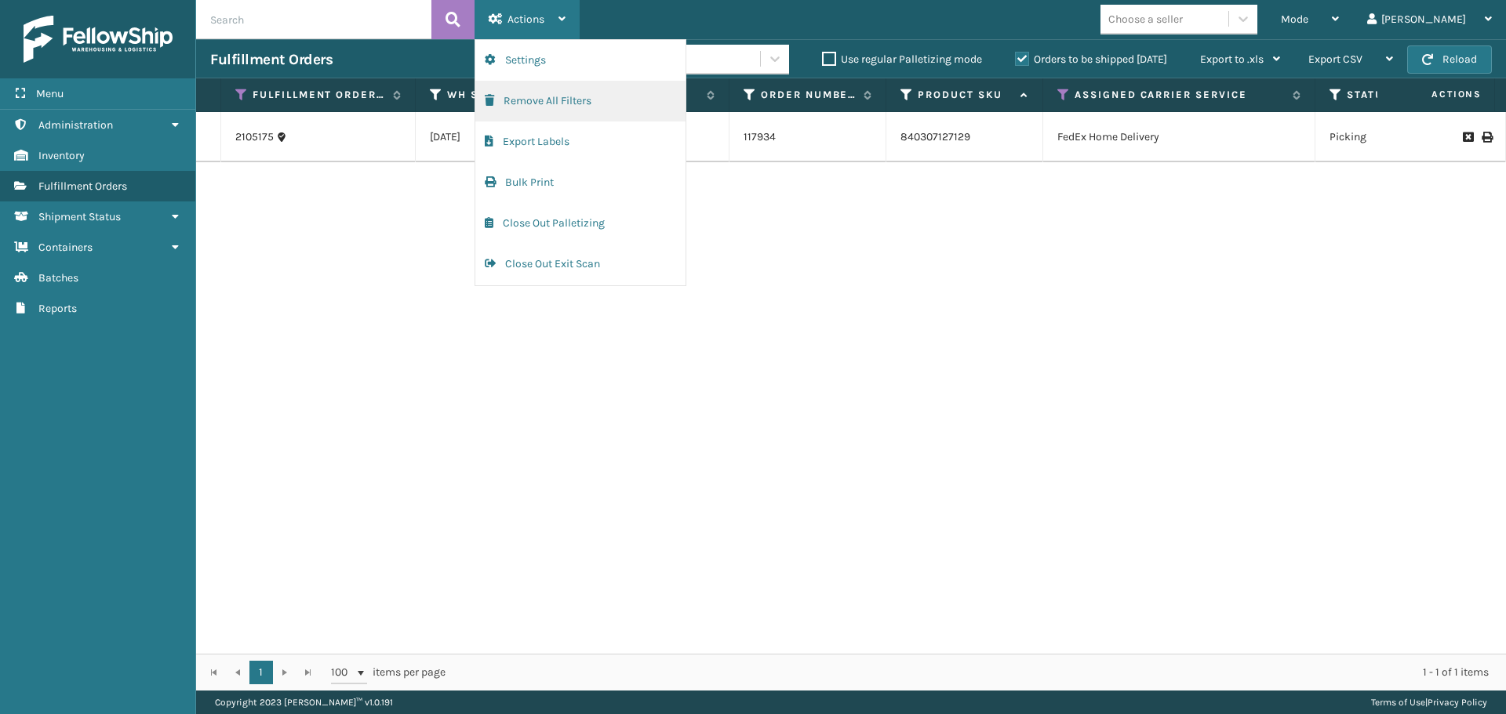
click at [556, 107] on button "Remove All Filters" at bounding box center [580, 101] width 210 height 41
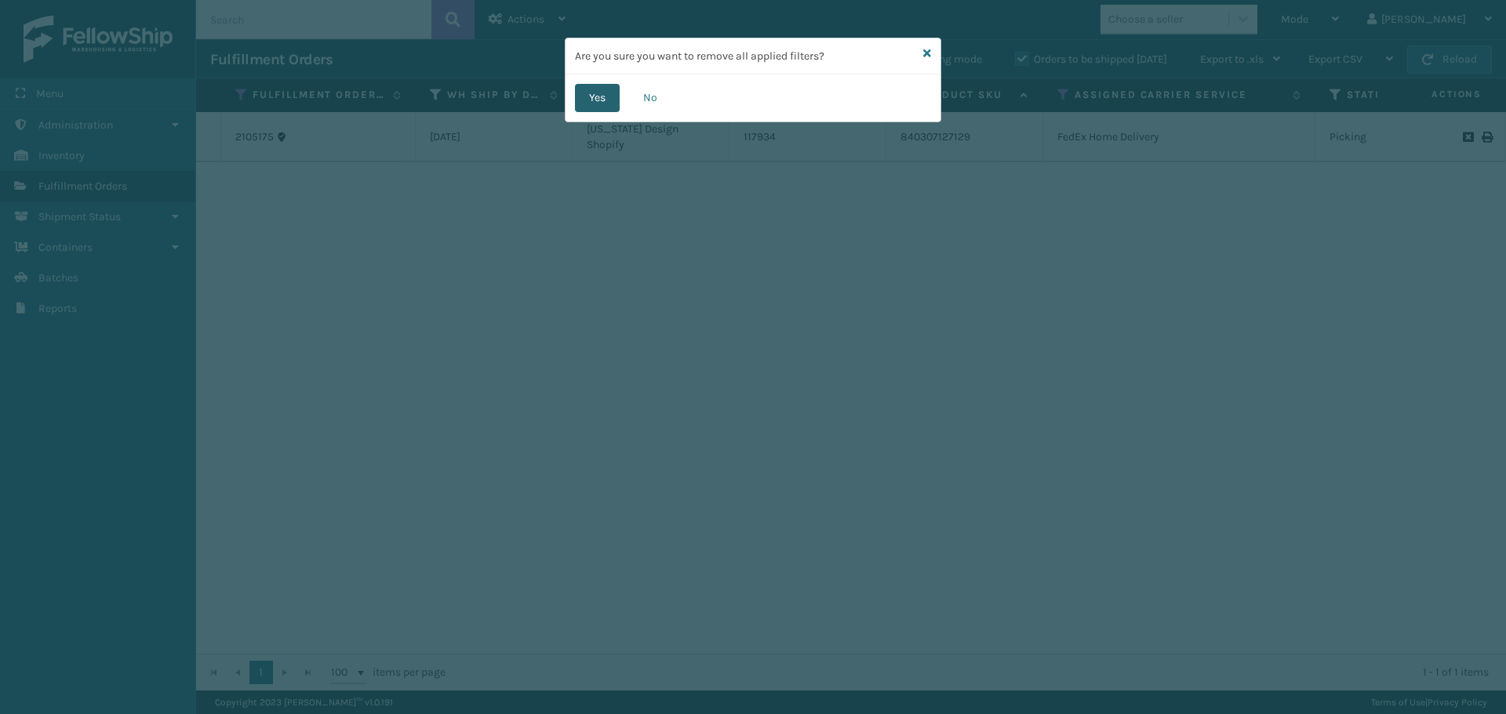
click at [601, 103] on button "Yes" at bounding box center [597, 98] width 45 height 28
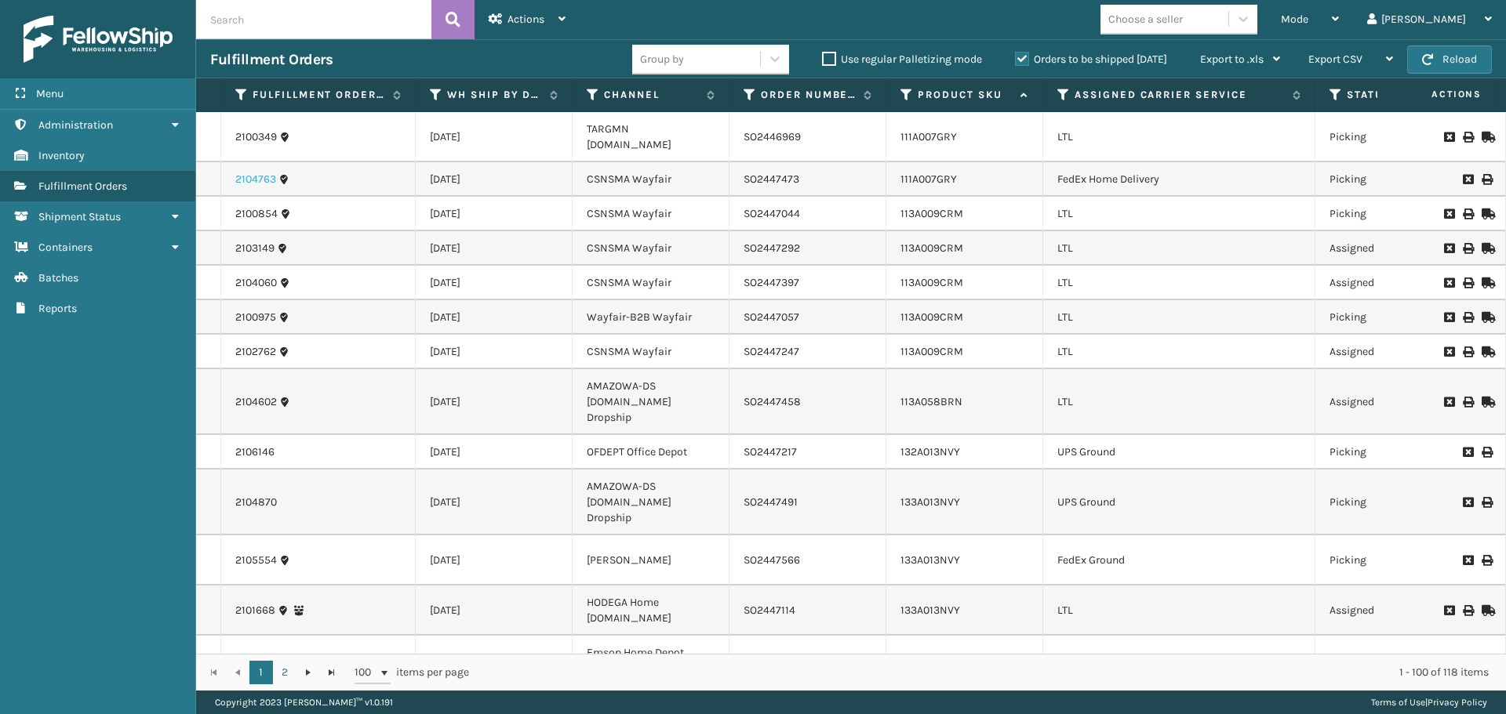
click at [269, 172] on link "2104763" at bounding box center [255, 180] width 41 height 16
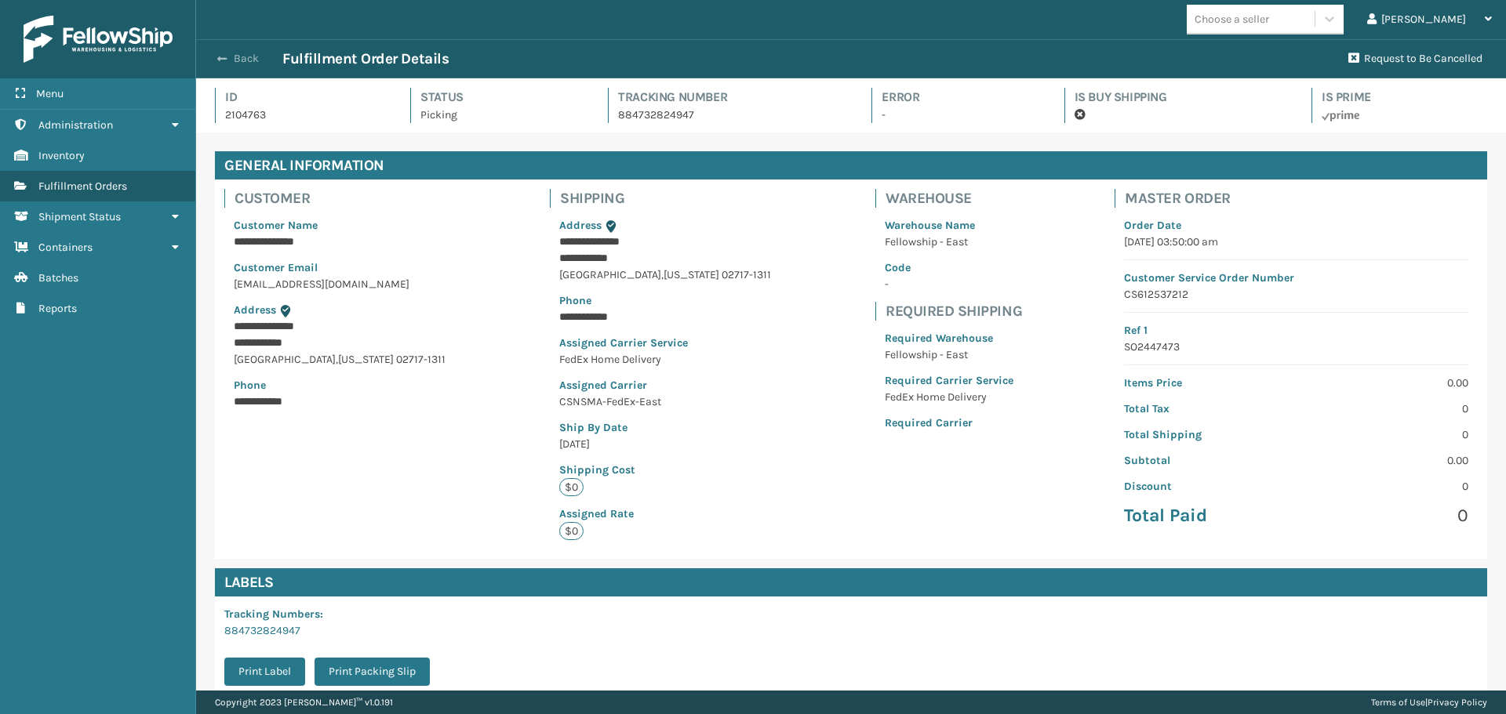
click at [237, 58] on button "Back" at bounding box center [246, 59] width 72 height 14
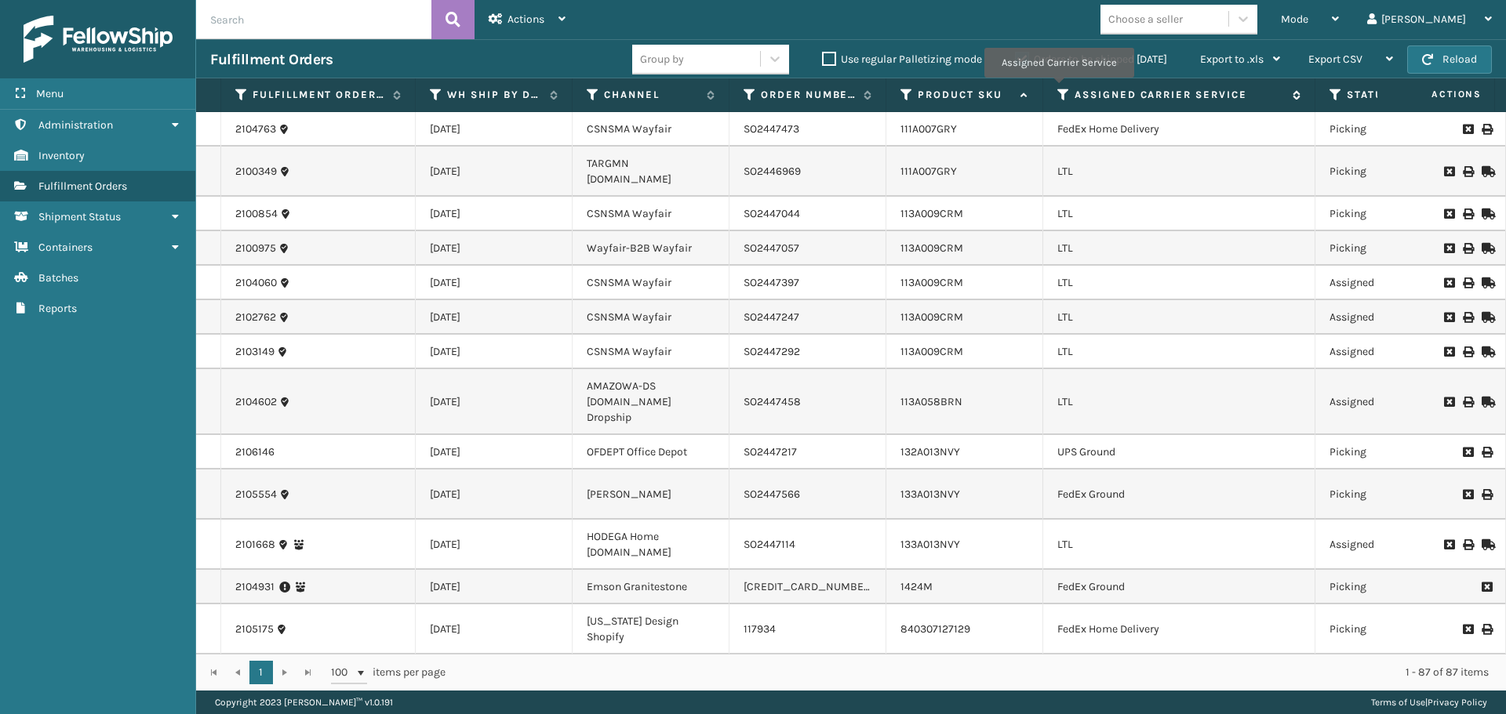
click at [1058, 89] on icon at bounding box center [1063, 95] width 13 height 14
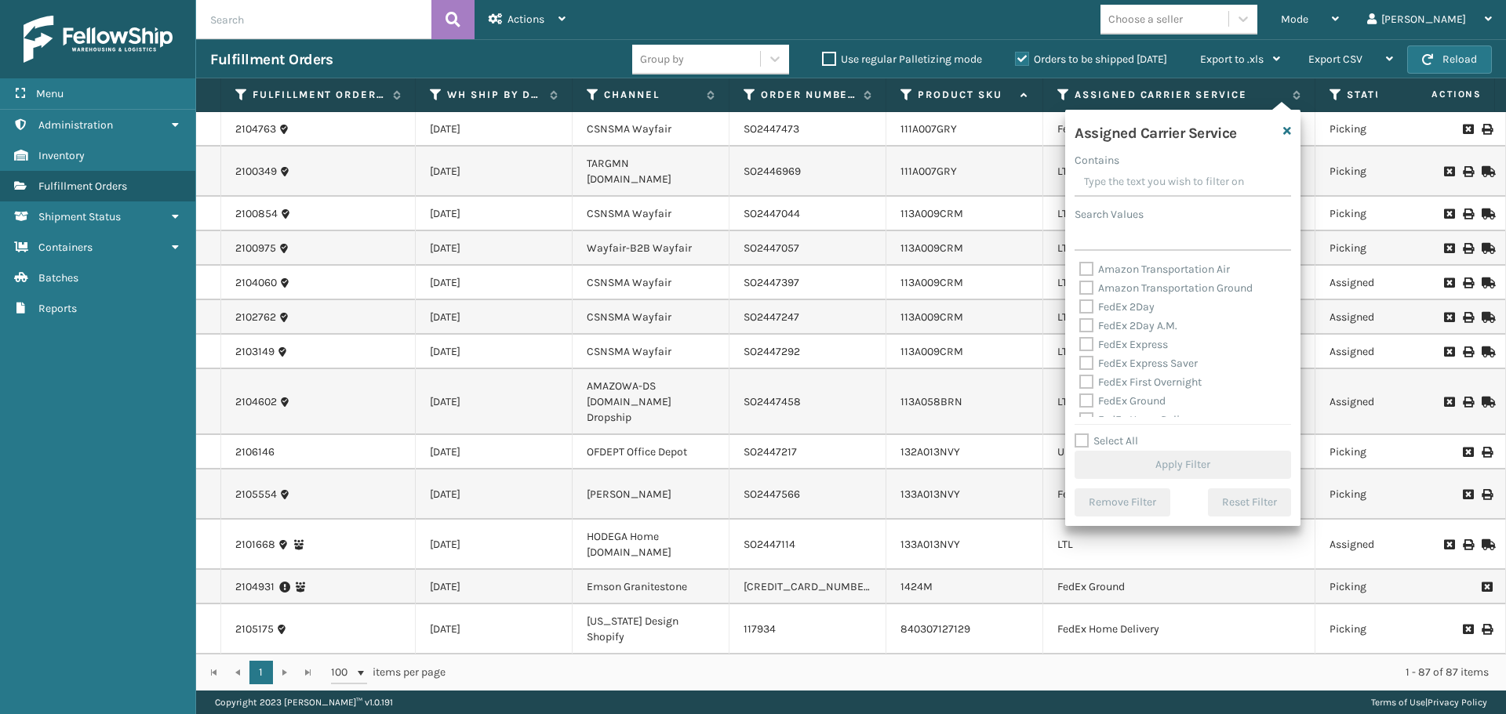
click at [1087, 304] on label "FedEx 2Day" at bounding box center [1116, 306] width 75 height 13
click at [1080, 304] on input "FedEx 2Day" at bounding box center [1079, 303] width 1 height 10
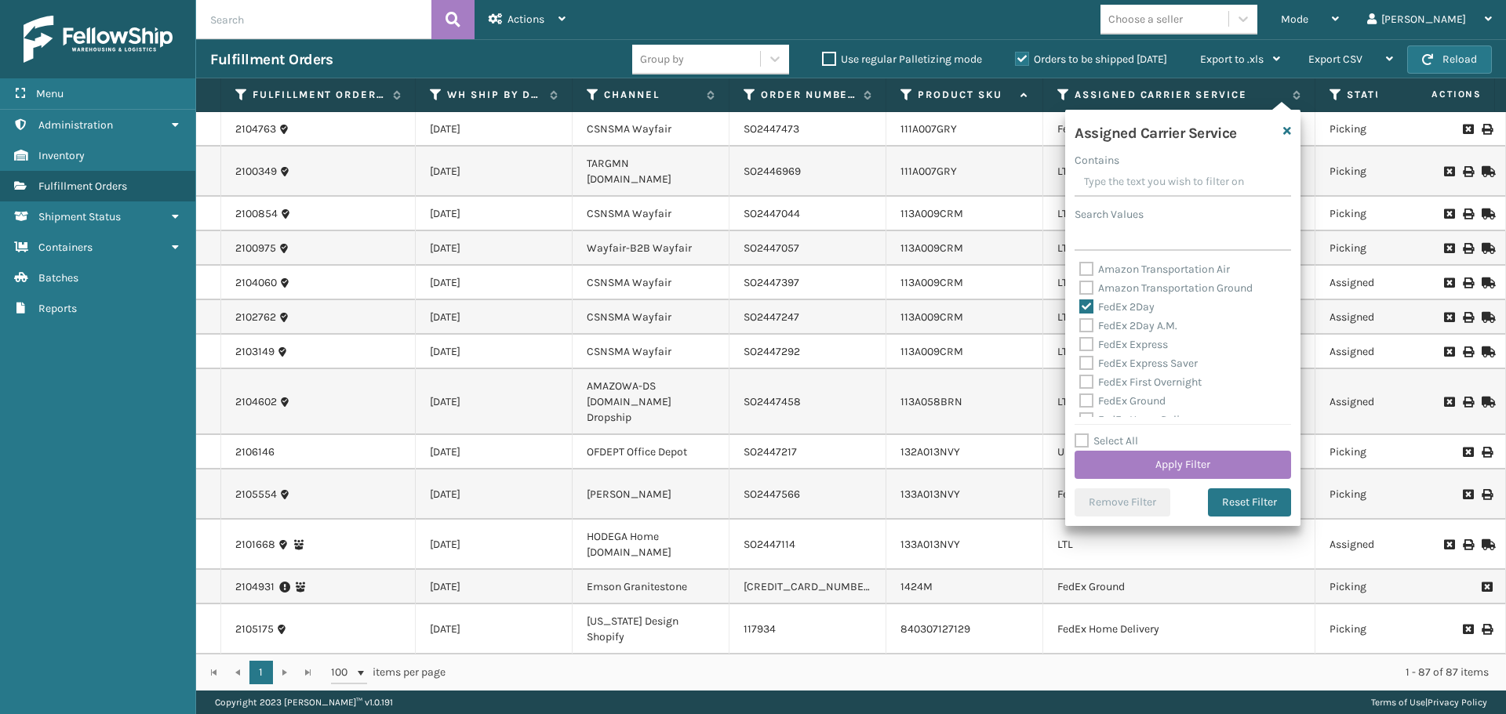
click at [1090, 328] on label "FedEx 2Day A.M." at bounding box center [1128, 325] width 98 height 13
click at [1080, 327] on input "FedEx 2Day A.M." at bounding box center [1079, 322] width 1 height 10
click at [1090, 347] on label "FedEx Express" at bounding box center [1123, 344] width 89 height 13
click at [1080, 346] on input "FedEx Express" at bounding box center [1079, 341] width 1 height 10
click at [1088, 360] on label "FedEx Express Saver" at bounding box center [1138, 363] width 118 height 13
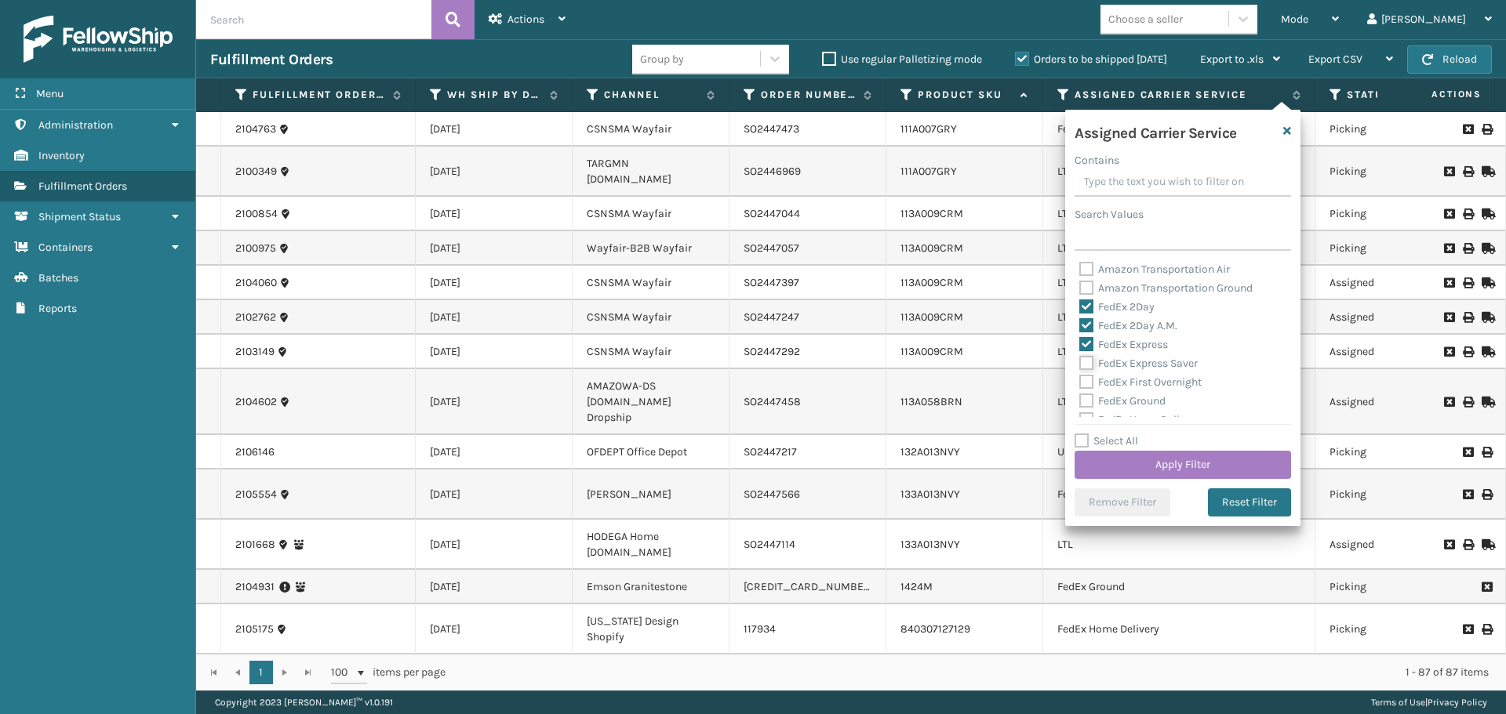
click at [1080, 360] on input "FedEx Express Saver" at bounding box center [1079, 359] width 1 height 10
click at [1087, 380] on label "FedEx First Overnight" at bounding box center [1140, 382] width 122 height 13
click at [1080, 380] on input "FedEx First Overnight" at bounding box center [1079, 378] width 1 height 10
click at [1088, 396] on label "FedEx Ground" at bounding box center [1122, 400] width 86 height 13
click at [1080, 396] on input "FedEx Ground" at bounding box center [1079, 397] width 1 height 10
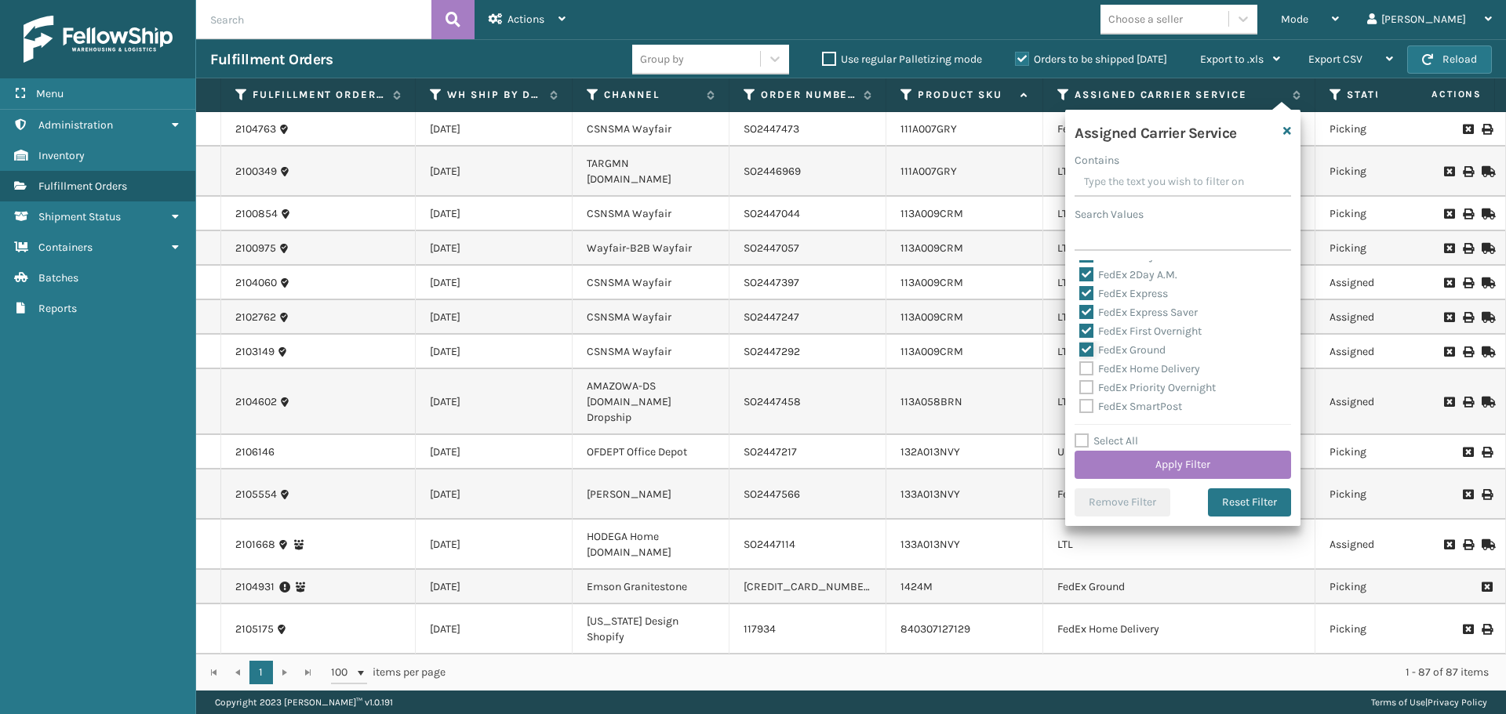
scroll to position [78, 0]
click at [1093, 333] on div "FedEx Home Delivery" at bounding box center [1182, 342] width 207 height 19
click at [1085, 350] on div "FedEx Home Delivery" at bounding box center [1182, 342] width 207 height 19
click at [1086, 347] on label "FedEx Home Delivery" at bounding box center [1139, 341] width 121 height 13
click at [1080, 343] on input "FedEx Home Delivery" at bounding box center [1079, 338] width 1 height 10
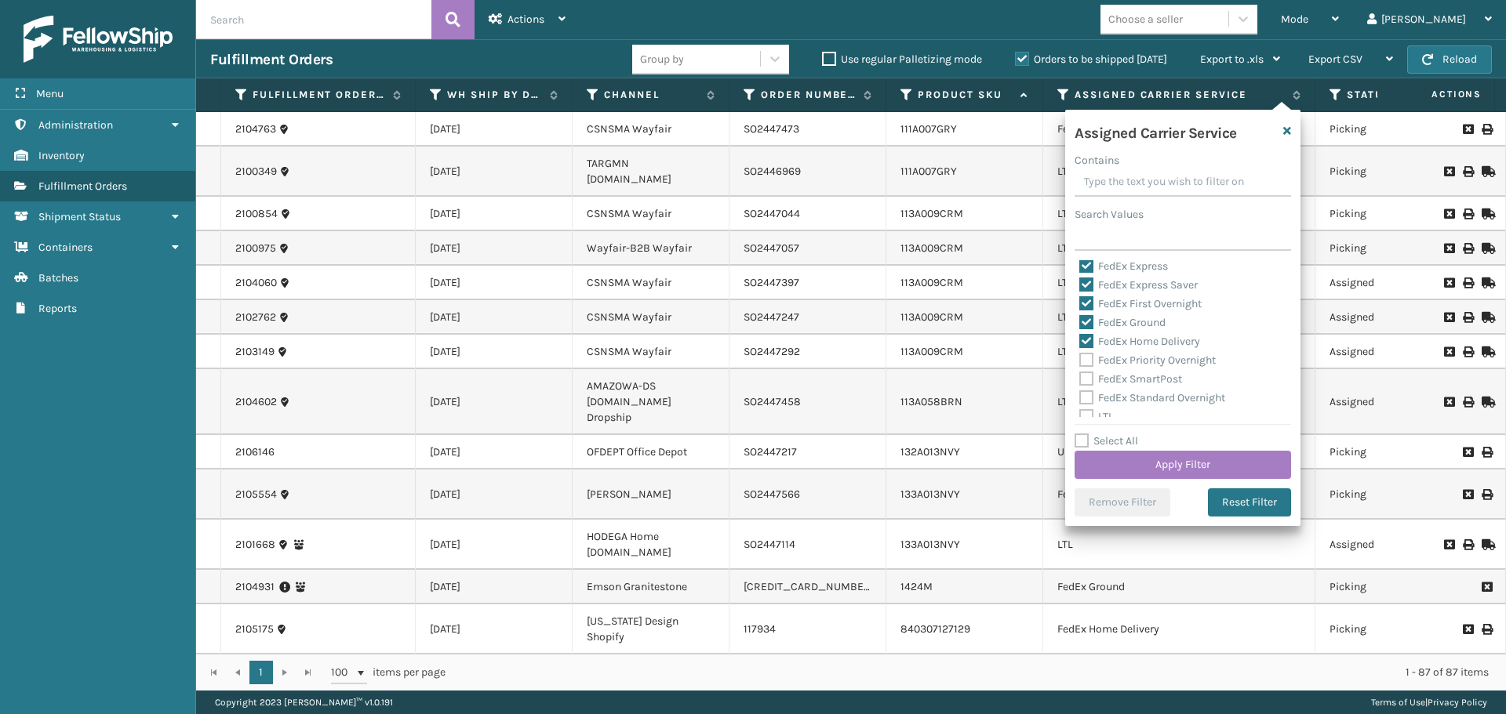
click at [1090, 363] on label "FedEx Priority Overnight" at bounding box center [1147, 360] width 136 height 13
click at [1080, 362] on input "FedEx Priority Overnight" at bounding box center [1079, 356] width 1 height 10
click at [1085, 379] on label "FedEx SmartPost" at bounding box center [1130, 379] width 103 height 13
click at [1080, 379] on input "FedEx SmartPost" at bounding box center [1079, 375] width 1 height 10
drag, startPoint x: 1086, startPoint y: 397, endPoint x: 1096, endPoint y: 405, distance: 13.4
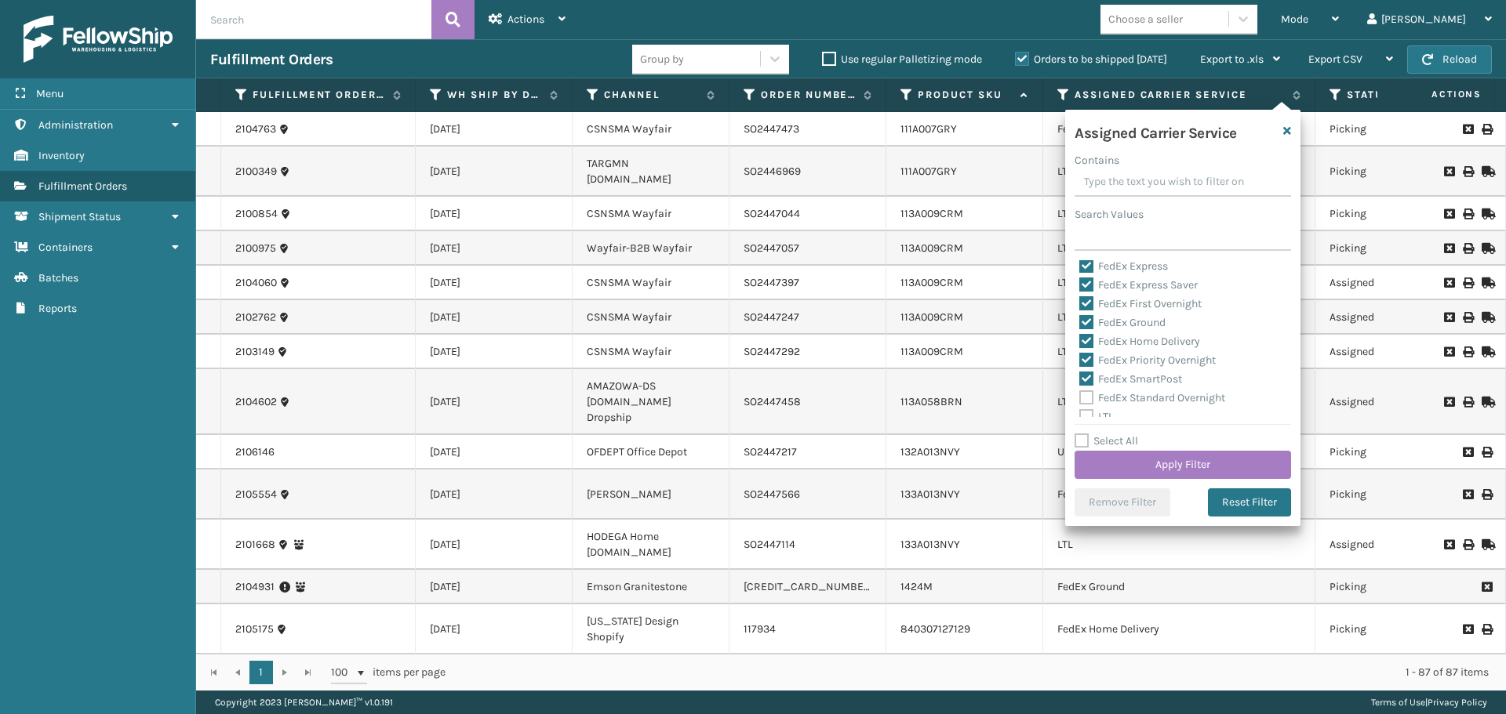
click at [1087, 397] on label "FedEx Standard Overnight" at bounding box center [1152, 397] width 146 height 13
click at [1080, 397] on input "FedEx Standard Overnight" at bounding box center [1079, 394] width 1 height 10
click at [1152, 467] on button "Apply Filter" at bounding box center [1182, 465] width 216 height 28
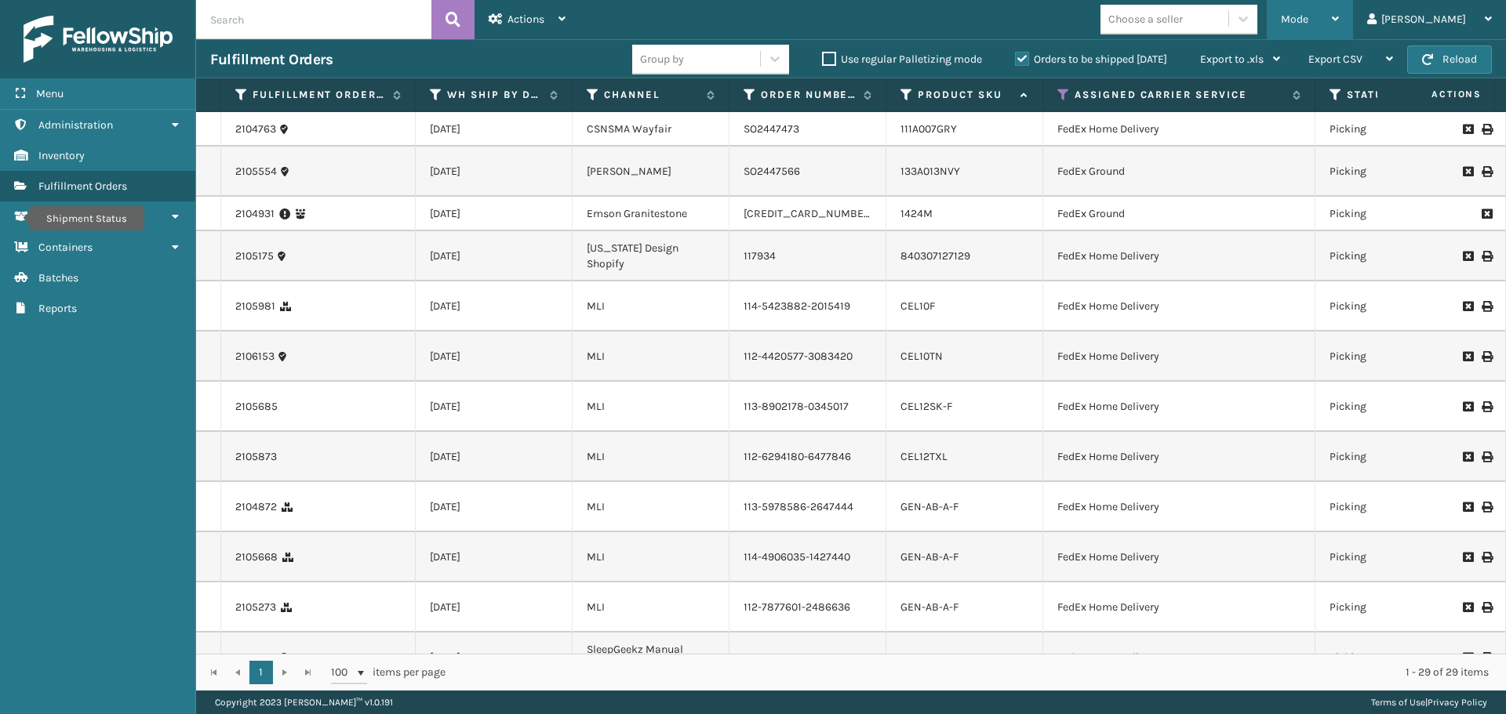
click at [1339, 11] on div "Mode" at bounding box center [1310, 19] width 58 height 39
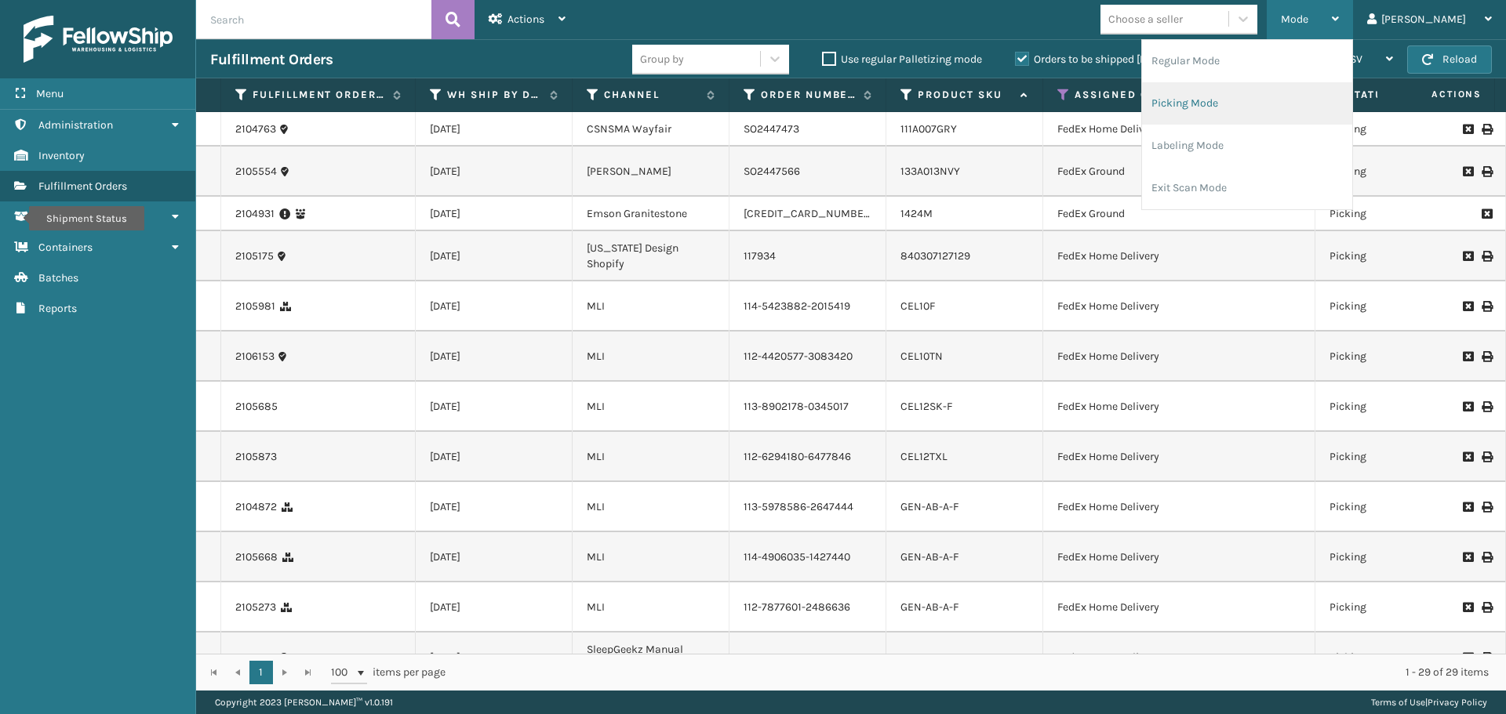
click at [1292, 107] on li "Picking Mode" at bounding box center [1247, 103] width 210 height 42
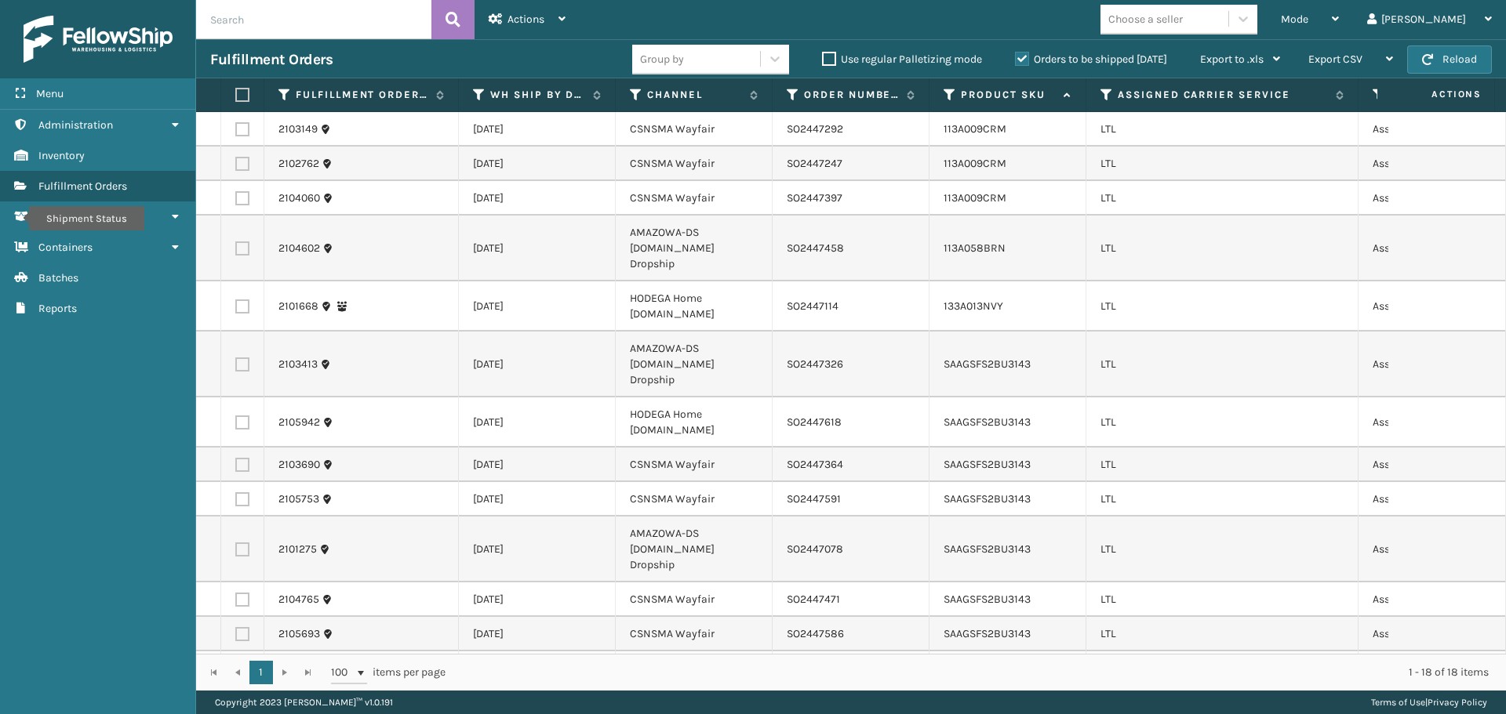
click at [704, 106] on th "Channel" at bounding box center [694, 95] width 157 height 34
click at [692, 92] on label "Channel" at bounding box center [694, 95] width 95 height 14
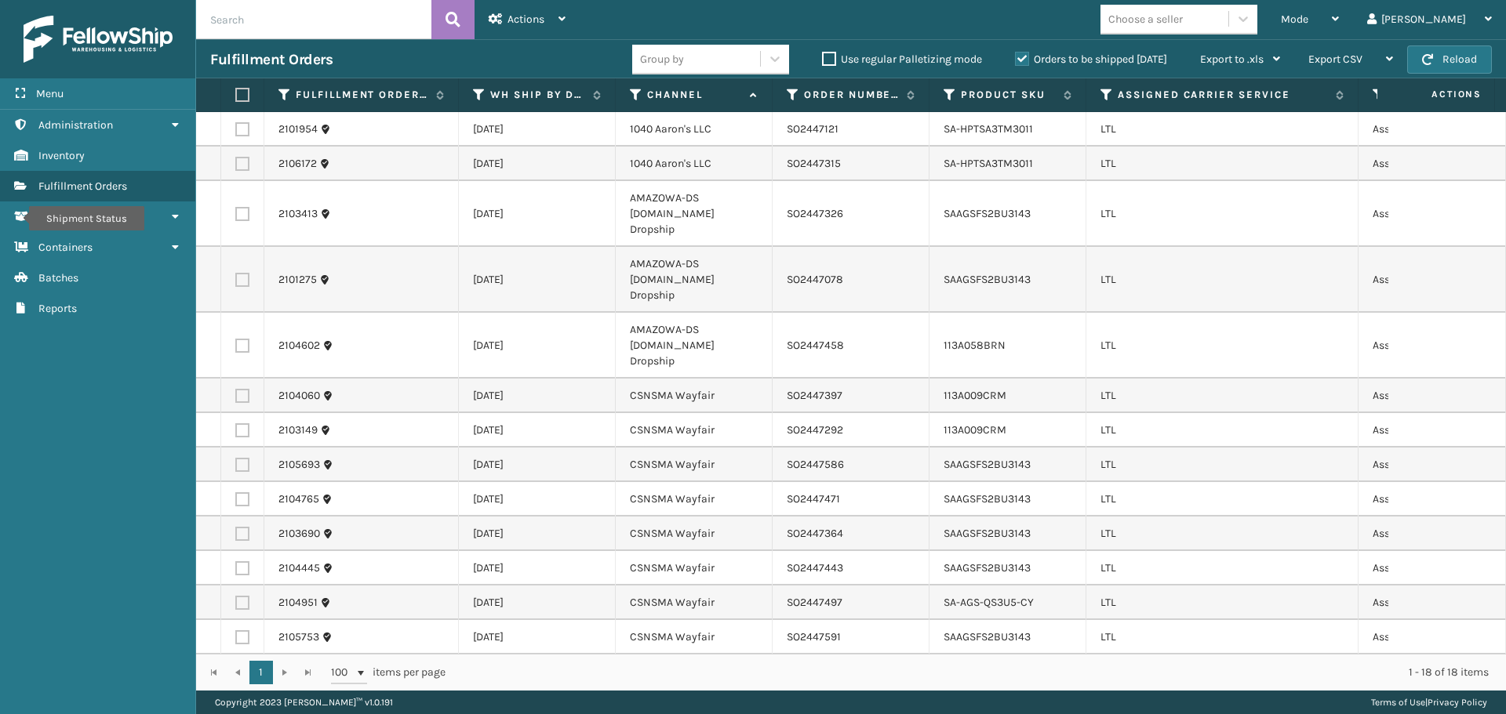
click at [243, 389] on label at bounding box center [242, 396] width 14 height 14
click at [236, 389] on input "checkbox" at bounding box center [235, 394] width 1 height 10
click at [242, 424] on label at bounding box center [242, 431] width 14 height 14
click at [236, 424] on input "checkbox" at bounding box center [235, 429] width 1 height 10
click at [242, 458] on label at bounding box center [242, 465] width 14 height 14
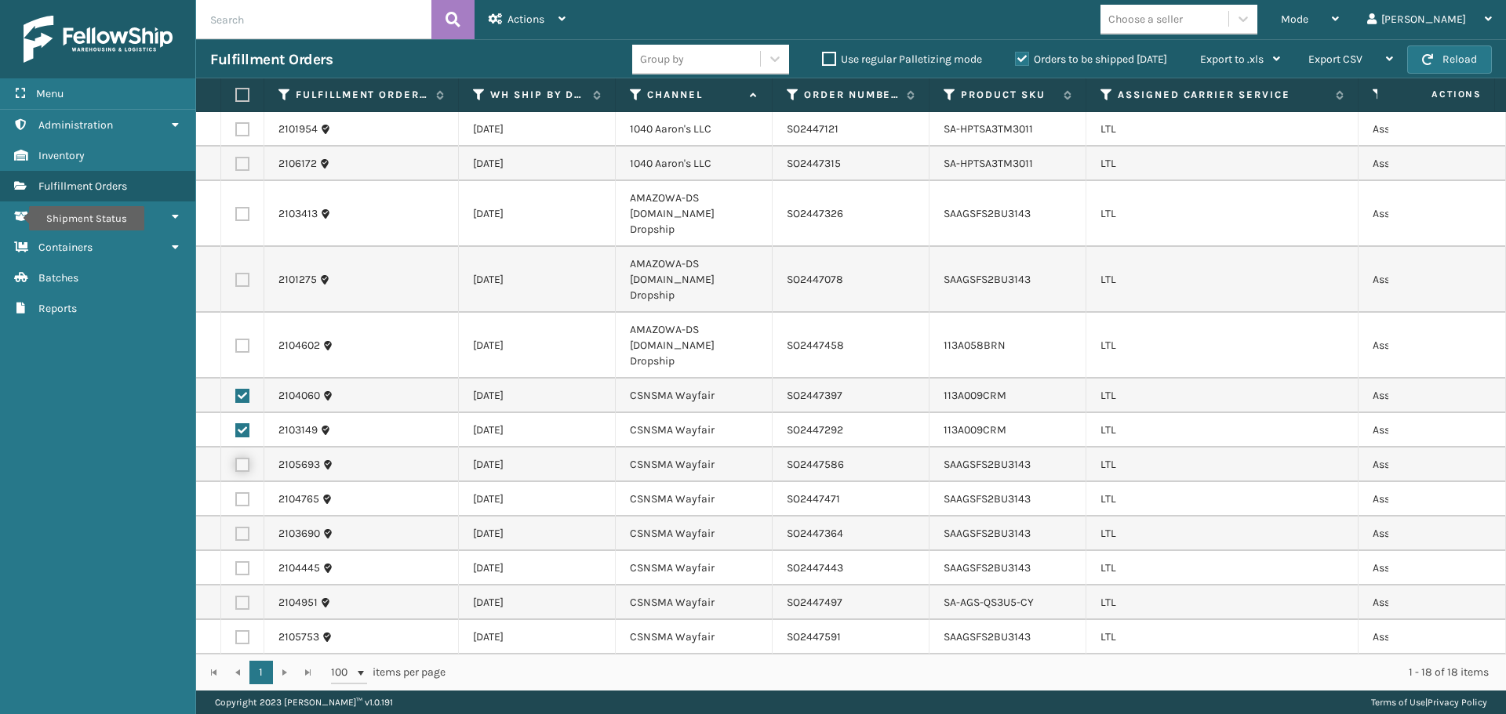
click at [236, 458] on input "checkbox" at bounding box center [235, 463] width 1 height 10
click at [238, 493] on label at bounding box center [242, 500] width 14 height 14
click at [236, 493] on input "checkbox" at bounding box center [235, 498] width 1 height 10
click at [240, 527] on label at bounding box center [242, 534] width 14 height 14
click at [236, 527] on input "checkbox" at bounding box center [235, 532] width 1 height 10
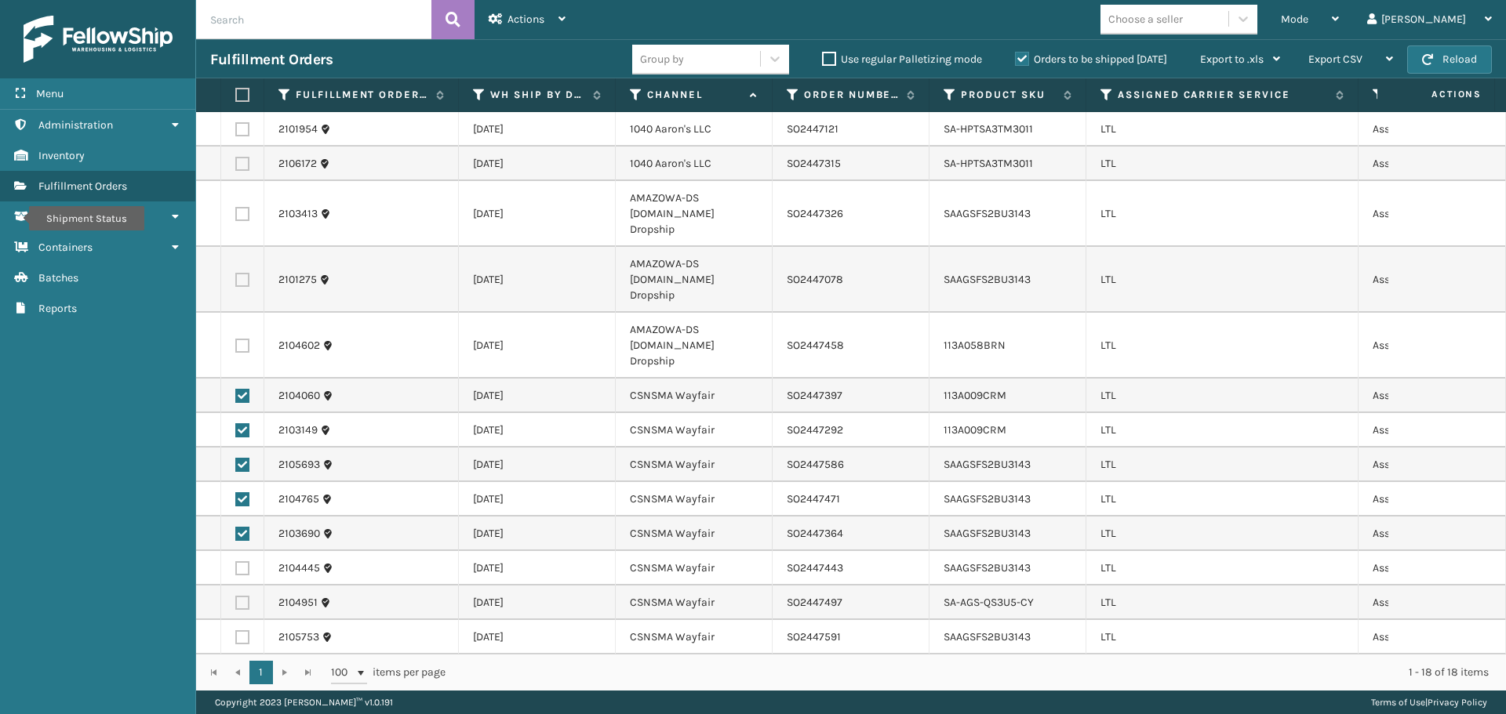
click at [241, 562] on label at bounding box center [242, 569] width 14 height 14
click at [236, 562] on input "checkbox" at bounding box center [235, 567] width 1 height 10
click at [244, 596] on label at bounding box center [242, 603] width 14 height 14
click at [236, 596] on input "checkbox" at bounding box center [235, 601] width 1 height 10
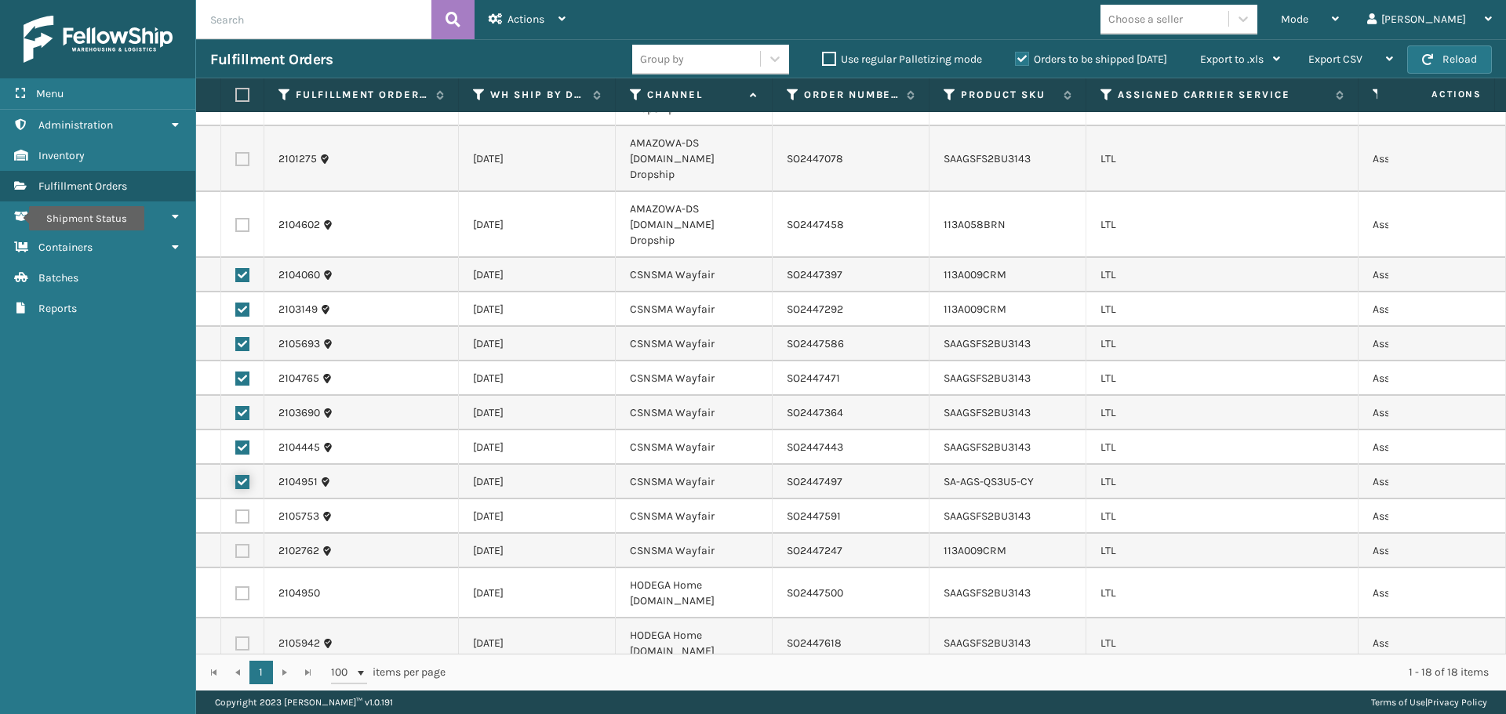
scroll to position [157, 0]
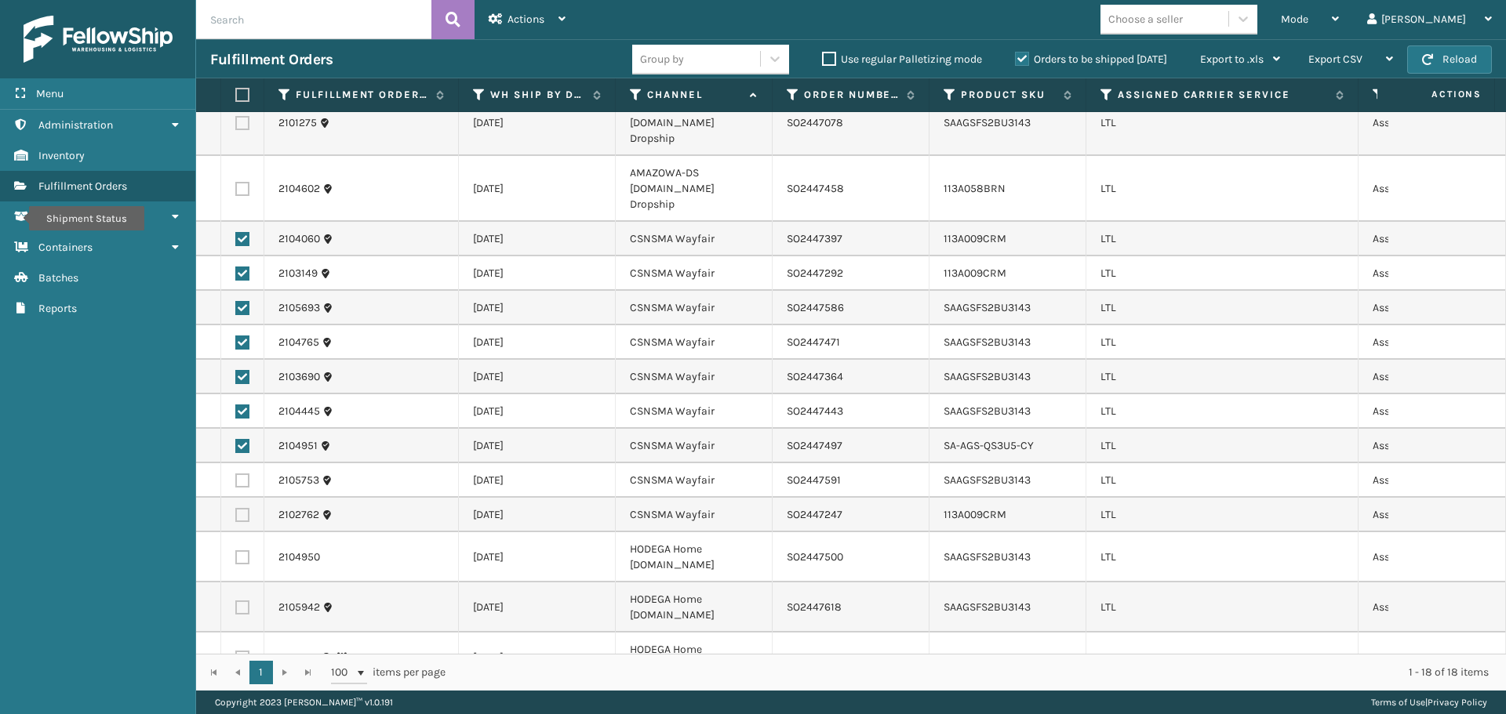
click at [239, 474] on label at bounding box center [242, 481] width 14 height 14
click at [236, 474] on input "checkbox" at bounding box center [235, 479] width 1 height 10
click at [241, 508] on label at bounding box center [242, 515] width 14 height 14
click at [236, 508] on input "checkbox" at bounding box center [235, 513] width 1 height 10
click at [522, 29] on div "Actions" at bounding box center [527, 19] width 77 height 39
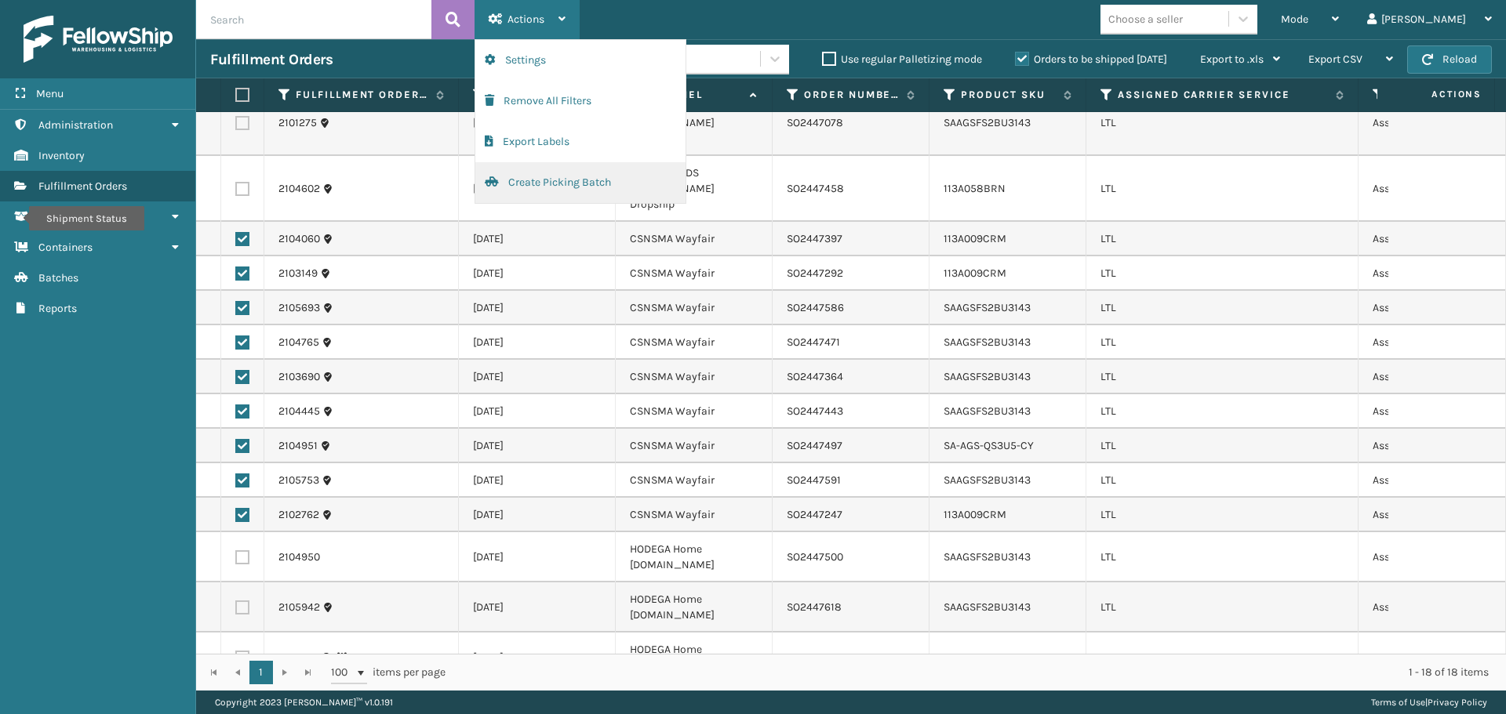
click at [531, 189] on button "Create Picking Batch" at bounding box center [580, 182] width 210 height 41
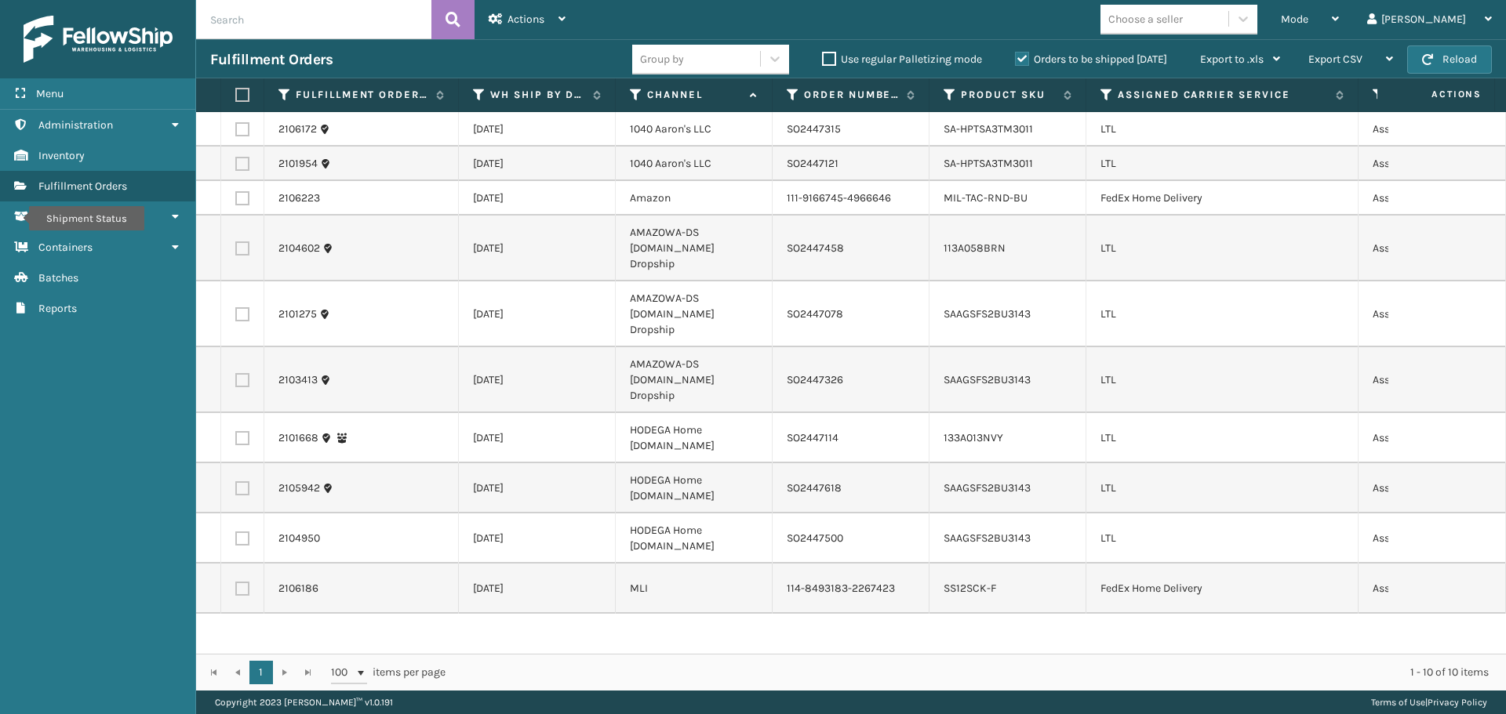
click at [242, 242] on label at bounding box center [242, 249] width 14 height 14
click at [236, 242] on input "checkbox" at bounding box center [235, 247] width 1 height 10
click at [245, 301] on td at bounding box center [242, 315] width 43 height 66
click at [245, 307] on label at bounding box center [242, 314] width 14 height 14
click at [236, 307] on input "checkbox" at bounding box center [235, 312] width 1 height 10
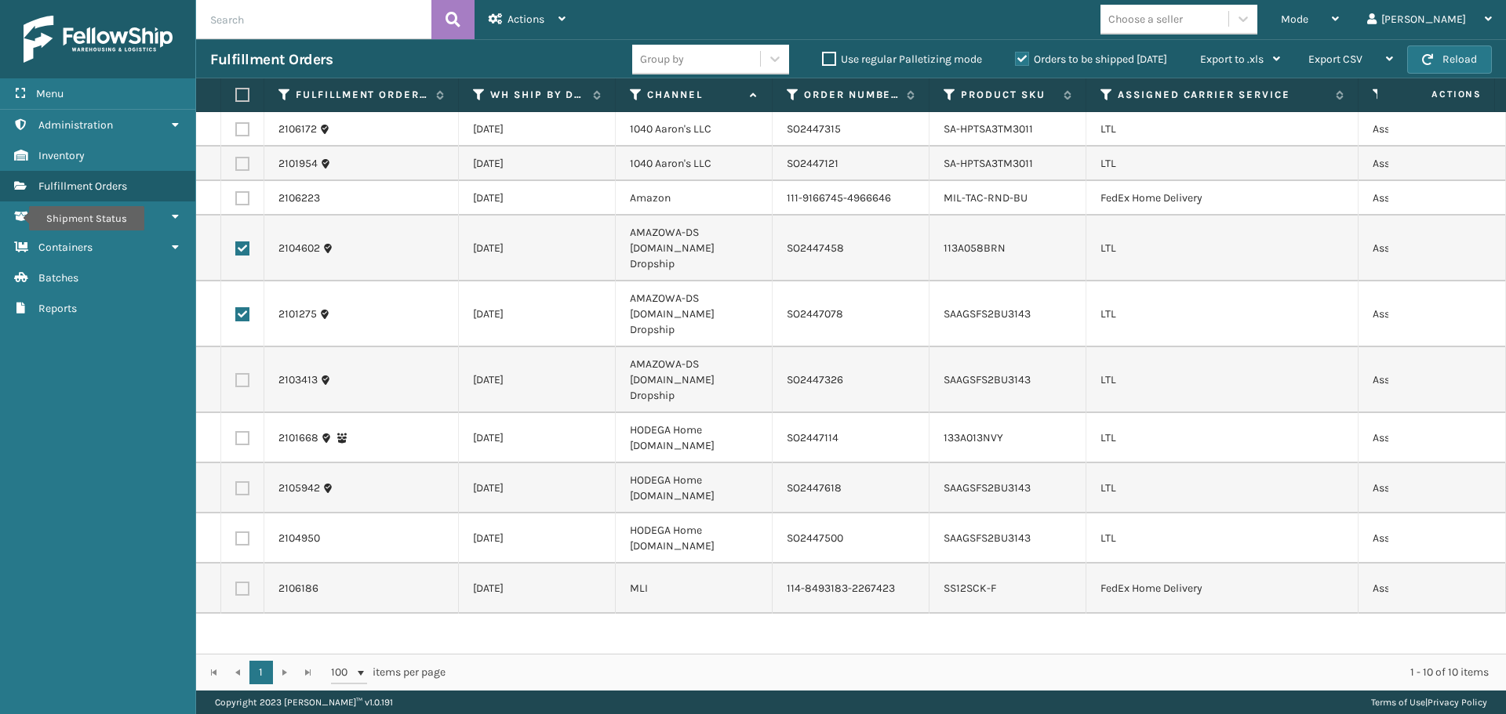
click at [239, 373] on label at bounding box center [242, 380] width 14 height 14
click at [236, 373] on input "checkbox" at bounding box center [235, 378] width 1 height 10
click at [532, 16] on span "Actions" at bounding box center [525, 19] width 37 height 13
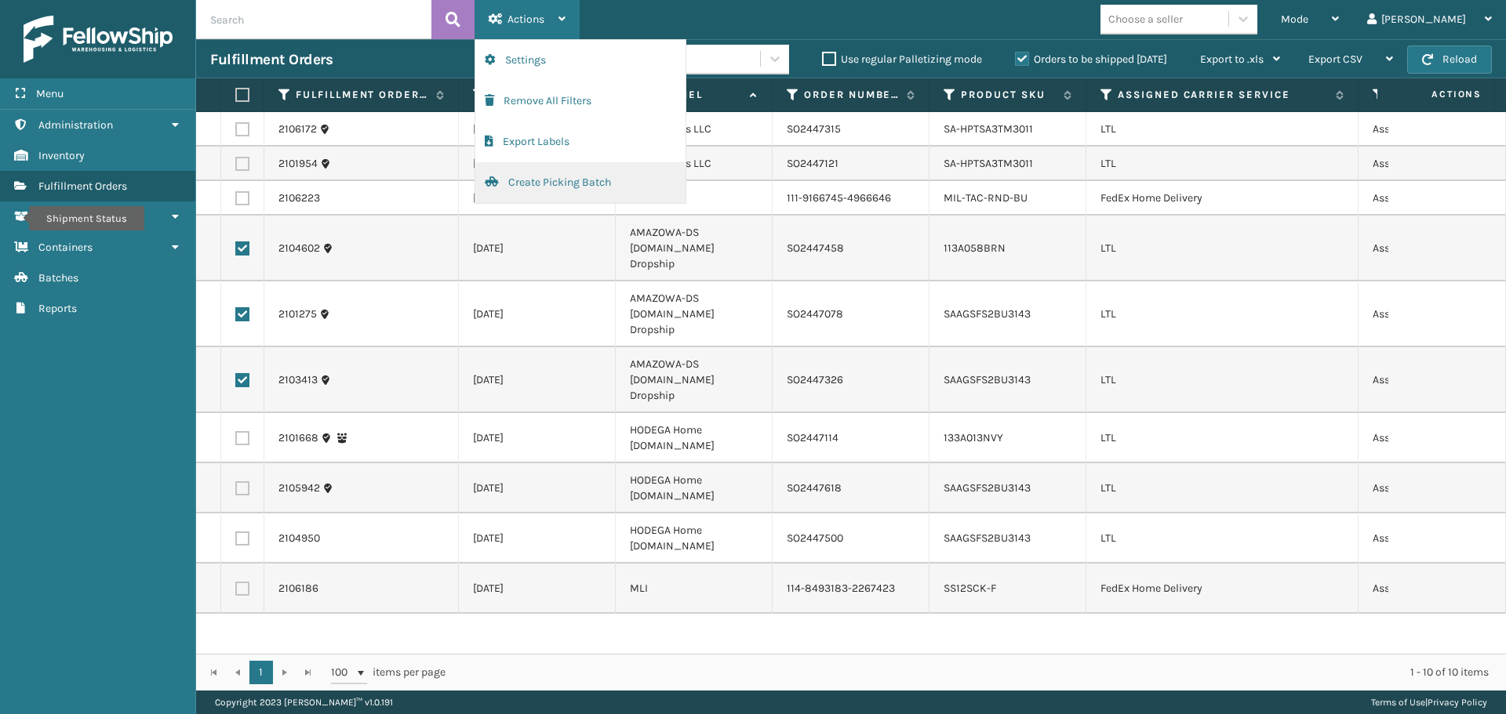
click at [547, 184] on button "Create Picking Batch" at bounding box center [580, 182] width 210 height 41
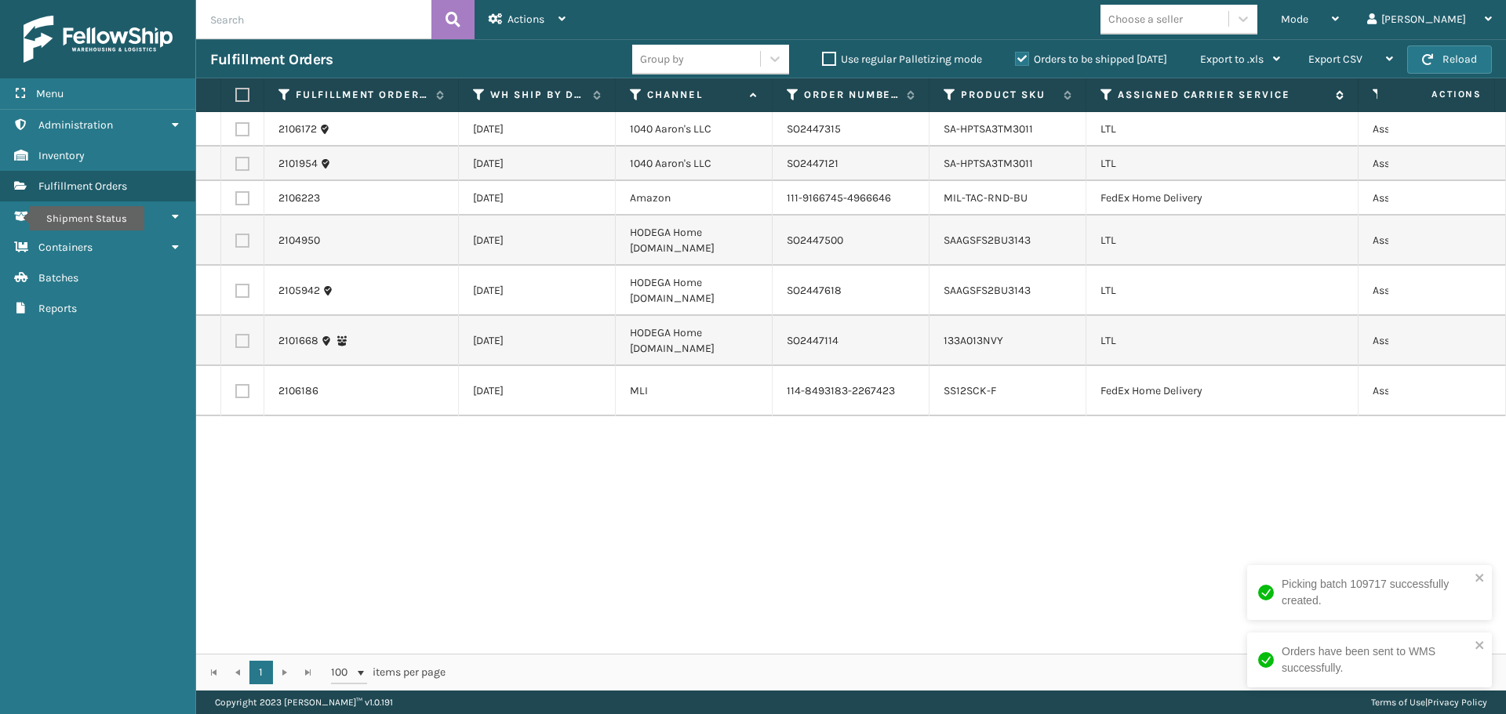
click at [1103, 94] on icon at bounding box center [1106, 95] width 13 height 14
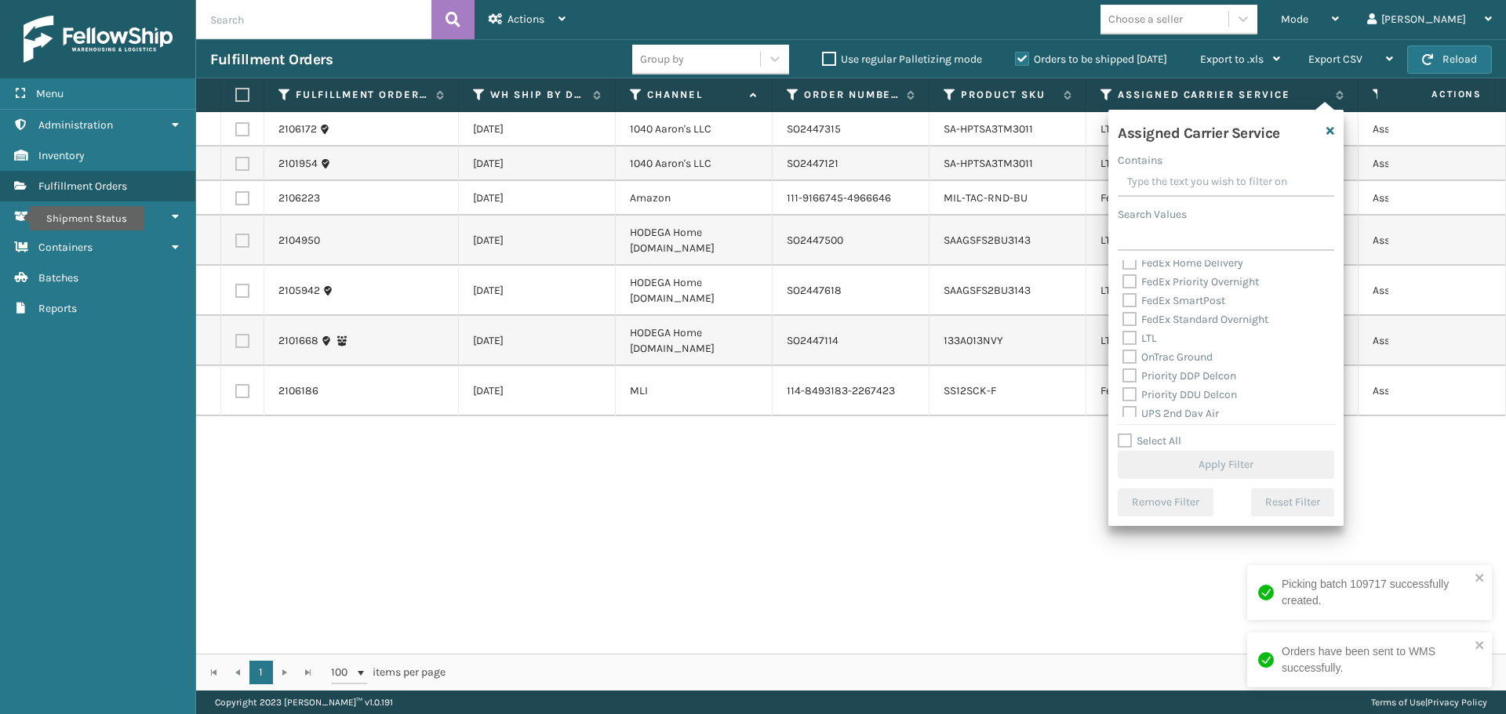
click at [1132, 337] on label "LTL" at bounding box center [1139, 338] width 35 height 13
click at [1123, 337] on input "LTL" at bounding box center [1122, 334] width 1 height 10
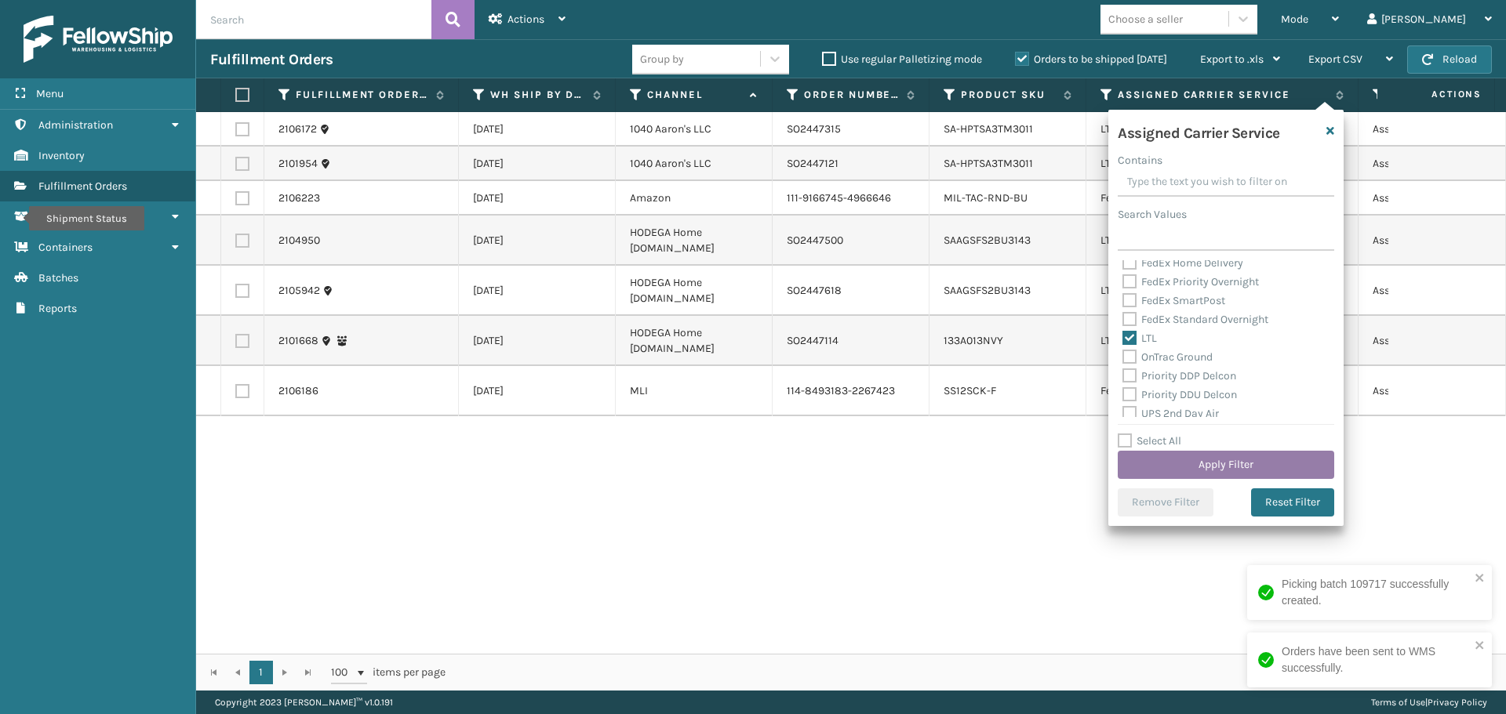
click at [1178, 459] on button "Apply Filter" at bounding box center [1226, 465] width 216 height 28
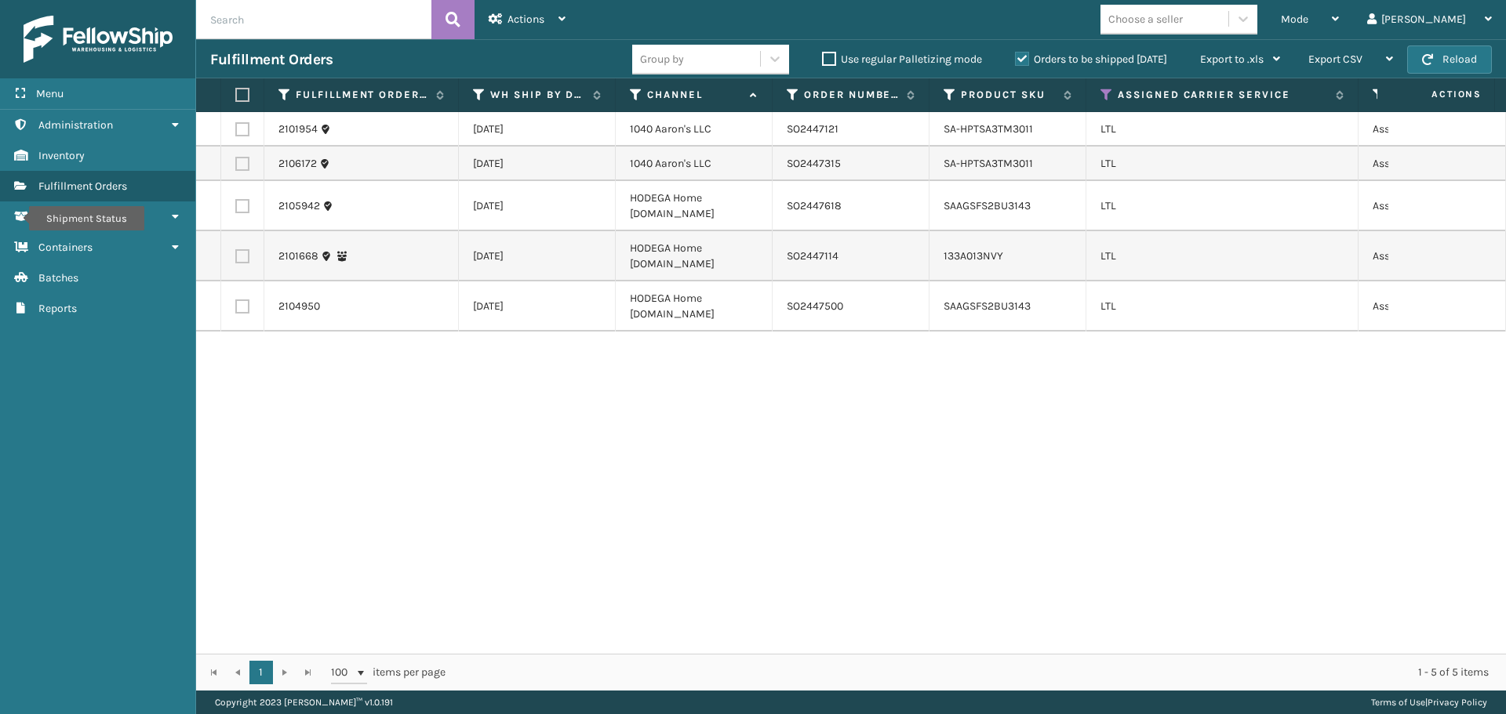
click at [241, 210] on label at bounding box center [242, 206] width 14 height 14
click at [236, 209] on input "checkbox" at bounding box center [235, 204] width 1 height 10
click at [242, 258] on label at bounding box center [242, 256] width 14 height 14
click at [236, 258] on input "checkbox" at bounding box center [235, 254] width 1 height 10
click at [243, 302] on label at bounding box center [242, 307] width 14 height 14
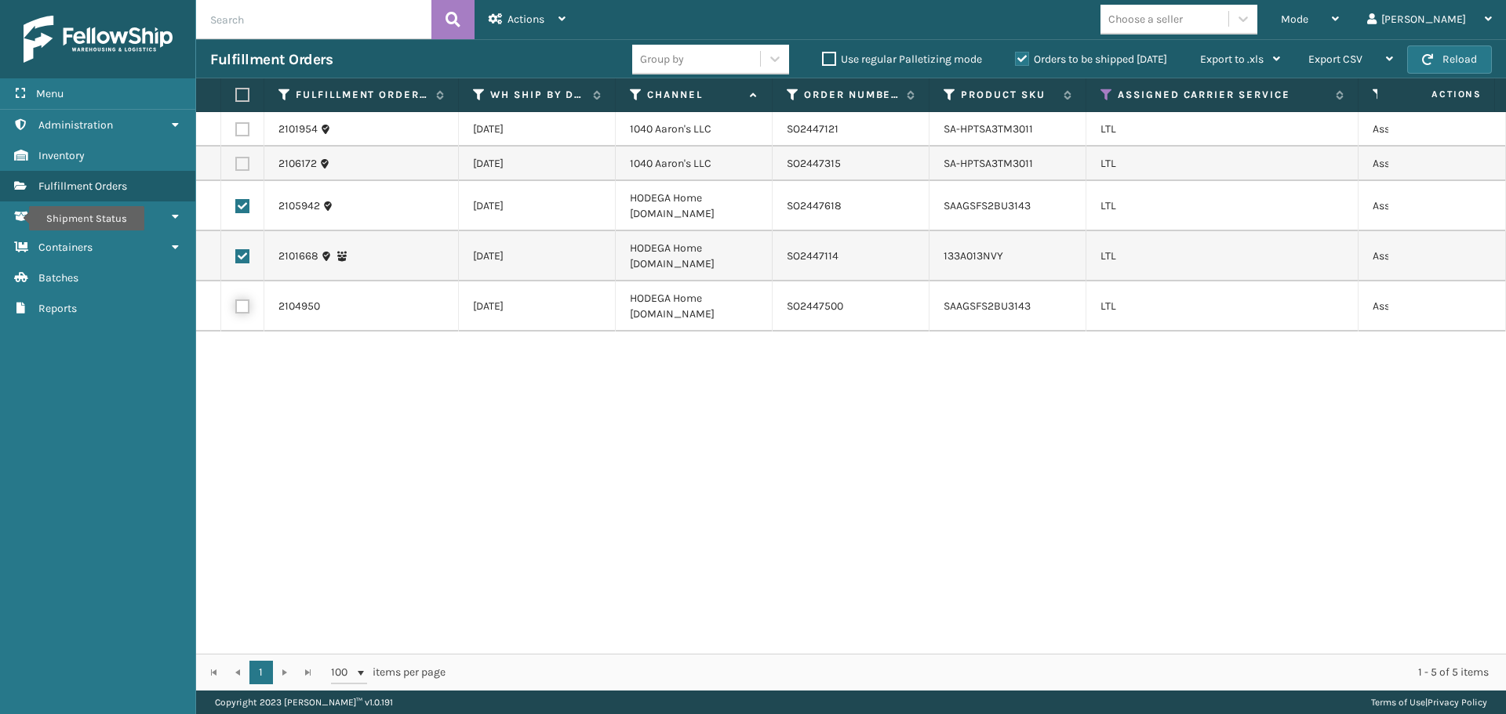
click at [236, 302] on input "checkbox" at bounding box center [235, 305] width 1 height 10
click at [535, 31] on div "Actions" at bounding box center [527, 19] width 77 height 39
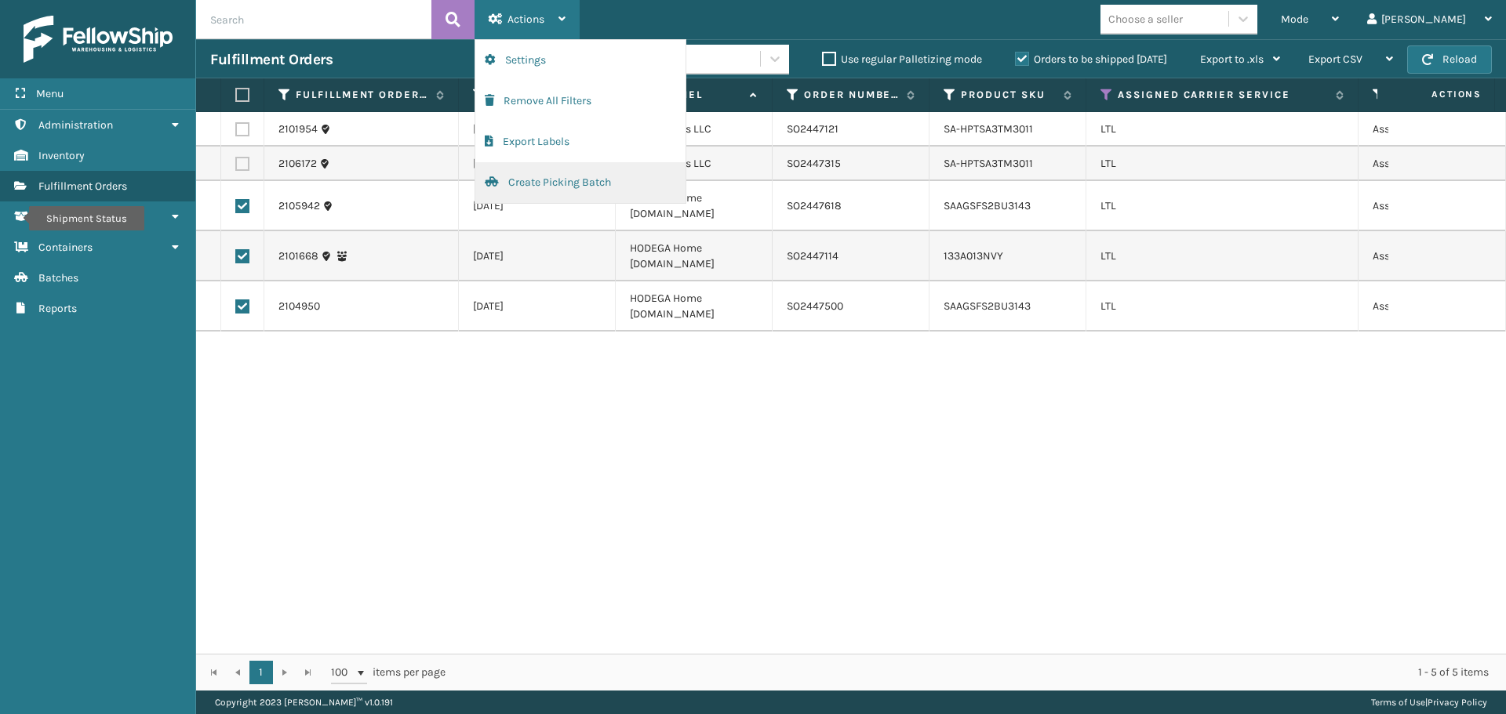
click at [534, 184] on button "Create Picking Batch" at bounding box center [580, 182] width 210 height 41
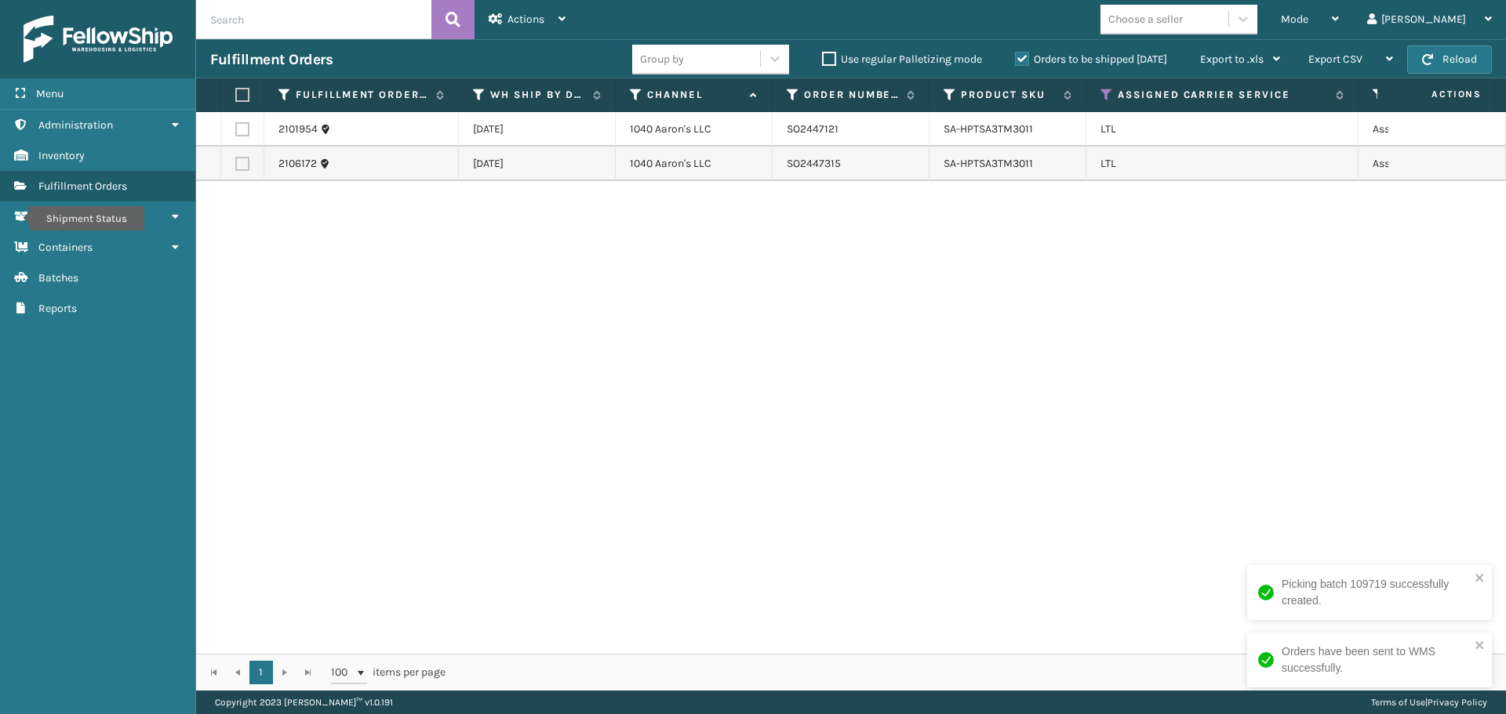
click at [245, 91] on label at bounding box center [239, 95] width 9 height 14
click at [236, 91] on input "checkbox" at bounding box center [235, 95] width 1 height 10
click at [532, 19] on span "Actions" at bounding box center [525, 19] width 37 height 13
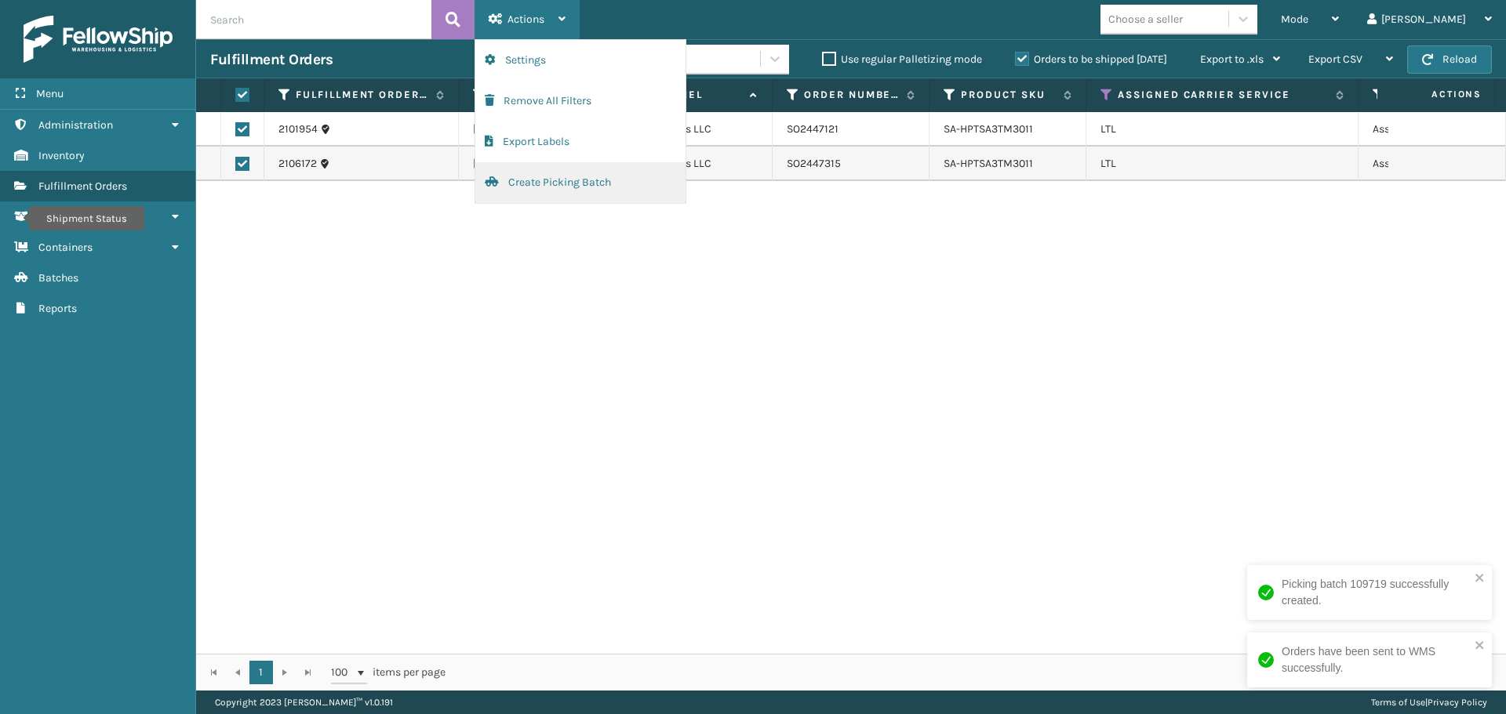
click at [523, 175] on button "Create Picking Batch" at bounding box center [580, 182] width 210 height 41
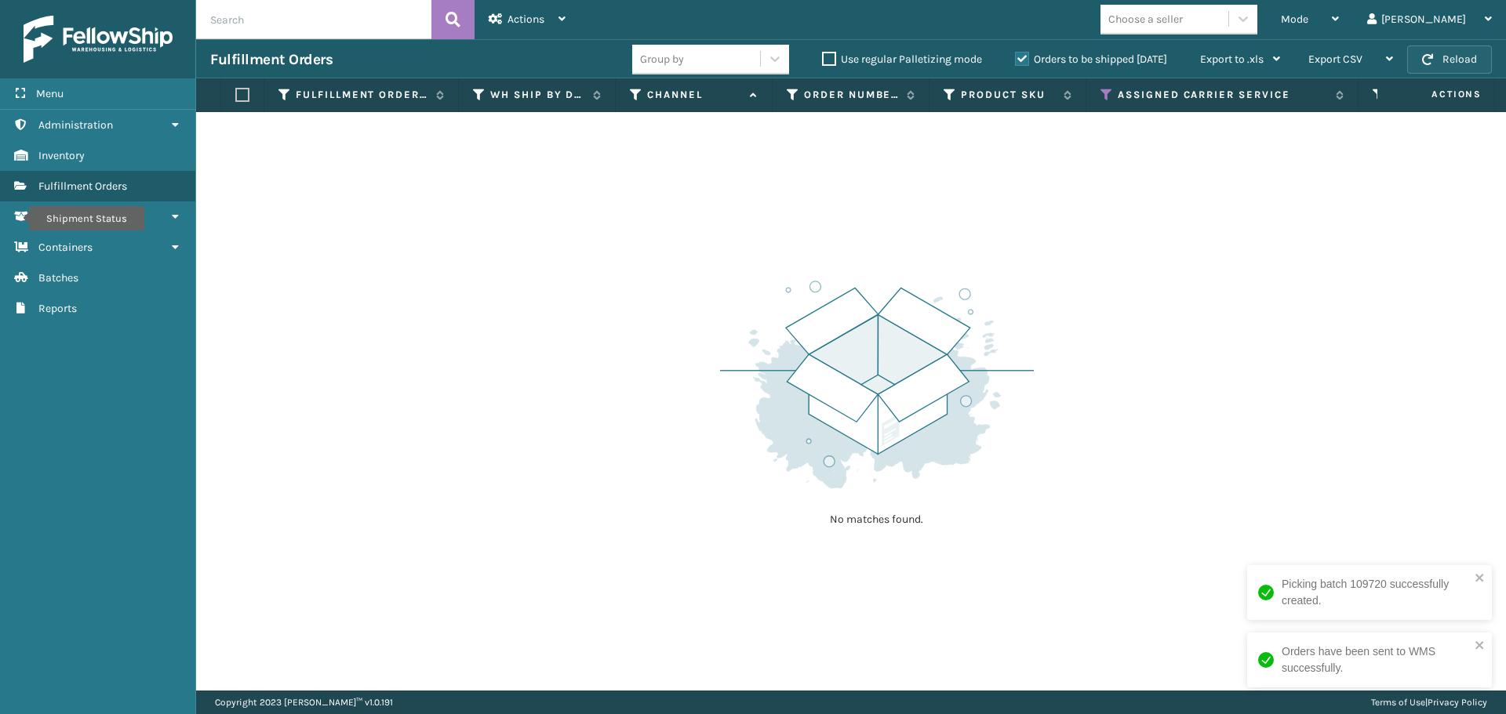
click at [1424, 63] on span "button" at bounding box center [1427, 59] width 11 height 11
click at [1101, 89] on icon at bounding box center [1106, 95] width 13 height 14
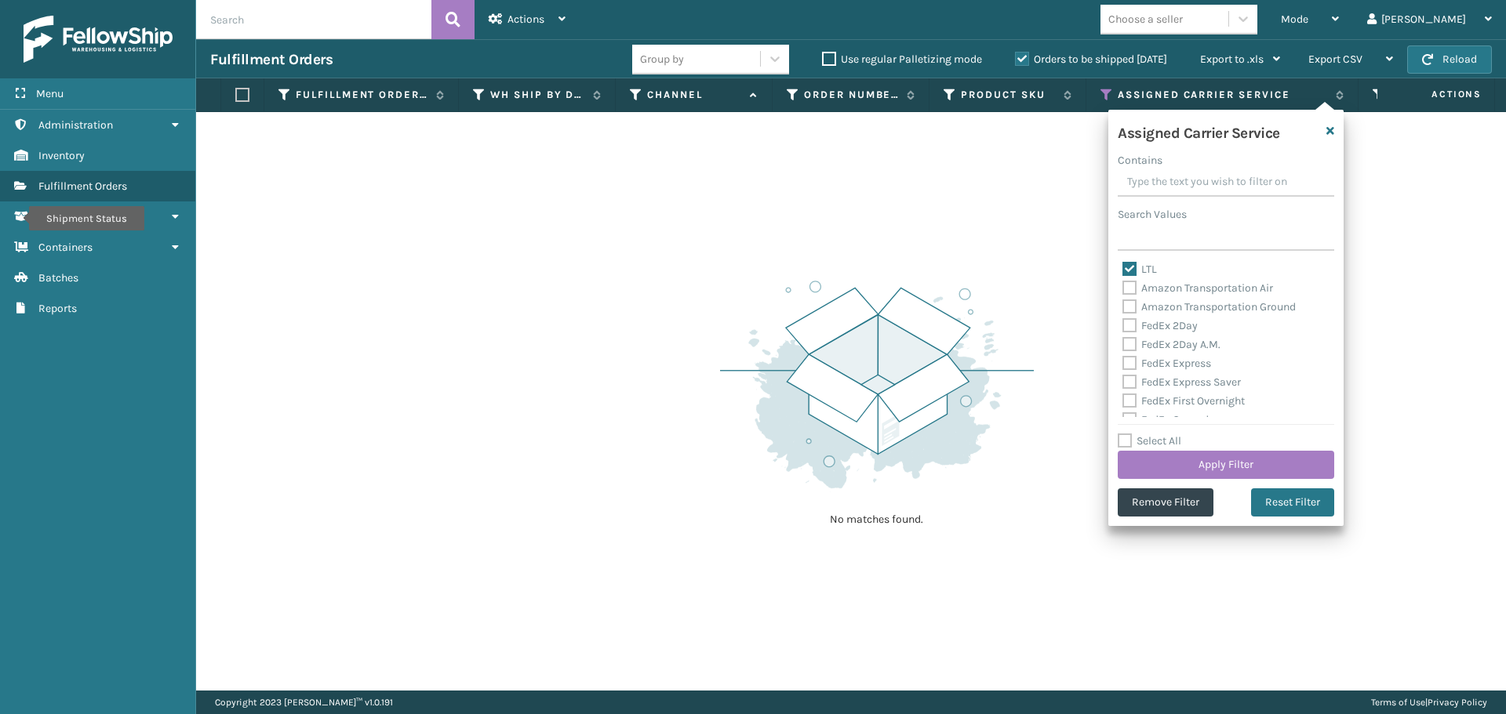
click at [1124, 440] on label "Select All" at bounding box center [1150, 440] width 64 height 13
click at [1124, 434] on input "Select All" at bounding box center [1235, 433] width 235 height 2
click at [1124, 440] on label "Select All" at bounding box center [1150, 440] width 64 height 13
click at [1124, 434] on input "Select All" at bounding box center [1235, 433] width 235 height 2
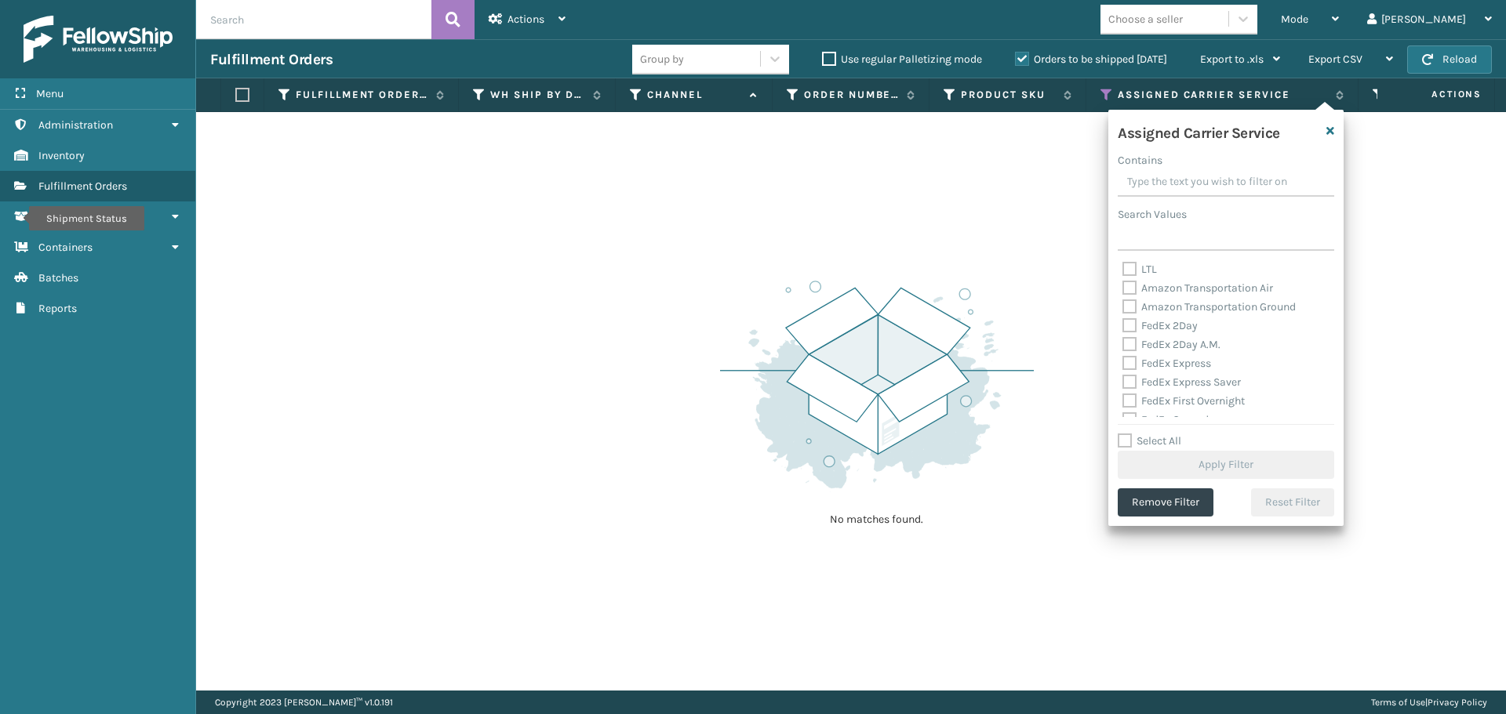
click at [1128, 439] on label "Select All" at bounding box center [1150, 440] width 64 height 13
click at [1128, 434] on input "Select All" at bounding box center [1235, 433] width 235 height 2
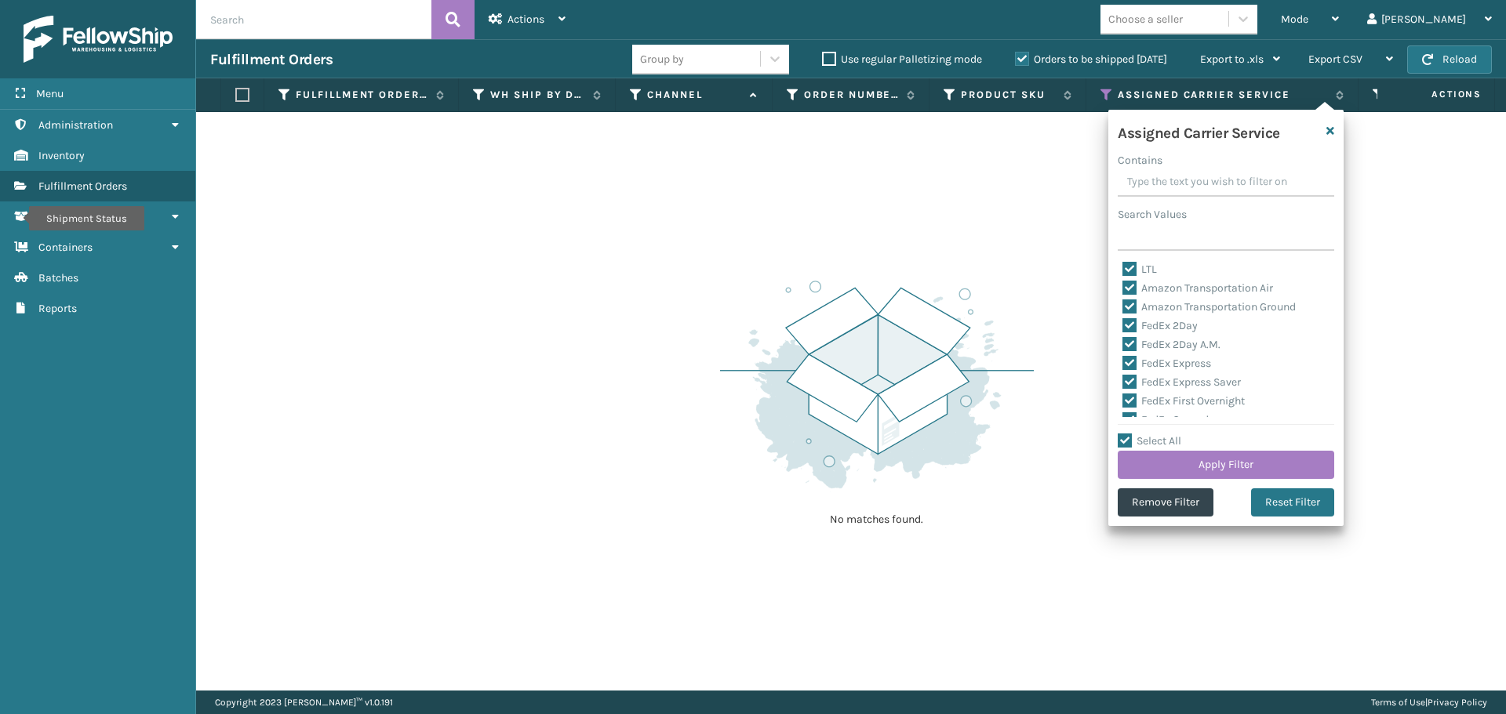
click at [1132, 269] on label "LTL" at bounding box center [1139, 269] width 35 height 13
click at [1123, 269] on input "LTL" at bounding box center [1122, 265] width 1 height 10
click at [1183, 474] on button "Apply Filter" at bounding box center [1226, 465] width 216 height 28
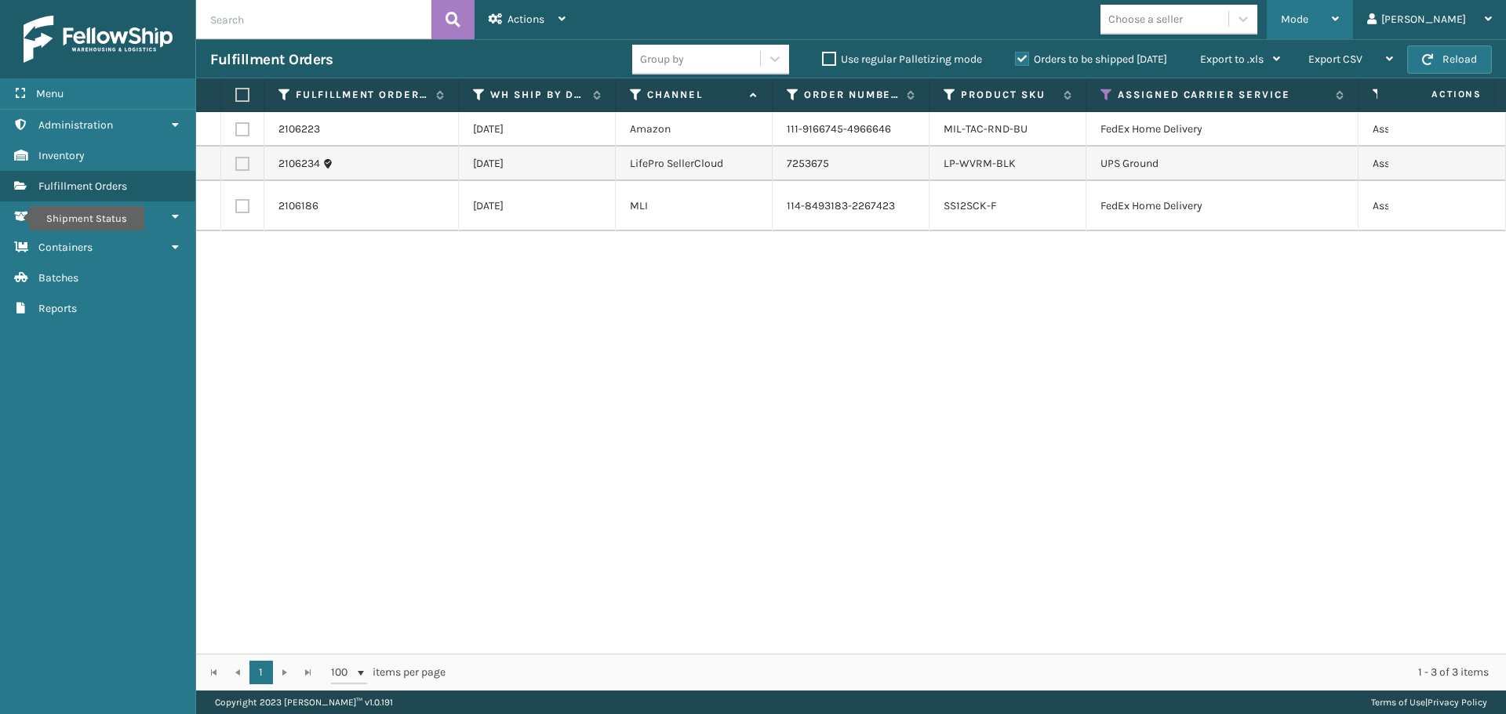
click at [1339, 8] on div "Mode" at bounding box center [1310, 19] width 58 height 39
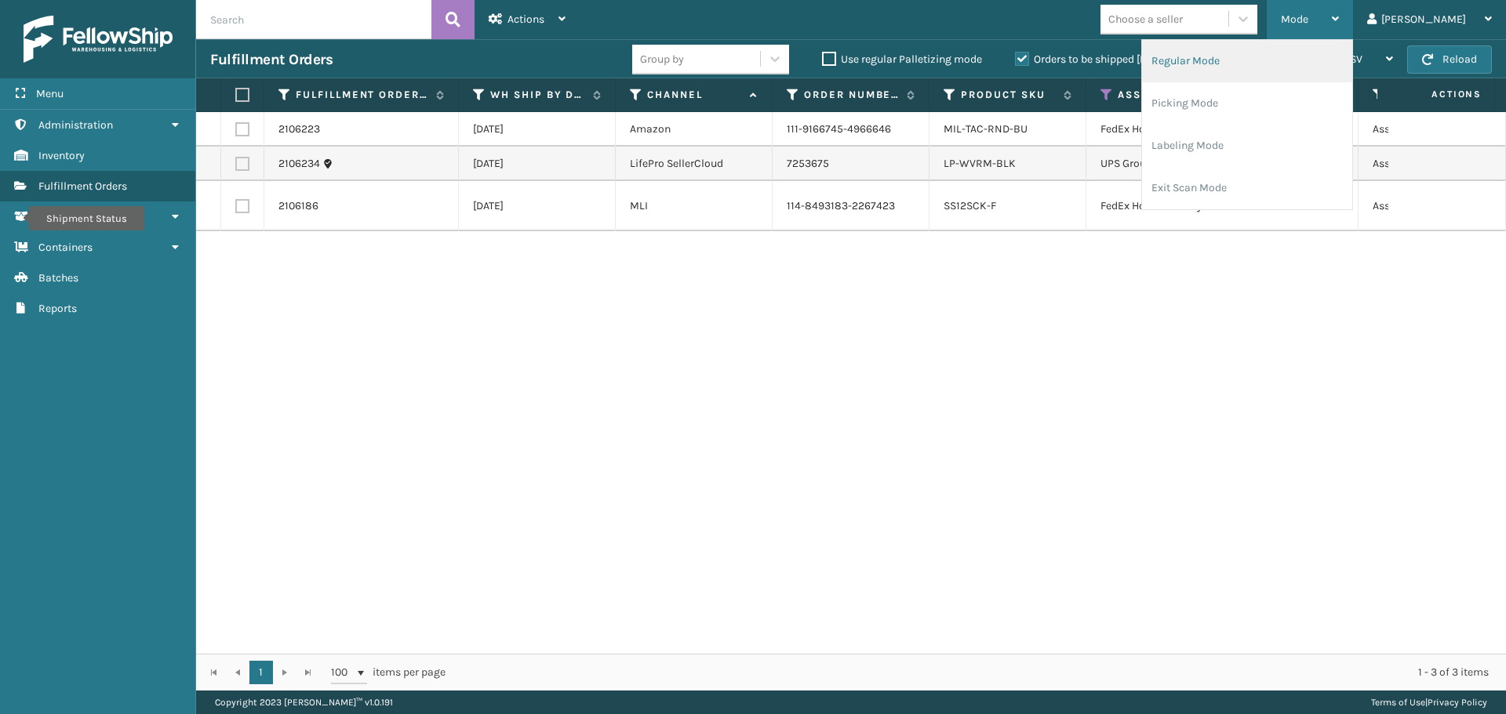
click at [1266, 59] on li "Regular Mode" at bounding box center [1247, 61] width 210 height 42
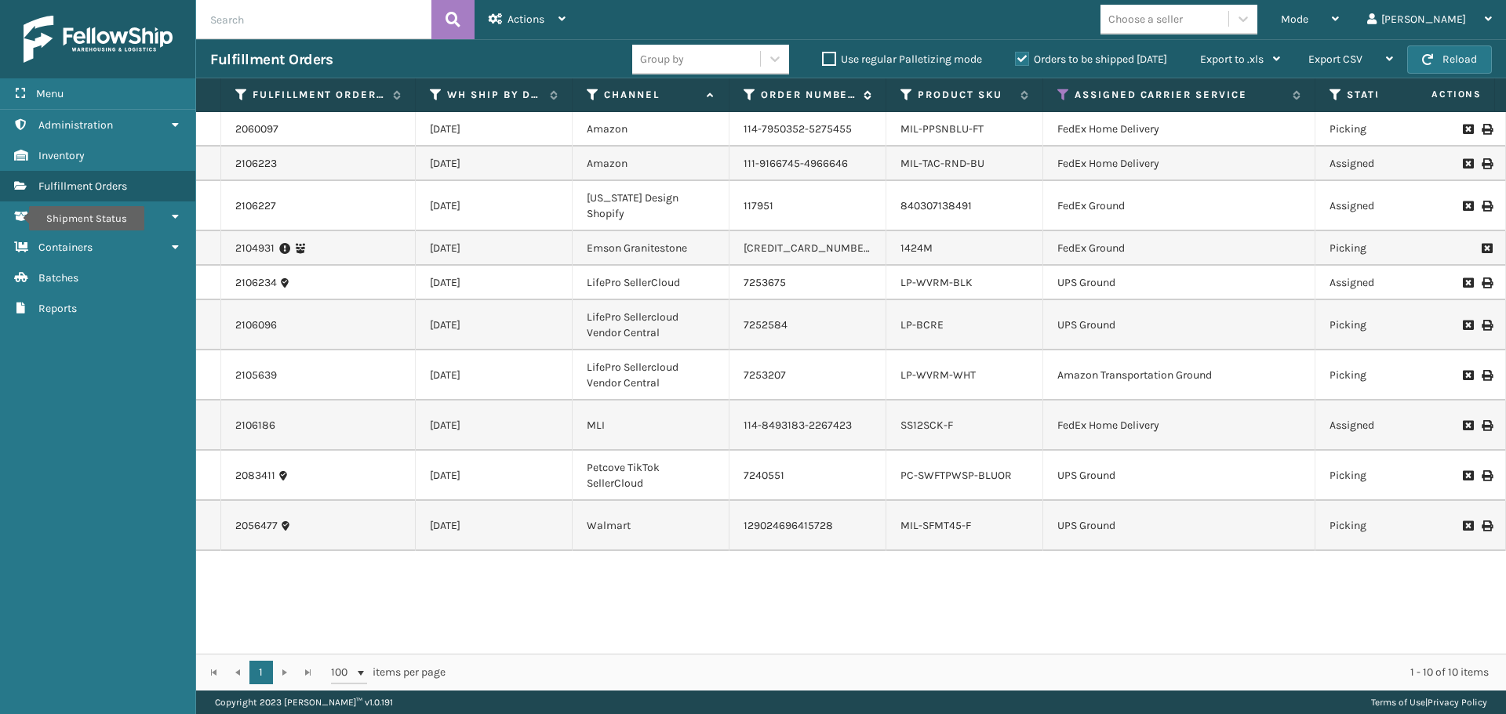
click at [746, 92] on icon at bounding box center [750, 95] width 13 height 14
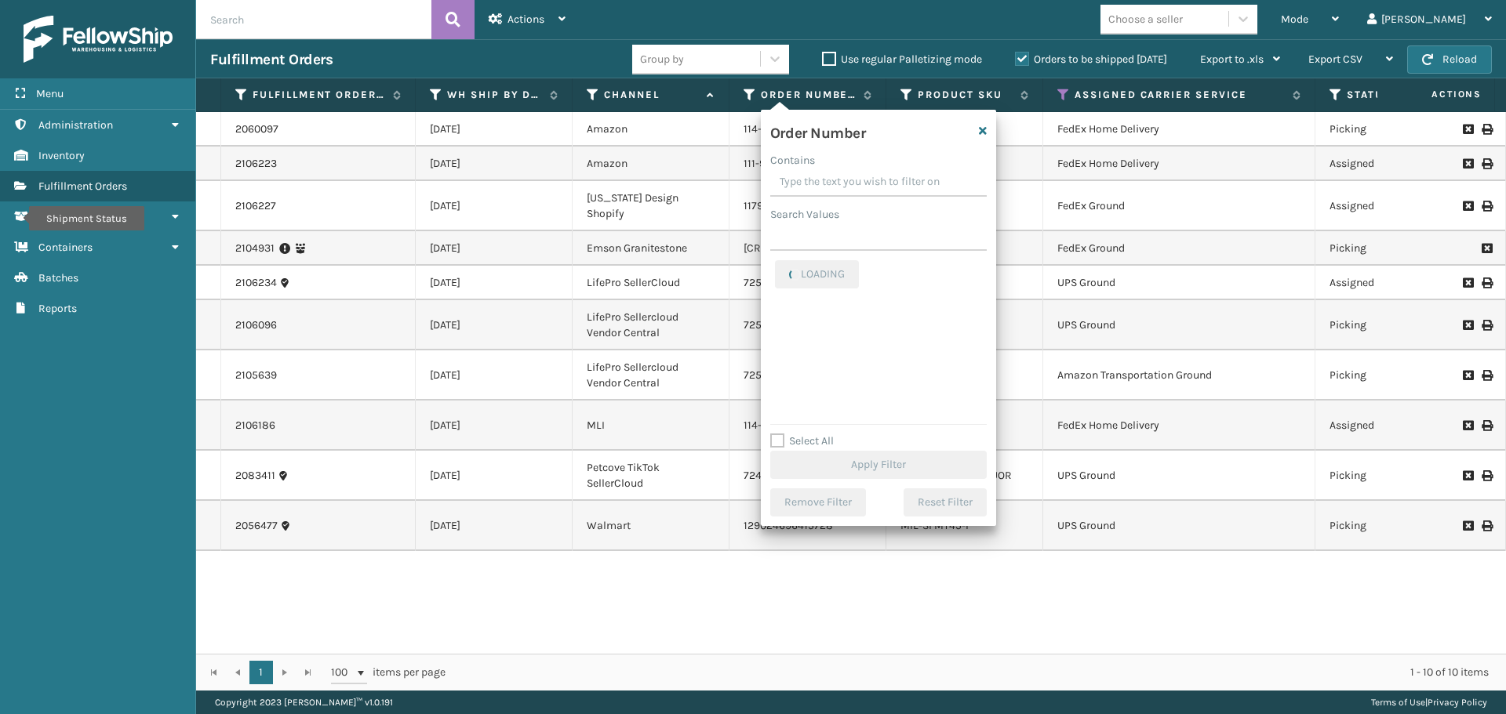
click at [813, 182] on input "Contains" at bounding box center [878, 183] width 216 height 28
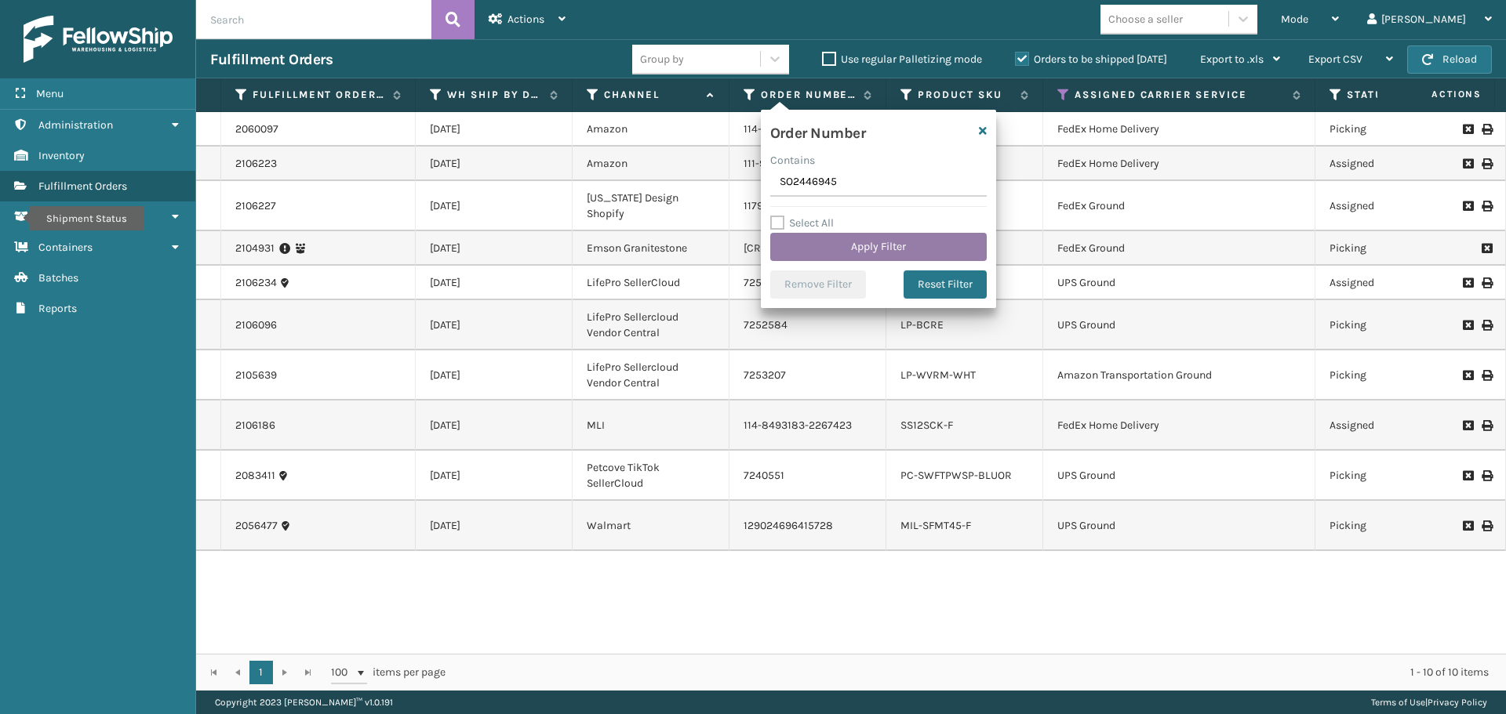
click at [823, 256] on button "Apply Filter" at bounding box center [878, 247] width 216 height 28
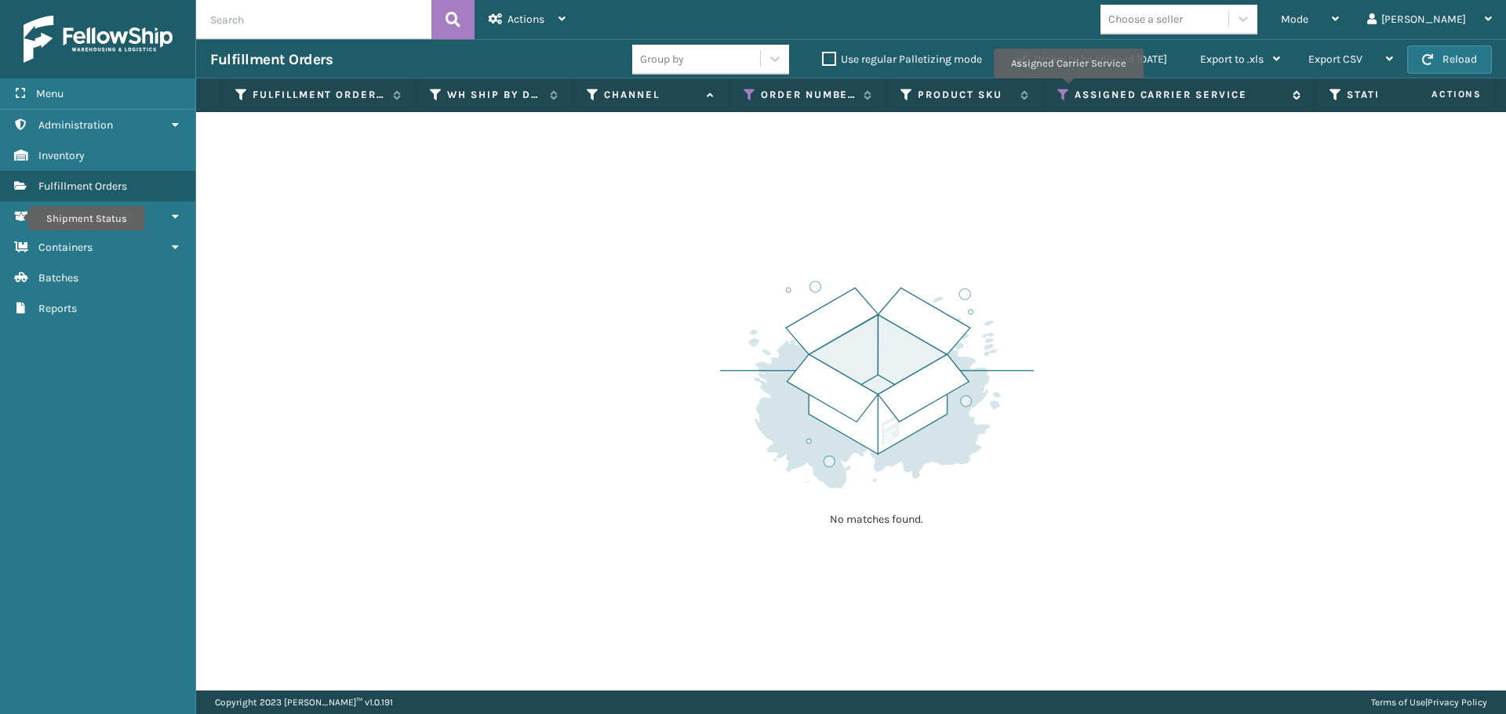
click at [1067, 89] on icon at bounding box center [1063, 95] width 13 height 14
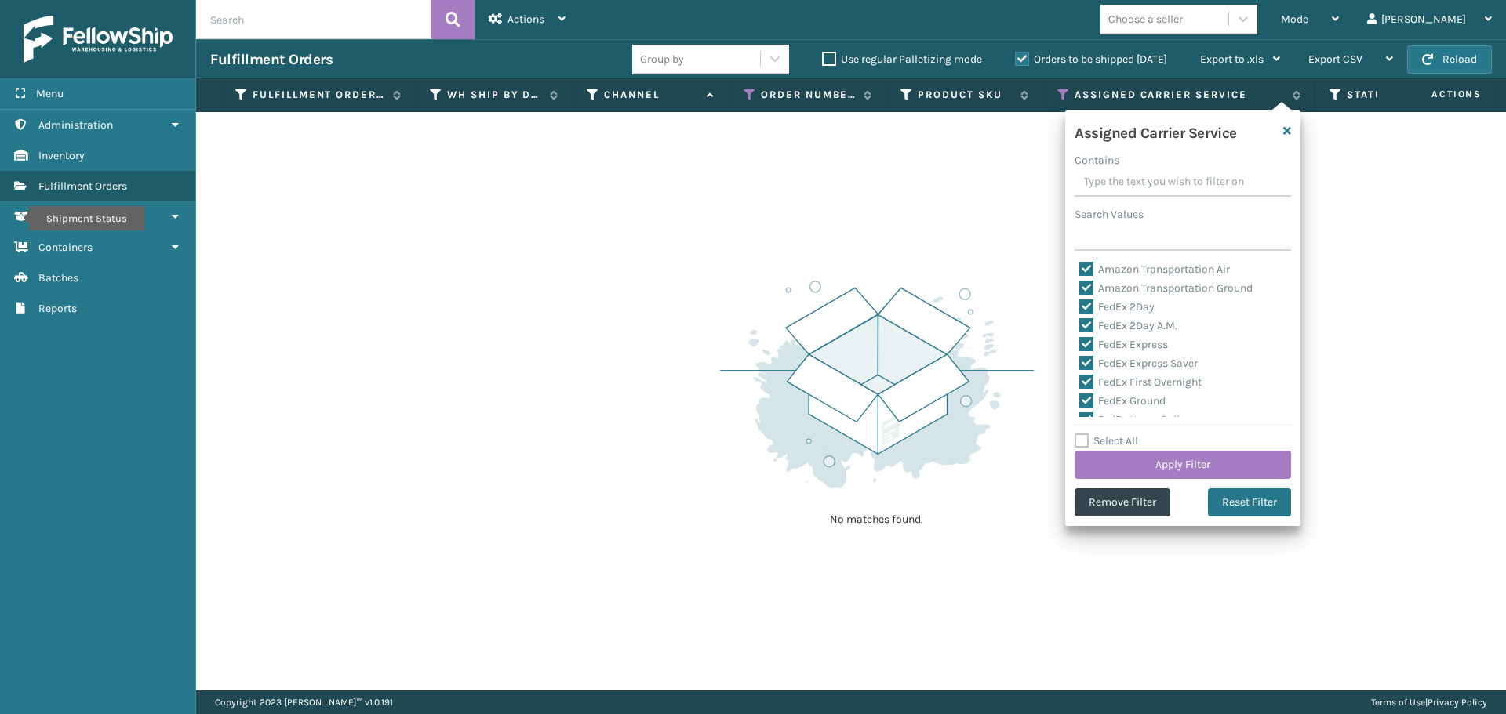
click at [1085, 441] on label "Select All" at bounding box center [1106, 440] width 64 height 13
click at [1085, 434] on input "Select All" at bounding box center [1191, 433] width 235 height 2
click at [1141, 461] on button "Apply Filter" at bounding box center [1182, 465] width 216 height 28
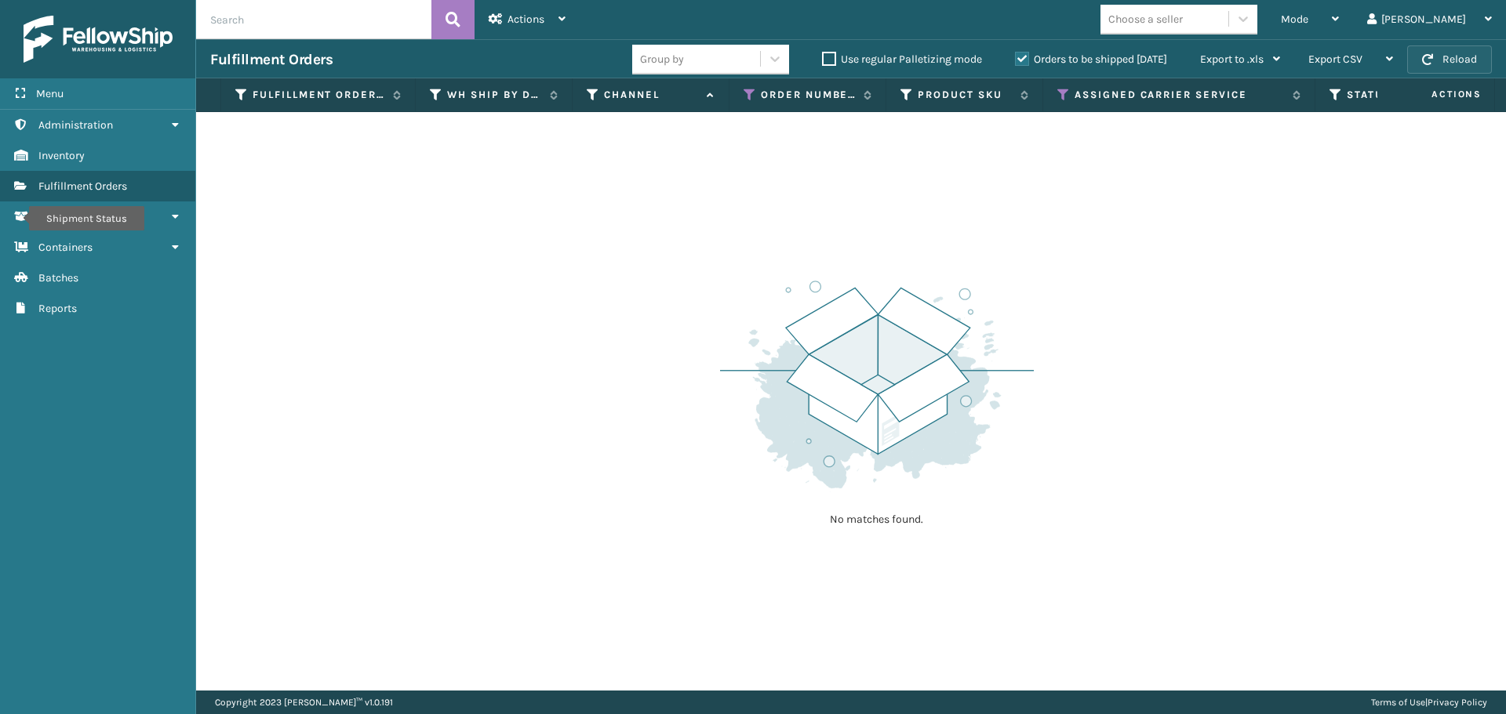
click at [1448, 63] on button "Reload" at bounding box center [1449, 59] width 85 height 28
click at [1067, 96] on icon at bounding box center [1063, 95] width 13 height 14
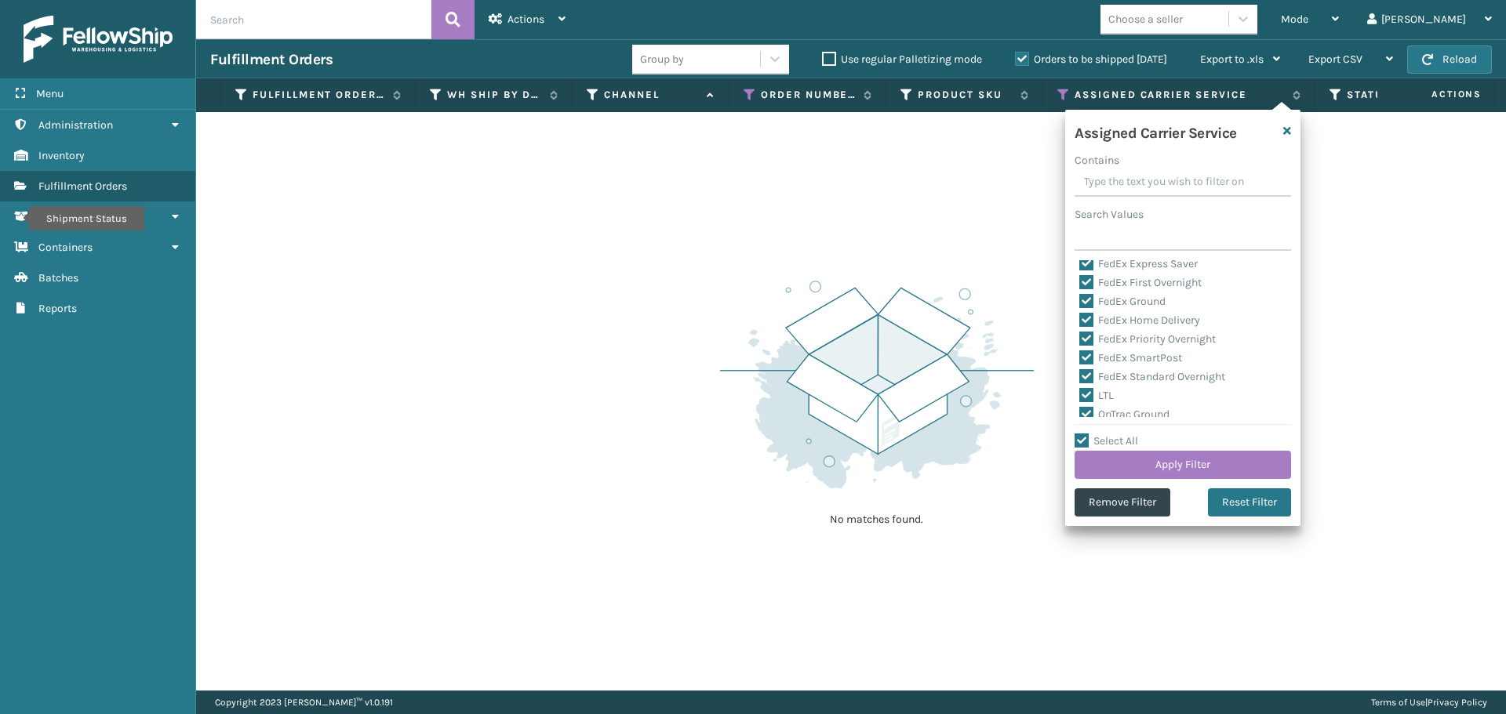
scroll to position [235, 0]
click at [1353, 16] on div "Mode Regular Mode Picking Mode Labeling Mode Exit Scan Mode" at bounding box center [1310, 19] width 86 height 39
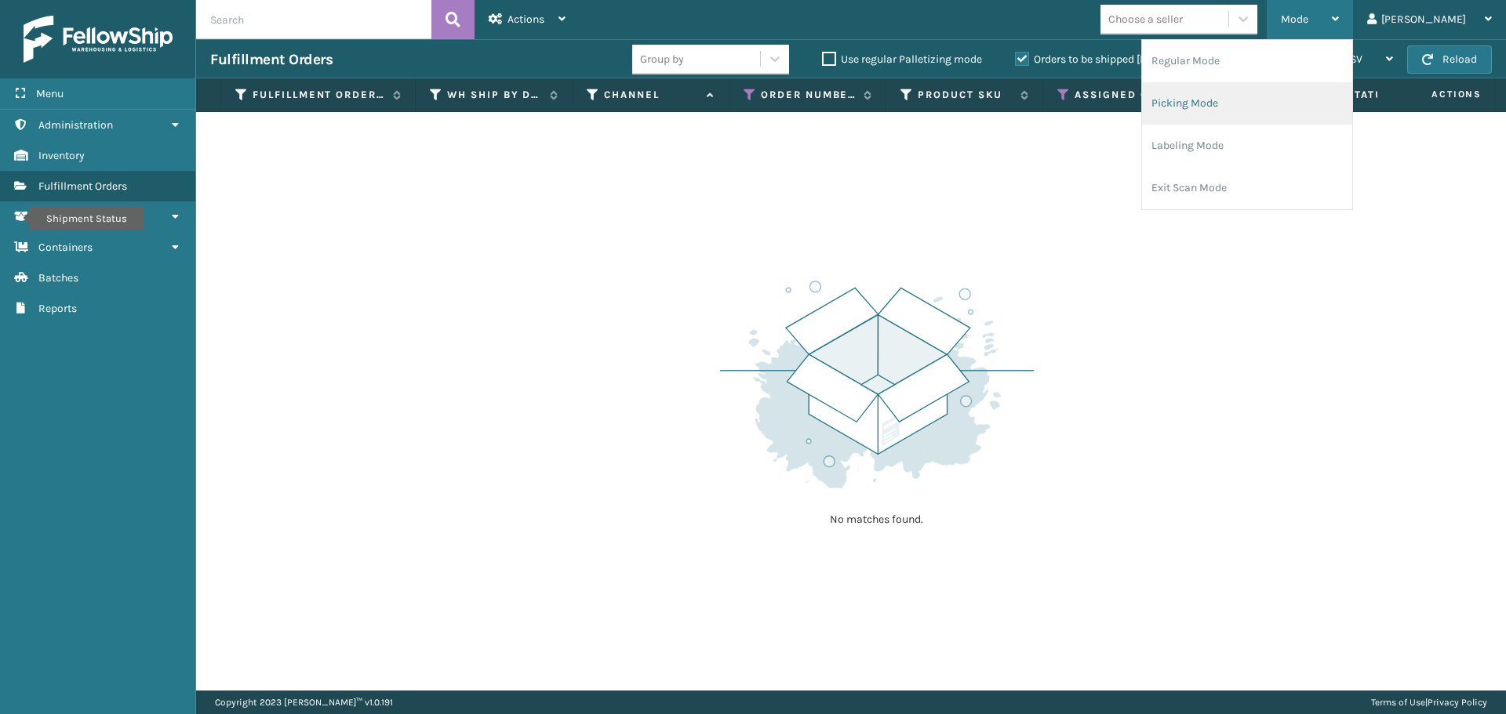
click at [1304, 103] on li "Picking Mode" at bounding box center [1247, 103] width 210 height 42
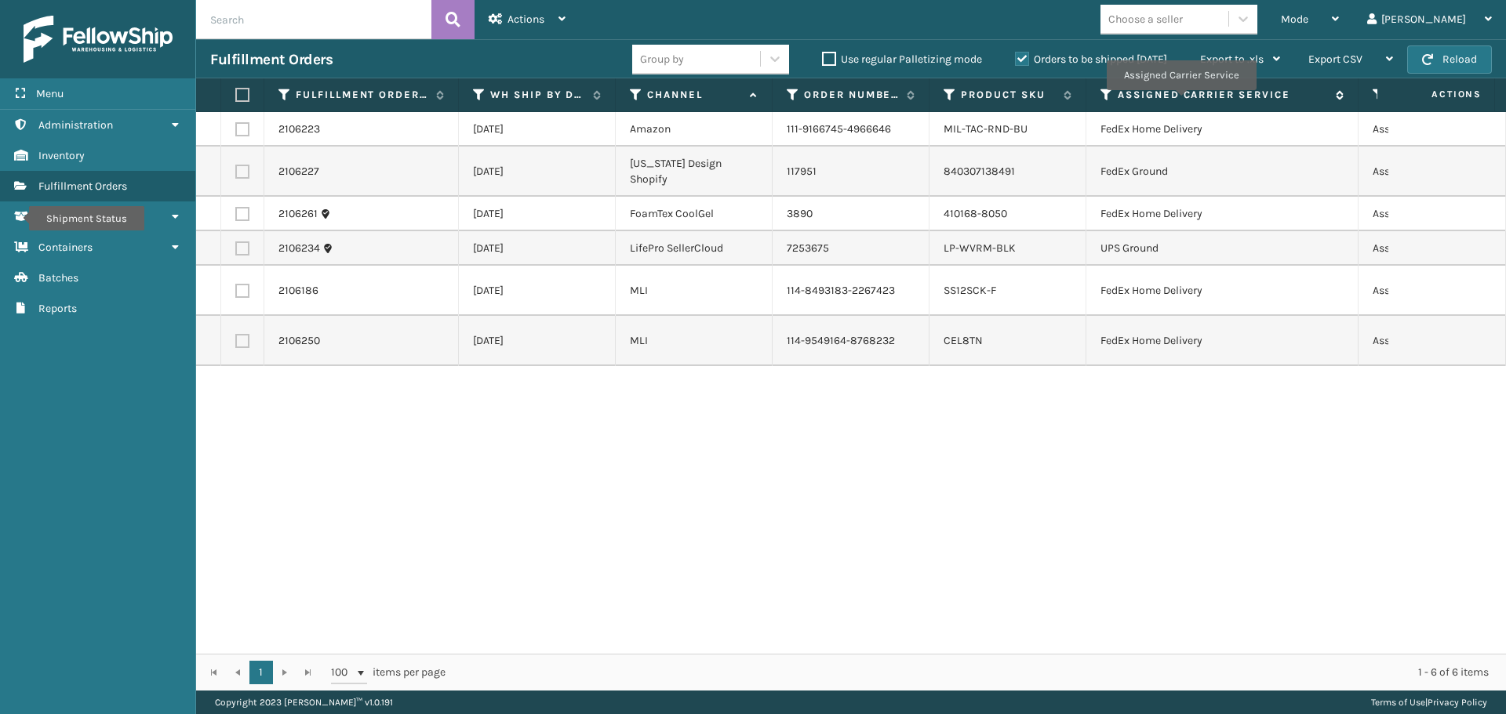
click at [1180, 101] on label "Assigned Carrier Service" at bounding box center [1223, 95] width 210 height 14
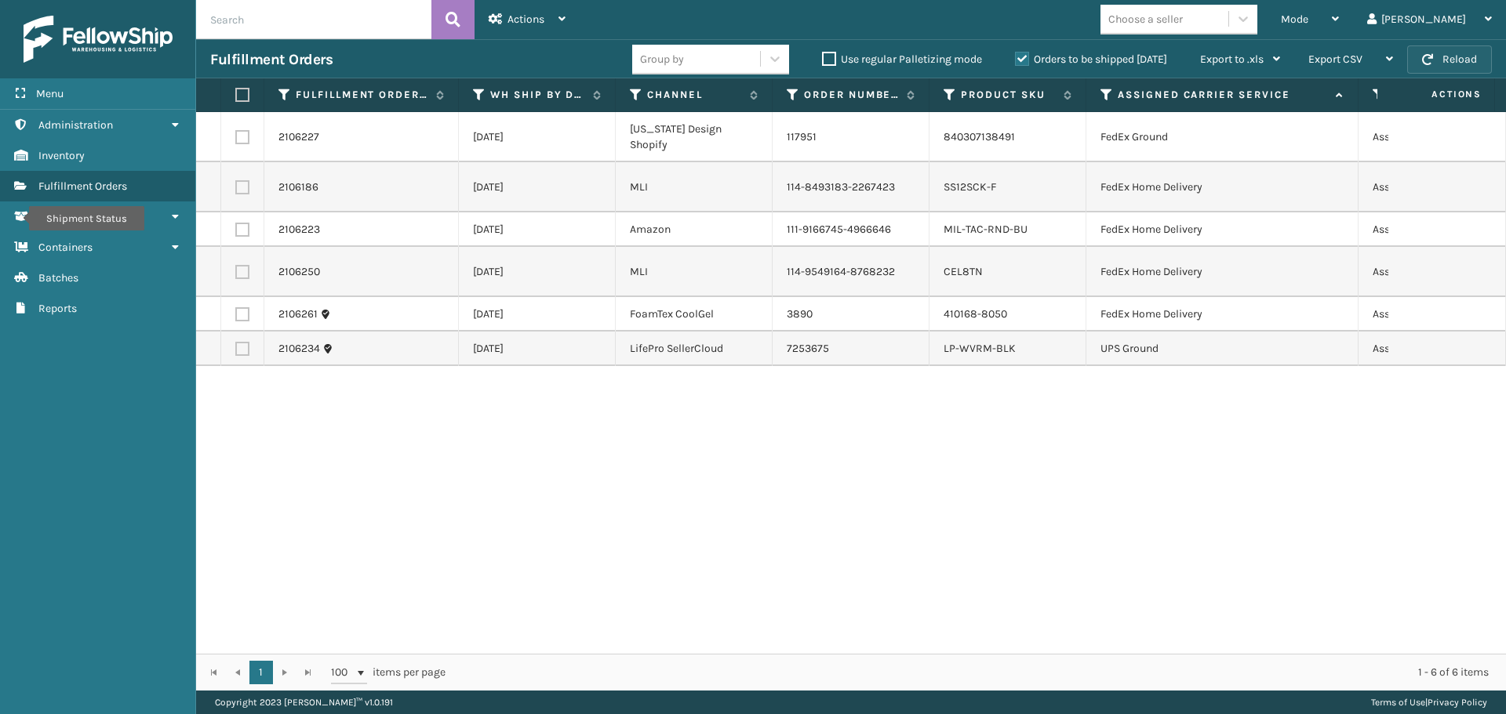
click at [1432, 53] on button "Reload" at bounding box center [1449, 59] width 85 height 28
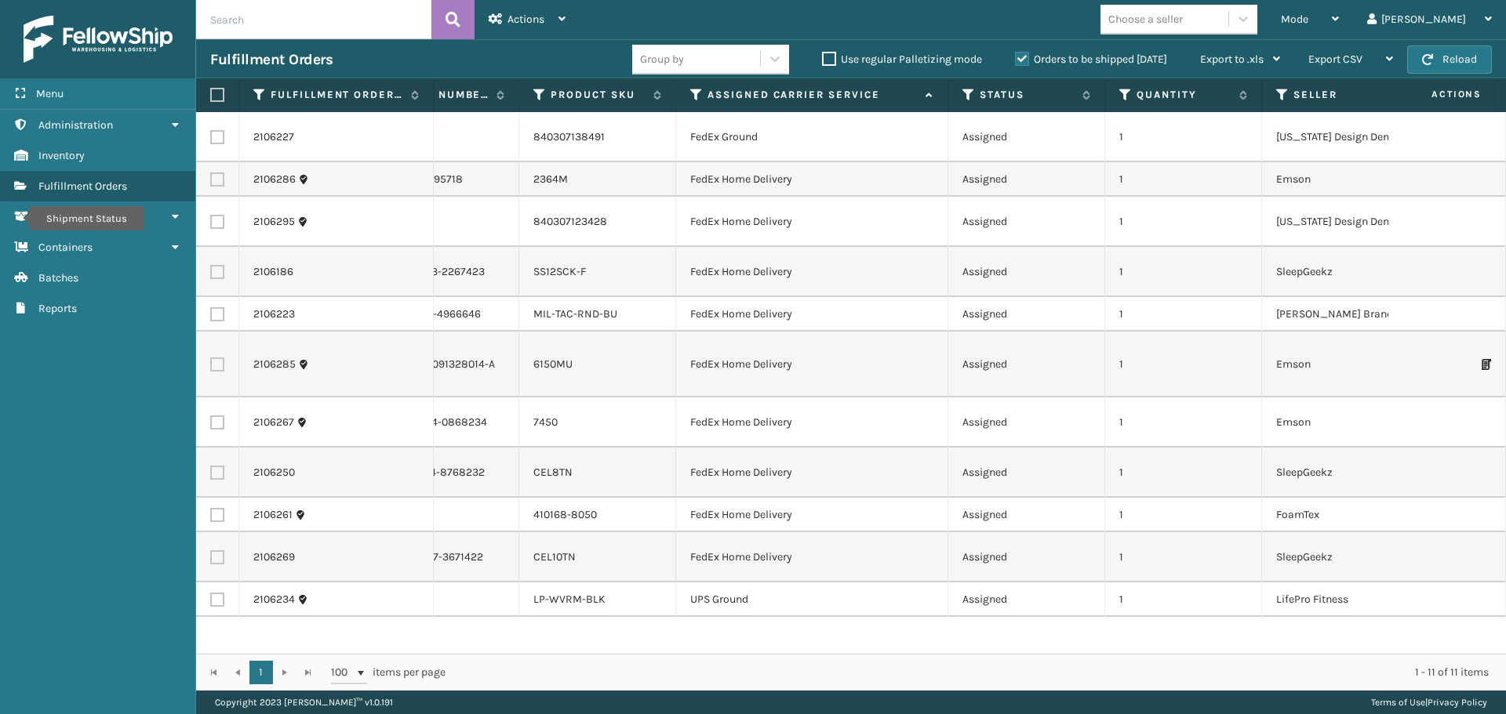
scroll to position [53, 410]
click at [1445, 64] on button "Reload" at bounding box center [1449, 59] width 85 height 28
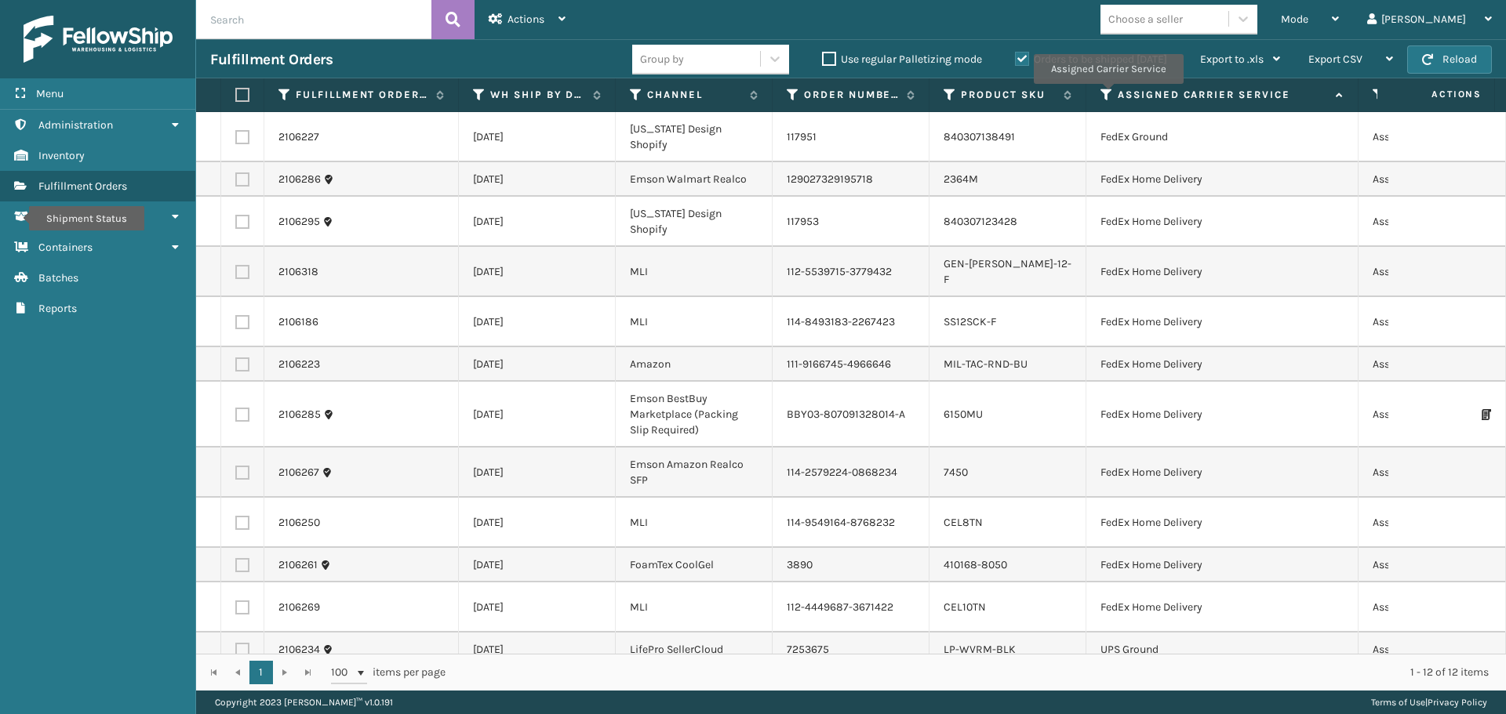
click at [1107, 95] on icon at bounding box center [1106, 95] width 13 height 14
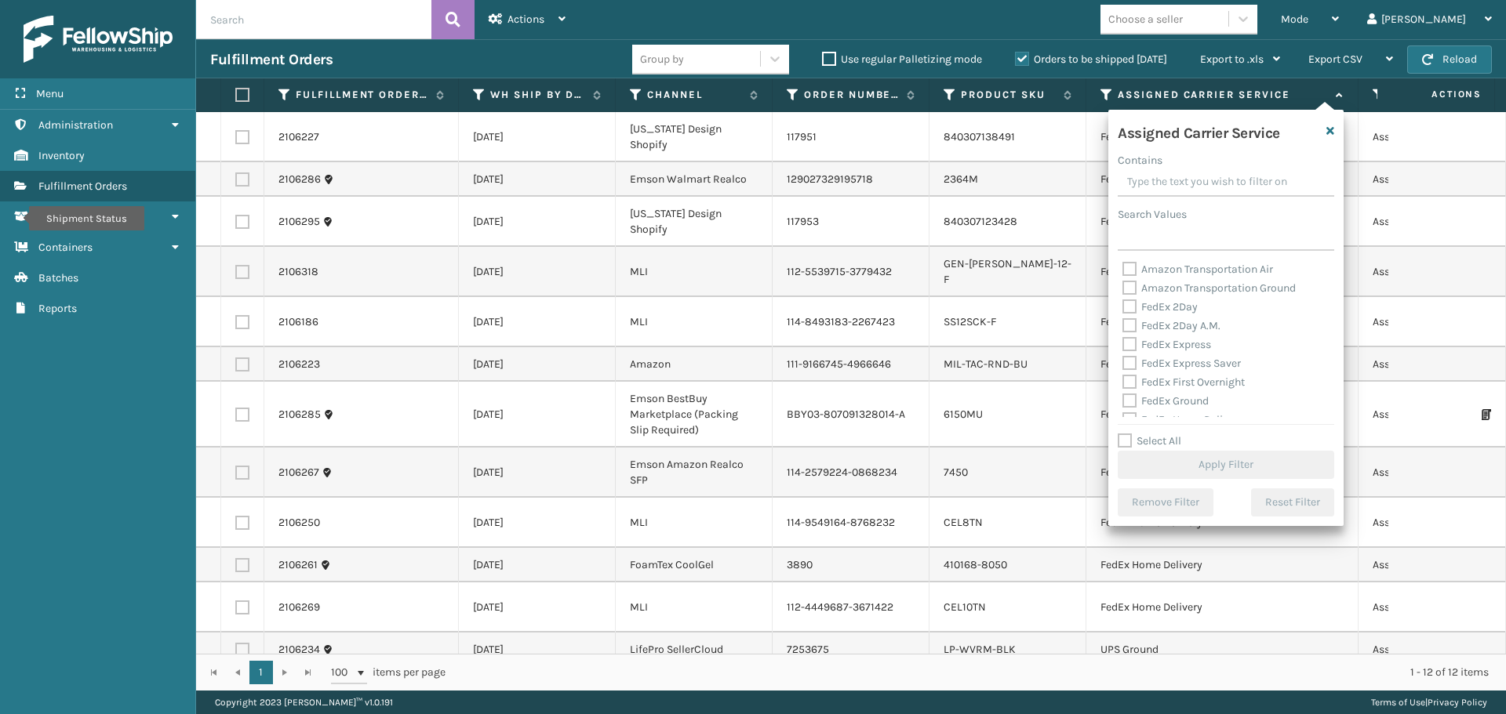
click at [1131, 307] on label "FedEx 2Day" at bounding box center [1159, 306] width 75 height 13
click at [1123, 307] on input "FedEx 2Day" at bounding box center [1122, 303] width 1 height 10
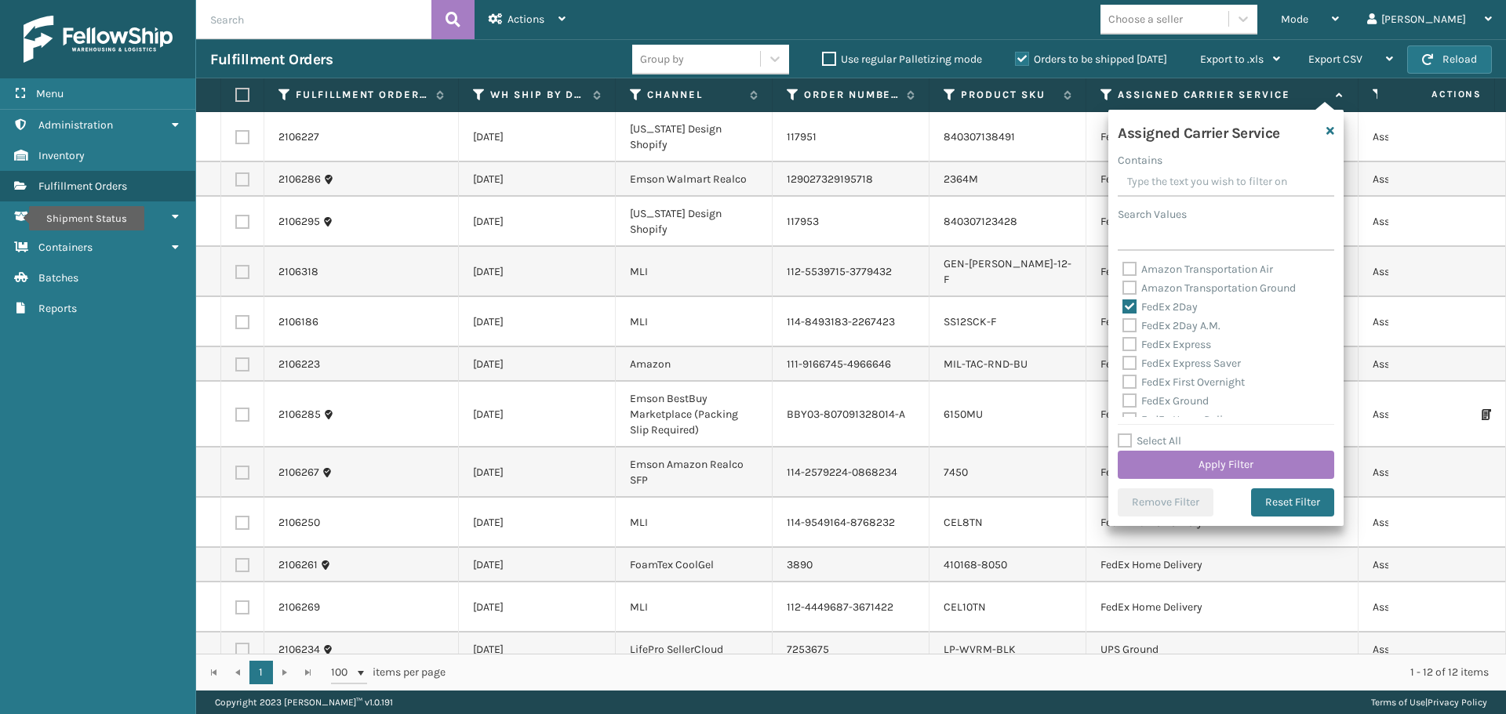
click at [1131, 328] on label "FedEx 2Day A.M." at bounding box center [1171, 325] width 98 height 13
click at [1123, 327] on input "FedEx 2Day A.M." at bounding box center [1122, 322] width 1 height 10
click at [1131, 343] on label "FedEx Express" at bounding box center [1166, 344] width 89 height 13
click at [1123, 343] on input "FedEx Express" at bounding box center [1122, 341] width 1 height 10
click at [1131, 361] on label "FedEx Express Saver" at bounding box center [1181, 363] width 118 height 13
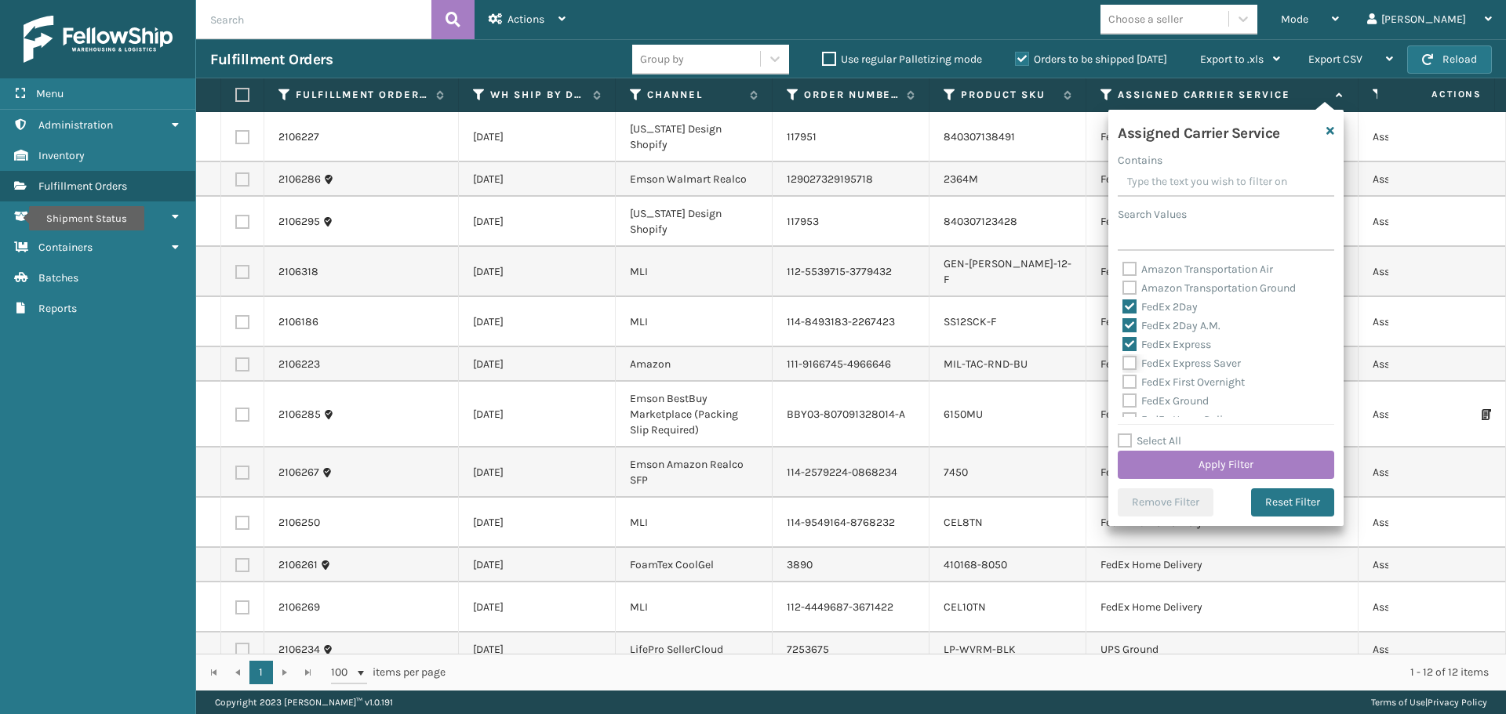
click at [1123, 361] on input "FedEx Express Saver" at bounding box center [1122, 359] width 1 height 10
drag, startPoint x: 1131, startPoint y: 376, endPoint x: 1132, endPoint y: 391, distance: 14.9
click at [1132, 376] on label "FedEx First Overnight" at bounding box center [1183, 382] width 122 height 13
click at [1123, 376] on input "FedEx First Overnight" at bounding box center [1122, 378] width 1 height 10
click at [1132, 394] on label "FedEx Ground" at bounding box center [1165, 400] width 86 height 13
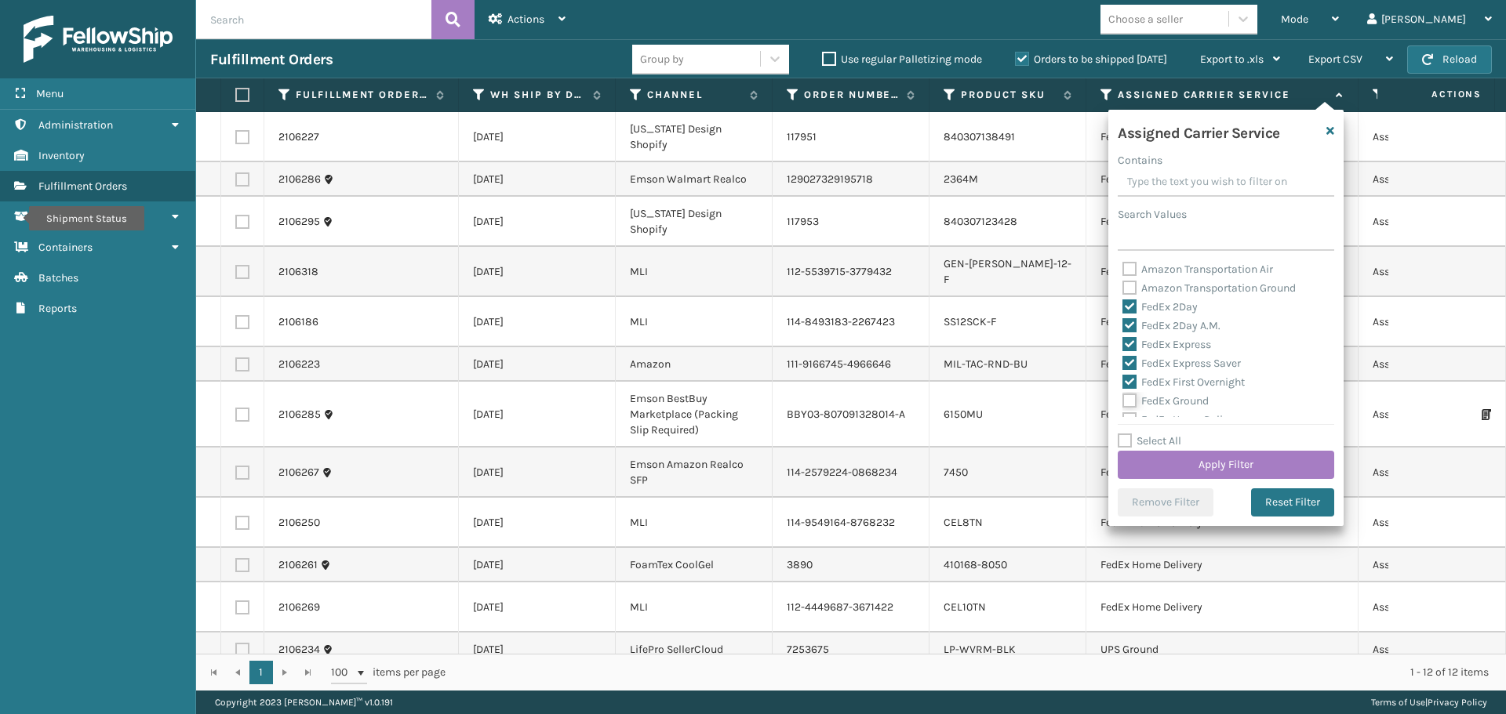
click at [1123, 394] on input "FedEx Ground" at bounding box center [1122, 397] width 1 height 10
click at [1125, 342] on label "FedEx Home Delivery" at bounding box center [1182, 341] width 121 height 13
click at [1123, 342] on input "FedEx Home Delivery" at bounding box center [1122, 338] width 1 height 10
click at [1126, 359] on label "FedEx Priority Overnight" at bounding box center [1190, 360] width 136 height 13
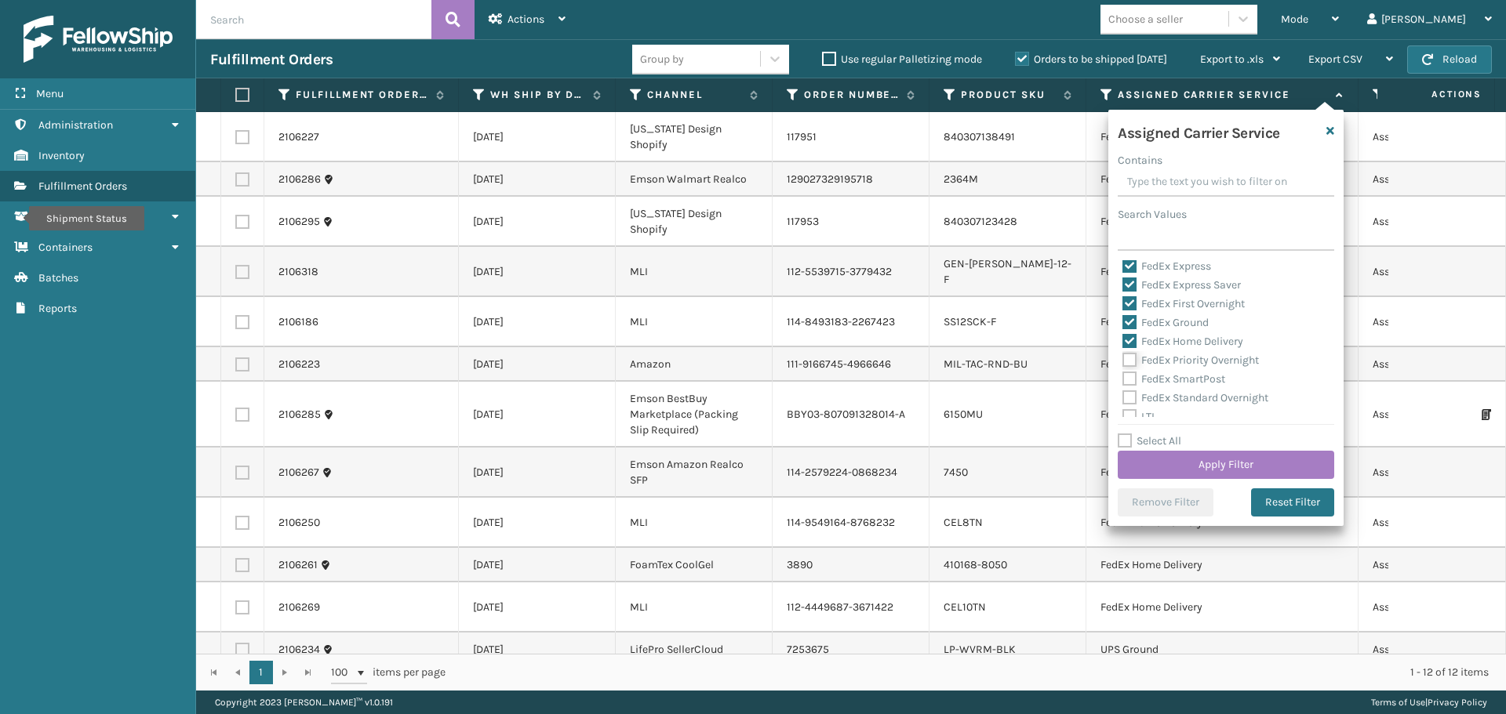
click at [1123, 359] on input "FedEx Priority Overnight" at bounding box center [1122, 356] width 1 height 10
click at [1128, 384] on label "FedEx SmartPost" at bounding box center [1173, 379] width 103 height 13
click at [1123, 380] on input "FedEx SmartPost" at bounding box center [1122, 375] width 1 height 10
click at [1128, 394] on label "FedEx Standard Overnight" at bounding box center [1195, 397] width 146 height 13
click at [1123, 394] on input "FedEx Standard Overnight" at bounding box center [1122, 394] width 1 height 10
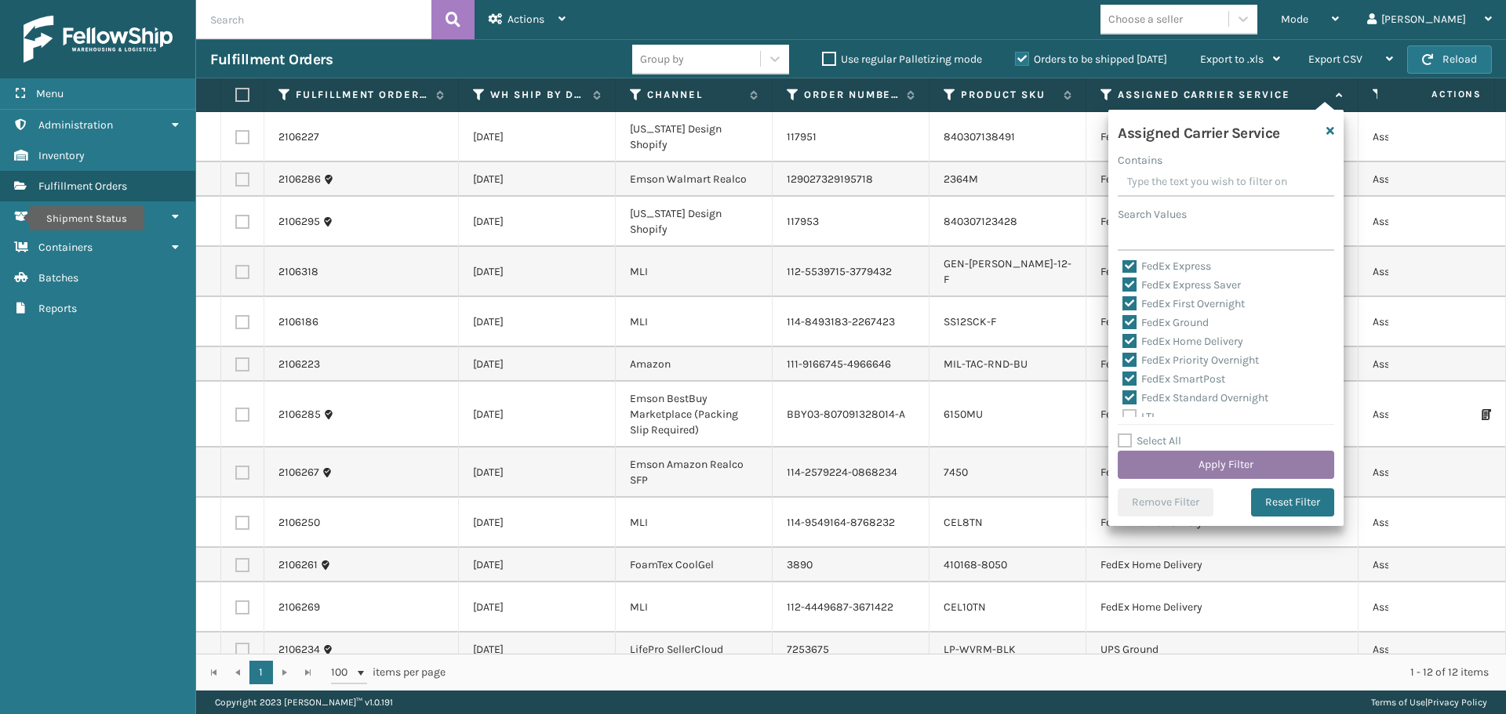
click at [1162, 462] on button "Apply Filter" at bounding box center [1226, 465] width 216 height 28
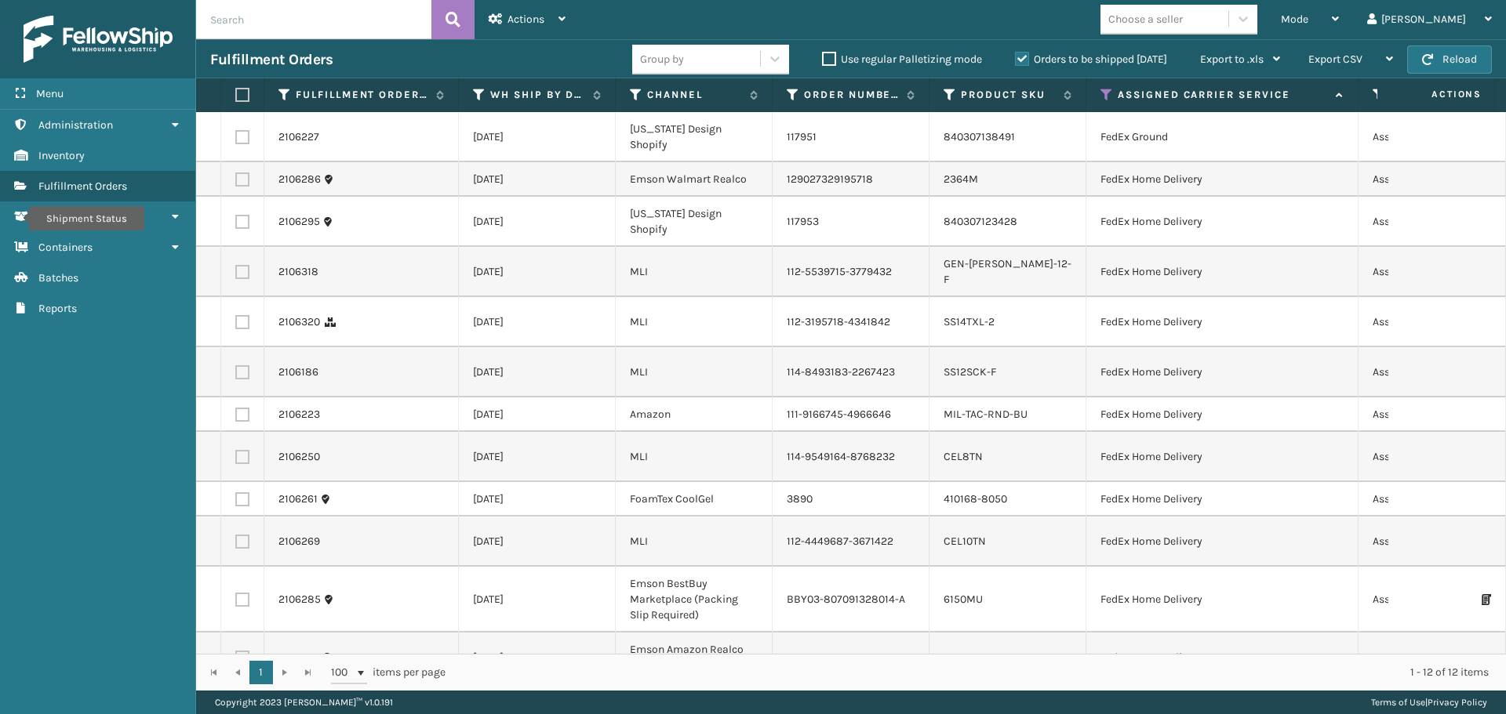
click at [239, 97] on label at bounding box center [239, 95] width 9 height 14
click at [236, 97] on input "checkbox" at bounding box center [235, 95] width 1 height 10
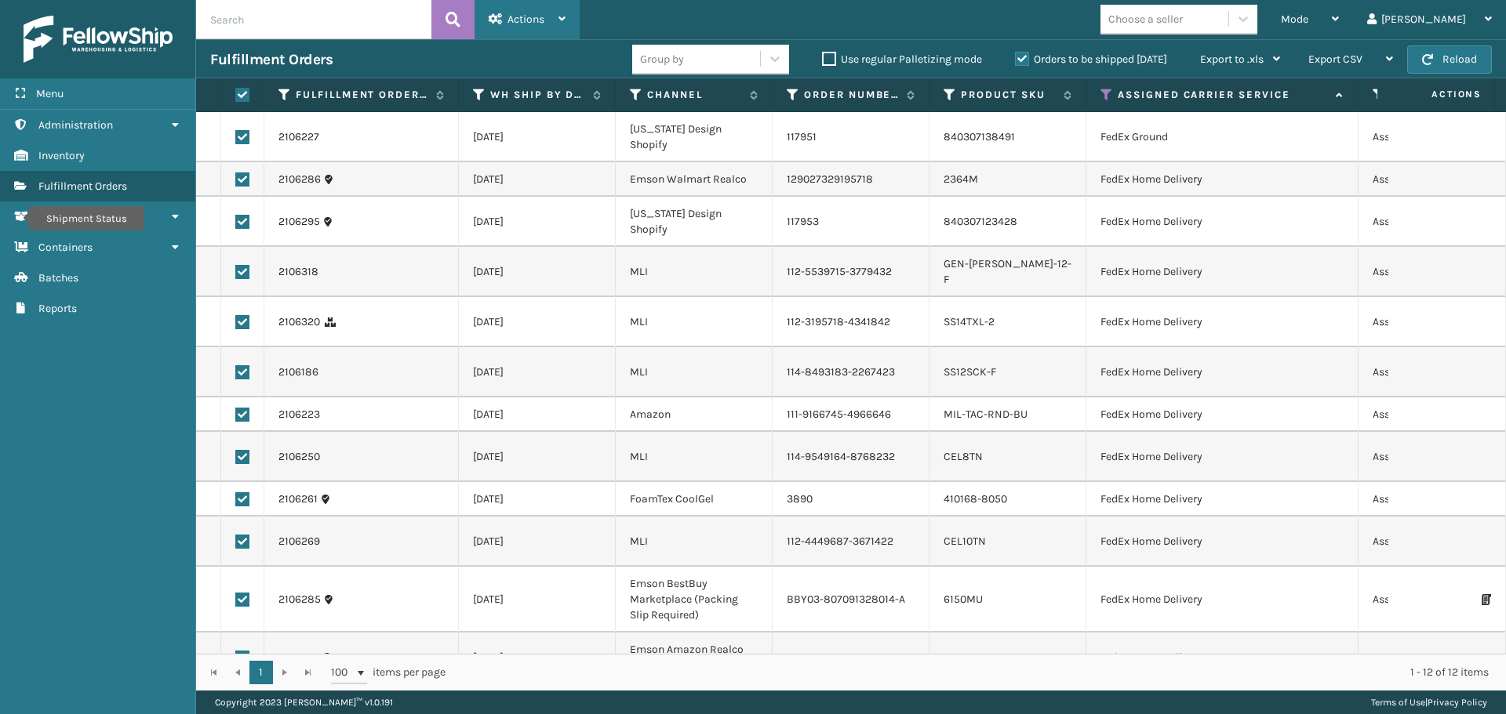
click at [550, 30] on div "Actions" at bounding box center [527, 19] width 77 height 39
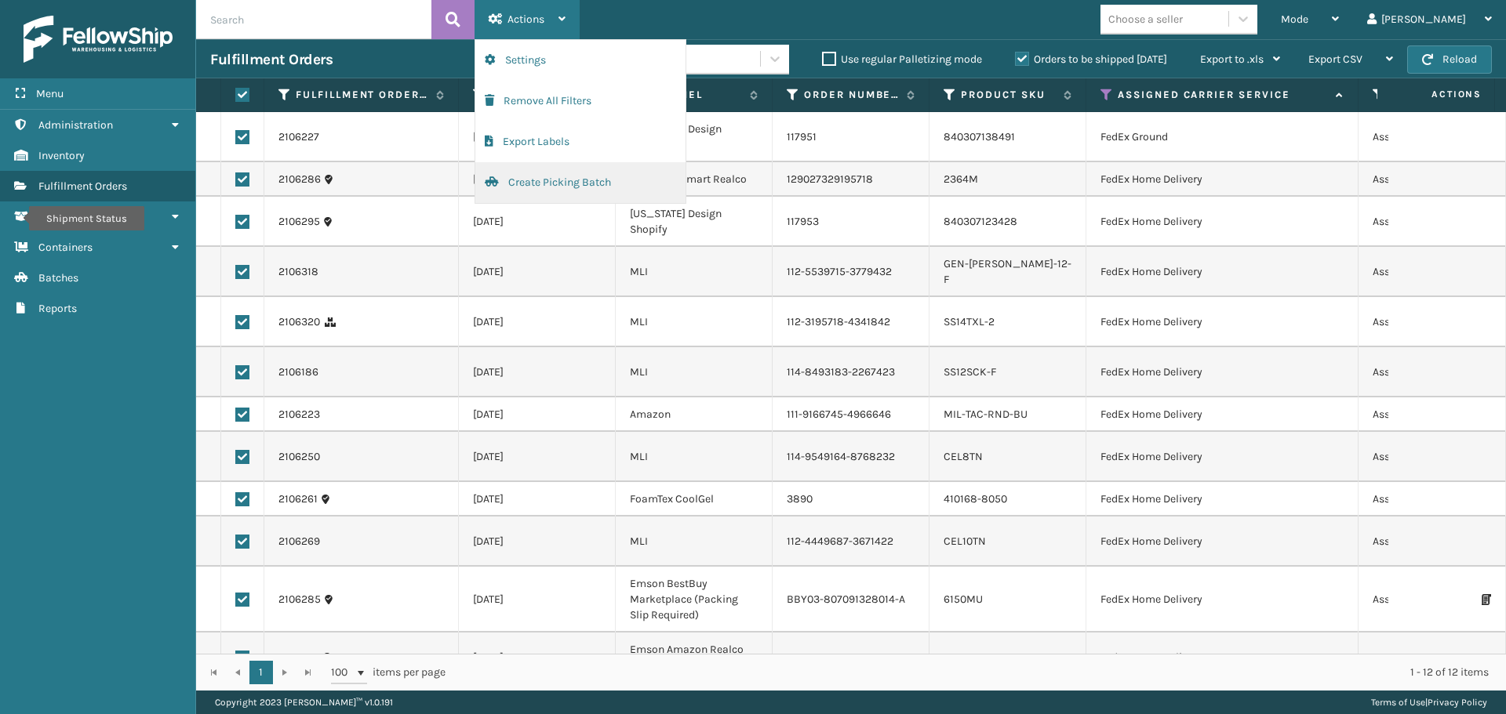
click at [549, 170] on button "Create Picking Batch" at bounding box center [580, 182] width 210 height 41
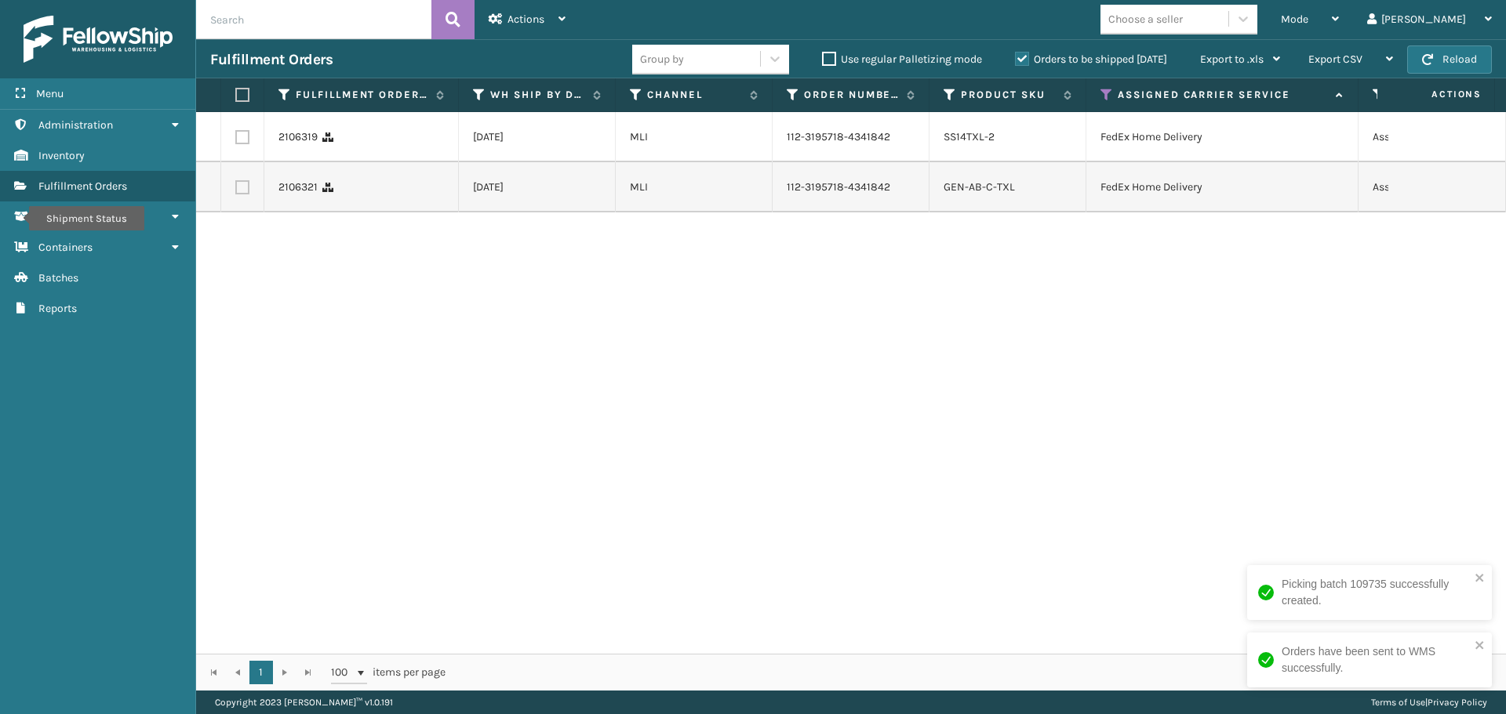
click at [237, 91] on label at bounding box center [239, 95] width 9 height 14
click at [236, 91] on input "checkbox" at bounding box center [235, 95] width 1 height 10
click at [539, 16] on span "Actions" at bounding box center [525, 19] width 37 height 13
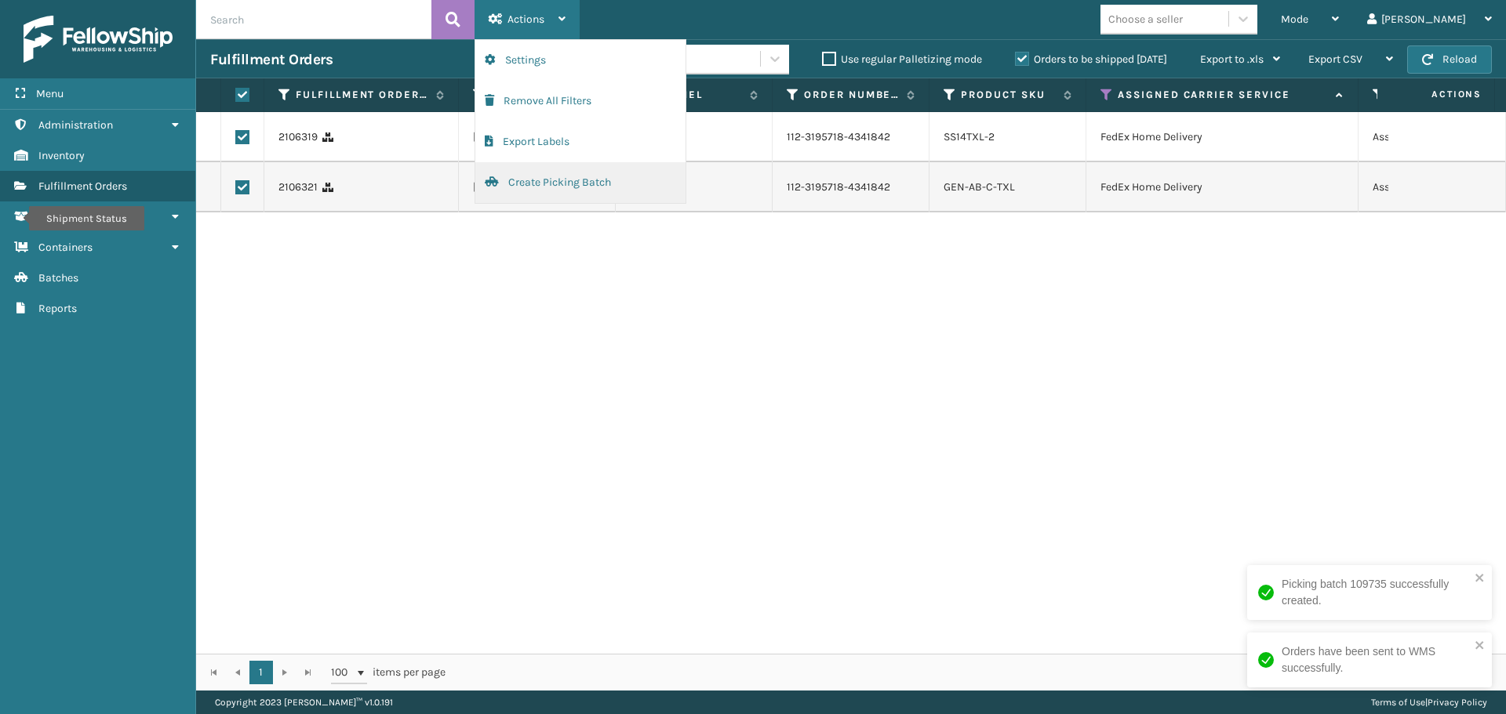
click at [564, 173] on button "Create Picking Batch" at bounding box center [580, 182] width 210 height 41
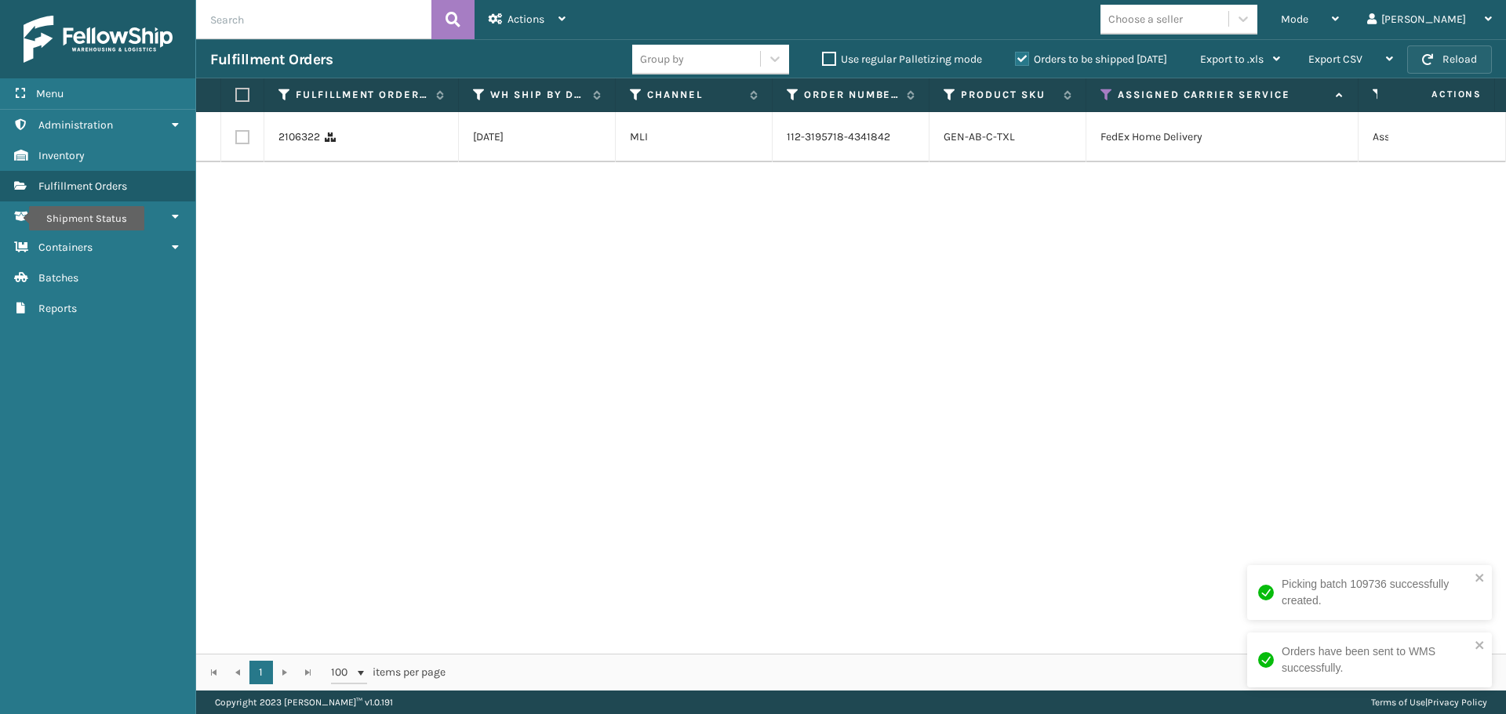
click at [1465, 55] on button "Reload" at bounding box center [1449, 59] width 85 height 28
click at [242, 93] on label at bounding box center [239, 95] width 9 height 14
click at [236, 93] on input "checkbox" at bounding box center [235, 95] width 1 height 10
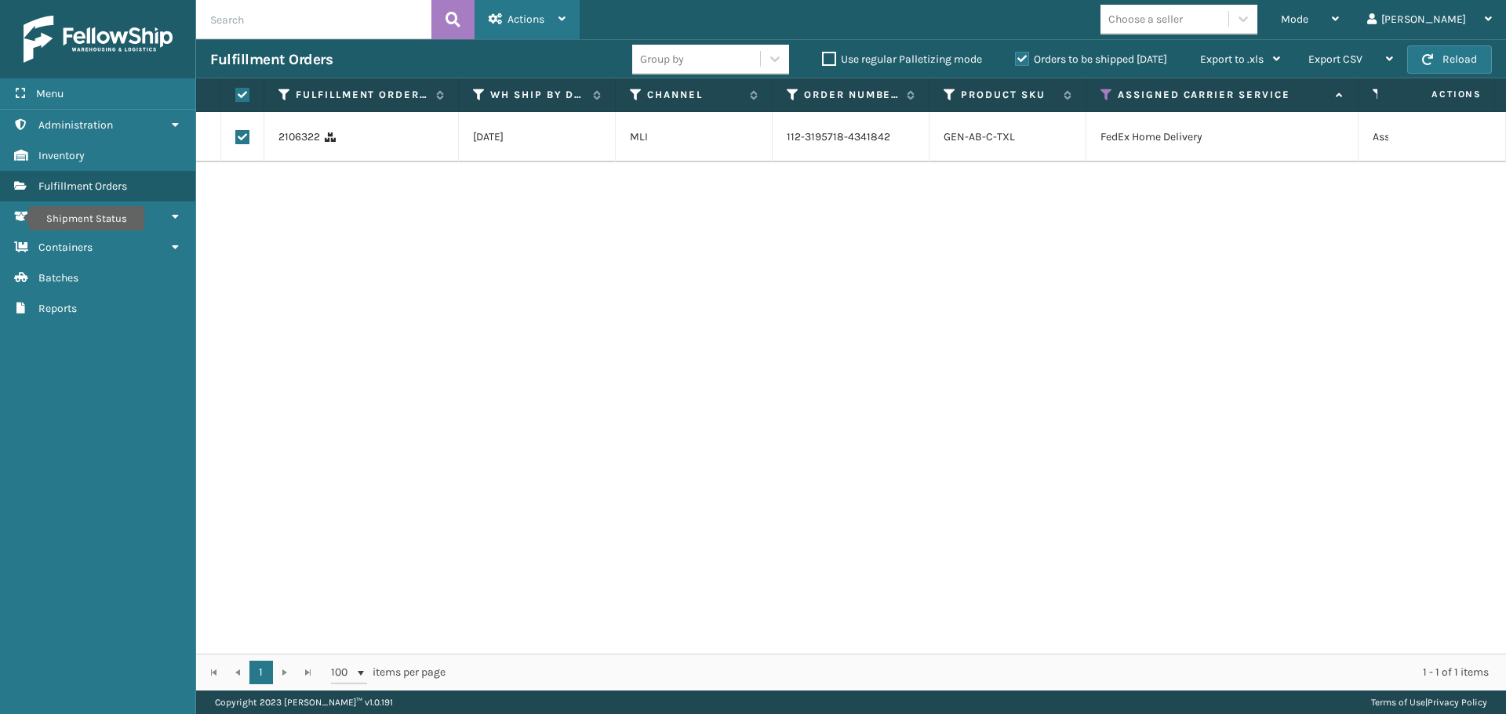
click at [544, 14] on span "Actions" at bounding box center [525, 19] width 37 height 13
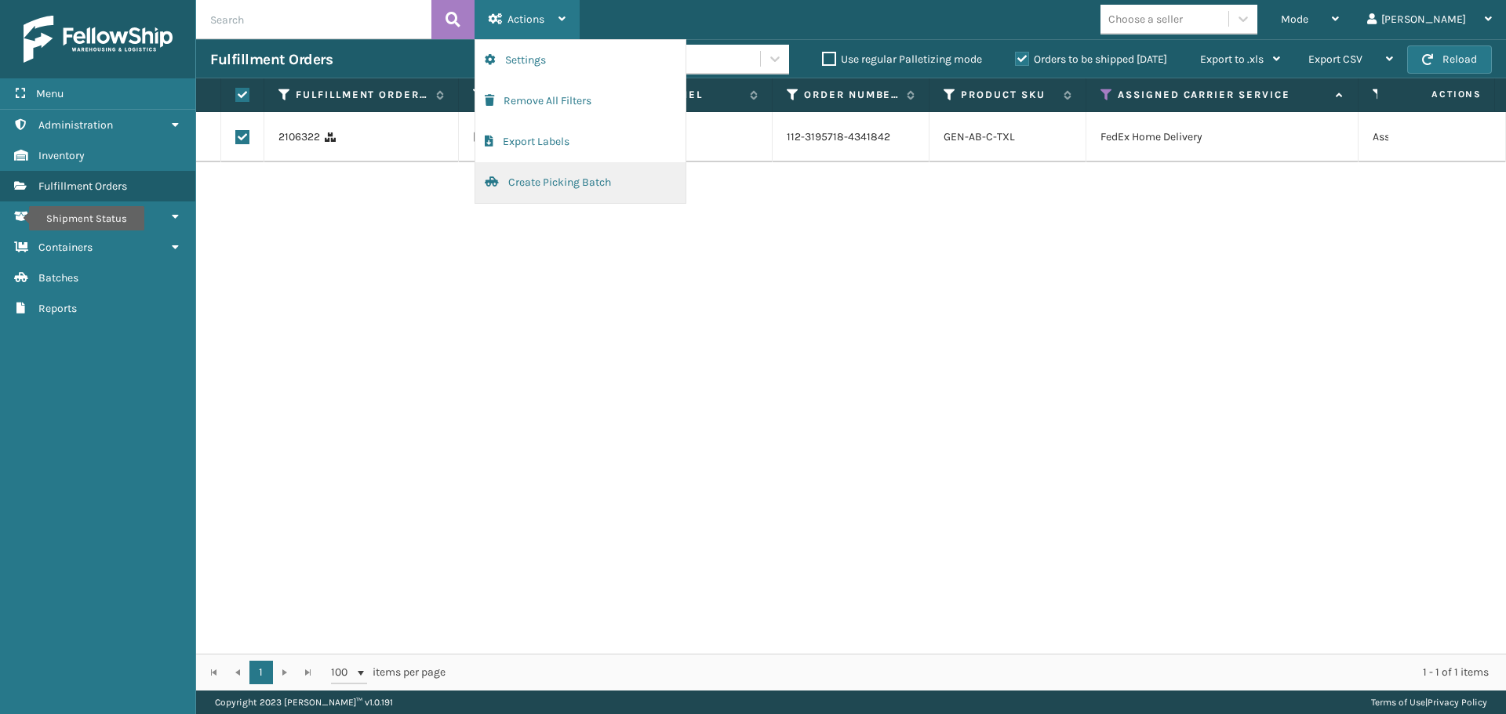
click at [553, 170] on button "Create Picking Batch" at bounding box center [580, 182] width 210 height 41
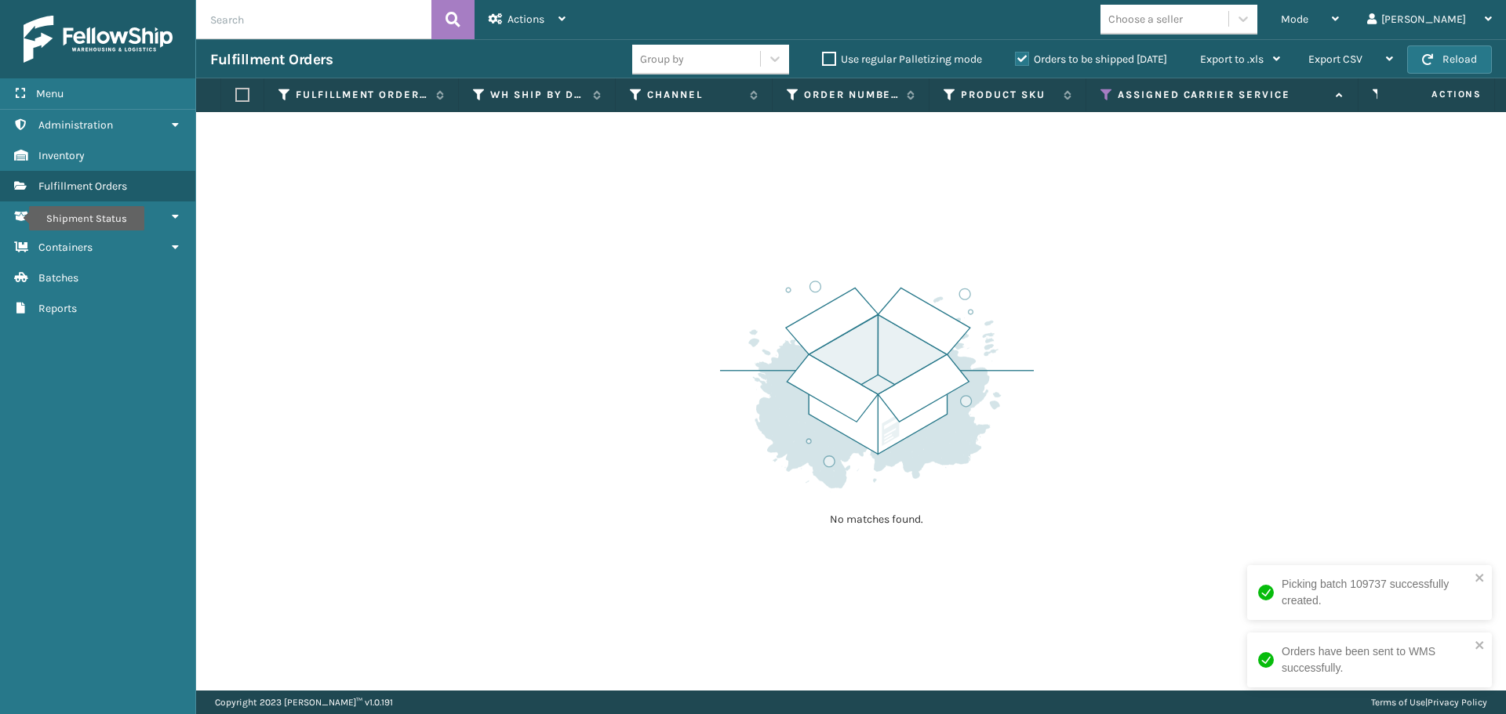
click at [1110, 96] on icon at bounding box center [1106, 95] width 13 height 14
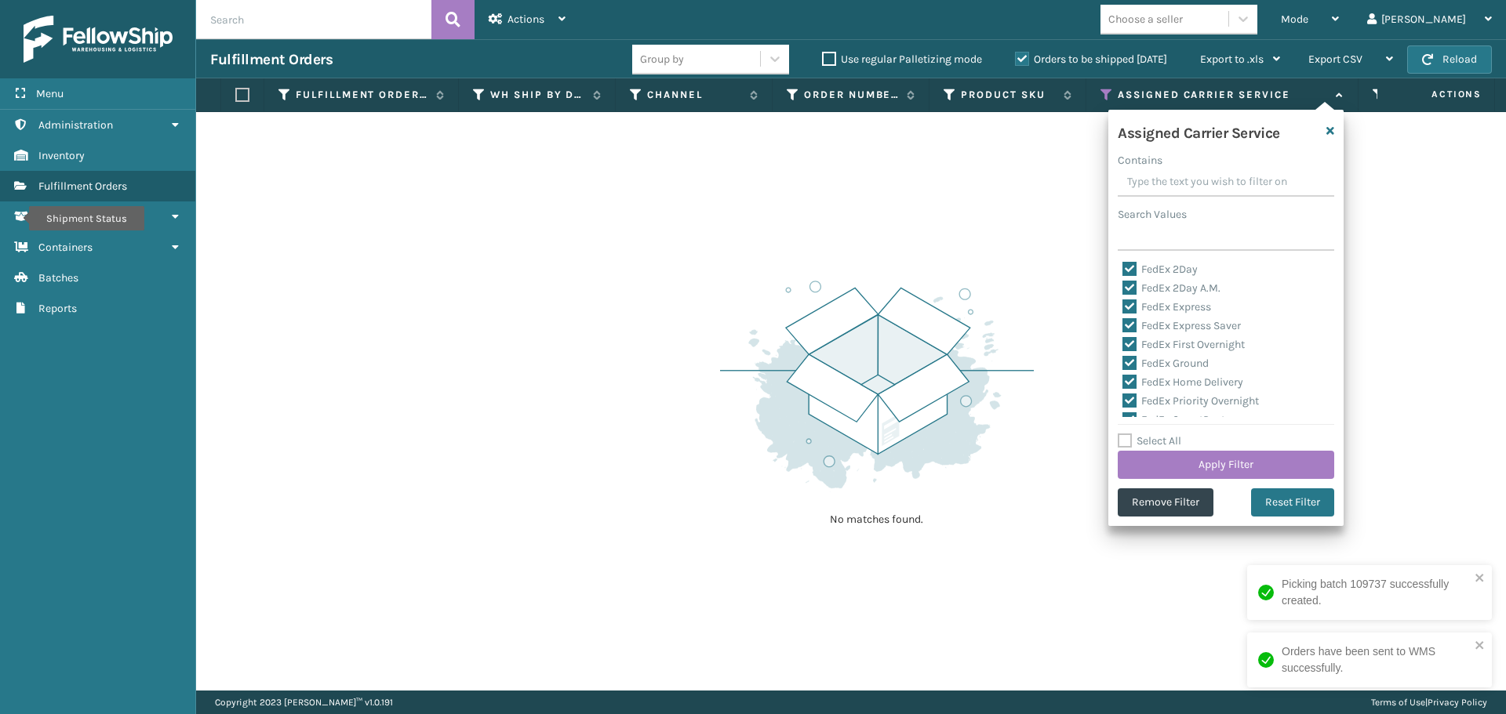
click at [1122, 441] on label "Select All" at bounding box center [1150, 440] width 64 height 13
click at [1122, 434] on input "Select All" at bounding box center [1235, 433] width 235 height 2
click at [1122, 441] on label "Select All" at bounding box center [1150, 440] width 64 height 13
click at [1122, 434] on input "Select All" at bounding box center [1235, 433] width 235 height 2
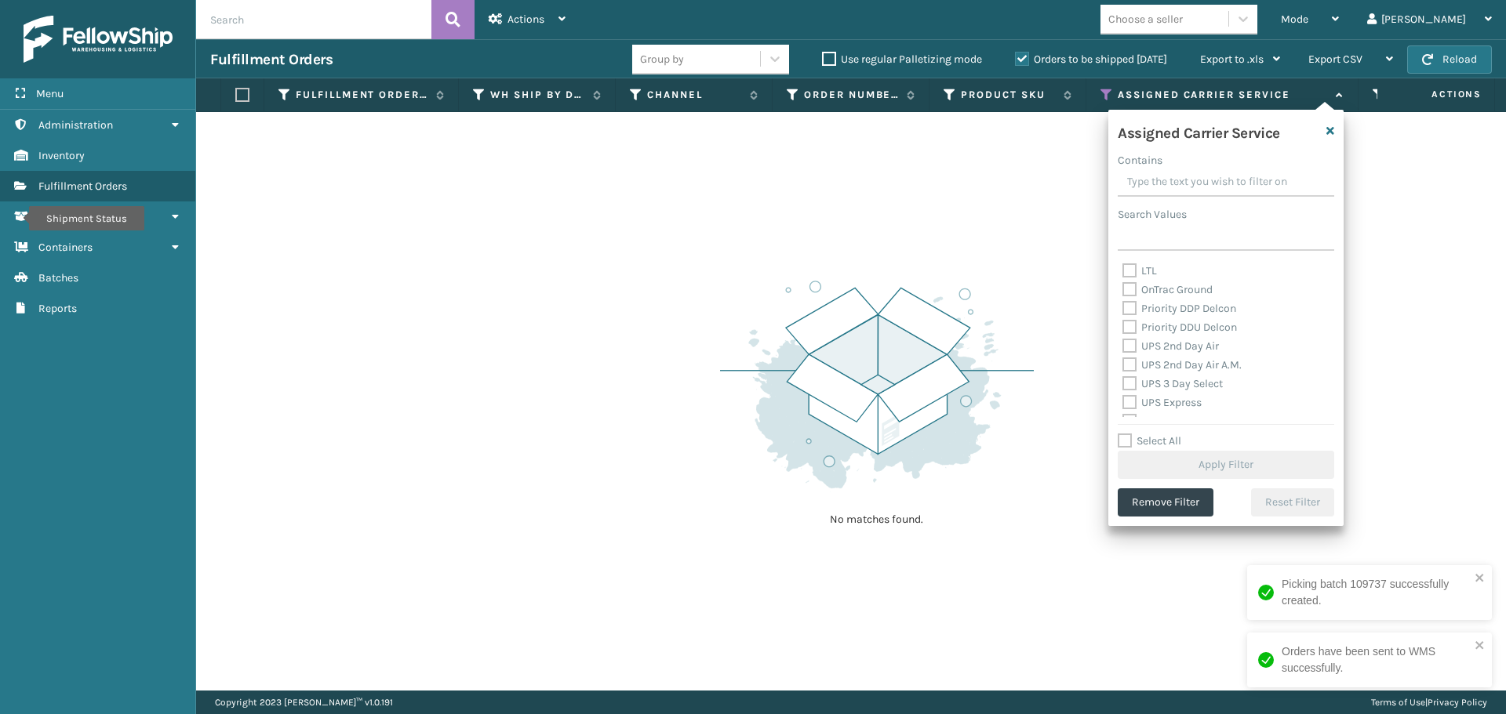
scroll to position [235, 0]
click at [1130, 280] on label "OnTrac Ground" at bounding box center [1167, 278] width 90 height 13
click at [1123, 280] on input "OnTrac Ground" at bounding box center [1122, 275] width 1 height 10
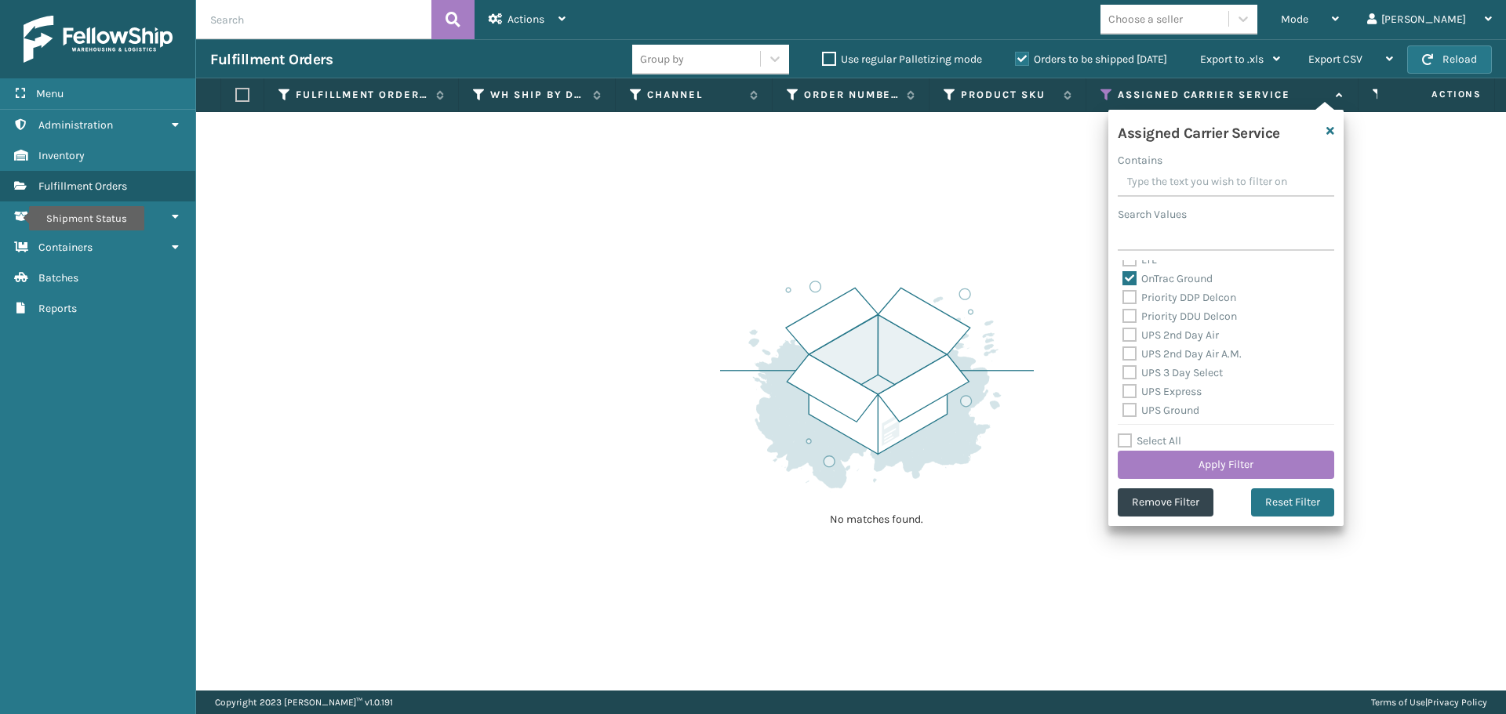
click at [1130, 300] on label "Priority DDP Delcon" at bounding box center [1179, 297] width 114 height 13
click at [1123, 299] on input "Priority DDP Delcon" at bounding box center [1122, 294] width 1 height 10
click at [1130, 318] on label "Priority DDU Delcon" at bounding box center [1179, 316] width 115 height 13
click at [1123, 318] on input "Priority DDU Delcon" at bounding box center [1122, 312] width 1 height 10
click at [1130, 329] on label "UPS 2nd Day Air" at bounding box center [1170, 335] width 96 height 13
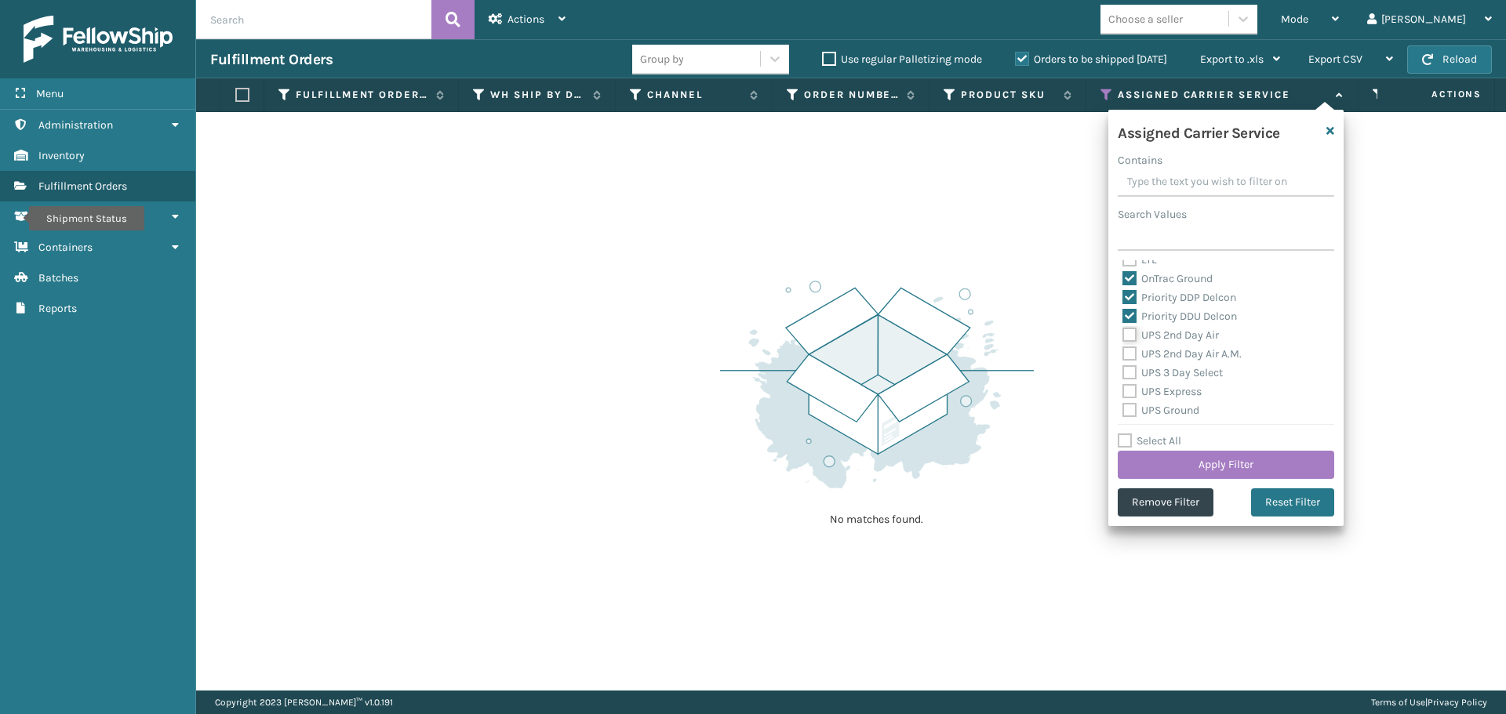
click at [1123, 329] on input "UPS 2nd Day Air" at bounding box center [1122, 331] width 1 height 10
click at [1129, 354] on label "UPS 2nd Day Air A.M." at bounding box center [1181, 353] width 119 height 13
click at [1123, 354] on input "UPS 2nd Day Air A.M." at bounding box center [1122, 350] width 1 height 10
click at [1129, 369] on label "UPS 3 Day Select" at bounding box center [1172, 372] width 100 height 13
click at [1123, 369] on input "UPS 3 Day Select" at bounding box center [1122, 369] width 1 height 10
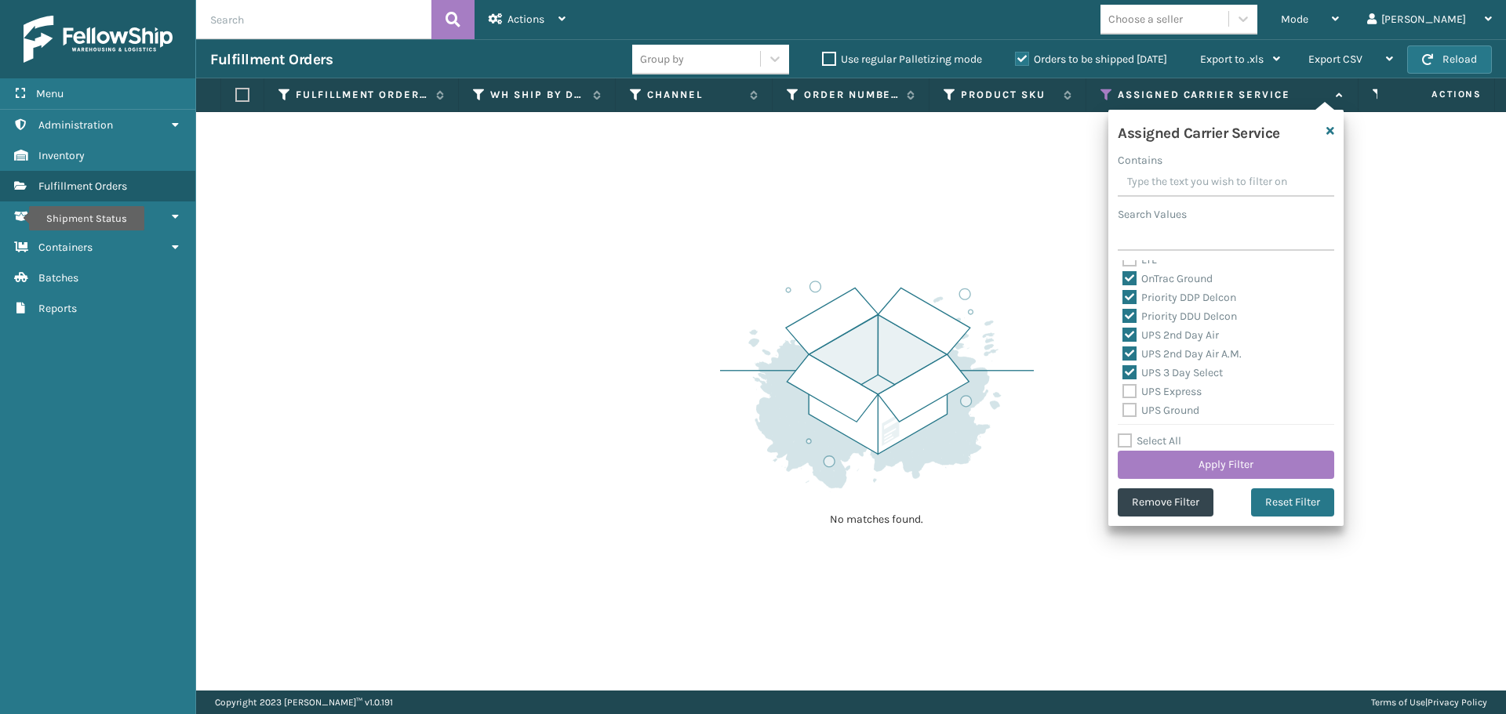
click at [1129, 391] on label "UPS Express" at bounding box center [1161, 391] width 79 height 13
click at [1123, 391] on input "UPS Express" at bounding box center [1122, 388] width 1 height 10
click at [1126, 414] on label "UPS Ground" at bounding box center [1160, 410] width 77 height 13
click at [1123, 412] on input "UPS Ground" at bounding box center [1122, 407] width 1 height 10
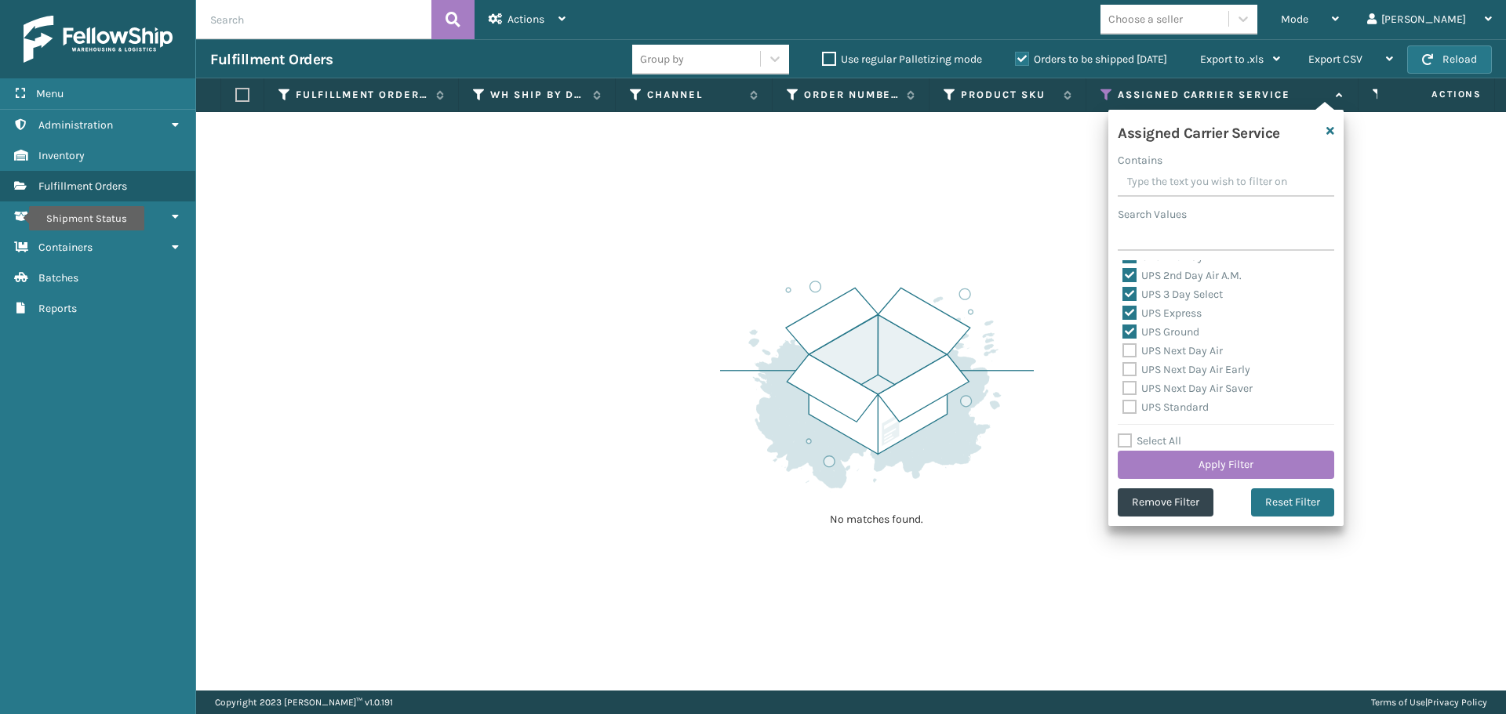
click at [1129, 351] on label "UPS Next Day Air" at bounding box center [1172, 350] width 100 height 13
click at [1123, 351] on input "UPS Next Day Air" at bounding box center [1122, 347] width 1 height 10
drag, startPoint x: 1127, startPoint y: 368, endPoint x: 1129, endPoint y: 381, distance: 13.4
click at [1128, 368] on label "UPS Next Day Air Early" at bounding box center [1186, 369] width 128 height 13
click at [1123, 368] on input "UPS Next Day Air Early" at bounding box center [1122, 366] width 1 height 10
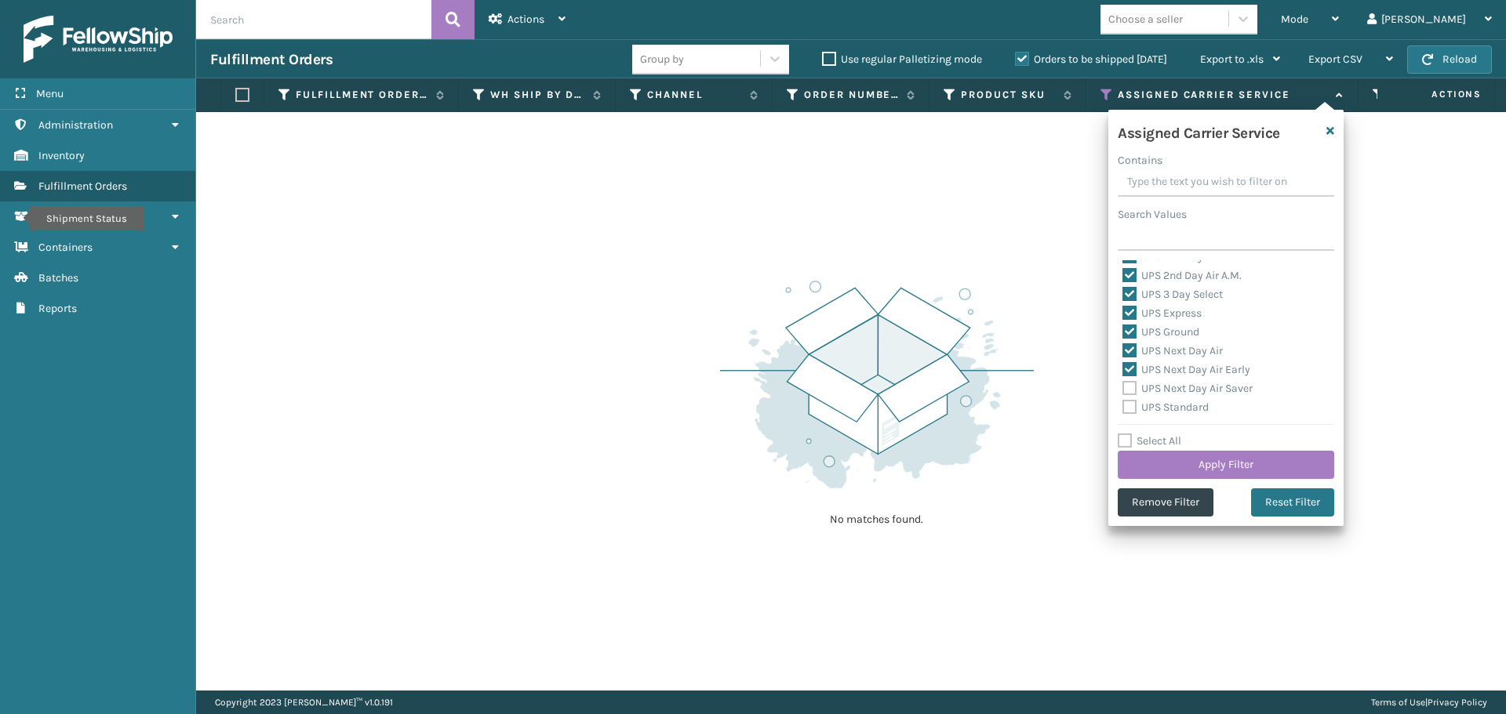
click at [1129, 383] on label "UPS Next Day Air Saver" at bounding box center [1187, 388] width 130 height 13
click at [1123, 383] on input "UPS Next Day Air Saver" at bounding box center [1122, 385] width 1 height 10
click at [1131, 409] on label "UPS Standard" at bounding box center [1165, 407] width 86 height 13
click at [1123, 409] on input "UPS Standard" at bounding box center [1122, 403] width 1 height 10
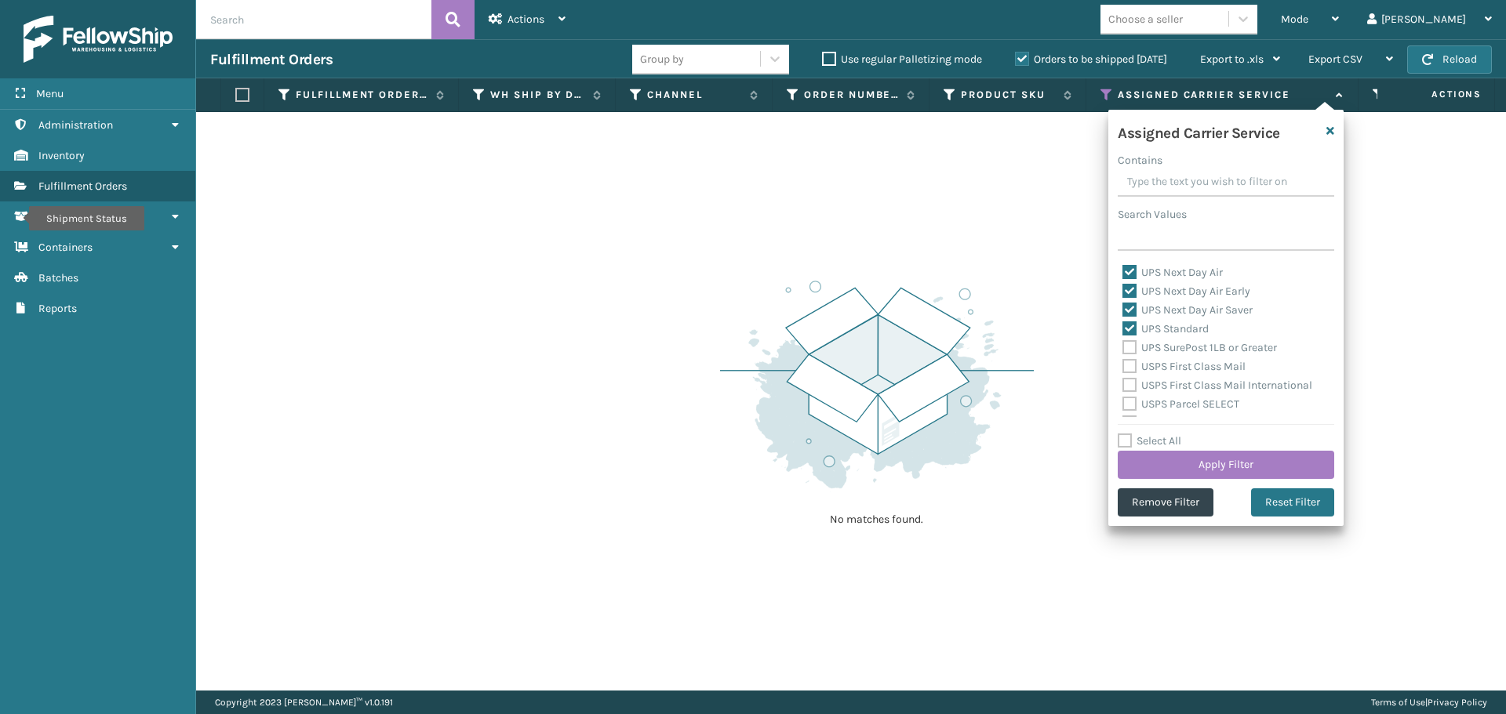
click at [1127, 346] on label "UPS SurePost 1LB or Greater" at bounding box center [1199, 347] width 155 height 13
click at [1123, 346] on input "UPS SurePost 1LB or Greater" at bounding box center [1122, 344] width 1 height 10
click at [1129, 367] on label "USPS First Class Mail" at bounding box center [1183, 366] width 123 height 13
click at [1123, 367] on input "USPS First Class Mail" at bounding box center [1122, 363] width 1 height 10
click at [1131, 386] on label "USPS First Class Mail International" at bounding box center [1217, 385] width 190 height 13
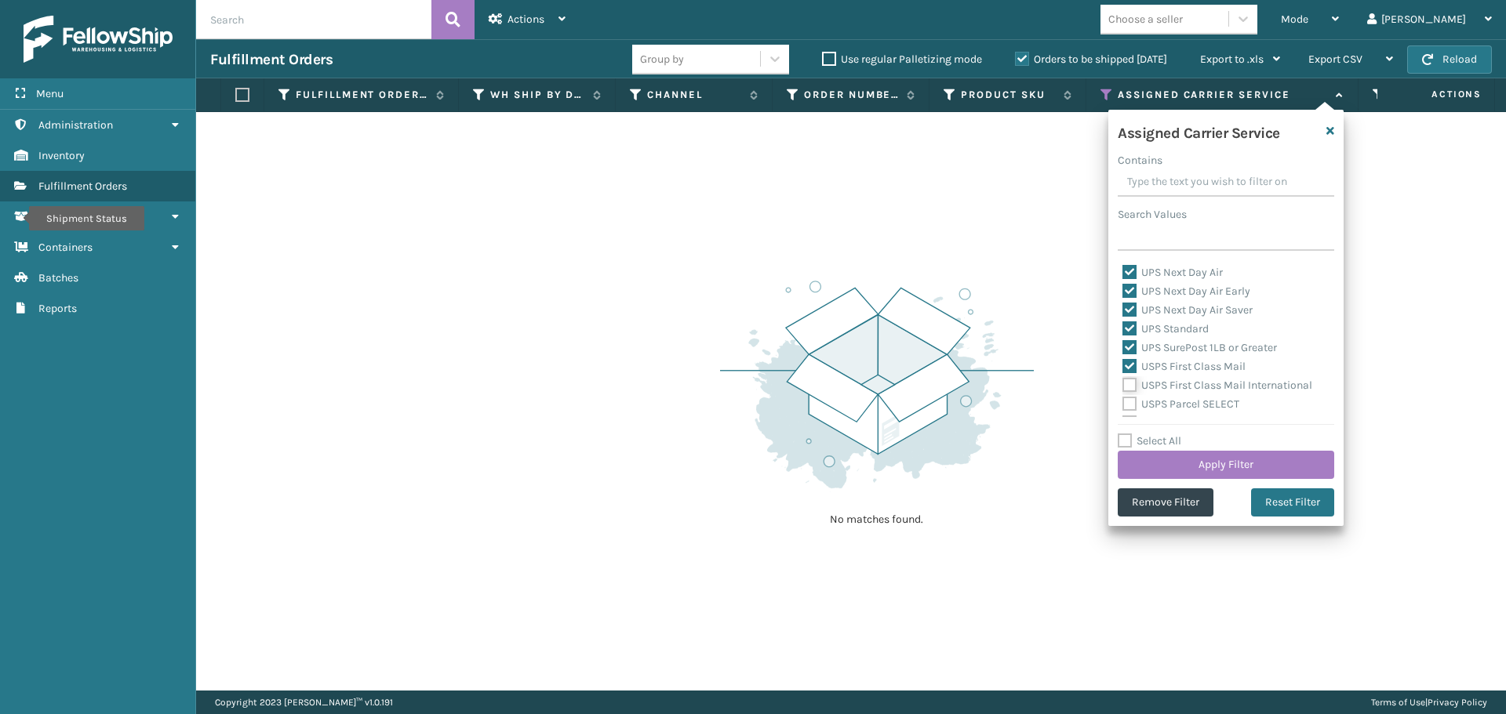
click at [1123, 386] on input "USPS First Class Mail International" at bounding box center [1122, 381] width 1 height 10
click at [1130, 406] on label "USPS Parcel SELECT" at bounding box center [1180, 404] width 117 height 13
click at [1123, 405] on input "USPS Parcel SELECT" at bounding box center [1122, 400] width 1 height 10
click at [1125, 344] on label "USPS Priority Mail" at bounding box center [1175, 344] width 107 height 13
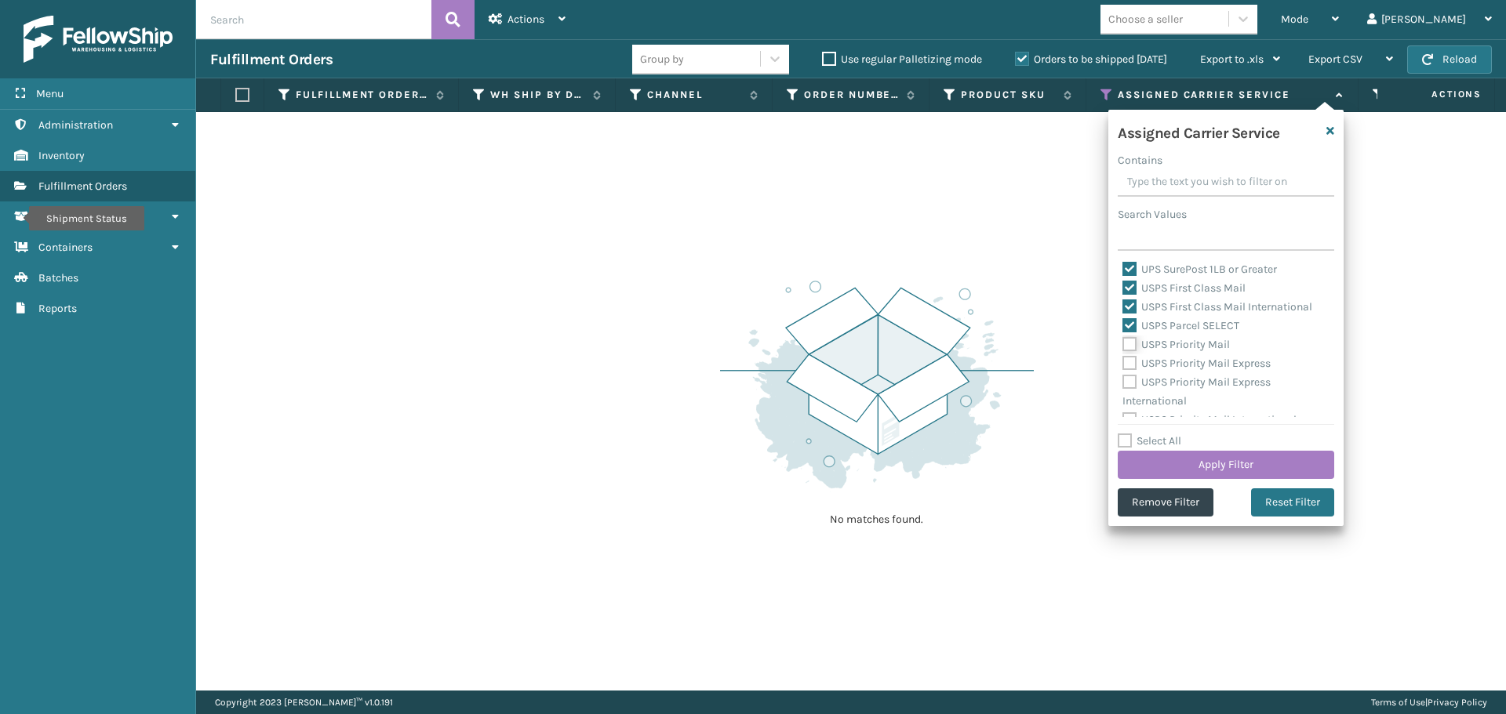
click at [1123, 344] on input "USPS Priority Mail" at bounding box center [1122, 341] width 1 height 10
click at [1125, 363] on label "USPS Priority Mail Express" at bounding box center [1196, 363] width 148 height 13
click at [1123, 363] on input "USPS Priority Mail Express" at bounding box center [1122, 359] width 1 height 10
click at [1126, 385] on label "USPS Priority Mail Express International" at bounding box center [1196, 392] width 148 height 32
click at [1123, 384] on input "USPS Priority Mail Express International" at bounding box center [1122, 378] width 1 height 10
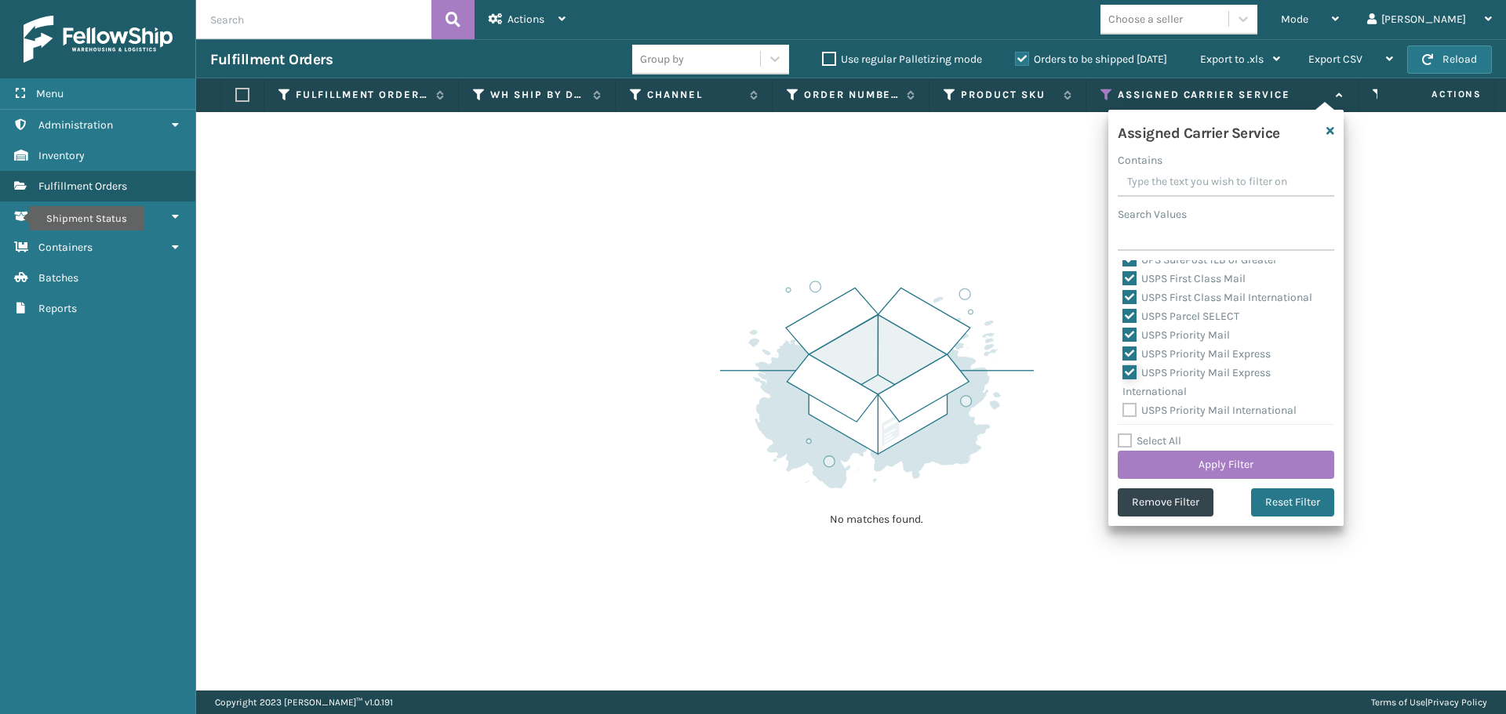
scroll to position [483, 0]
click at [1135, 404] on label "USPS Priority Mail International" at bounding box center [1209, 407] width 174 height 13
click at [1123, 404] on input "USPS Priority Mail International" at bounding box center [1122, 403] width 1 height 10
click at [1154, 461] on button "Apply Filter" at bounding box center [1226, 465] width 216 height 28
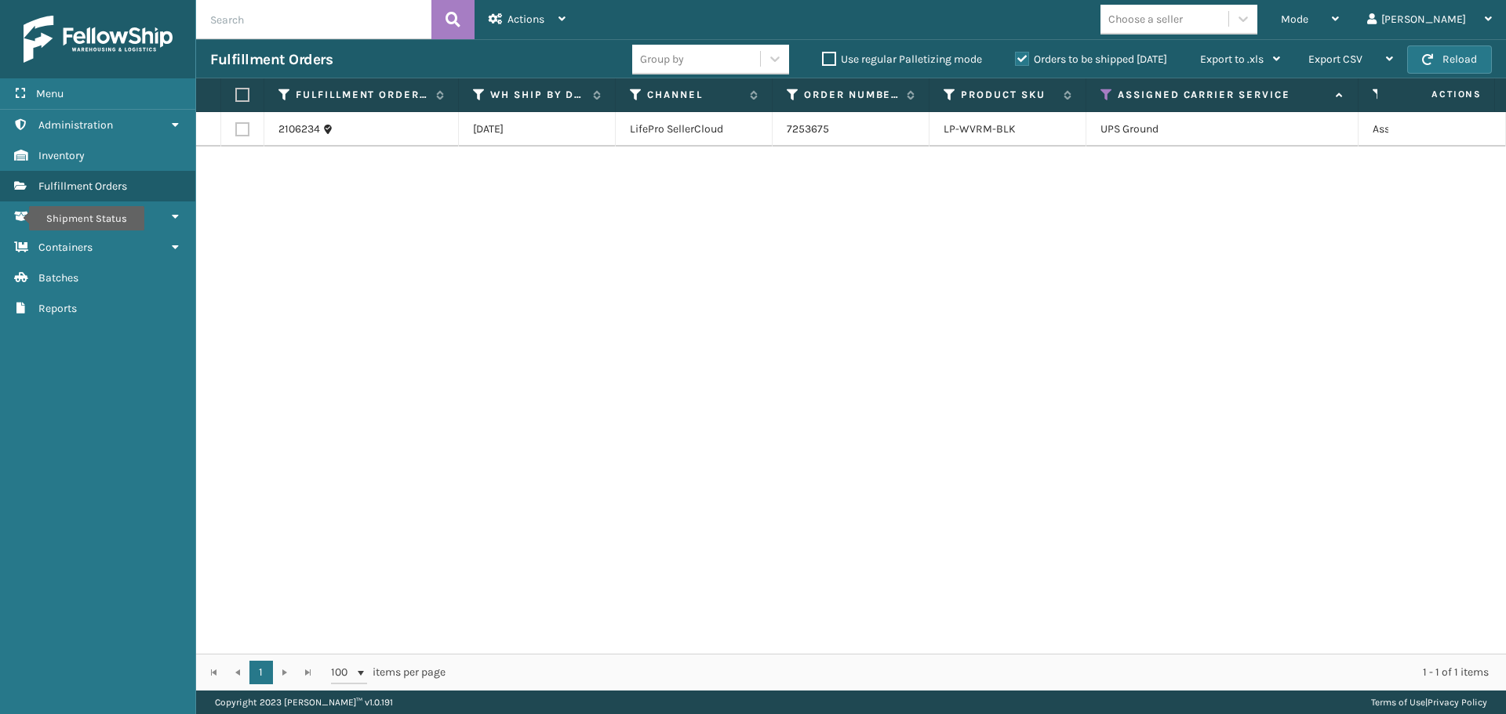
click at [242, 128] on label at bounding box center [242, 129] width 14 height 14
click at [236, 128] on input "checkbox" at bounding box center [235, 127] width 1 height 10
click at [559, 19] on icon at bounding box center [561, 18] width 7 height 11
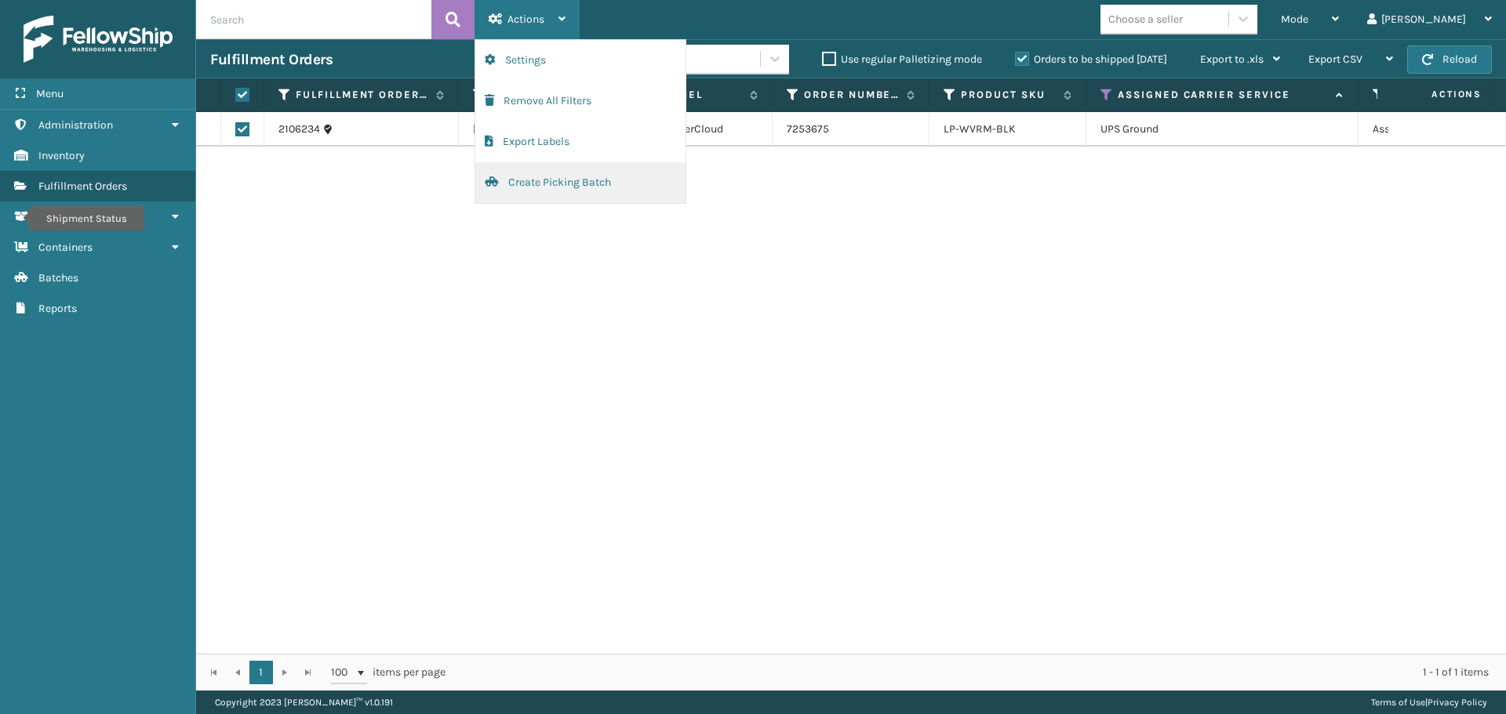
click at [544, 176] on button "Create Picking Batch" at bounding box center [580, 182] width 210 height 41
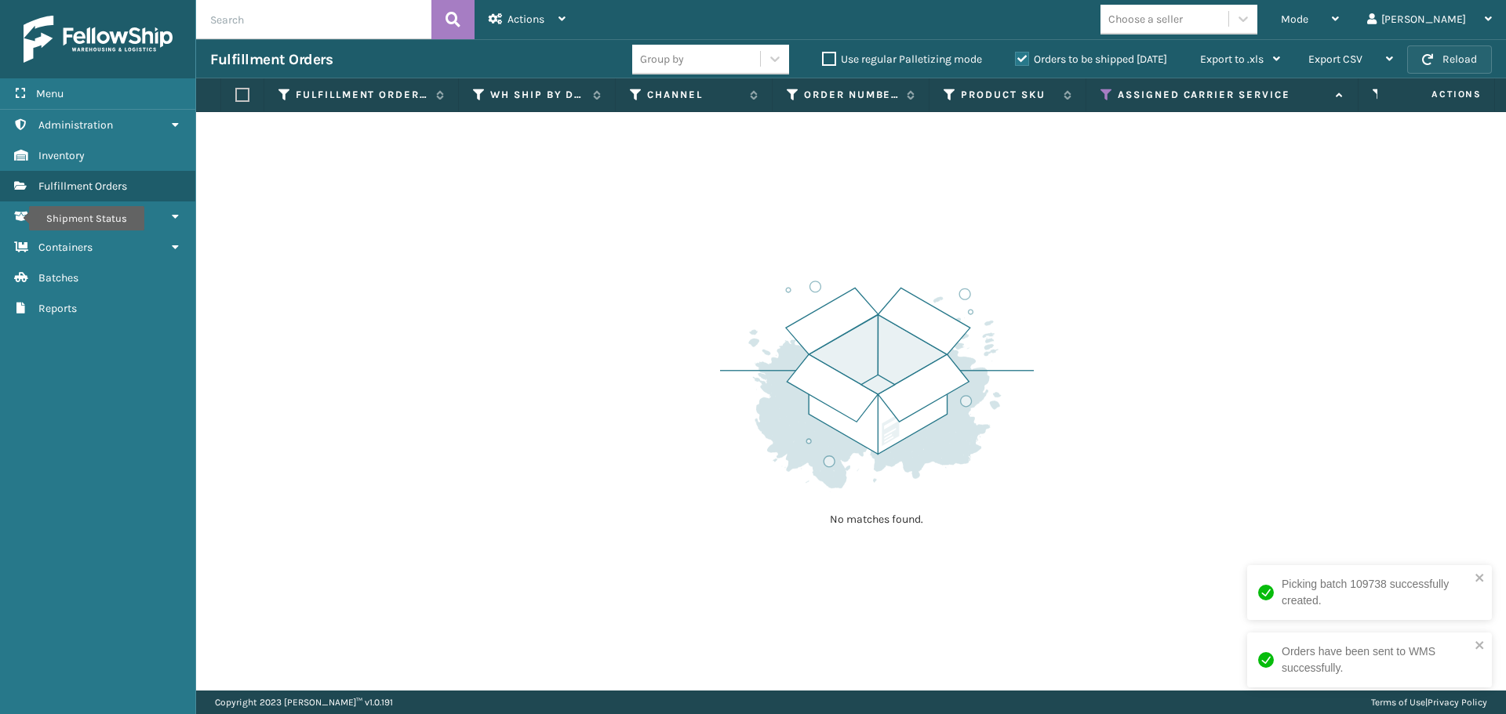
click at [1456, 58] on button "Reload" at bounding box center [1449, 59] width 85 height 28
click at [1467, 65] on button "Reload" at bounding box center [1449, 59] width 85 height 28
click at [1493, 62] on div "Fulfillment Orders Group by Use regular Palletizing mode Orders to be shipped […" at bounding box center [851, 58] width 1310 height 39
click at [1482, 59] on button "Reload" at bounding box center [1449, 59] width 85 height 28
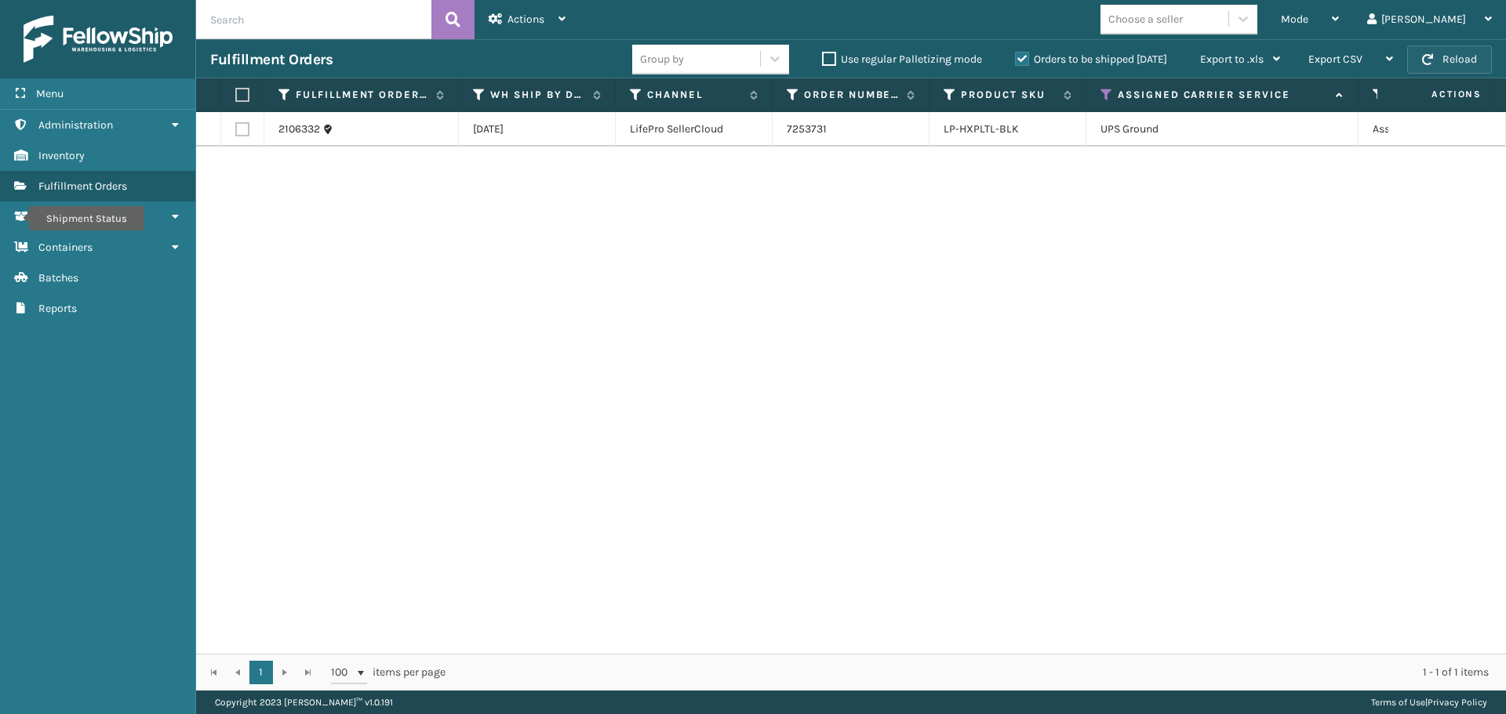
click at [1442, 56] on button "Reload" at bounding box center [1449, 59] width 85 height 28
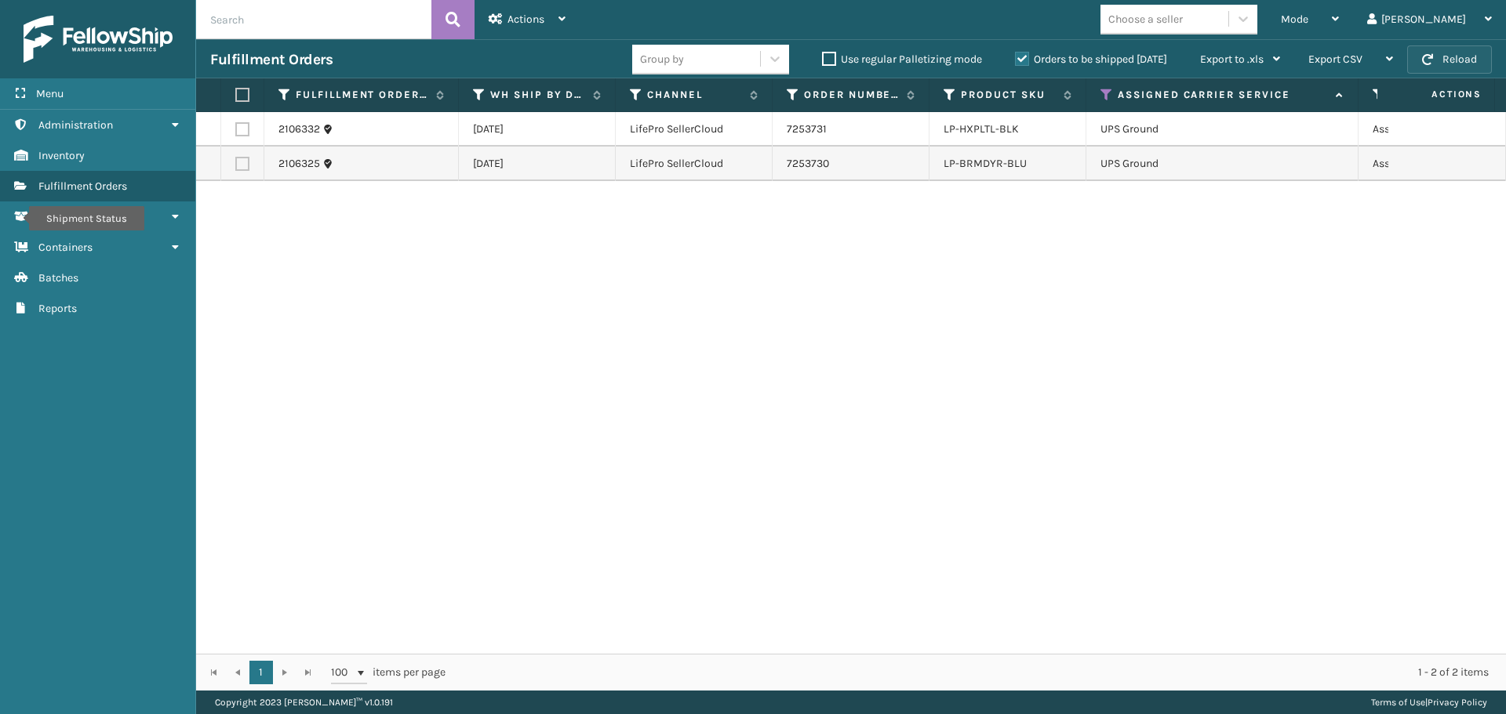
click at [1452, 60] on button "Reload" at bounding box center [1449, 59] width 85 height 28
click at [1103, 93] on icon at bounding box center [1106, 95] width 13 height 14
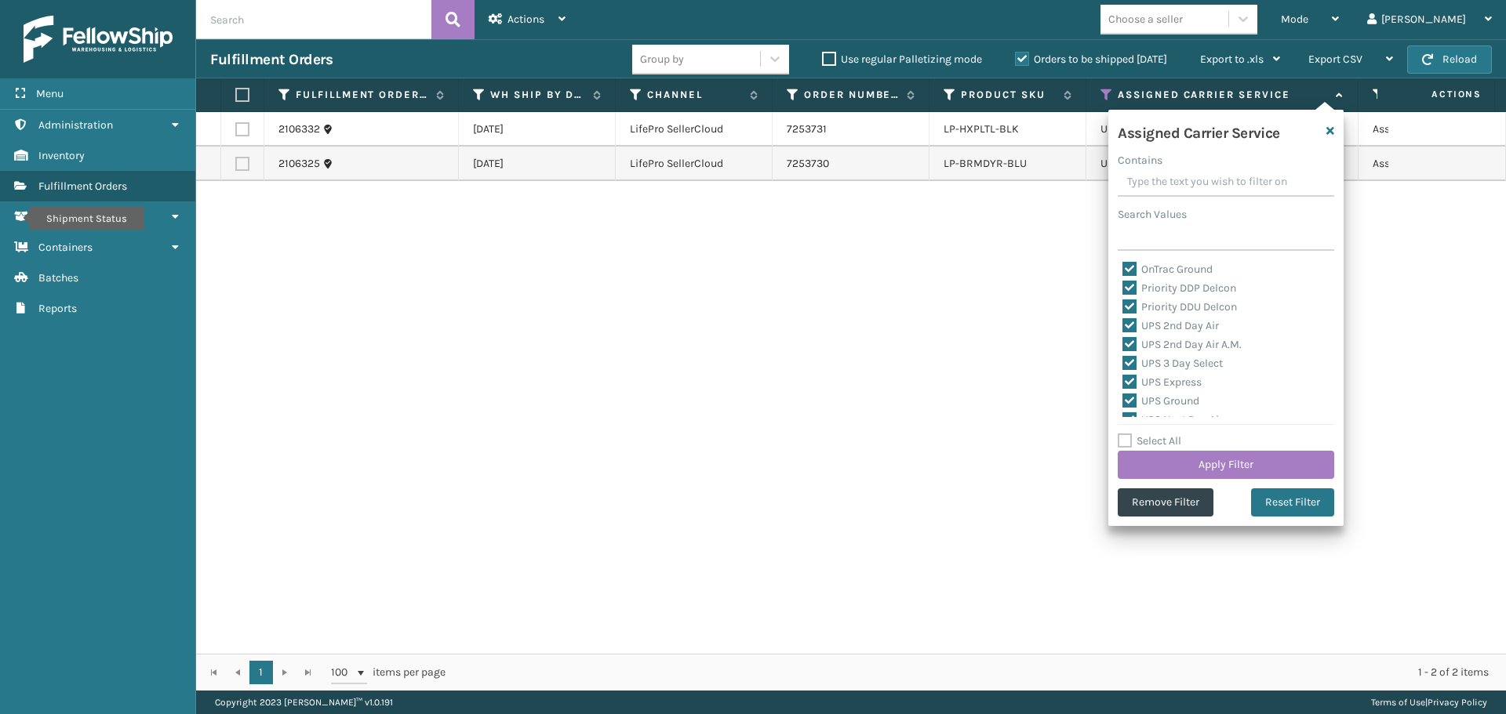
click at [1126, 442] on label "Select All" at bounding box center [1150, 440] width 64 height 13
click at [1126, 434] on input "Select All" at bounding box center [1235, 433] width 235 height 2
click at [1126, 442] on label "Select All" at bounding box center [1150, 440] width 64 height 13
click at [1126, 434] on input "Select All" at bounding box center [1235, 433] width 235 height 2
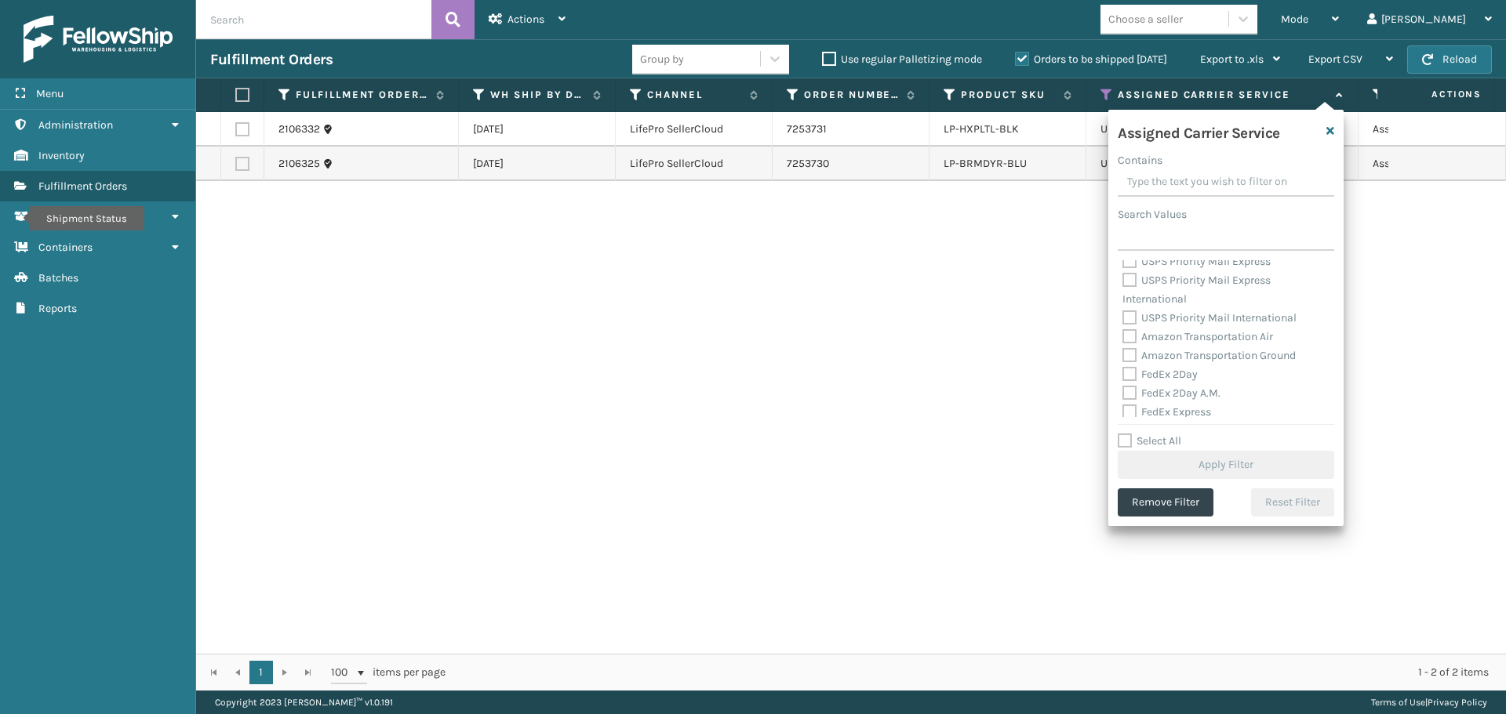
scroll to position [326, 0]
click at [1132, 376] on label "FedEx 2Day" at bounding box center [1159, 375] width 75 height 13
click at [1123, 376] on input "FedEx 2Day" at bounding box center [1122, 372] width 1 height 10
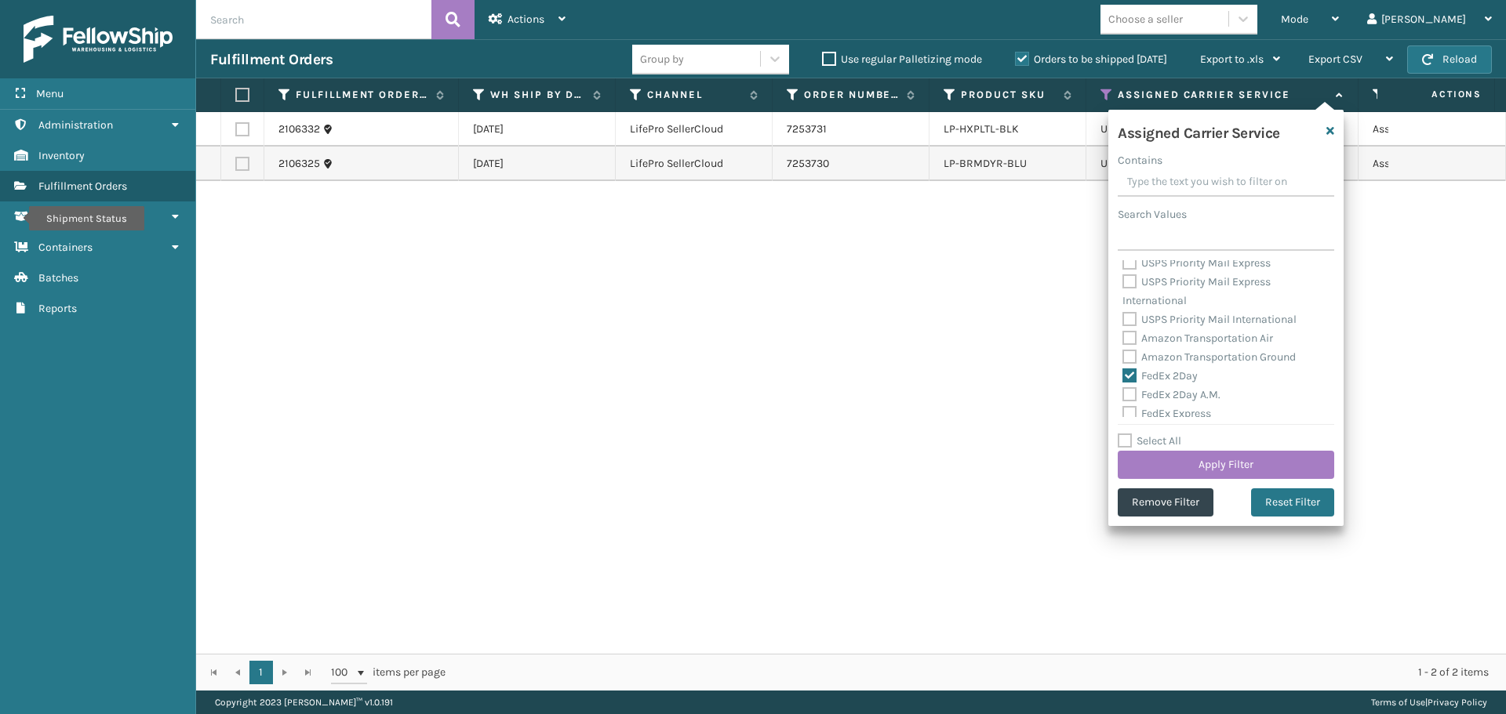
click at [1131, 394] on label "FedEx 2Day A.M." at bounding box center [1171, 394] width 98 height 13
click at [1123, 394] on input "FedEx 2Day A.M." at bounding box center [1122, 391] width 1 height 10
click at [1130, 409] on label "FedEx Express" at bounding box center [1166, 413] width 89 height 13
click at [1123, 409] on input "FedEx Express" at bounding box center [1122, 410] width 1 height 10
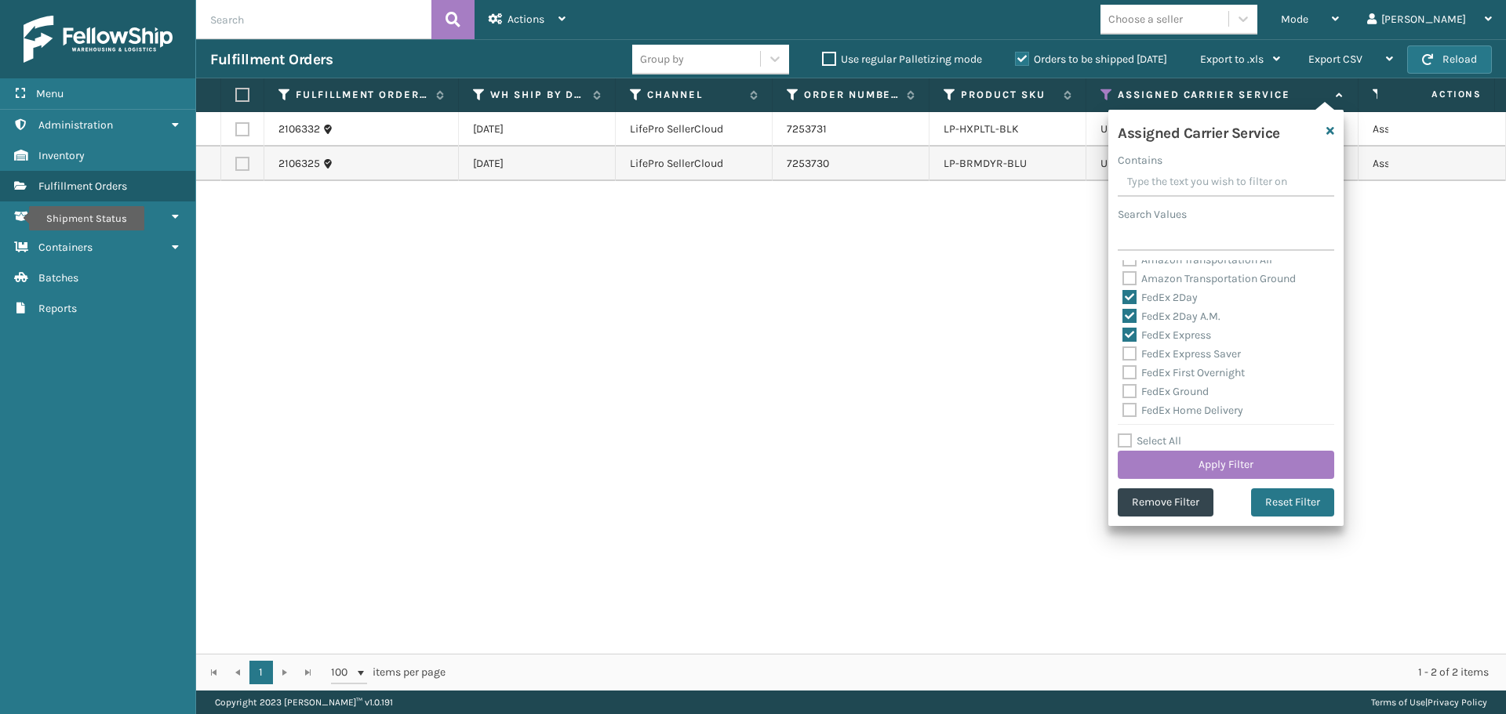
click at [1134, 358] on label "FedEx Express Saver" at bounding box center [1181, 353] width 118 height 13
click at [1123, 355] on input "FedEx Express Saver" at bounding box center [1122, 350] width 1 height 10
click at [1134, 378] on label "FedEx First Overnight" at bounding box center [1183, 372] width 122 height 13
click at [1123, 374] on input "FedEx First Overnight" at bounding box center [1122, 369] width 1 height 10
click at [1126, 394] on label "FedEx Ground" at bounding box center [1165, 391] width 86 height 13
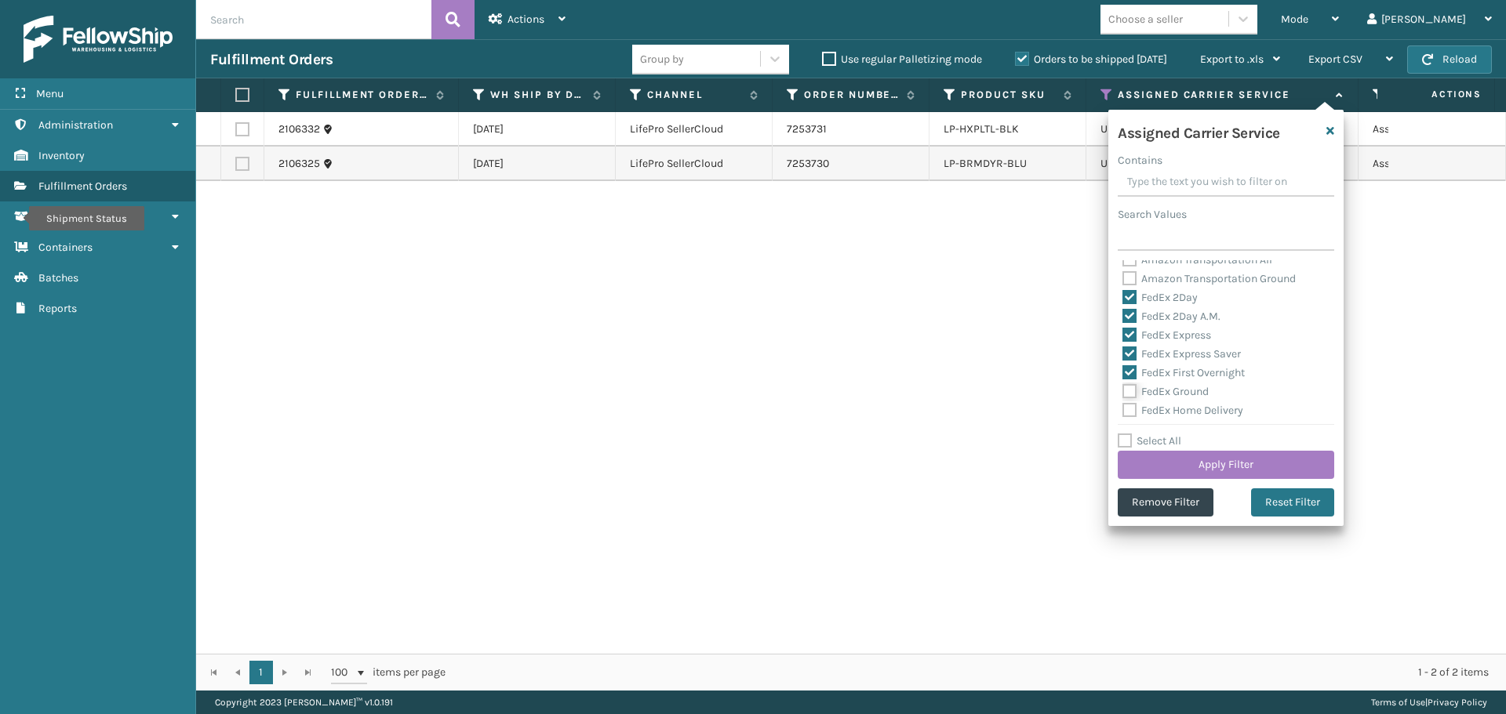
click at [1123, 393] on input "FedEx Ground" at bounding box center [1122, 388] width 1 height 10
click at [1134, 416] on label "FedEx Home Delivery" at bounding box center [1182, 410] width 121 height 13
click at [1123, 412] on input "FedEx Home Delivery" at bounding box center [1122, 407] width 1 height 10
click at [1130, 346] on label "FedEx Priority Overnight" at bounding box center [1190, 350] width 136 height 13
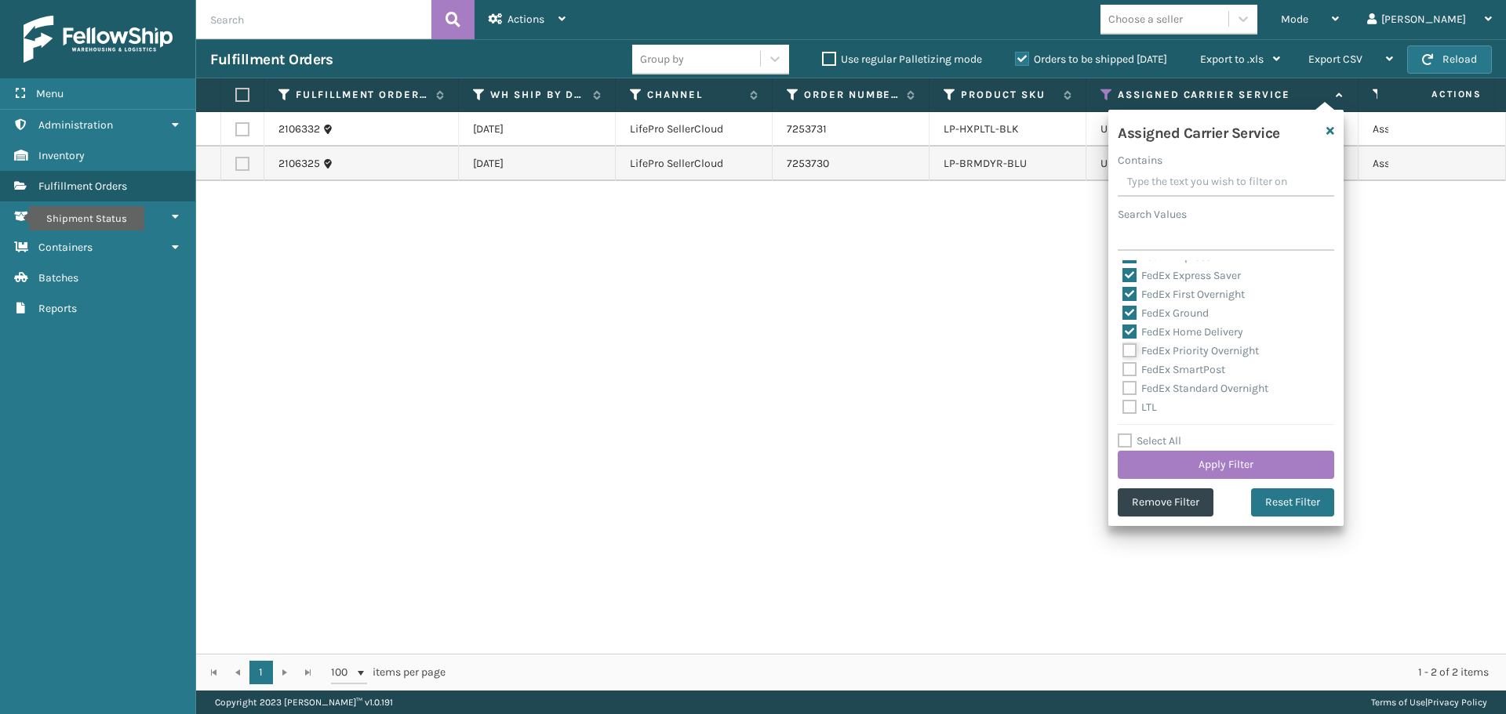
click at [1123, 346] on input "FedEx Priority Overnight" at bounding box center [1122, 347] width 1 height 10
click at [1129, 367] on label "FedEx SmartPost" at bounding box center [1173, 369] width 103 height 13
click at [1123, 367] on input "FedEx SmartPost" at bounding box center [1122, 366] width 1 height 10
click at [1129, 390] on label "FedEx Standard Overnight" at bounding box center [1195, 388] width 146 height 13
click at [1123, 390] on input "FedEx Standard Overnight" at bounding box center [1122, 385] width 1 height 10
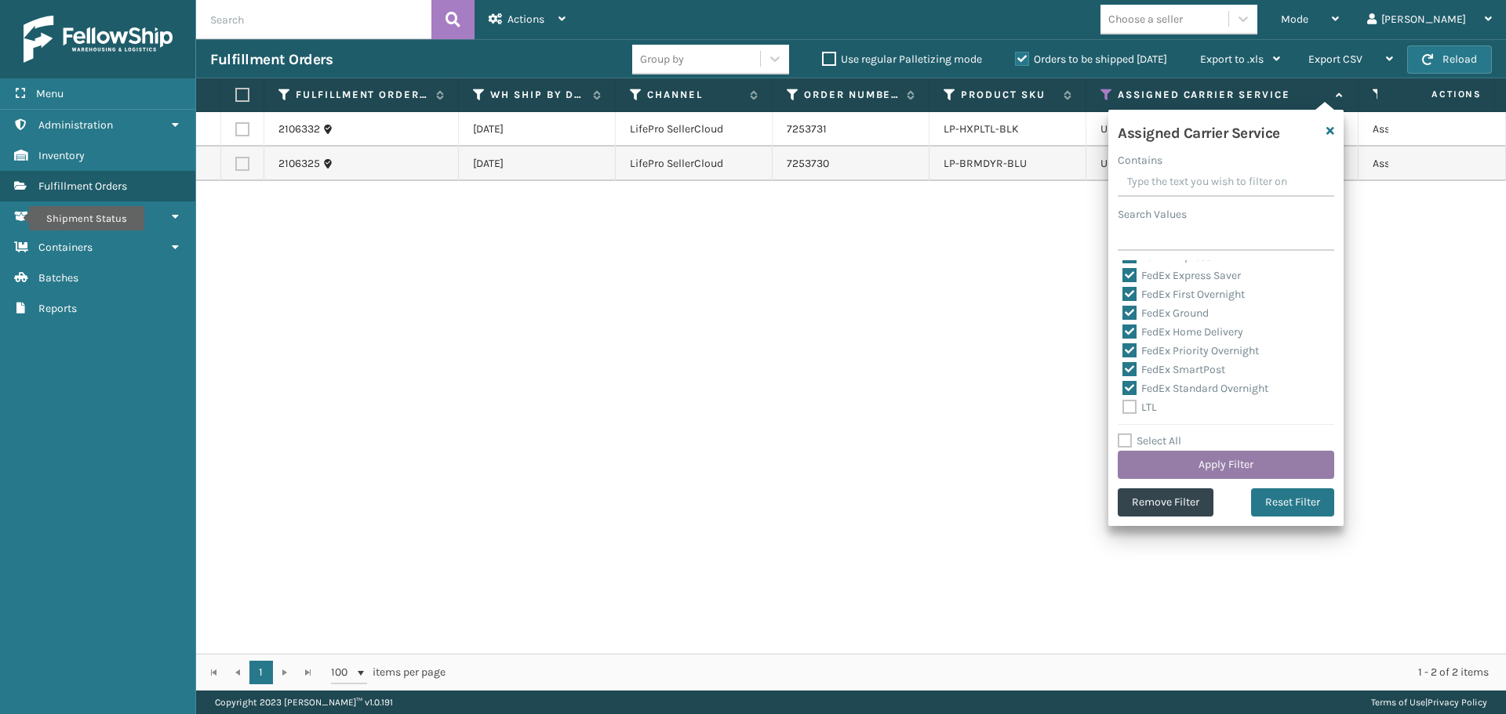
click at [1181, 467] on button "Apply Filter" at bounding box center [1226, 465] width 216 height 28
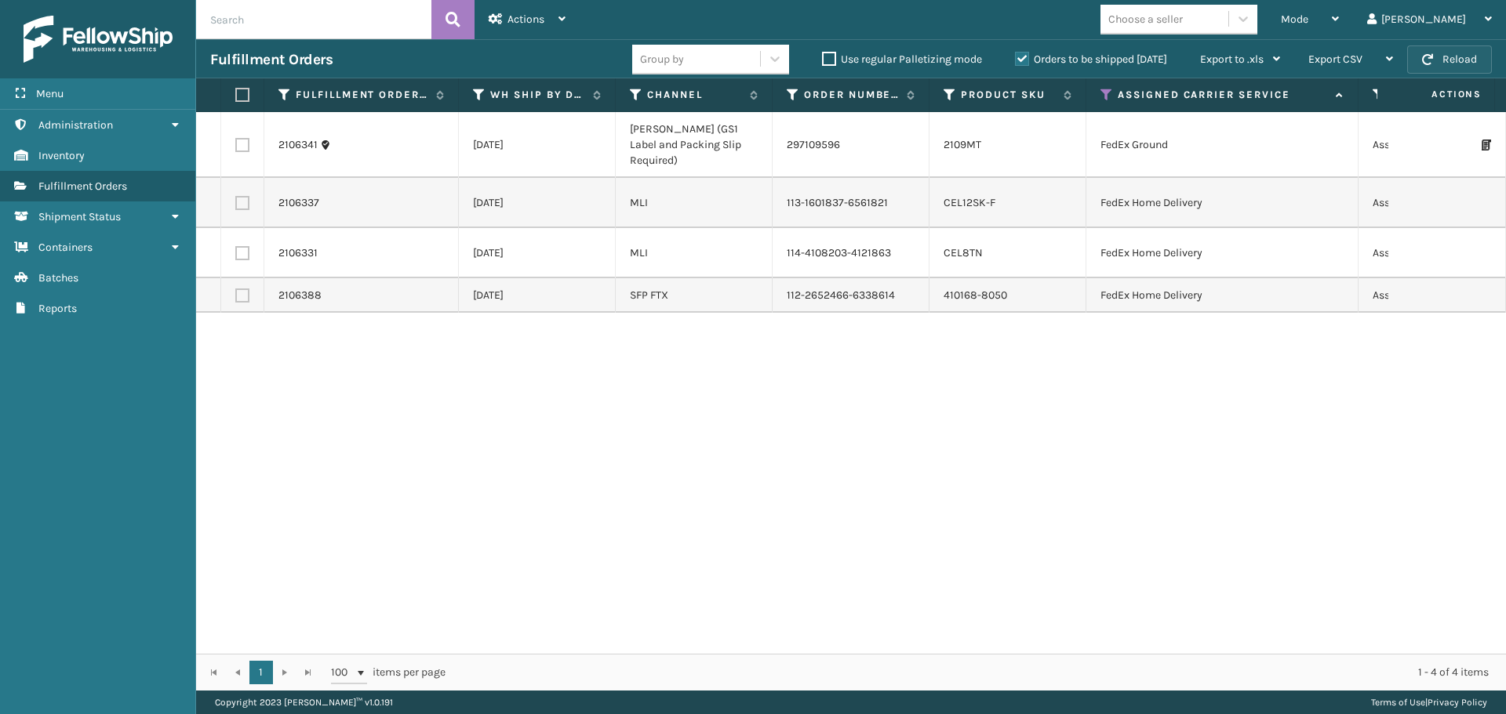
click at [1442, 62] on button "Reload" at bounding box center [1449, 59] width 85 height 28
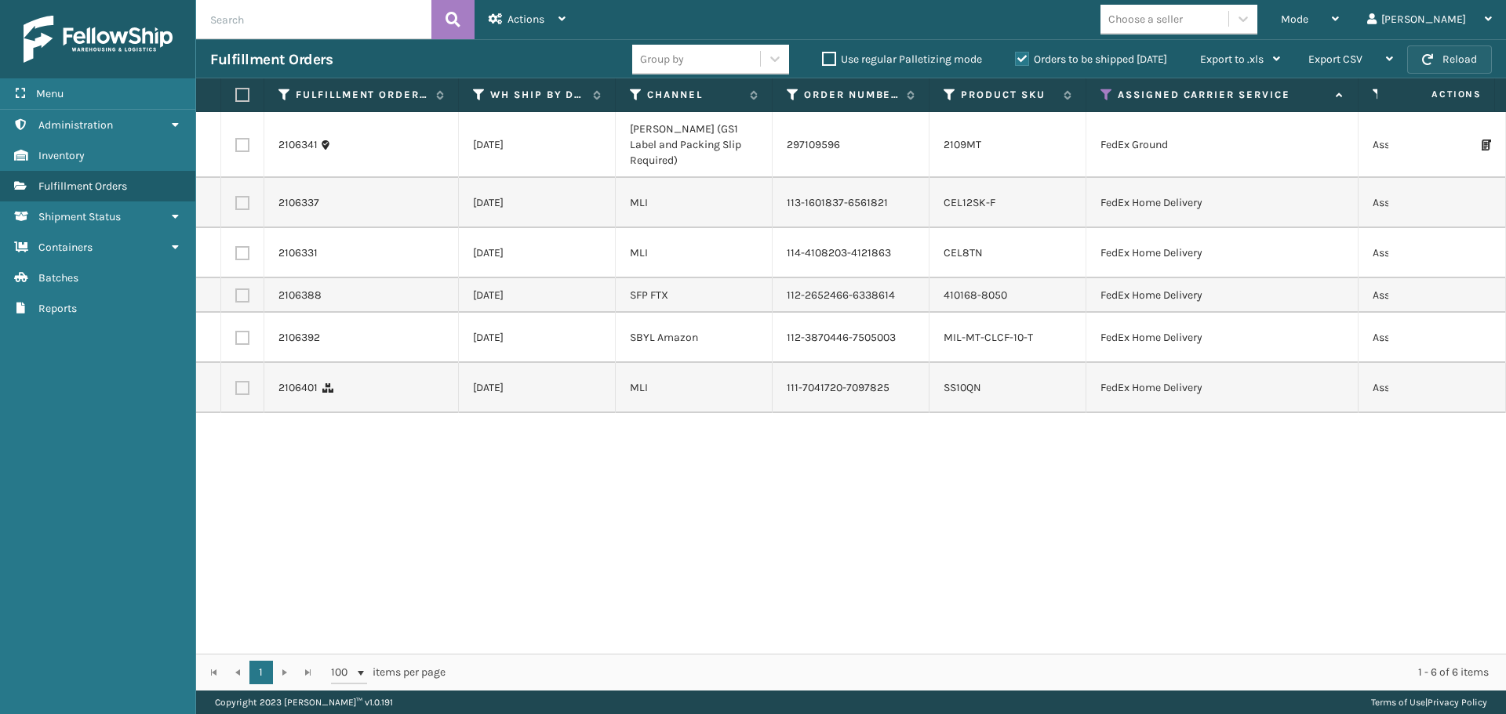
click at [1434, 56] on button "Reload" at bounding box center [1449, 59] width 85 height 28
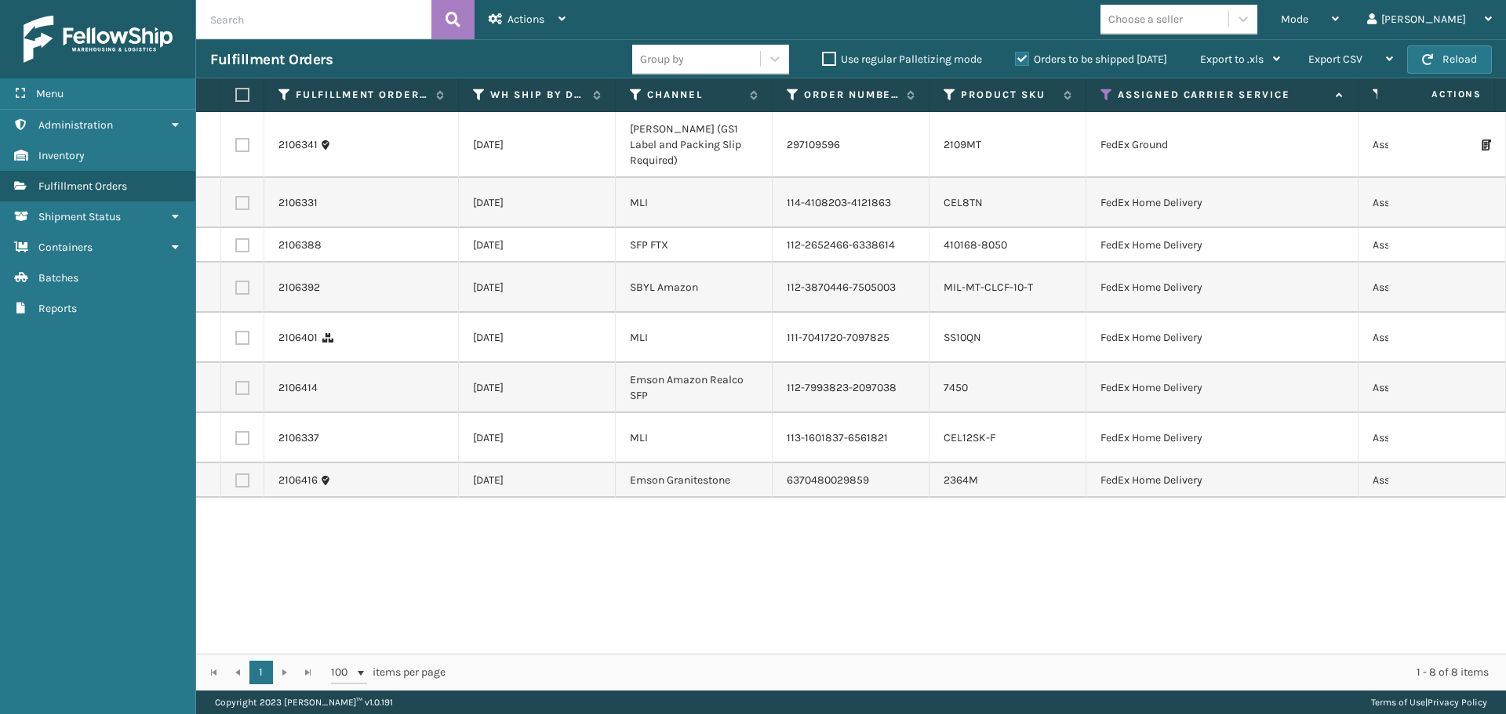
click at [1434, 56] on button "Reload" at bounding box center [1449, 59] width 85 height 28
click at [236, 95] on label at bounding box center [239, 95] width 9 height 14
click at [236, 95] on input "checkbox" at bounding box center [235, 95] width 1 height 10
click at [537, 12] on div "Actions" at bounding box center [527, 19] width 77 height 39
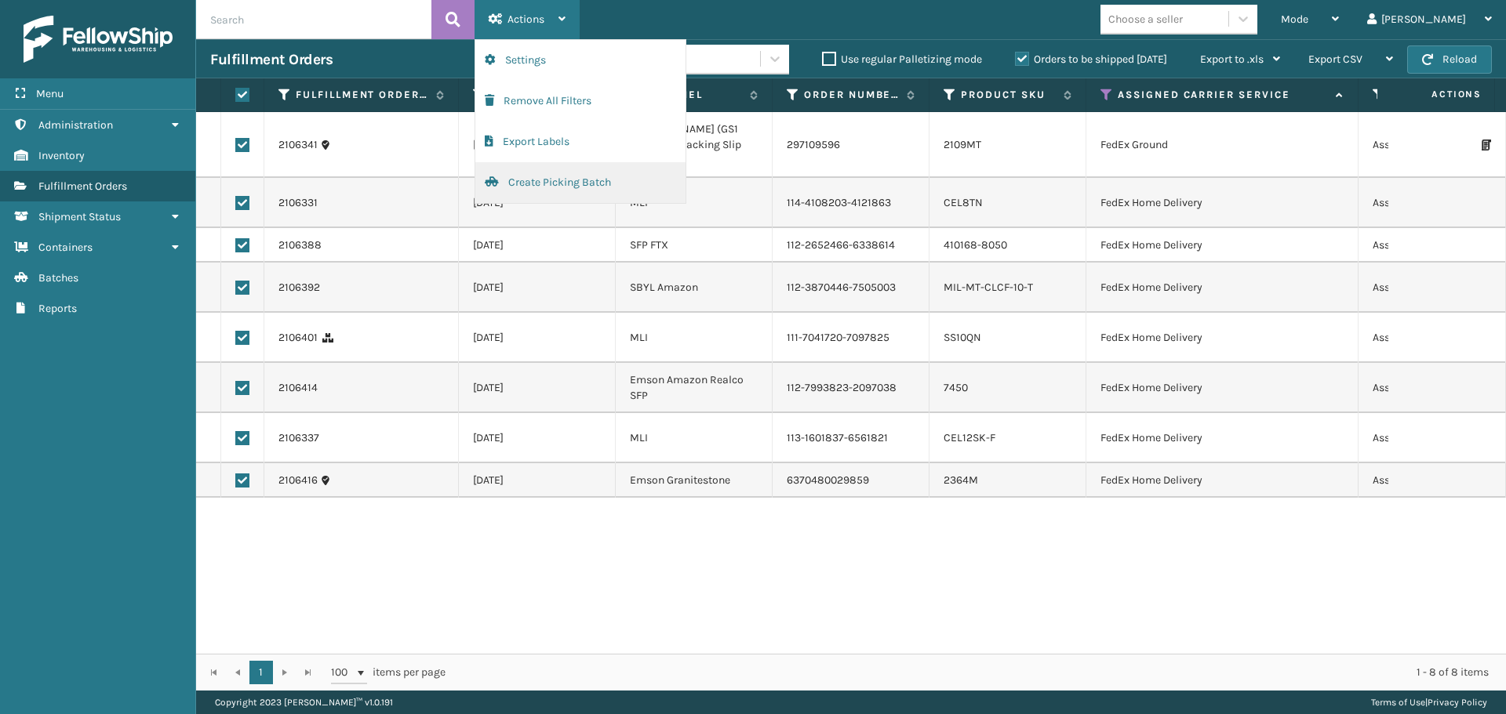
click at [565, 178] on button "Create Picking Batch" at bounding box center [580, 182] width 210 height 41
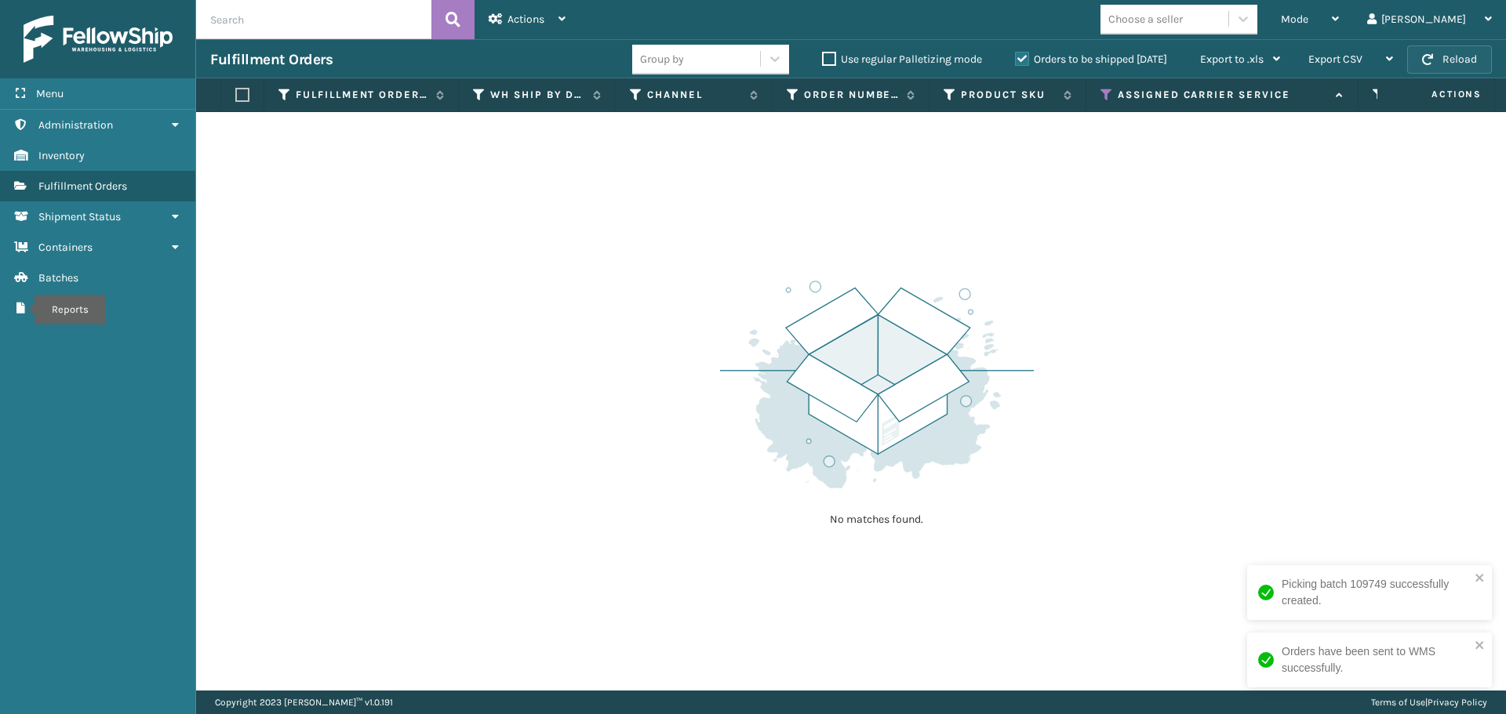
click at [1453, 55] on button "Reload" at bounding box center [1449, 59] width 85 height 28
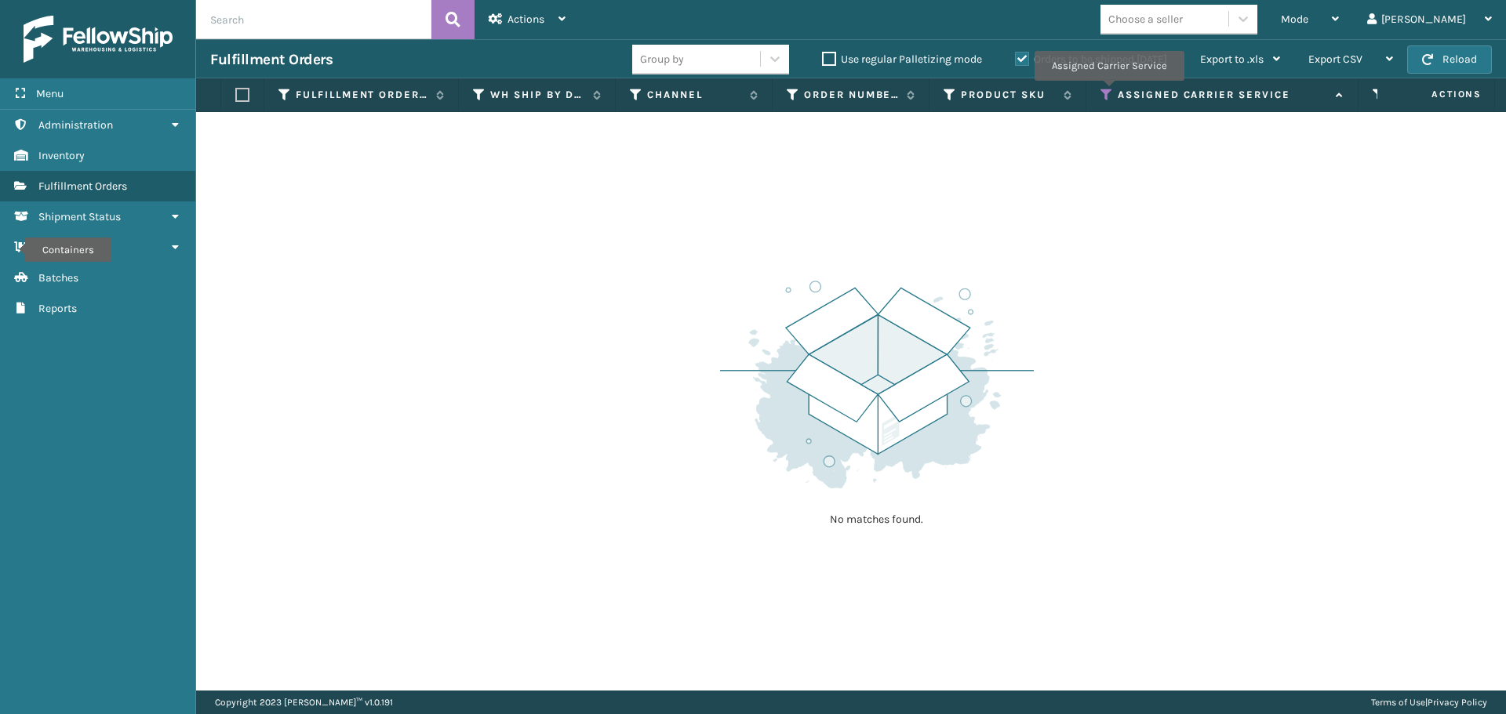
click at [1108, 92] on icon at bounding box center [1106, 95] width 13 height 14
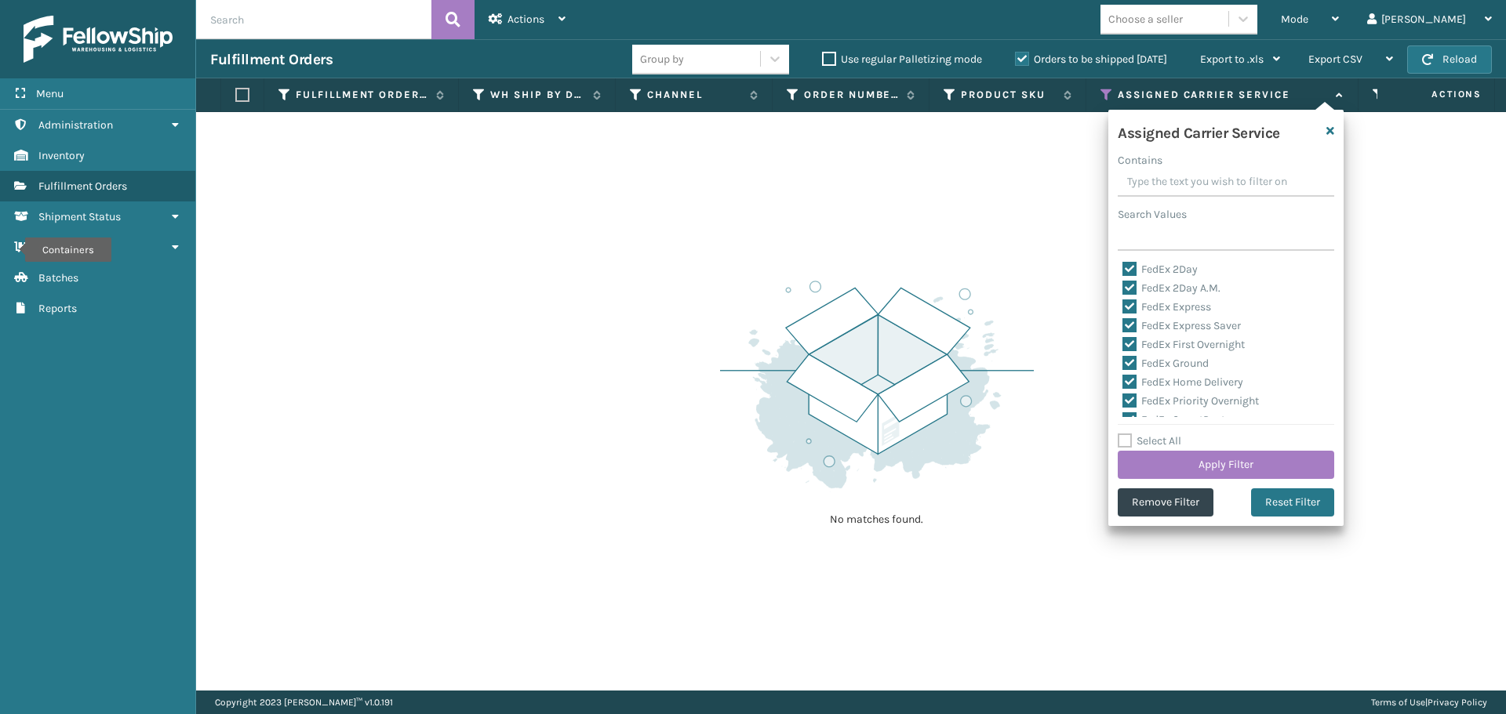
click at [1129, 436] on label "Select All" at bounding box center [1150, 440] width 64 height 13
click at [1129, 434] on input "Select All" at bounding box center [1235, 433] width 235 height 2
click at [1129, 438] on label "Select All" at bounding box center [1150, 440] width 64 height 13
click at [1129, 434] on input "Select All" at bounding box center [1235, 433] width 235 height 2
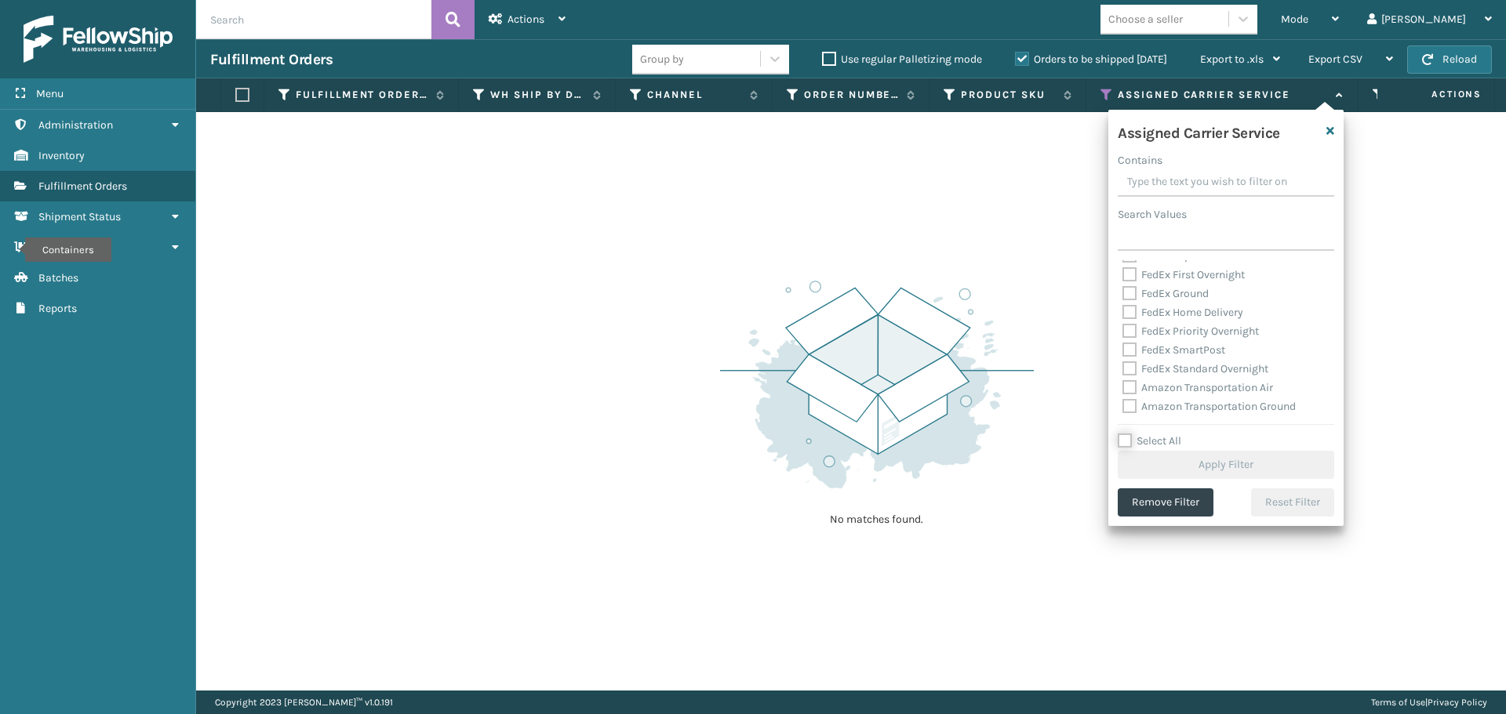
scroll to position [157, 0]
click at [1128, 335] on label "LTL" at bounding box center [1139, 338] width 35 height 13
click at [1123, 335] on input "LTL" at bounding box center [1122, 334] width 1 height 10
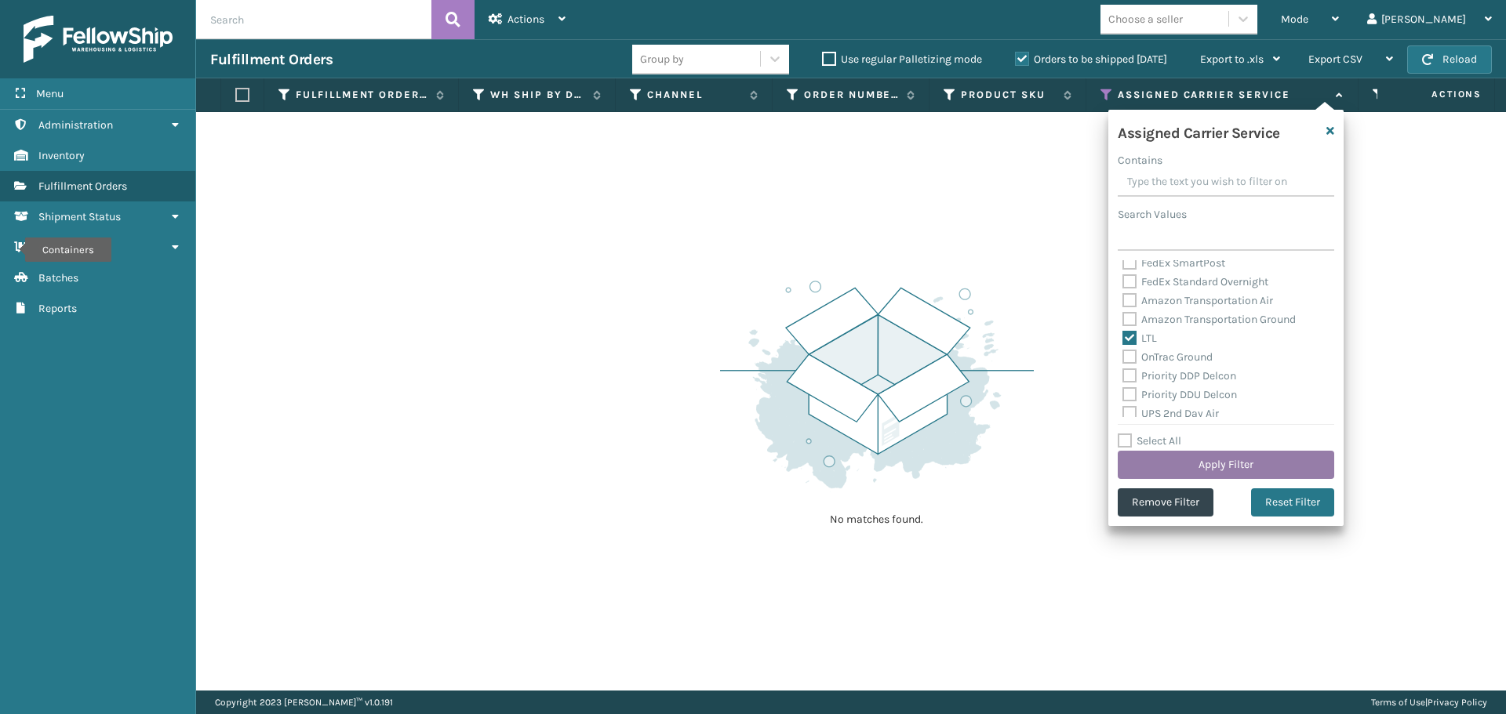
click at [1172, 457] on button "Apply Filter" at bounding box center [1226, 465] width 216 height 28
